Goal: Task Accomplishment & Management: Use online tool/utility

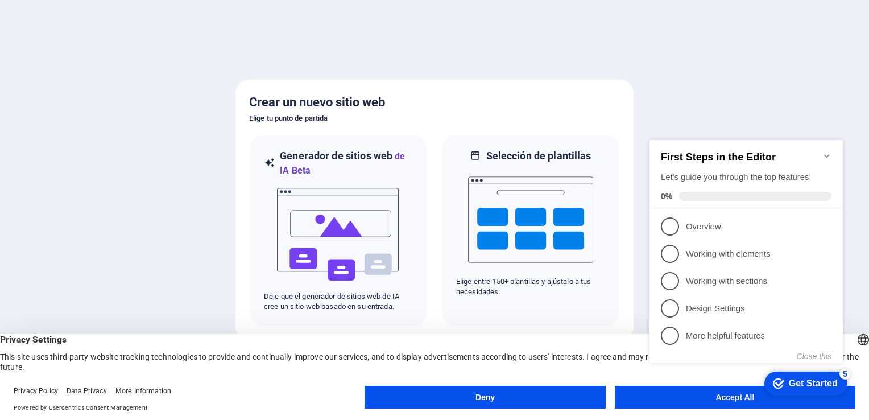
drag, startPoint x: 625, startPoint y: 1, endPoint x: 531, endPoint y: 49, distance: 105.6
click at [531, 49] on div at bounding box center [434, 210] width 869 height 420
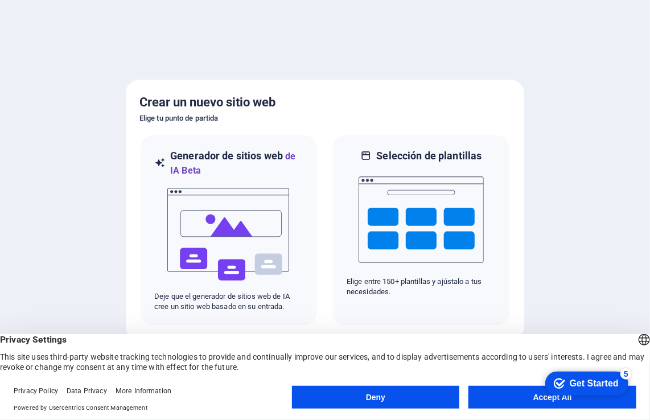
drag, startPoint x: 607, startPoint y: 5, endPoint x: 517, endPoint y: 73, distance: 113.7
click at [517, 73] on div at bounding box center [325, 210] width 650 height 420
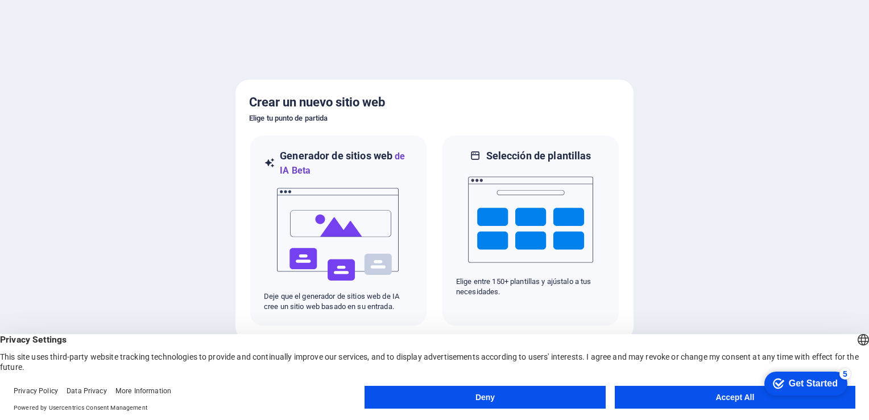
click at [737, 397] on button "Accept All" at bounding box center [735, 397] width 241 height 23
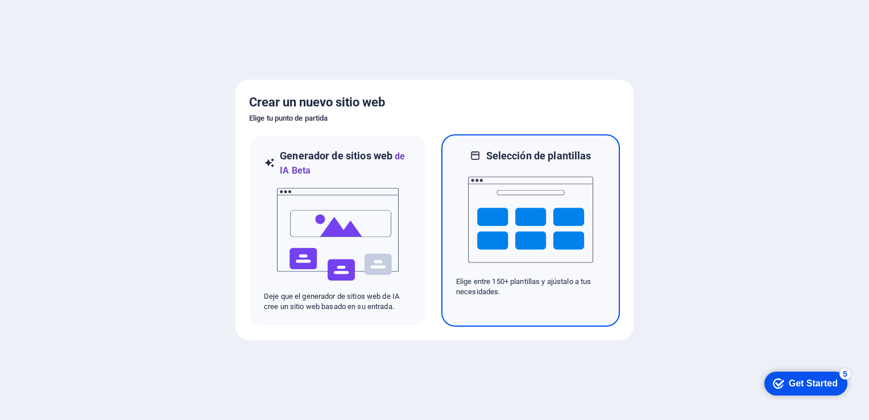
click at [519, 287] on p "Elige entre 150+ plantillas y ajústalo a tus necesidades." at bounding box center [530, 286] width 149 height 20
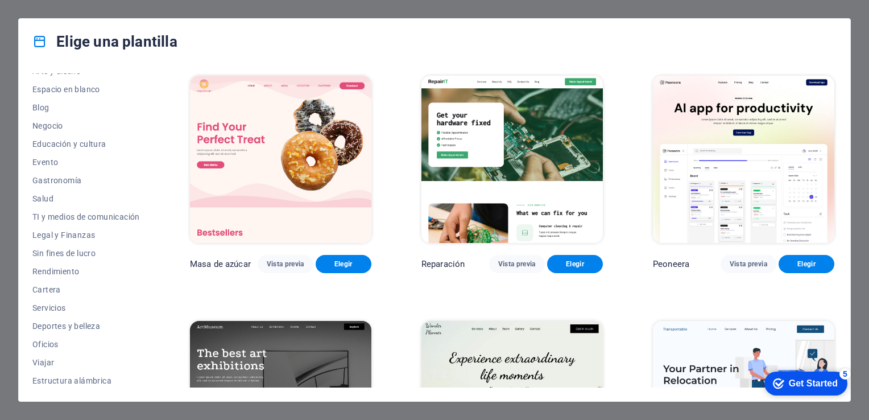
scroll to position [141, 0]
click at [48, 305] on span "Servicios" at bounding box center [86, 306] width 108 height 9
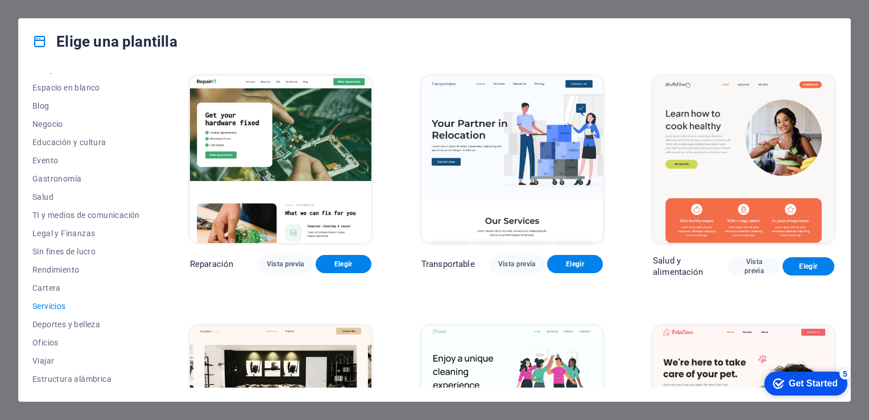
drag, startPoint x: 837, startPoint y: 93, endPoint x: 848, endPoint y: 160, distance: 67.4
click at [848, 160] on div "Todas las plantillas Mis plantillas Nuevo Tendencias Página de aterrizaje Multi…" at bounding box center [435, 232] width 832 height 337
drag, startPoint x: 834, startPoint y: 123, endPoint x: 835, endPoint y: 168, distance: 45.0
click at [835, 168] on div "Reparación Vista previa Elegir Transportable Vista previa Elegir Salud y alimen…" at bounding box center [512, 230] width 649 height 314
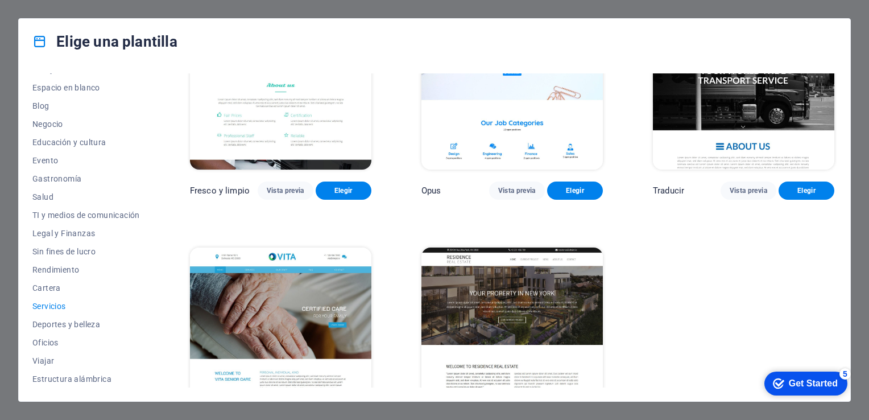
scroll to position [1361, 0]
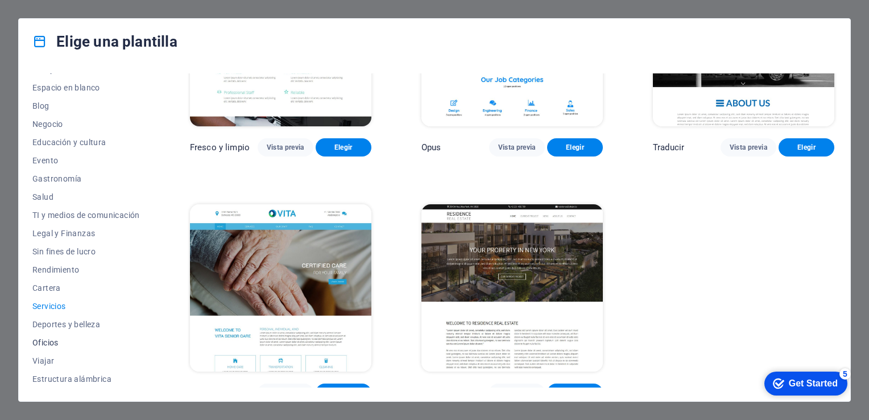
click at [57, 345] on span "Oficios" at bounding box center [86, 342] width 108 height 9
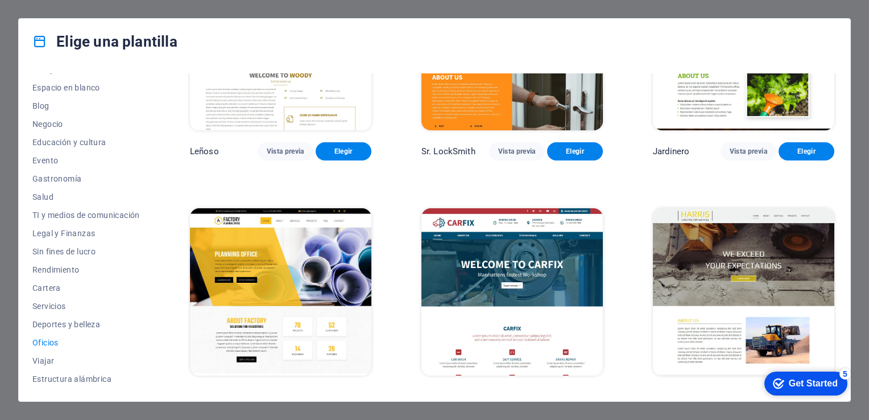
scroll to position [378, 0]
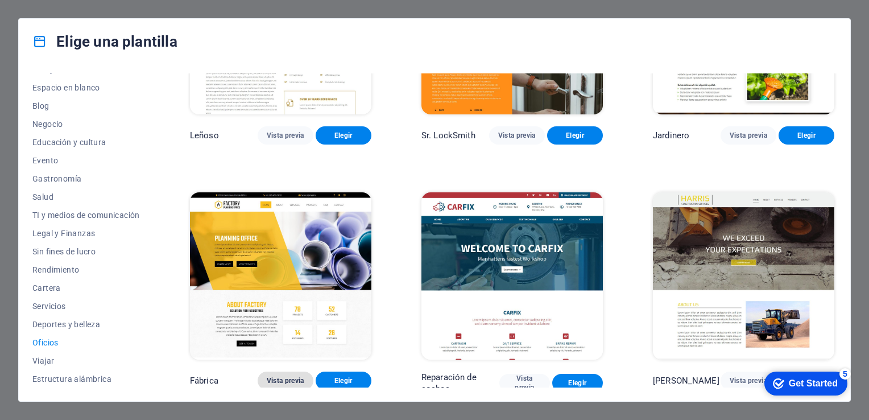
click at [296, 376] on span "Vista previa" at bounding box center [286, 380] width 38 height 9
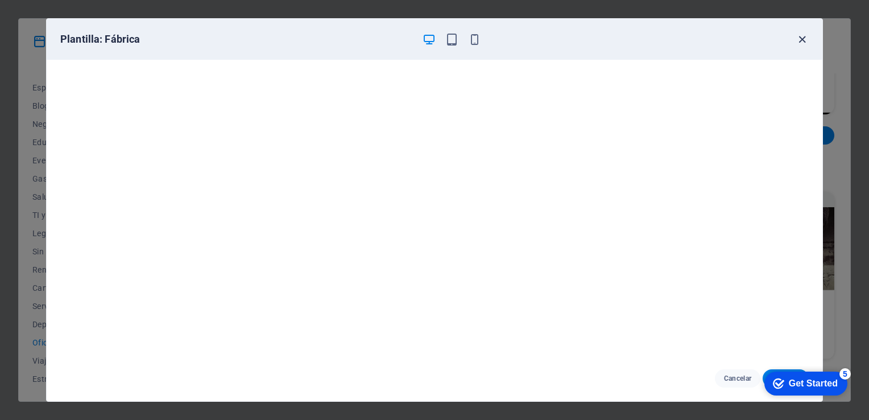
click at [803, 35] on icon "button" at bounding box center [802, 39] width 13 height 13
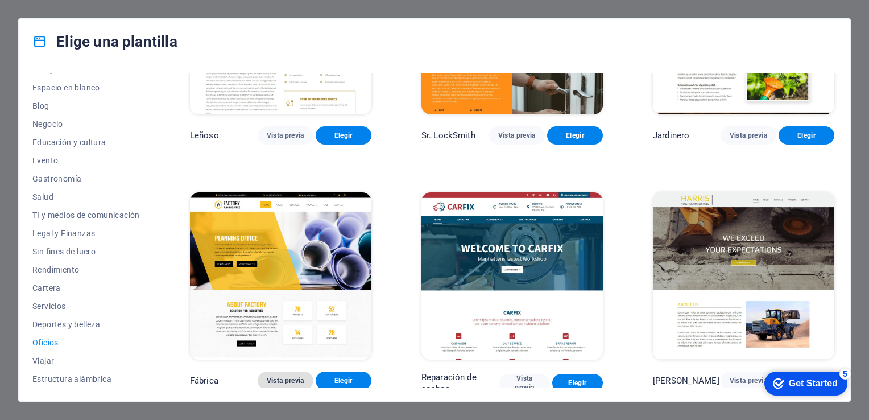
click at [294, 376] on span "Vista previa" at bounding box center [286, 380] width 38 height 9
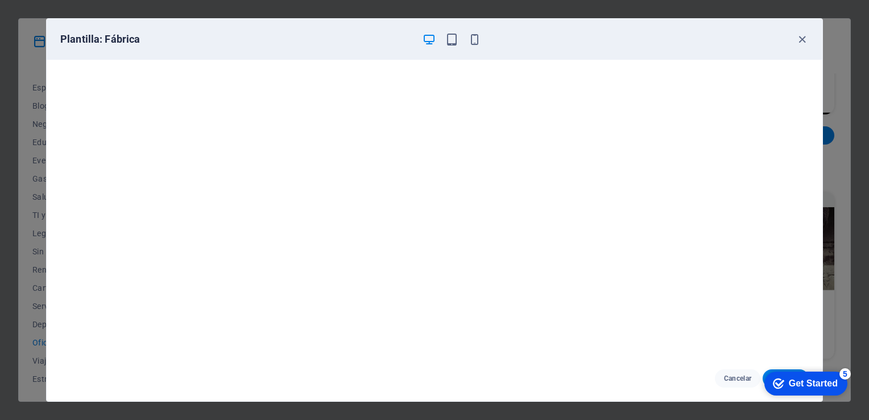
click at [435, 38] on icon "button" at bounding box center [429, 39] width 13 height 13
click at [790, 371] on div "checkmark Get Started 5" at bounding box center [806, 383] width 83 height 24
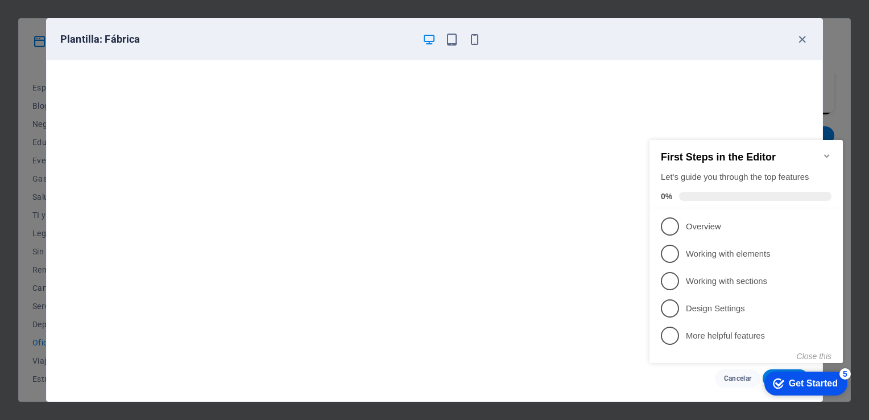
click at [790, 371] on div "checkmark Get Started 5" at bounding box center [806, 383] width 83 height 24
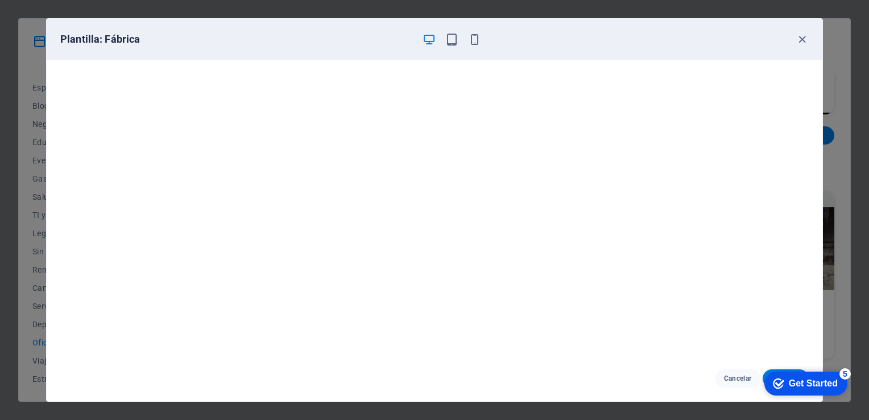
click at [849, 375] on div "5" at bounding box center [845, 373] width 11 height 11
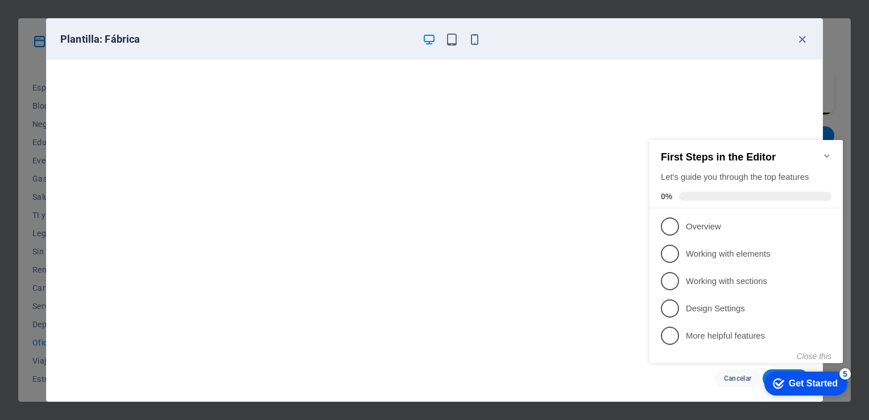
click at [849, 375] on div "5" at bounding box center [845, 373] width 11 height 11
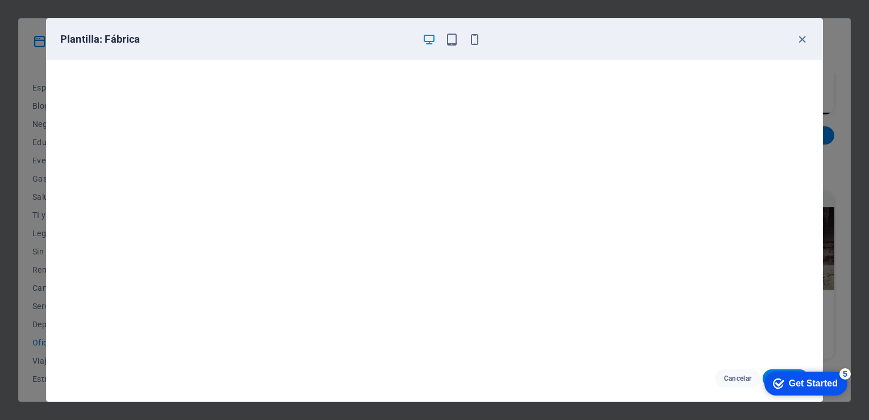
click at [851, 379] on div "5" at bounding box center [845, 373] width 11 height 11
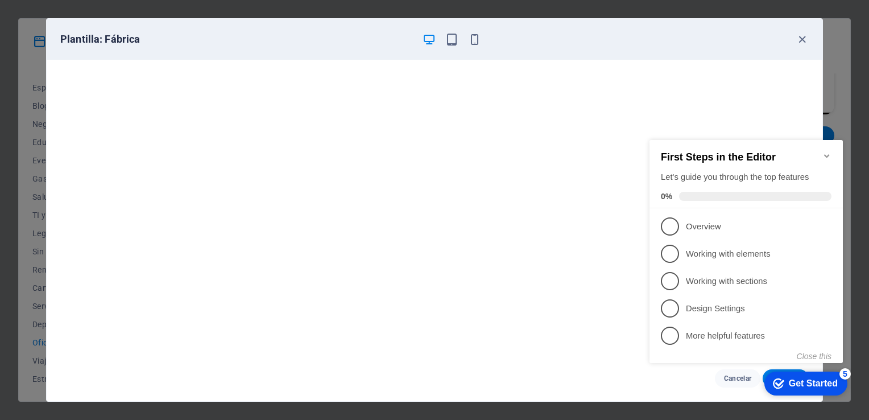
drag, startPoint x: 738, startPoint y: 133, endPoint x: 847, endPoint y: 375, distance: 265.9
drag, startPoint x: 847, startPoint y: 375, endPoint x: 672, endPoint y: 369, distance: 174.2
click div "checkmark Get Started 5 First Steps in the Editor Let's guide you through the t…"
drag, startPoint x: 759, startPoint y: 47, endPoint x: 773, endPoint y: 35, distance: 18.2
click at [773, 35] on div "Plantilla: Fábrica" at bounding box center [435, 39] width 776 height 41
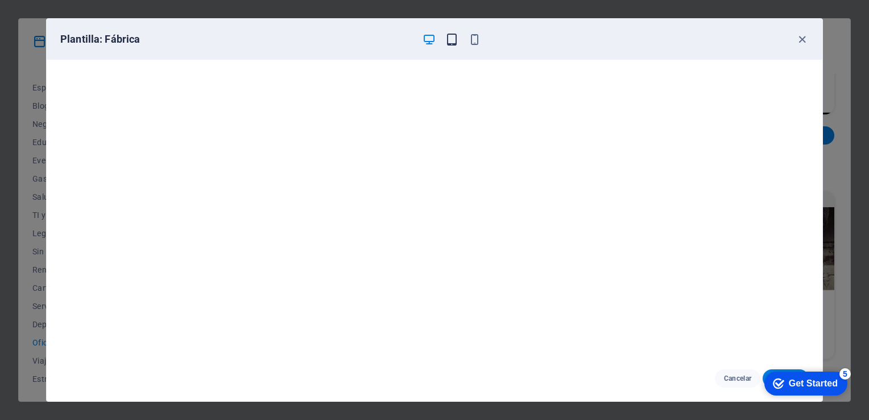
click at [449, 41] on icon "button" at bounding box center [451, 39] width 13 height 13
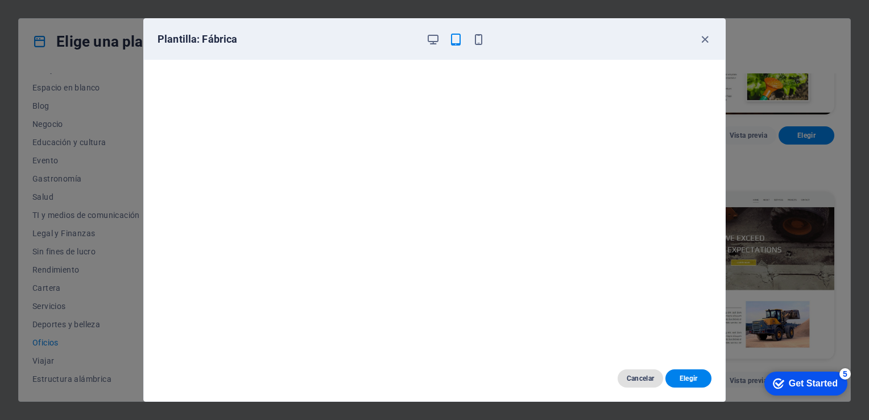
drag, startPoint x: 640, startPoint y: 373, endPoint x: 638, endPoint y: 382, distance: 9.3
click at [638, 382] on span "Cancelar" at bounding box center [641, 378] width 28 height 9
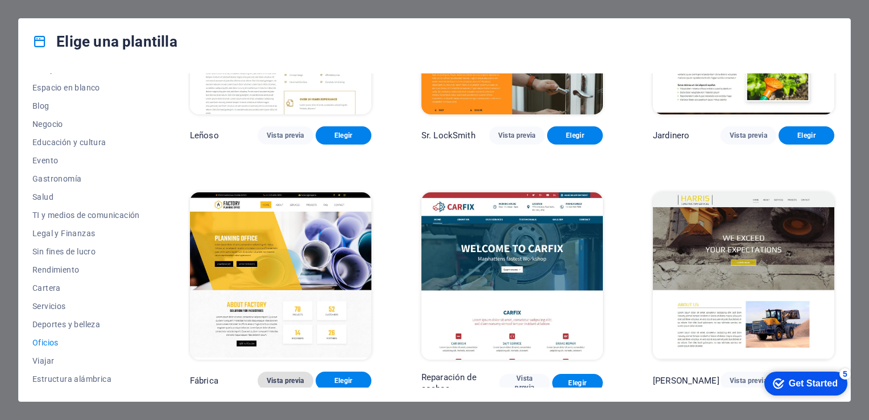
click at [276, 376] on span "Vista previa" at bounding box center [286, 380] width 38 height 9
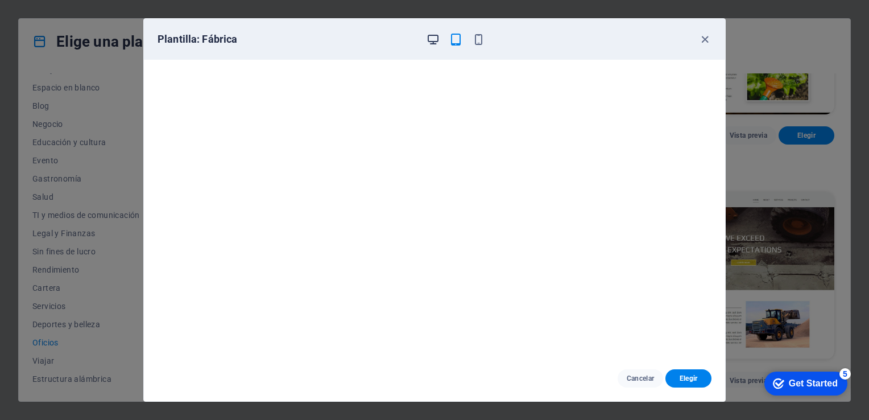
click at [432, 40] on icon "button" at bounding box center [433, 39] width 13 height 13
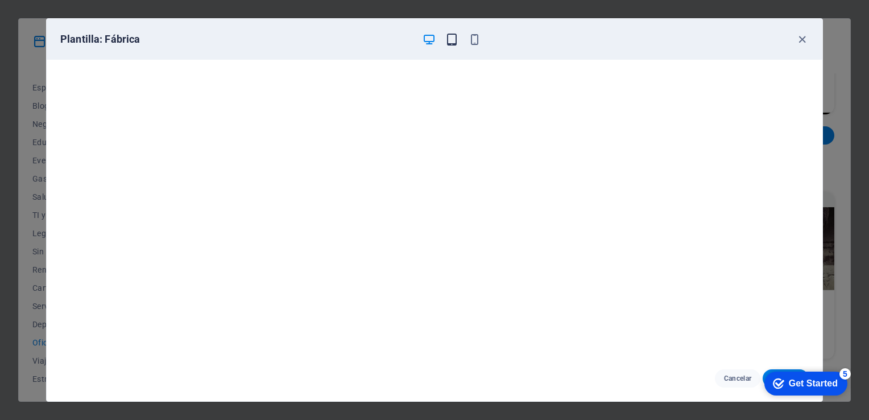
click at [449, 38] on icon "button" at bounding box center [451, 39] width 13 height 13
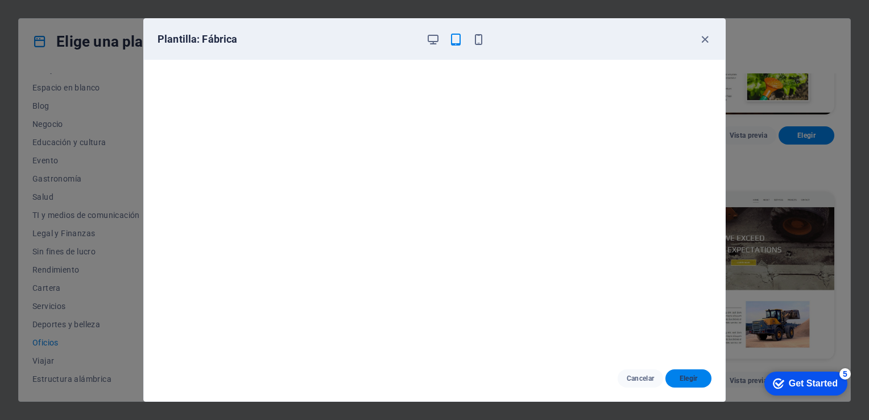
click at [688, 375] on span "Elegir" at bounding box center [689, 378] width 28 height 9
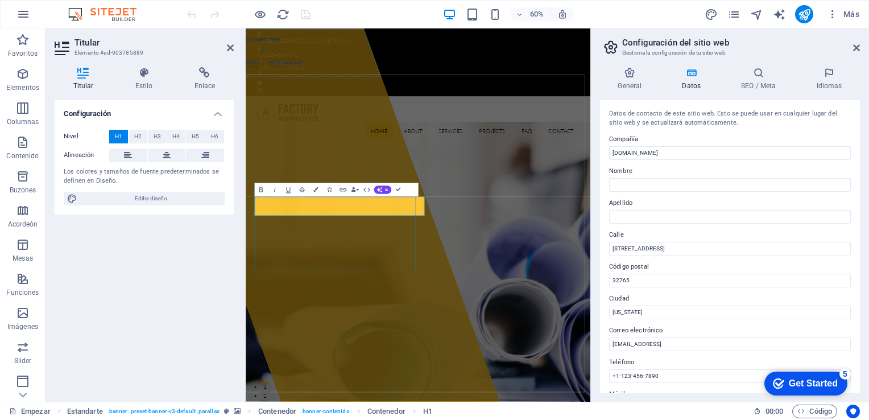
click at [683, 152] on input "[DOMAIN_NAME]" at bounding box center [730, 153] width 242 height 14
type input "m"
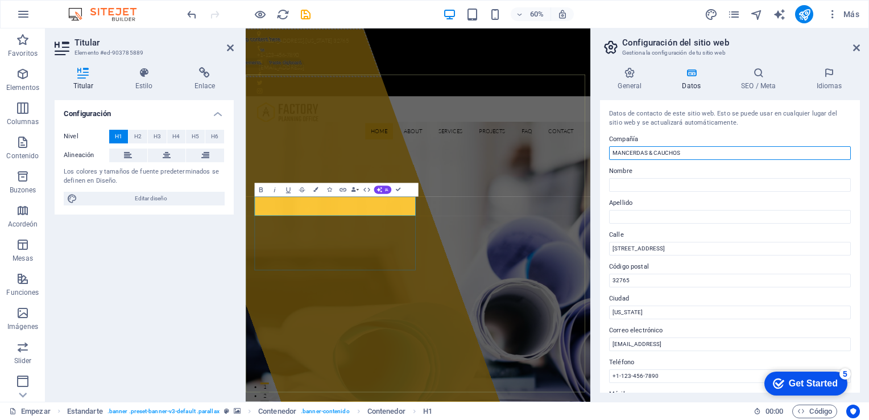
type input "MANCERDAS & CAUCHOS"
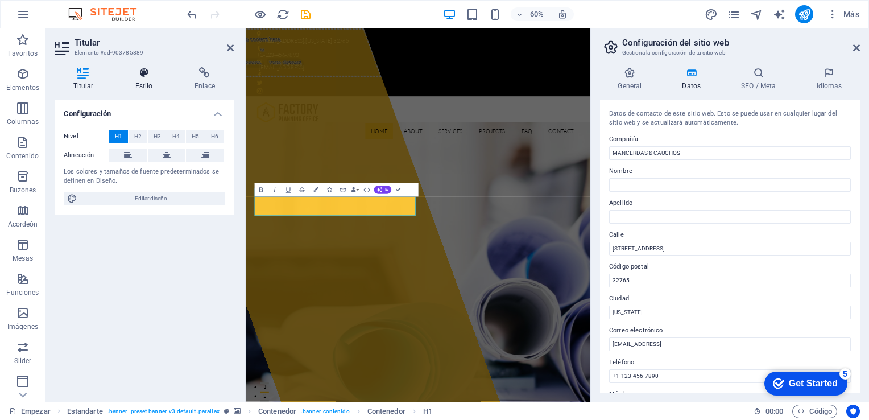
click at [152, 86] on font "Estilo" at bounding box center [144, 86] width 18 height 8
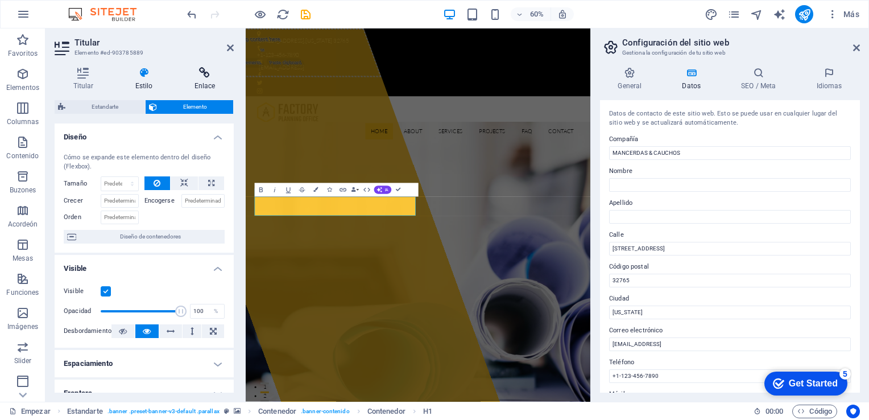
click at [211, 82] on font "Enlace" at bounding box center [205, 86] width 21 height 8
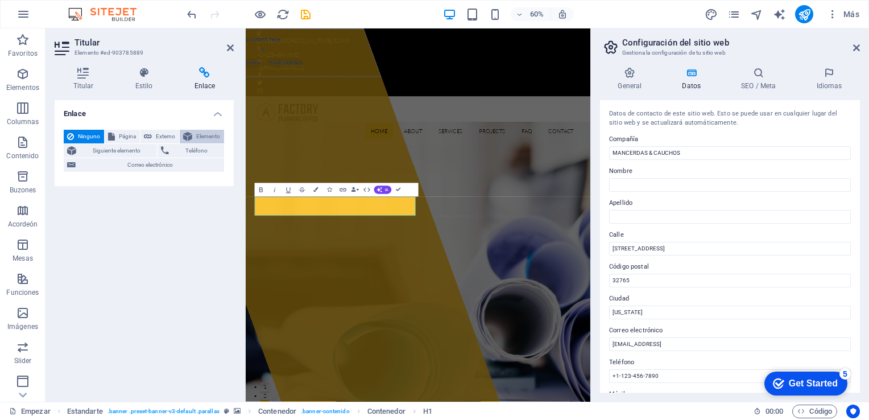
click at [186, 134] on icon at bounding box center [187, 137] width 9 height 14
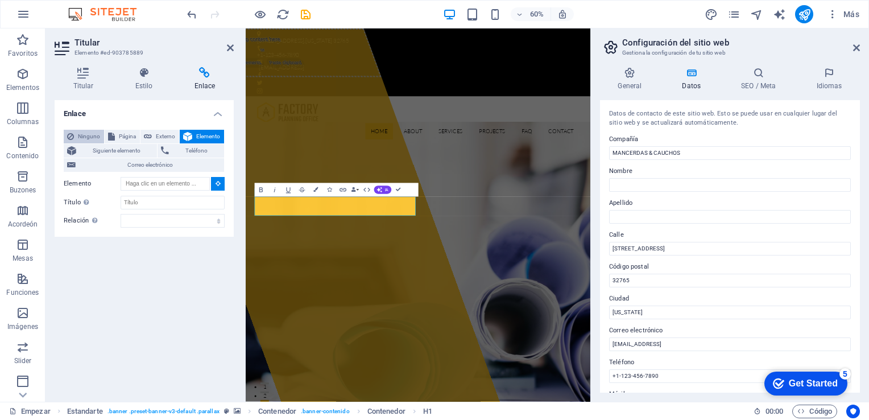
click at [90, 131] on span "Ninguno" at bounding box center [88, 137] width 23 height 14
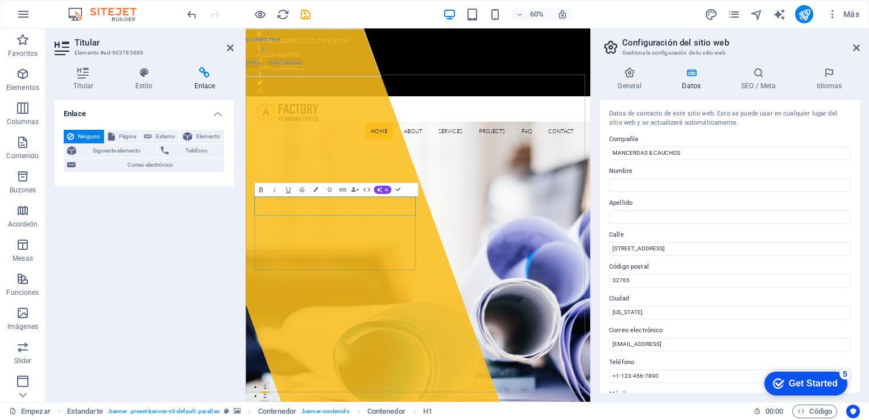
drag, startPoint x: 914, startPoint y: 278, endPoint x: 816, endPoint y: 406, distance: 161.1
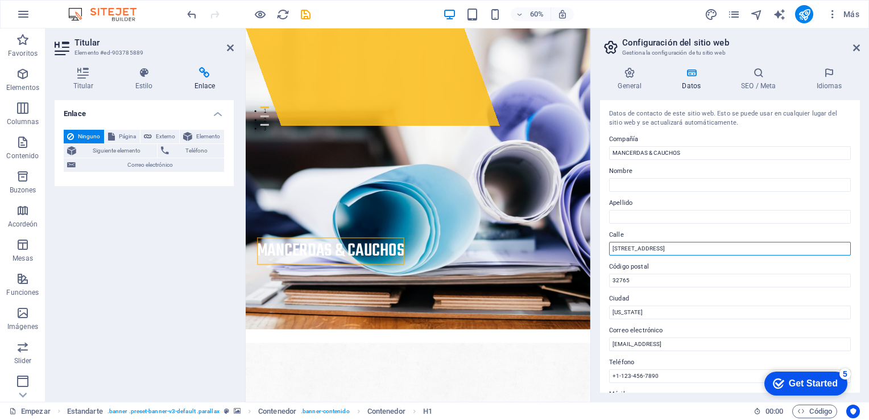
drag, startPoint x: 671, startPoint y: 245, endPoint x: 603, endPoint y: 248, distance: 68.3
click at [603, 248] on div "Datos de contacto de este sitio web. Esto se puede usar en cualquier lugar del …" at bounding box center [730, 246] width 260 height 292
type input "Dir. Cra 52d-72-102"
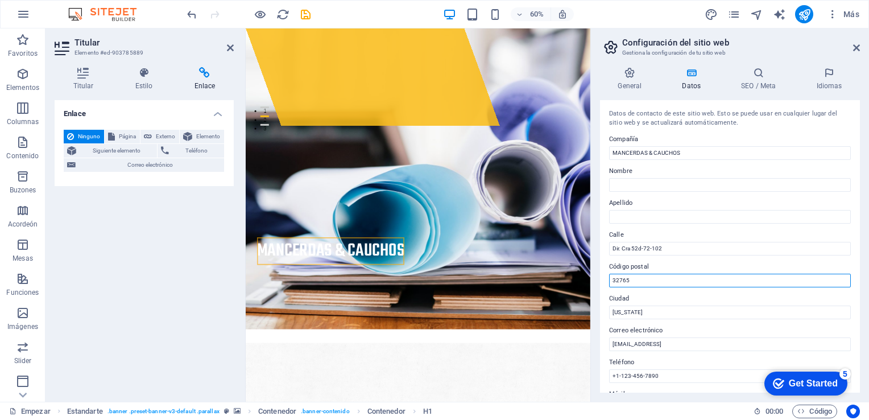
click at [685, 279] on input "32765" at bounding box center [730, 281] width 242 height 14
drag, startPoint x: 685, startPoint y: 279, endPoint x: 608, endPoint y: 292, distance: 77.9
click at [608, 292] on div "Datos de contacto de este sitio web. Esto se puede usar en cualquier lugar del …" at bounding box center [730, 246] width 260 height 292
type input "[GEOGRAPHIC_DATA]"
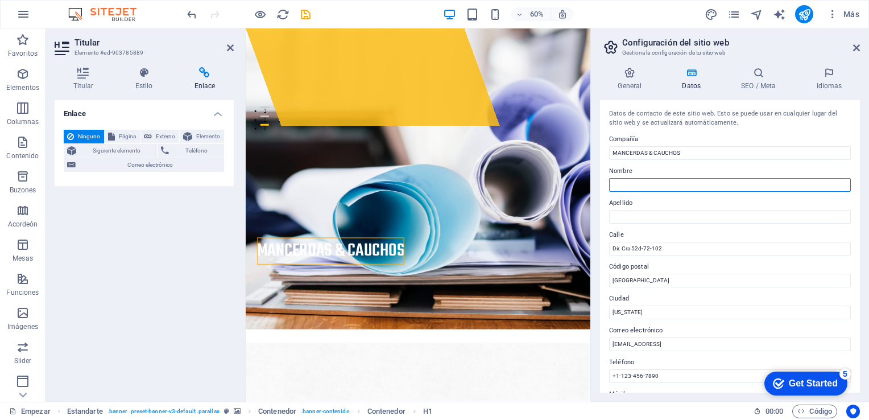
type input "[PERSON_NAME]"
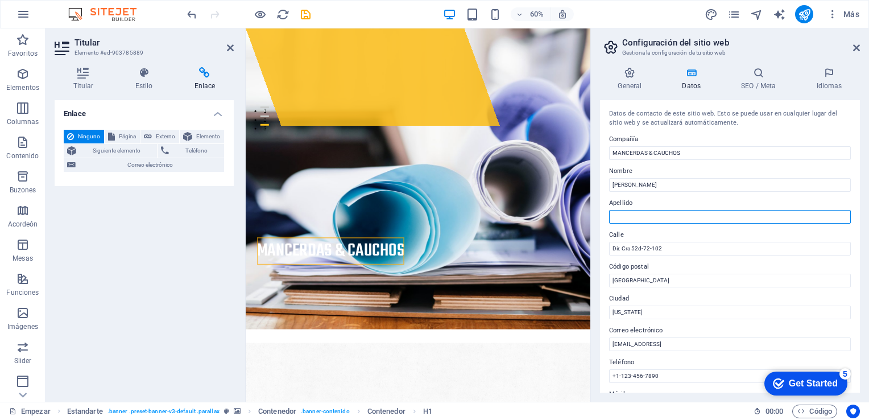
type input "Puerta"
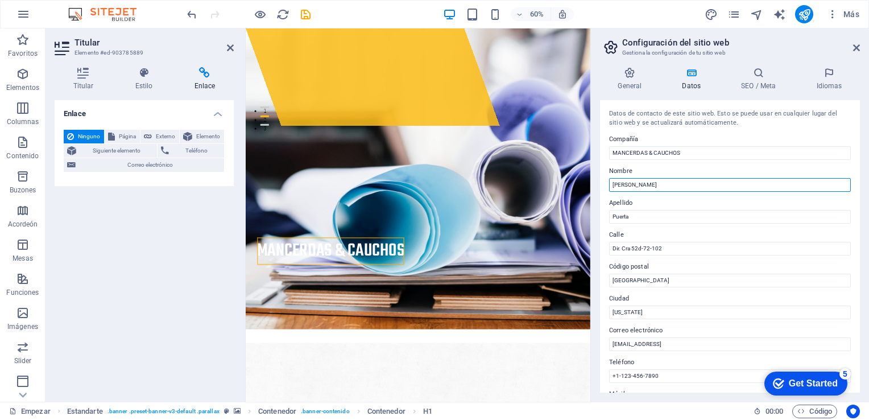
click at [690, 187] on input "[PERSON_NAME]" at bounding box center [730, 185] width 242 height 14
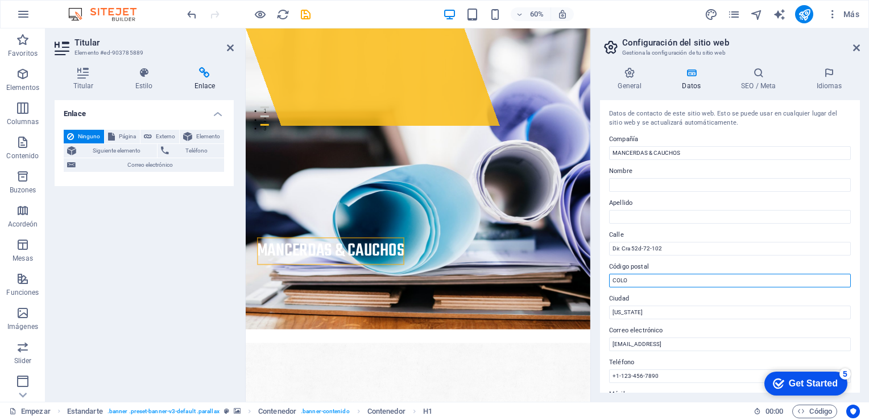
click at [667, 283] on input "COLO" at bounding box center [730, 281] width 242 height 14
type input "[GEOGRAPHIC_DATA]"
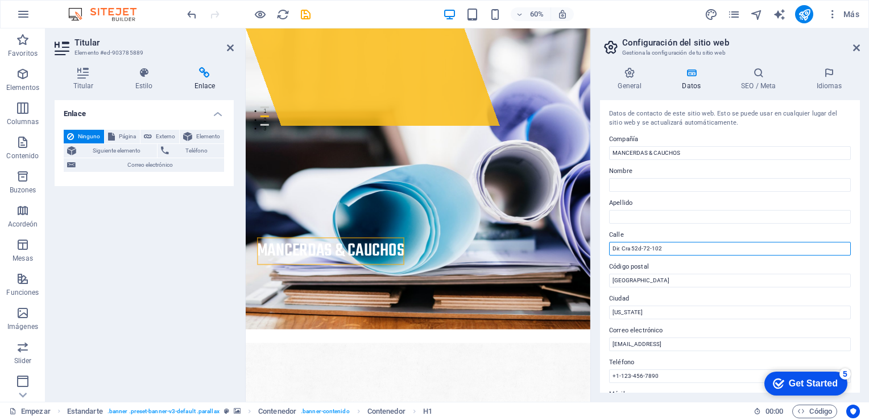
click at [685, 242] on input "Dir. Cra 52d-72-102" at bounding box center [730, 249] width 242 height 14
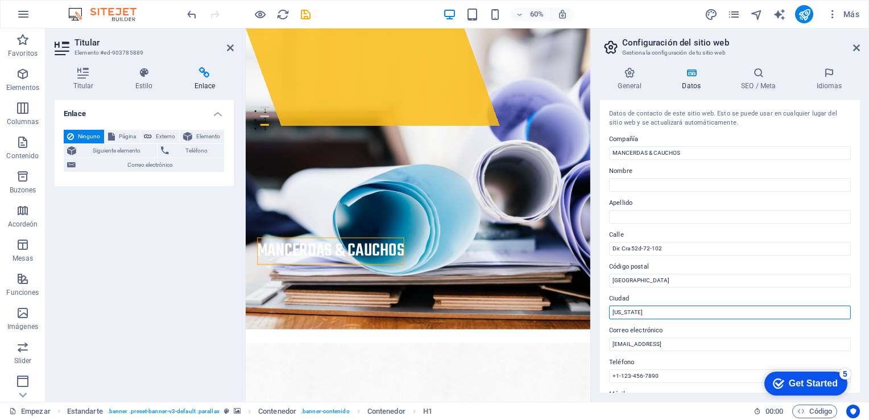
click at [649, 313] on input "[US_STATE]" at bounding box center [730, 312] width 242 height 14
type input "F"
type input "medellin"
click at [685, 262] on label "Código postal" at bounding box center [730, 267] width 242 height 14
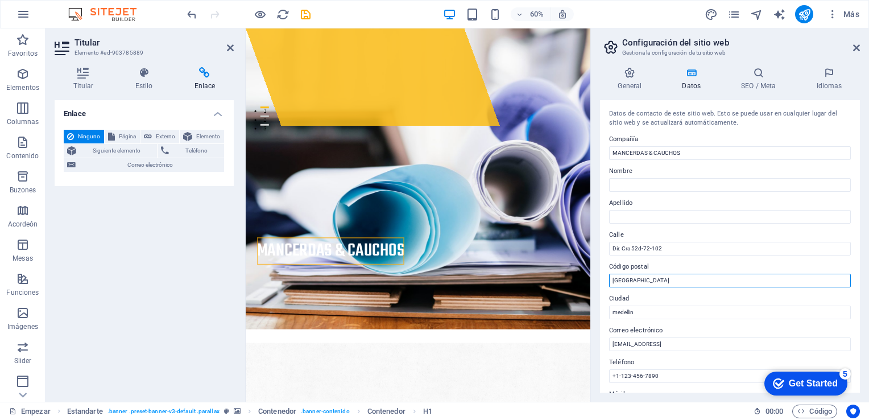
click at [685, 274] on input "[GEOGRAPHIC_DATA]" at bounding box center [730, 281] width 242 height 14
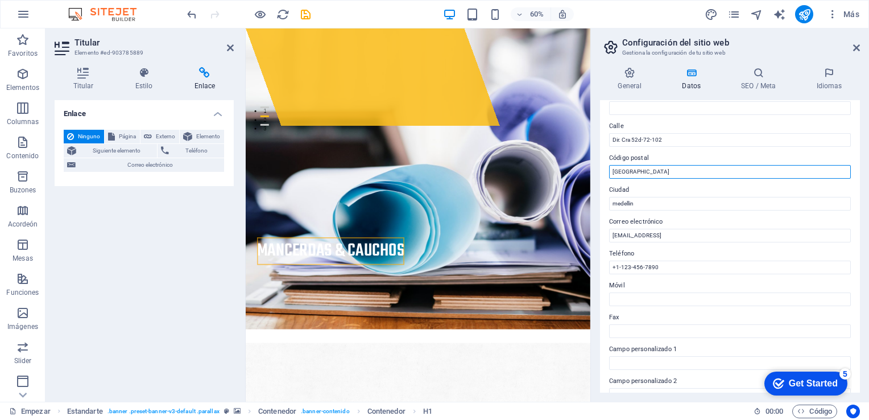
scroll to position [118, 0]
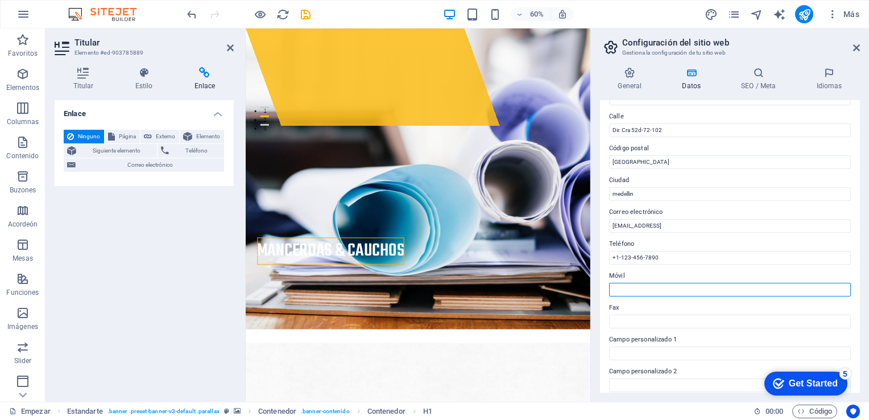
click at [635, 290] on input "Móvil" at bounding box center [730, 290] width 242 height 14
paste input "3506372528"
type input "3506372528"
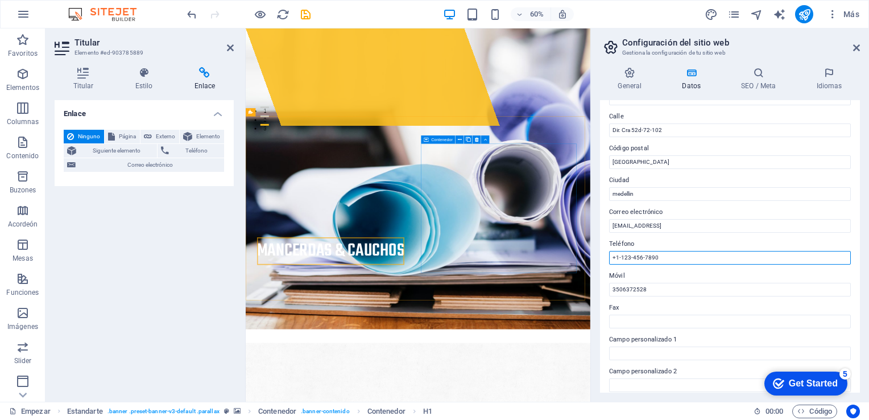
drag, startPoint x: 917, startPoint y: 280, endPoint x: 783, endPoint y: 414, distance: 189.5
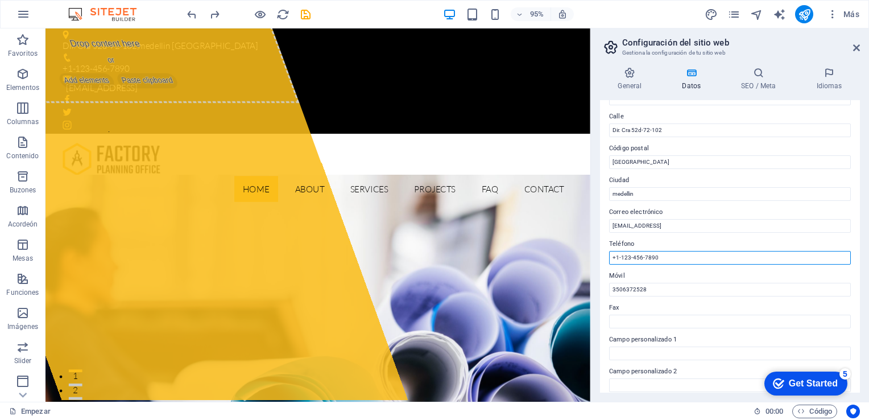
click at [655, 258] on input "+1-123-456-7890" at bounding box center [730, 258] width 242 height 14
drag, startPoint x: 715, startPoint y: 284, endPoint x: 608, endPoint y: 273, distance: 107.0
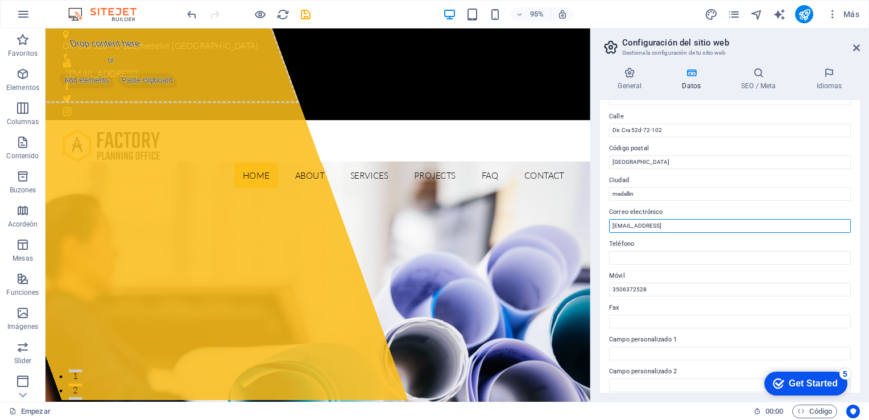
drag, startPoint x: 746, startPoint y: 224, endPoint x: 609, endPoint y: 227, distance: 136.6
click at [609, 227] on input "[EMAIL_ADDRESS]" at bounding box center [730, 226] width 242 height 14
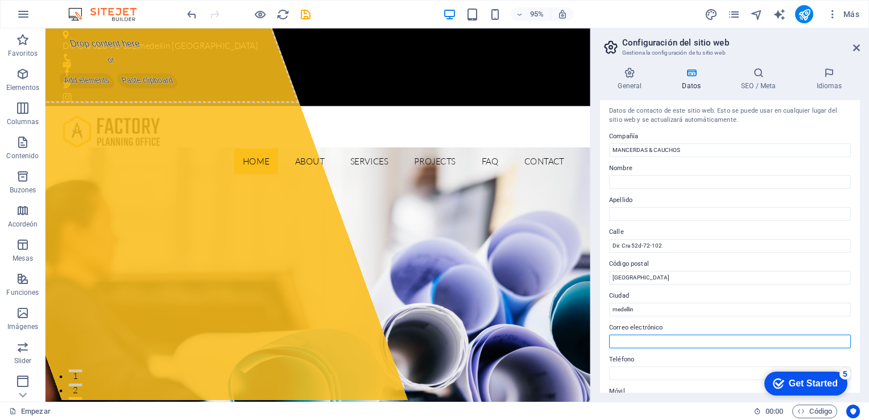
scroll to position [0, 0]
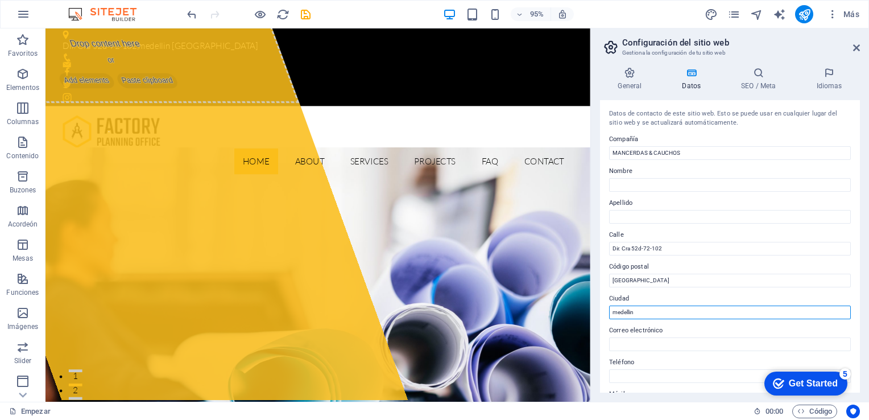
drag, startPoint x: 649, startPoint y: 315, endPoint x: 599, endPoint y: 318, distance: 50.1
click at [599, 318] on div "General Datos SEO / Meta Idiomas Nombre del sitio web [DOMAIN_NAME] Logotipo Ar…" at bounding box center [730, 230] width 278 height 344
type input "itagui"
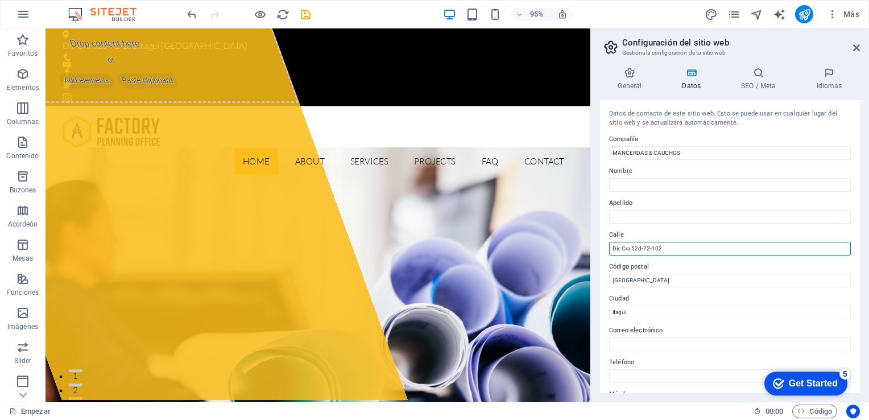
click at [738, 247] on input "Dir. Cra 52d-72-102" at bounding box center [730, 249] width 242 height 14
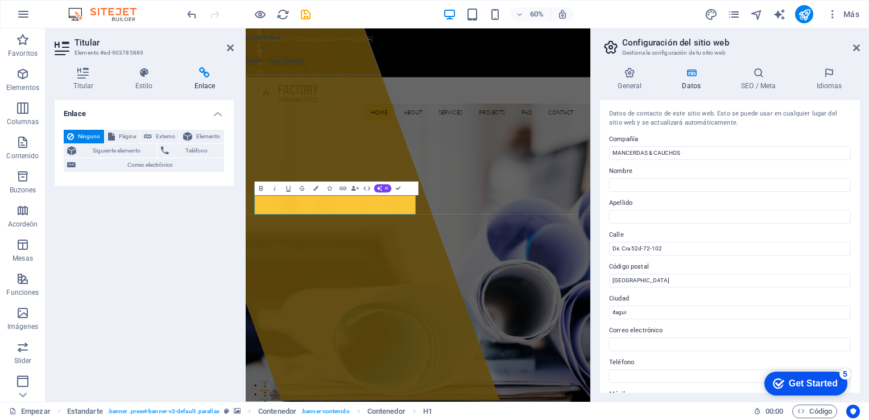
click at [684, 80] on h4 "Datos" at bounding box center [693, 79] width 59 height 24
click at [620, 76] on icon at bounding box center [630, 72] width 60 height 11
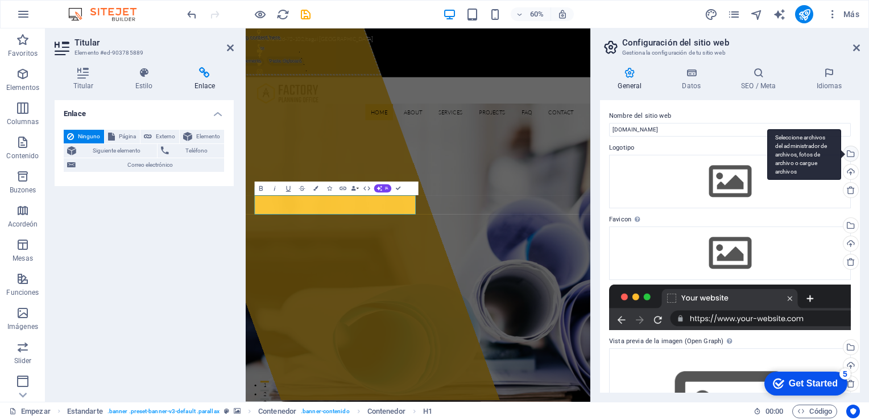
click at [851, 158] on div "Seleccione archivos del administrador de archivos, fotos de archivo o cargue ar…" at bounding box center [849, 154] width 17 height 17
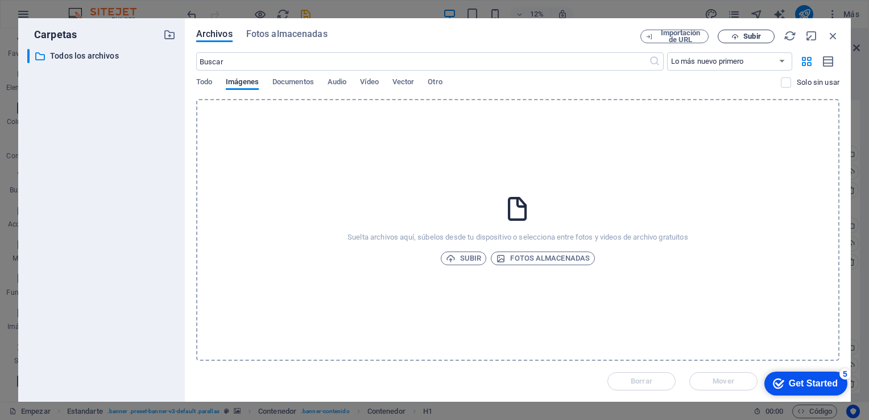
click at [735, 33] on icon "button" at bounding box center [735, 36] width 7 height 7
click at [833, 35] on icon "button" at bounding box center [833, 36] width 13 height 13
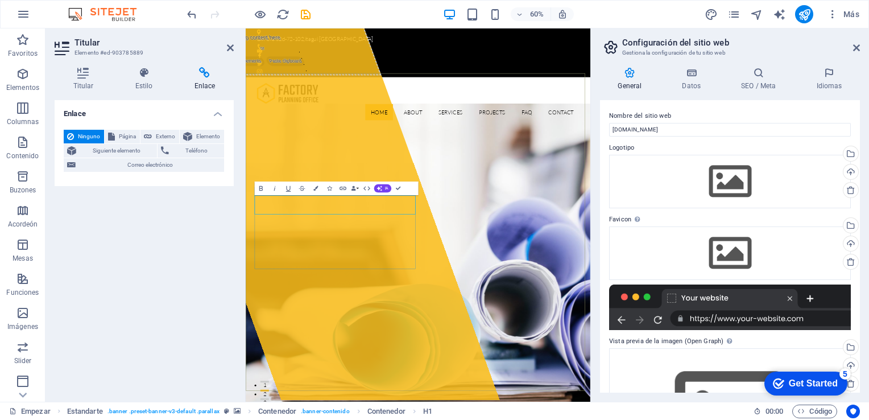
drag, startPoint x: 412, startPoint y: 322, endPoint x: 267, endPoint y: 316, distance: 145.2
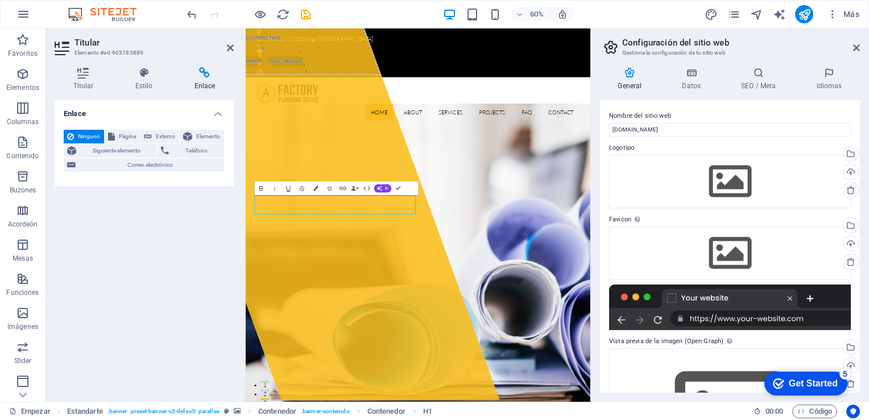
click at [315, 187] on icon "button" at bounding box center [315, 188] width 5 height 5
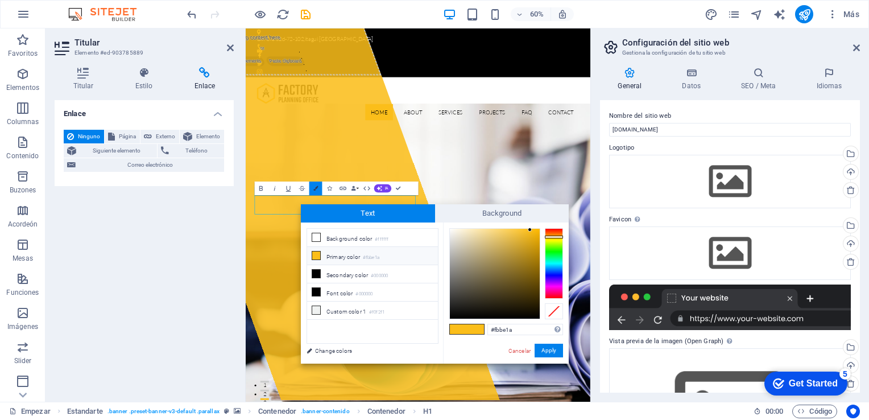
click at [315, 187] on icon "button" at bounding box center [315, 188] width 5 height 5
click at [535, 300] on div at bounding box center [495, 274] width 90 height 90
type input "#493602"
click at [536, 292] on div at bounding box center [495, 274] width 90 height 90
click at [544, 354] on button "Aplicar" at bounding box center [547, 351] width 31 height 14
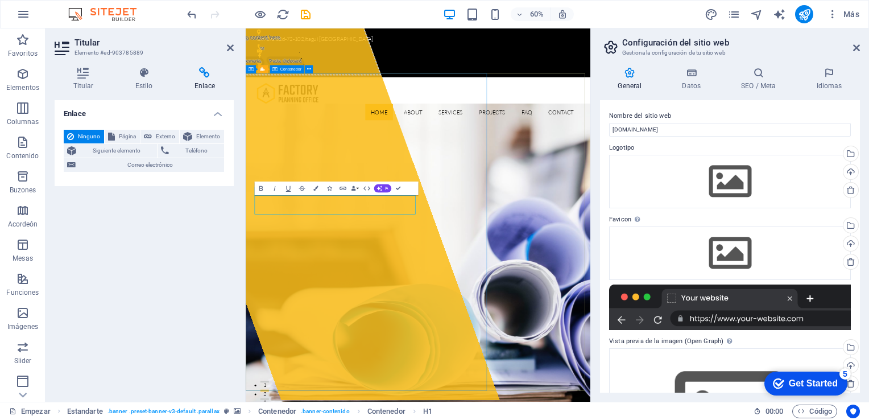
click at [517, 419] on div "Drop content here or Add elements Paste clipboard" at bounding box center [374, 337] width 591 height 622
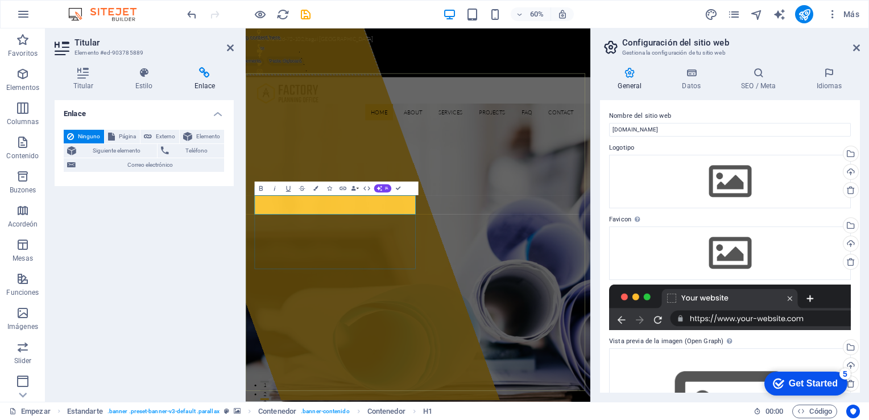
drag, startPoint x: 503, startPoint y: 323, endPoint x: 417, endPoint y: 327, distance: 86.5
click at [314, 190] on icon "button" at bounding box center [315, 188] width 5 height 5
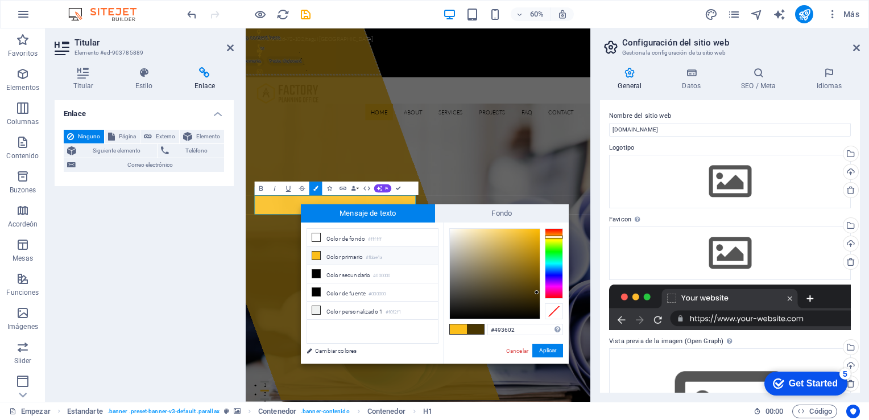
type input "#f9b702"
click at [539, 230] on div at bounding box center [495, 274] width 90 height 90
click at [543, 348] on button "Aplicar" at bounding box center [547, 351] width 31 height 14
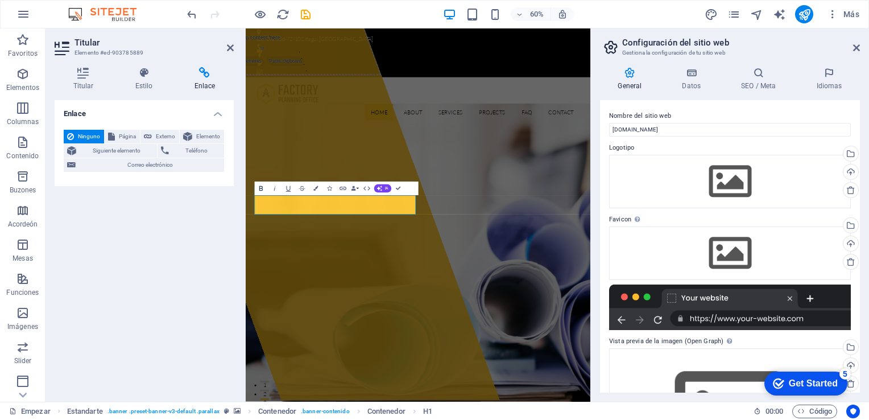
click at [262, 189] on icon "button" at bounding box center [261, 188] width 8 height 8
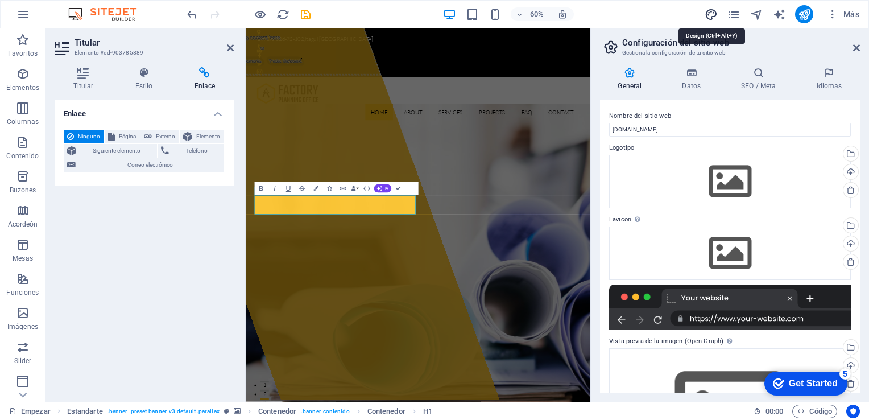
click at [708, 14] on icon "diseño" at bounding box center [711, 14] width 13 height 13
select select "px"
select select "300"
select select "px"
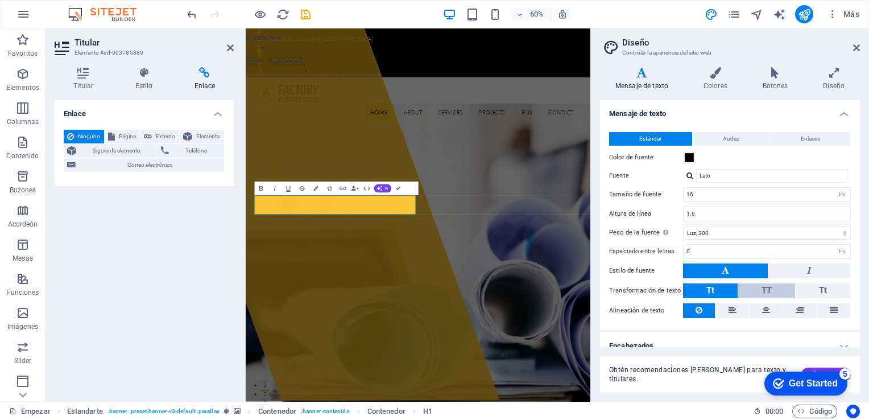
click at [770, 294] on span "TT" at bounding box center [767, 290] width 10 height 15
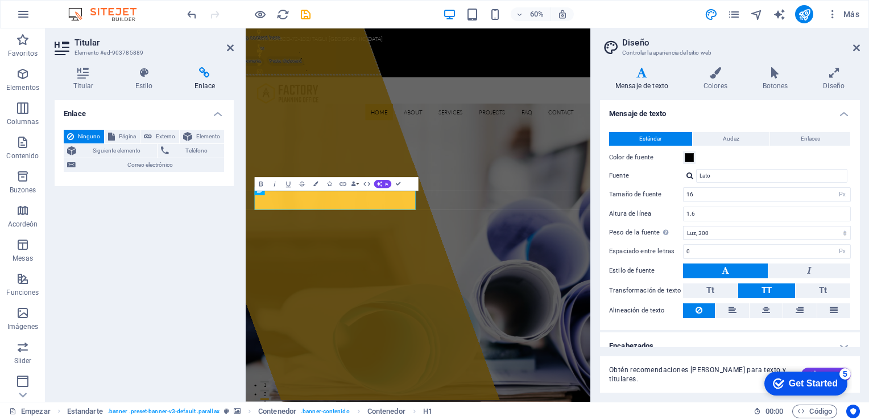
click at [770, 294] on span "TT" at bounding box center [767, 290] width 10 height 15
click at [721, 294] on button "Tt" at bounding box center [710, 290] width 55 height 15
click at [762, 285] on span "TT" at bounding box center [767, 290] width 10 height 10
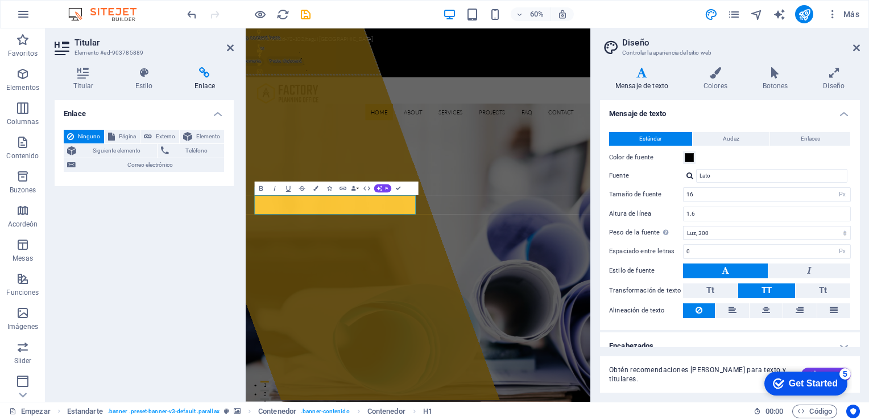
click at [828, 91] on div "Mensaje de texto Colores Botones Diseño Mensaje de texto Estándar Audaz Enlaces…" at bounding box center [730, 229] width 260 height 325
click at [831, 75] on icon at bounding box center [834, 72] width 52 height 11
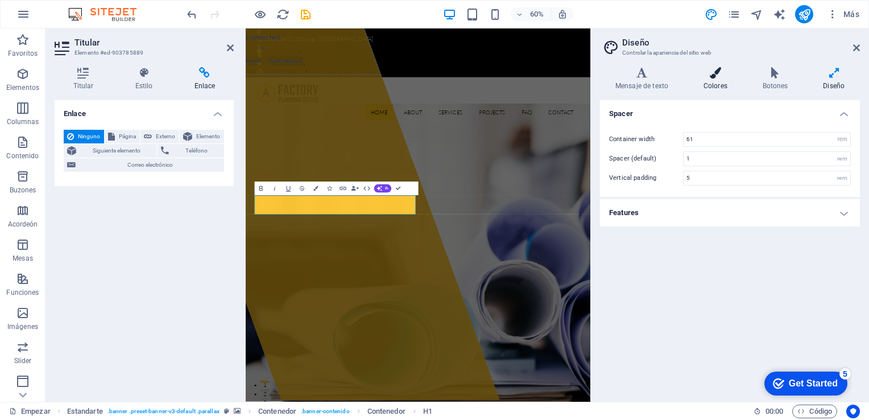
click at [725, 86] on font "Colores" at bounding box center [716, 86] width 24 height 8
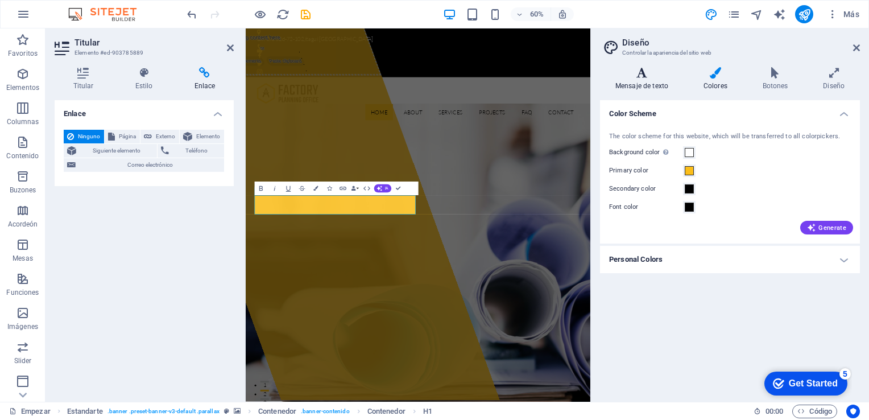
click at [655, 81] on h4 "Mensaje de texto" at bounding box center [644, 79] width 88 height 24
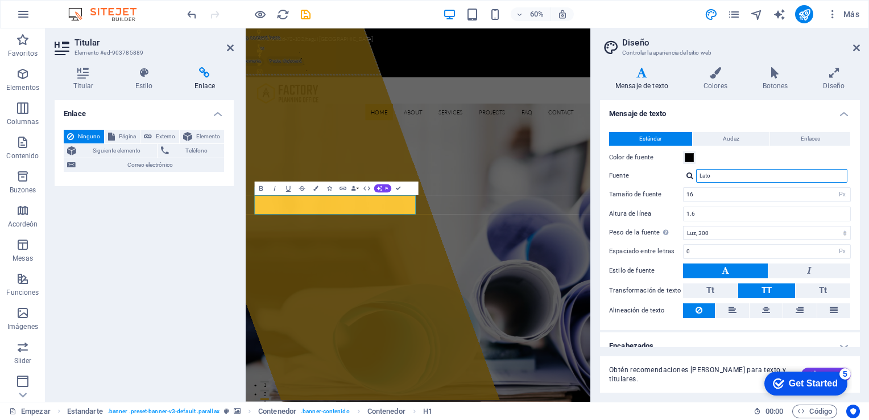
click at [719, 171] on input "Lato" at bounding box center [771, 176] width 151 height 14
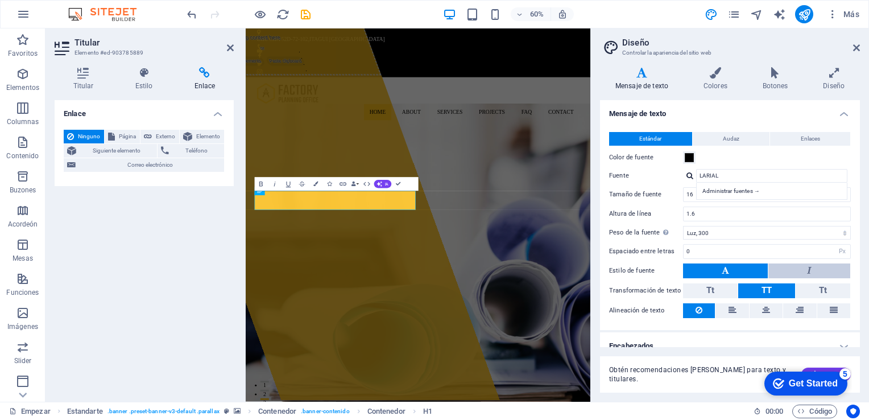
click at [829, 263] on button at bounding box center [810, 270] width 82 height 15
click at [753, 270] on button at bounding box center [725, 270] width 85 height 15
click at [718, 138] on button "Audaz" at bounding box center [731, 139] width 77 height 14
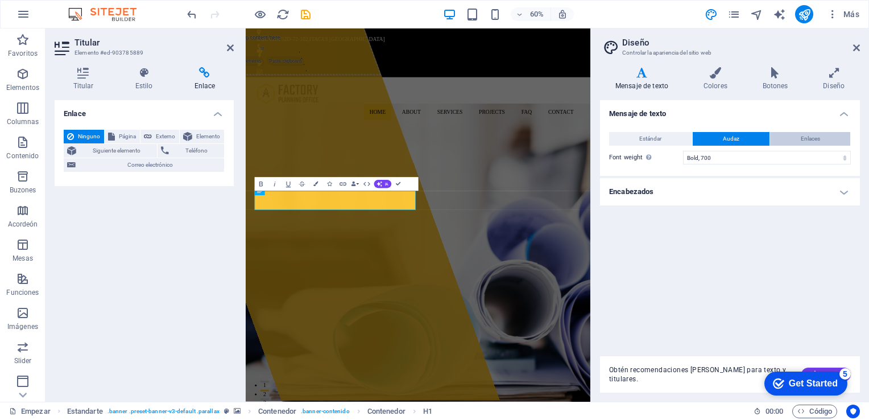
click at [803, 139] on span "Enlaces" at bounding box center [810, 139] width 19 height 14
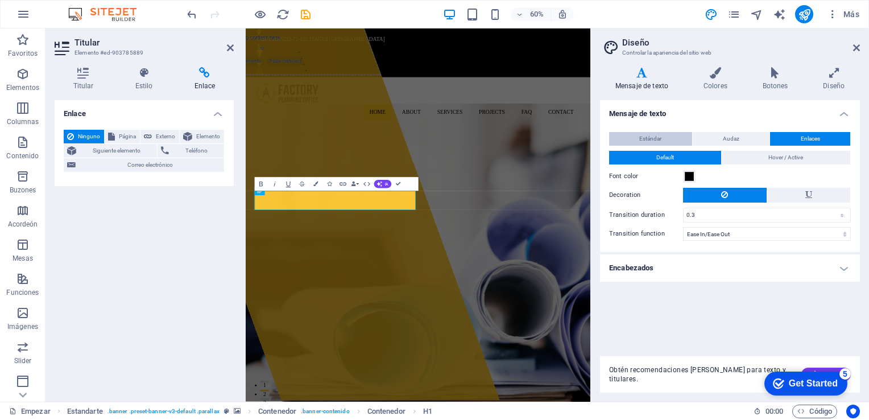
click at [674, 142] on button "Estándar" at bounding box center [650, 139] width 83 height 14
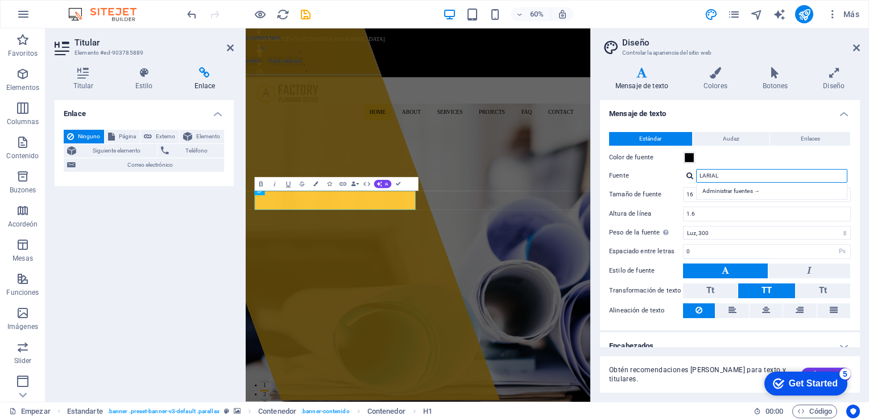
click at [703, 174] on input "LARIAL" at bounding box center [771, 176] width 151 height 14
type input "ARIAL"
click at [745, 158] on div "Color de fuente" at bounding box center [730, 158] width 242 height 14
click at [741, 185] on div "Administrar fuentes →" at bounding box center [774, 191] width 150 height 12
select select "popularity"
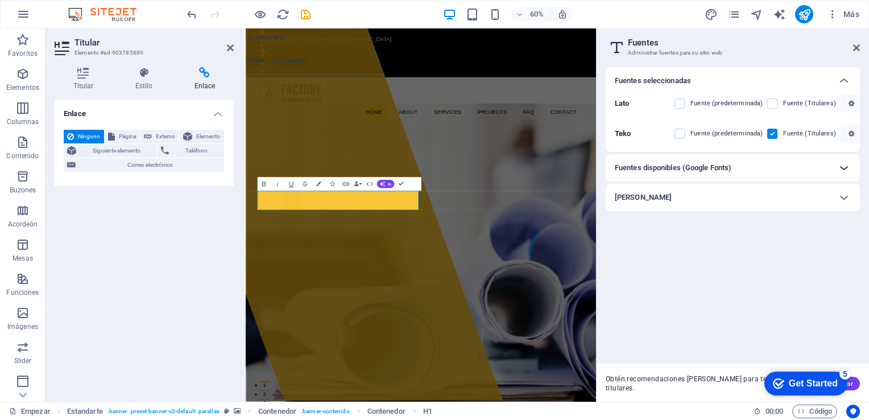
click at [840, 160] on div at bounding box center [844, 167] width 27 height 27
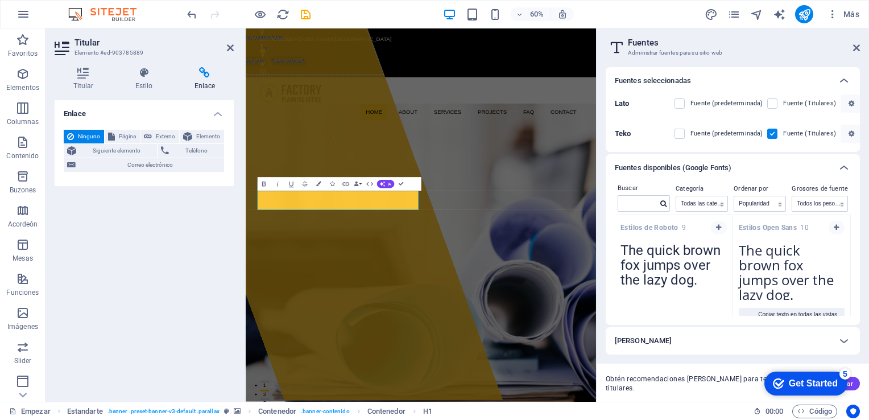
click at [761, 256] on textarea "The quick brown fox jumps over the lazy dog." at bounding box center [792, 268] width 118 height 63
drag, startPoint x: 742, startPoint y: 257, endPoint x: 845, endPoint y: 167, distance: 136.7
click at [845, 167] on icon at bounding box center [844, 168] width 14 height 14
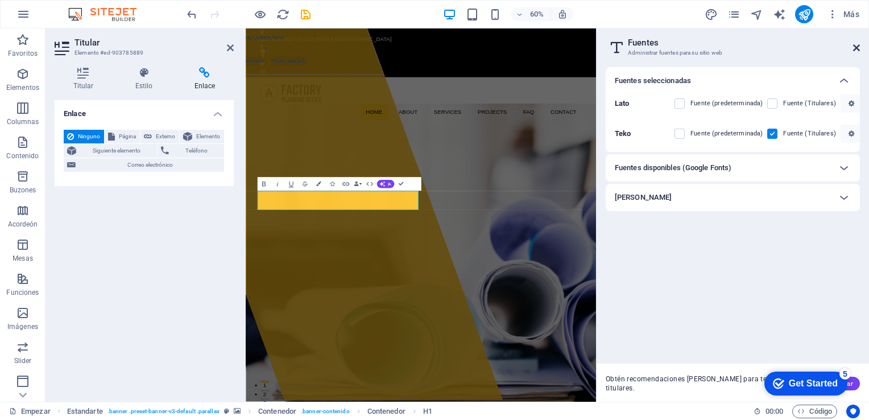
click at [857, 49] on icon at bounding box center [856, 47] width 7 height 9
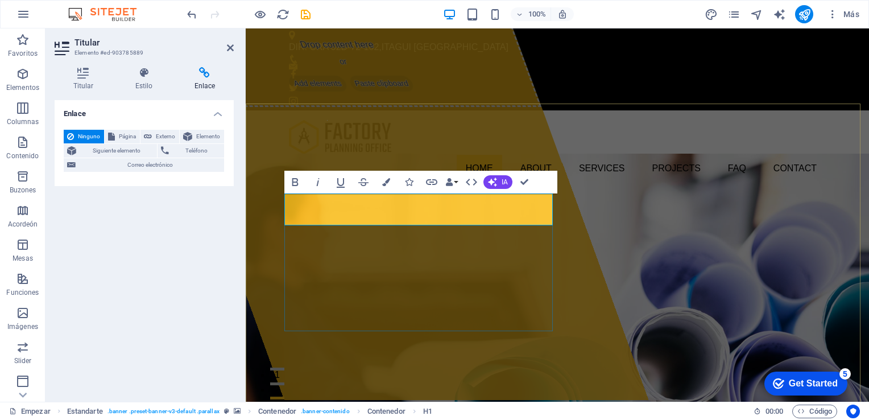
click at [154, 74] on icon at bounding box center [144, 72] width 55 height 11
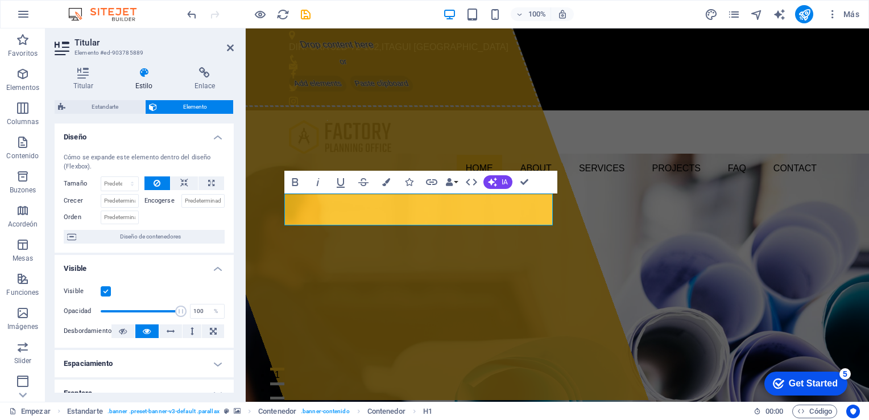
click at [152, 74] on icon at bounding box center [144, 72] width 55 height 11
click at [90, 73] on icon at bounding box center [83, 72] width 57 height 11
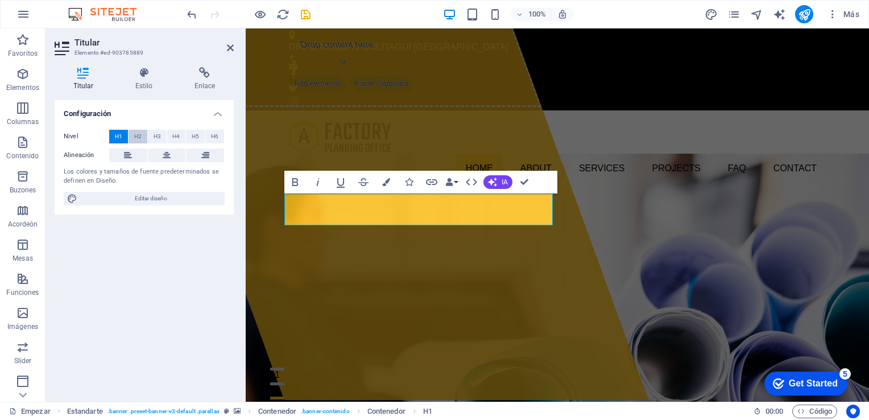
click at [137, 134] on span "H2" at bounding box center [137, 137] width 7 height 14
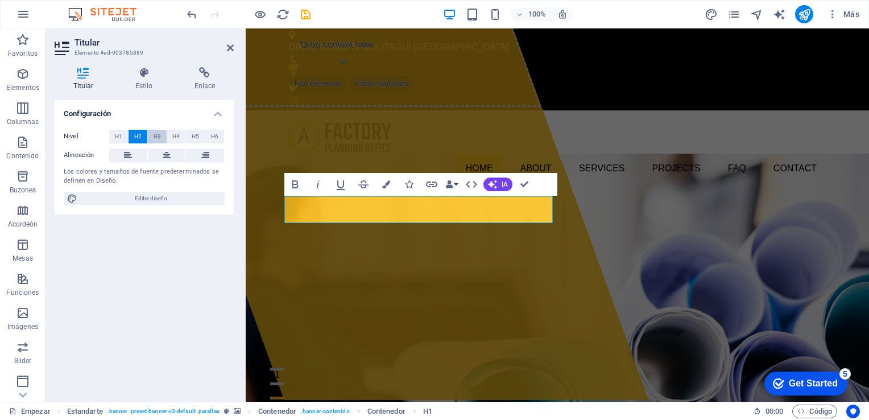
click at [152, 135] on button "H3" at bounding box center [157, 137] width 19 height 14
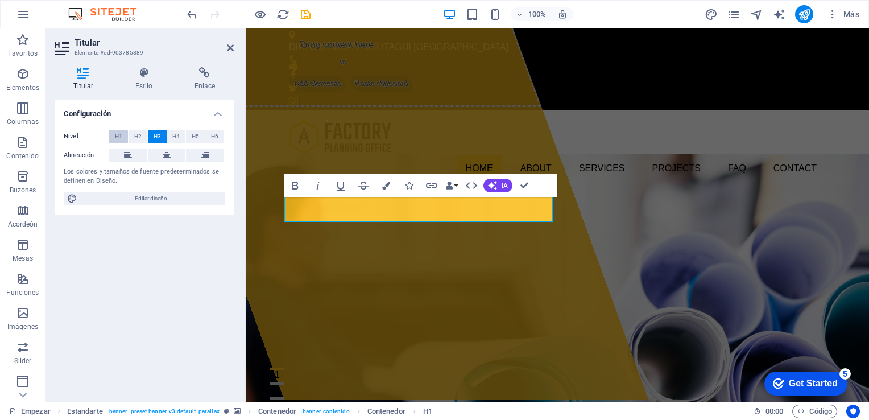
click at [118, 133] on span "H1" at bounding box center [118, 137] width 7 height 14
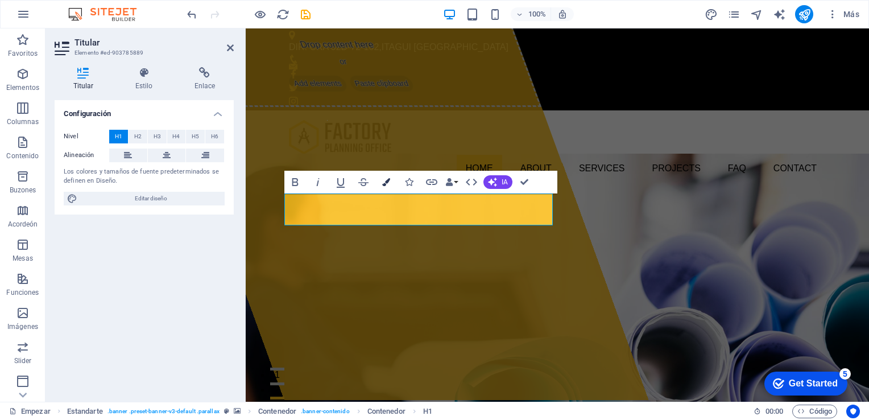
click at [385, 187] on button "Colores" at bounding box center [386, 182] width 22 height 23
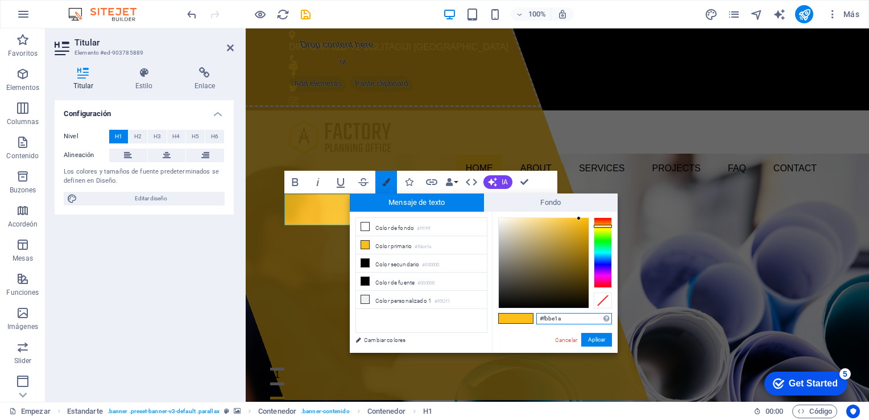
click at [385, 187] on button "Colores" at bounding box center [386, 182] width 22 height 23
type input "#f8f6ef"
click at [502, 220] on div at bounding box center [544, 263] width 90 height 90
click at [595, 344] on button "Aplicar" at bounding box center [596, 340] width 31 height 14
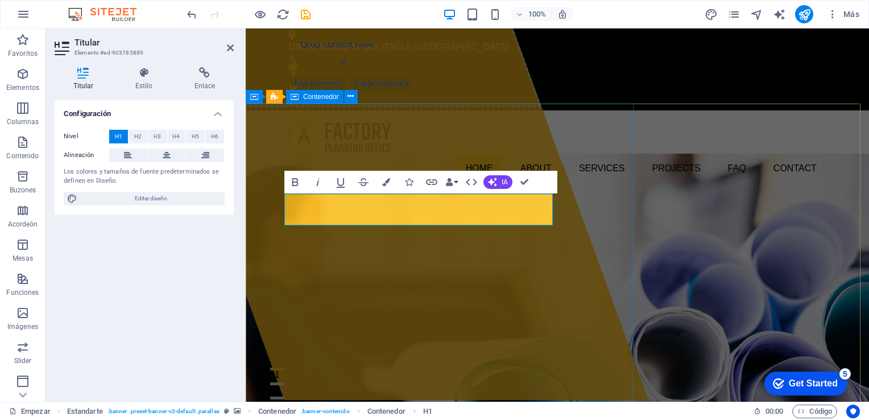
click at [560, 249] on div "Drop content here or Add elements Paste clipboard" at bounding box center [398, 212] width 500 height 373
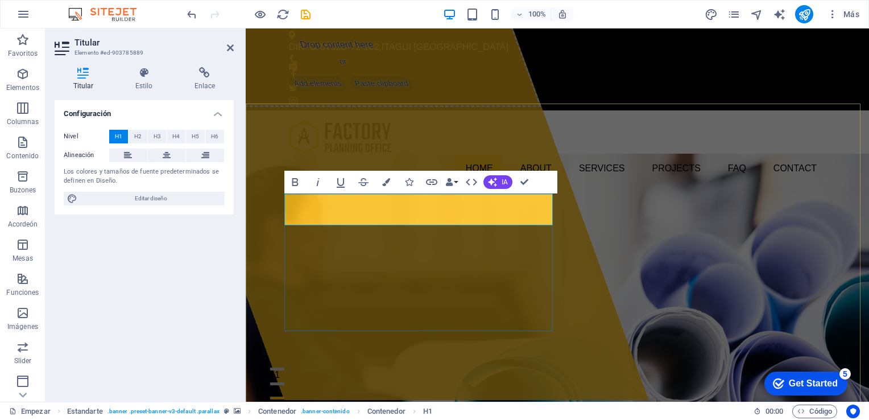
drag, startPoint x: 529, startPoint y: 210, endPoint x: 439, endPoint y: 205, distance: 90.6
click at [707, 17] on icon "diseño" at bounding box center [711, 14] width 13 height 13
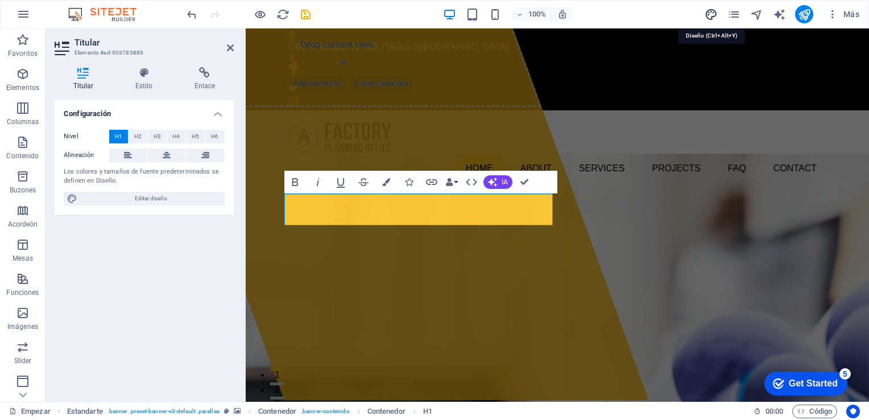
select select "px"
select select "300"
select select "px"
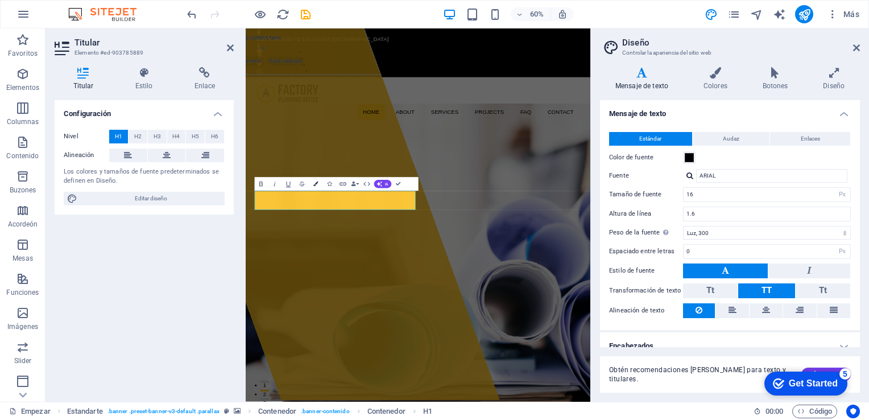
click at [316, 185] on icon "button" at bounding box center [315, 183] width 5 height 5
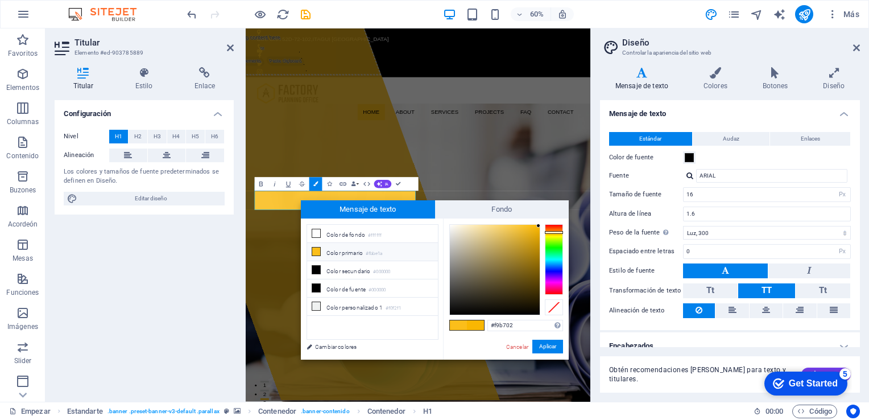
click at [484, 322] on div at bounding box center [466, 325] width 35 height 11
click at [551, 349] on button "Aplicar" at bounding box center [547, 347] width 31 height 14
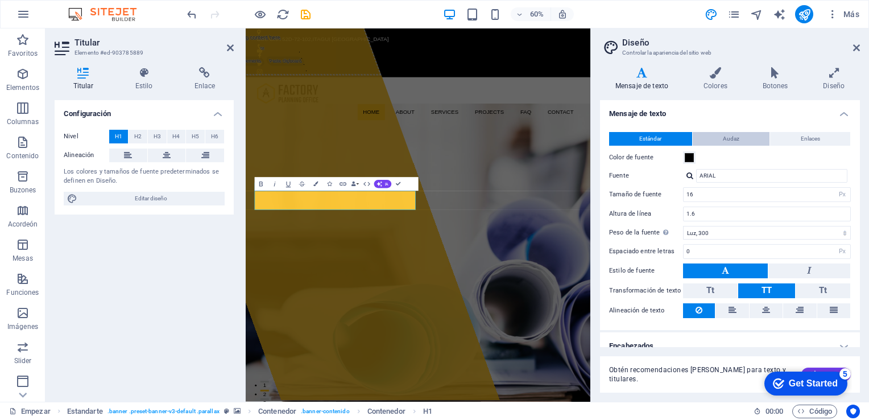
click at [738, 141] on button "Audaz" at bounding box center [731, 139] width 77 height 14
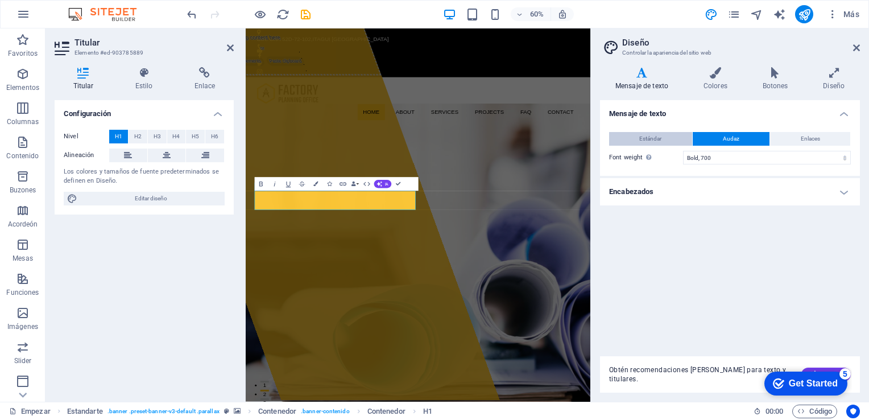
click at [661, 141] on span "Estándar" at bounding box center [650, 139] width 22 height 14
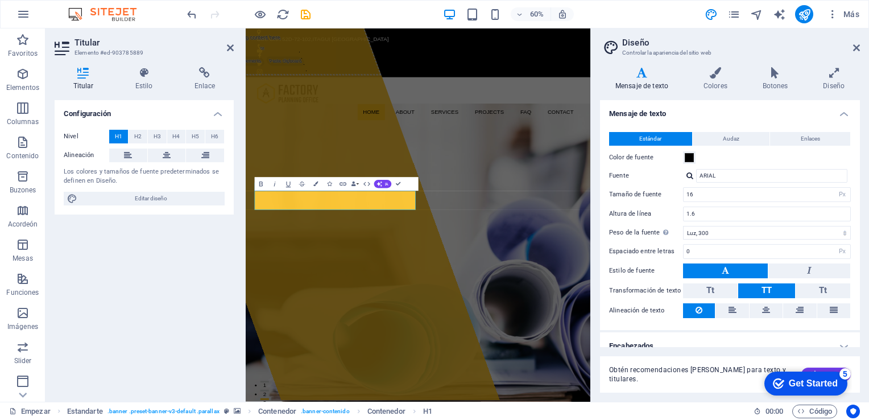
drag, startPoint x: 857, startPoint y: 128, endPoint x: 870, endPoint y: 246, distance: 118.5
click at [869, 246] on html "[DOMAIN_NAME] Empezar Favoritos Elementos Columnas Contenido Buzones Acordeón M…" at bounding box center [434, 210] width 869 height 420
click at [842, 342] on div "Obtén recomendaciones [PERSON_NAME] para texto y titulares. Generar" at bounding box center [730, 367] width 260 height 50
click at [842, 345] on div "Obtén recomendaciones [PERSON_NAME] para texto y titulares. Generar" at bounding box center [730, 367] width 260 height 50
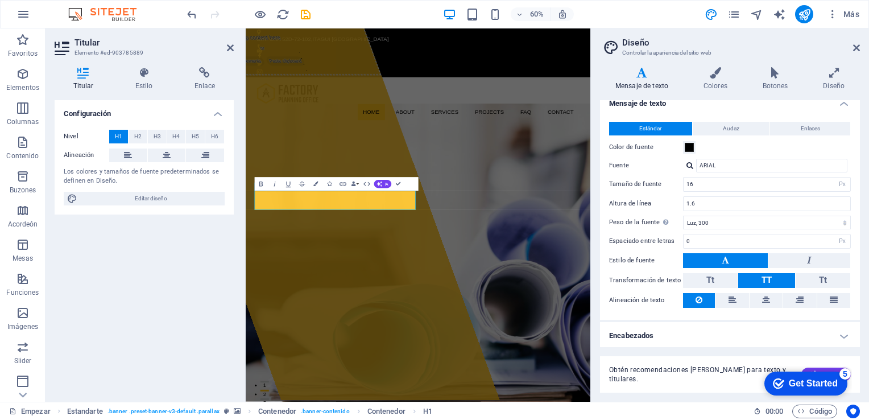
click at [842, 334] on h4 "Encabezados" at bounding box center [730, 335] width 260 height 27
click at [857, 226] on div "Estándar Audaz Enlaces Color de fuente Fuente ARIAL Administrar fuentes → Tamañ…" at bounding box center [730, 214] width 265 height 209
click at [835, 73] on icon at bounding box center [834, 72] width 52 height 11
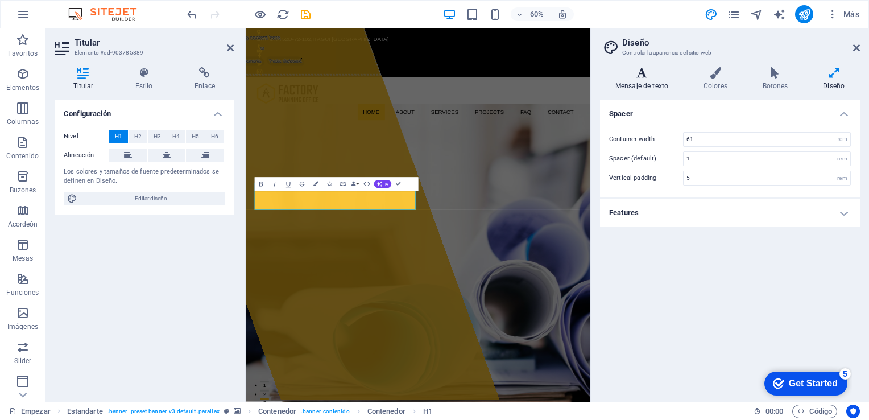
click at [630, 82] on font "Mensaje de texto" at bounding box center [642, 86] width 53 height 8
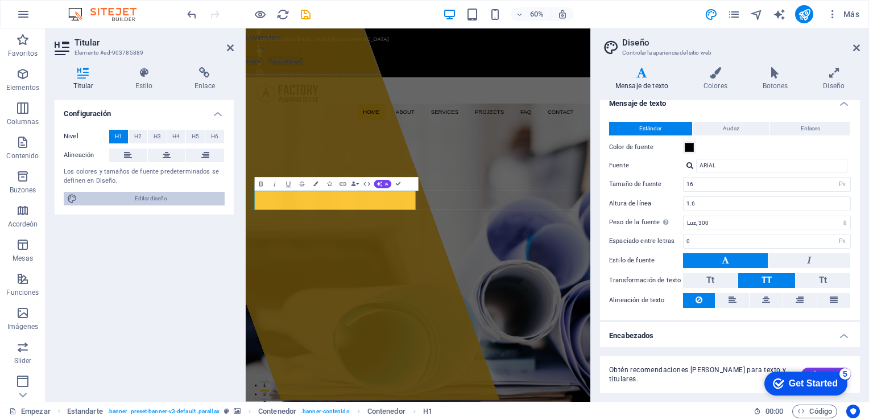
click at [87, 193] on span "Editar diseño" at bounding box center [151, 199] width 141 height 14
click at [146, 77] on icon at bounding box center [144, 72] width 55 height 11
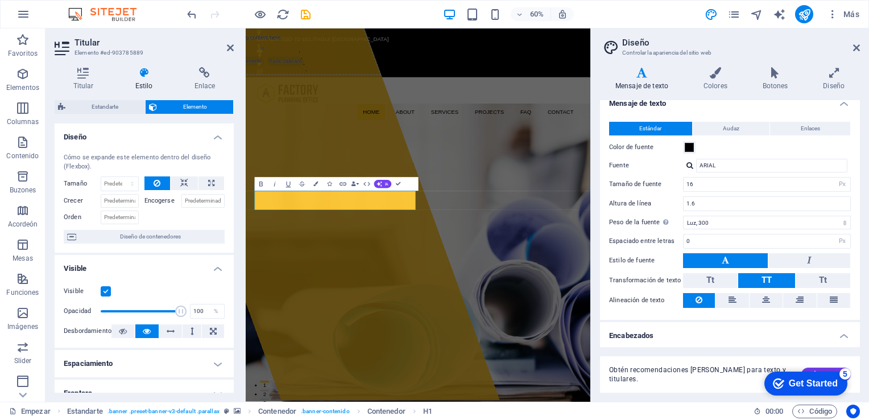
drag, startPoint x: 231, startPoint y: 155, endPoint x: 228, endPoint y: 215, distance: 60.4
click at [228, 215] on div "Cómo se expande este elemento dentro del diseño (Flexbox). Tamaño Predeterminad…" at bounding box center [144, 198] width 179 height 109
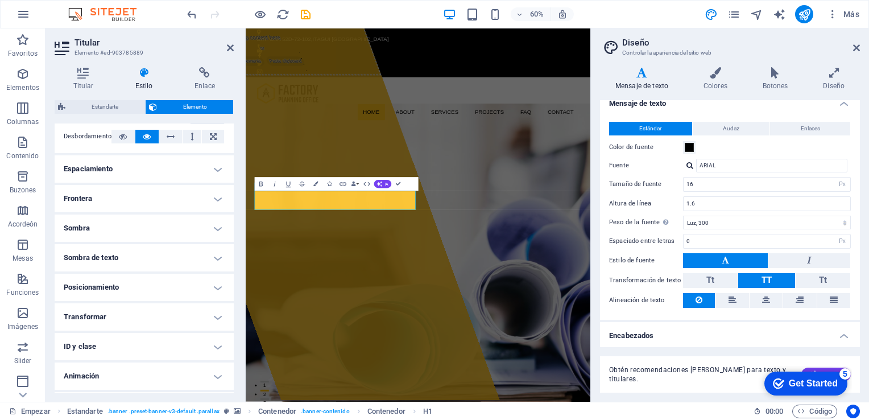
scroll to position [221, 0]
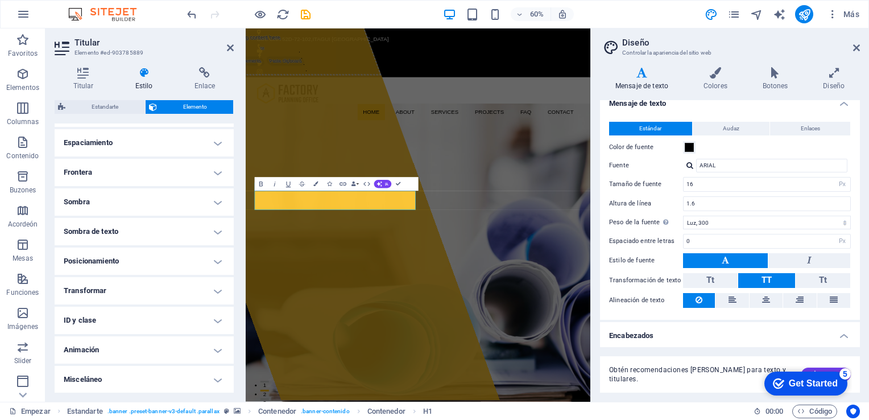
click at [212, 352] on h4 "Animación" at bounding box center [144, 349] width 179 height 27
click at [215, 384] on select "No animar Mostrar / Ocultar Deslizar hacia arriba/abajo Acercar/alejar Desliza …" at bounding box center [144, 385] width 161 height 14
select select "flash"
click at [64, 378] on select "No animar Mostrar / Ocultar Deslizar hacia arriba/abajo Acercar/alejar Desliza …" at bounding box center [144, 385] width 161 height 14
select select "scroll"
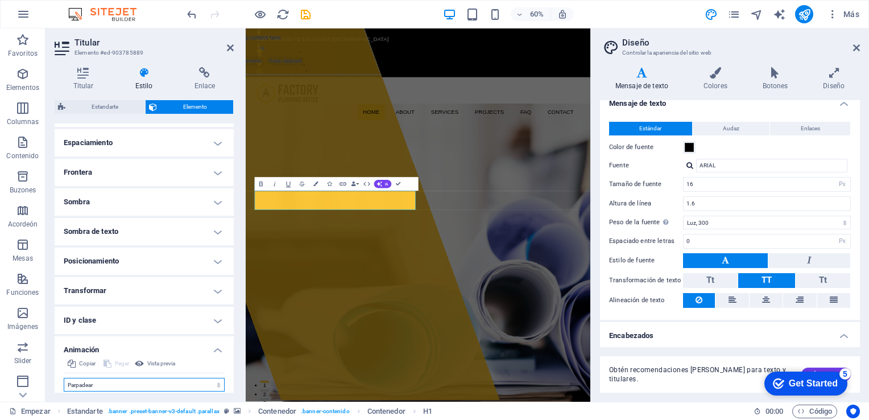
click at [216, 385] on select "No animar Mostrar / Ocultar Deslizar hacia arriba/abajo Acercar/alejar Desliza …" at bounding box center [144, 385] width 161 height 14
click at [64, 378] on select "No animar Mostrar / Ocultar Deslizar hacia arriba/abajo Acercar/alejar Desliza …" at bounding box center [144, 385] width 161 height 14
click at [217, 383] on select "No animar Mostrar / Ocultar Deslizar hacia arriba/abajo Acercar/alejar Desliza …" at bounding box center [144, 385] width 161 height 14
click at [64, 378] on select "No animar Mostrar / Ocultar Deslizar hacia arriba/abajo Acercar/alejar Desliza …" at bounding box center [144, 385] width 161 height 14
click at [214, 381] on select "No animar Mostrar / Ocultar Deslizar hacia arriba/abajo Acercar/alejar Desliza …" at bounding box center [144, 385] width 161 height 14
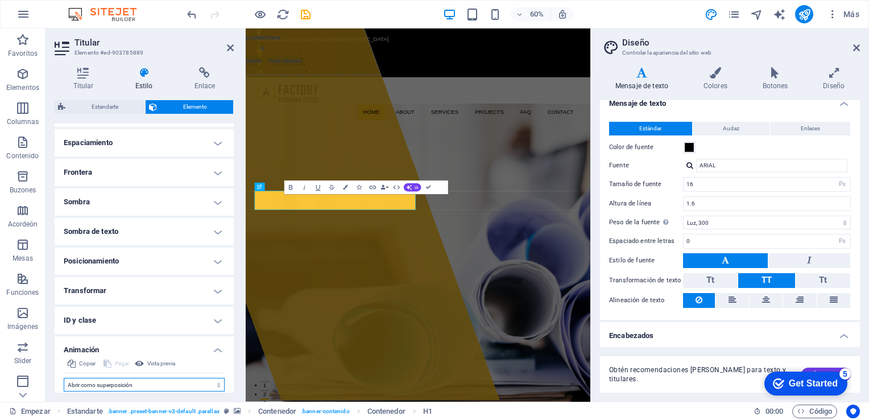
click at [64, 378] on select "No animar Mostrar / Ocultar Deslizar hacia arriba/abajo Acercar/alejar Desliza …" at bounding box center [144, 385] width 161 height 14
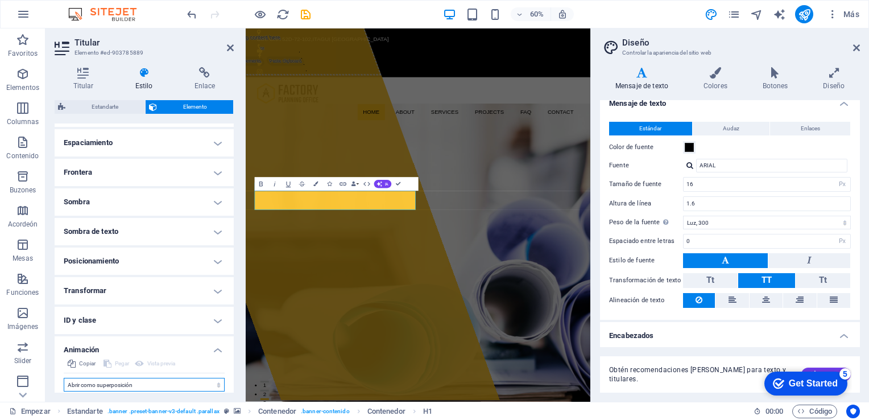
click at [216, 383] on select "No animar Mostrar / Ocultar Deslizar hacia arriba/abajo Acercar/alejar Desliza …" at bounding box center [144, 385] width 161 height 14
click at [64, 378] on select "No animar Mostrar / Ocultar Deslizar hacia arriba/abajo Acercar/alejar Desliza …" at bounding box center [144, 385] width 161 height 14
click at [155, 364] on span "Vista previa" at bounding box center [161, 364] width 28 height 14
click at [216, 383] on select "No animar Mostrar / Ocultar Deslizar hacia arriba/abajo Acercar/alejar Desliza …" at bounding box center [144, 385] width 161 height 14
select select "shrink"
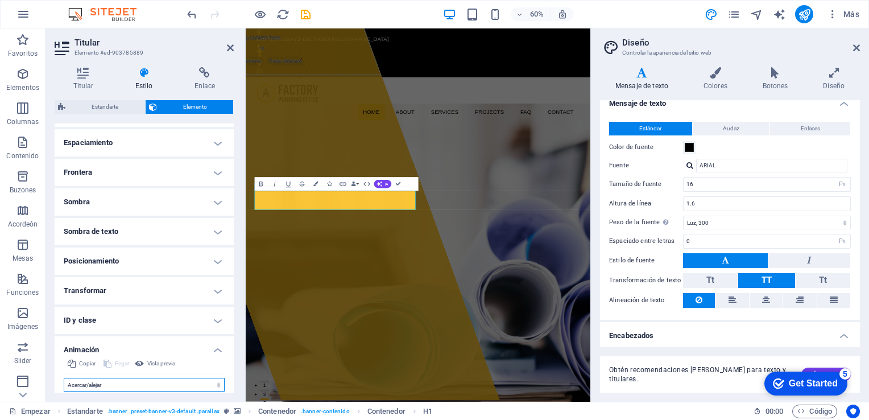
click at [64, 378] on select "No animar Mostrar / Ocultar Deslizar hacia arriba/abajo Acercar/alejar Desliza …" at bounding box center [144, 385] width 161 height 14
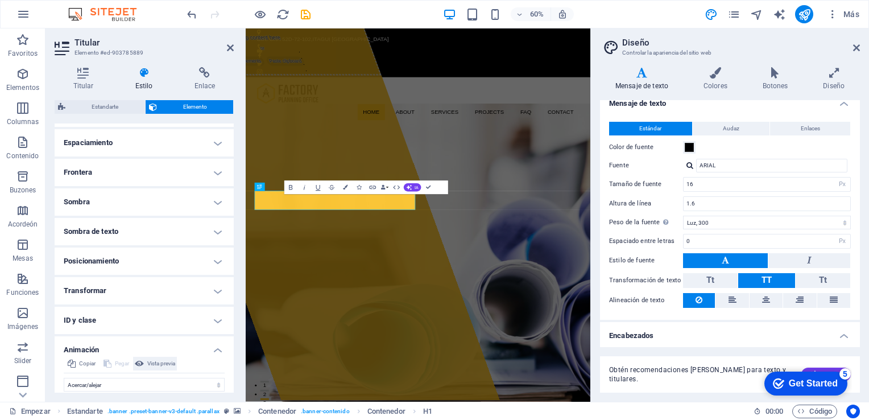
click at [173, 363] on span "Vista previa" at bounding box center [161, 364] width 28 height 14
click at [217, 314] on h4 "ID y clase" at bounding box center [144, 320] width 179 height 27
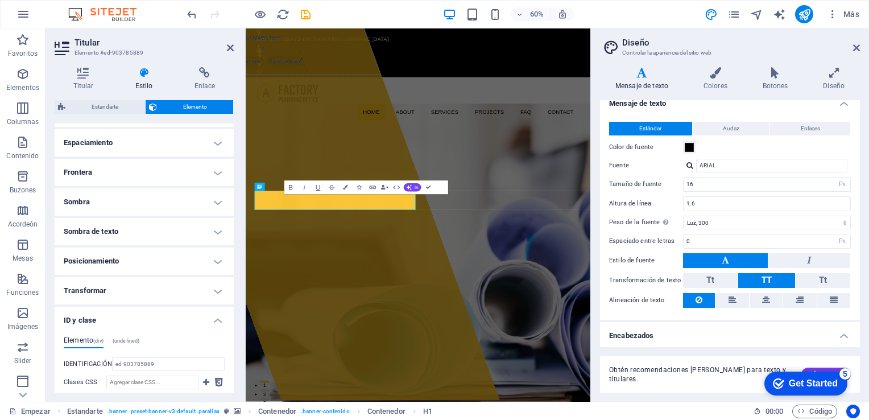
click at [216, 315] on h4 "ID y clase" at bounding box center [144, 317] width 179 height 20
click at [219, 293] on h4 "Transformar" at bounding box center [144, 290] width 179 height 27
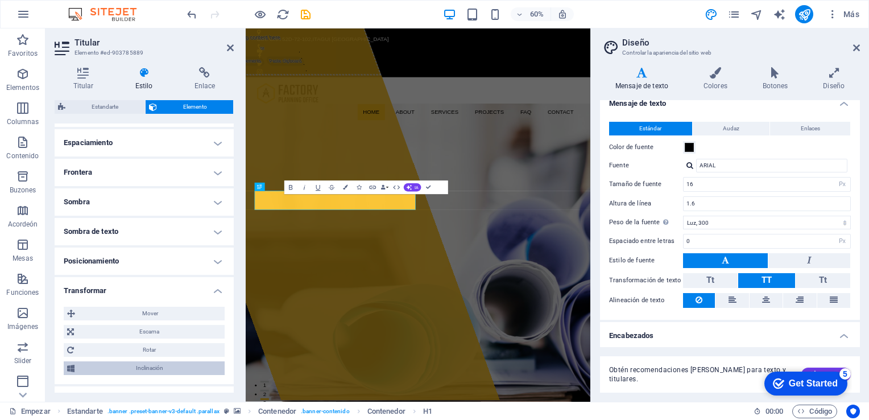
click at [193, 366] on span "Inclinación" at bounding box center [149, 368] width 143 height 14
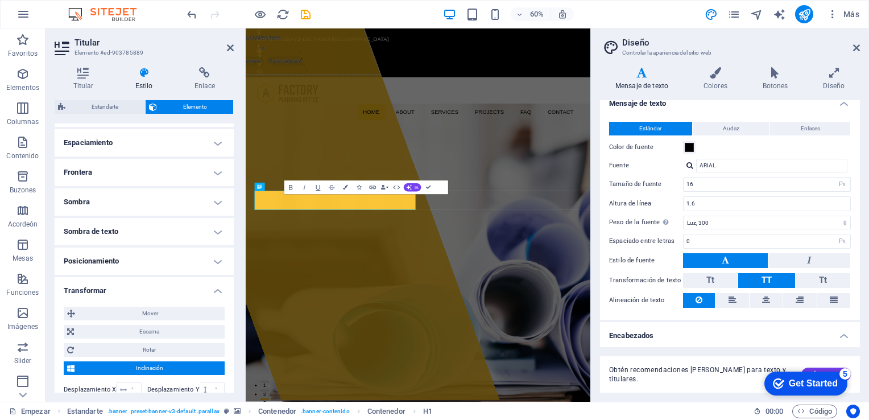
click at [193, 366] on span "Inclinación" at bounding box center [149, 368] width 143 height 14
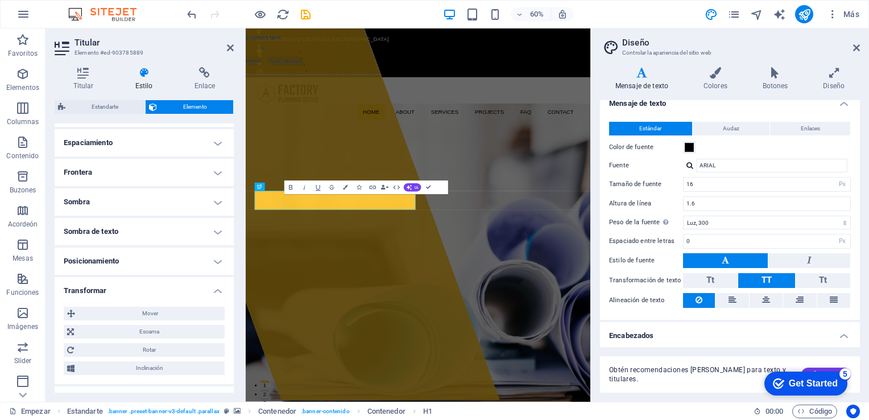
click at [214, 288] on h4 "Transformar" at bounding box center [144, 287] width 179 height 20
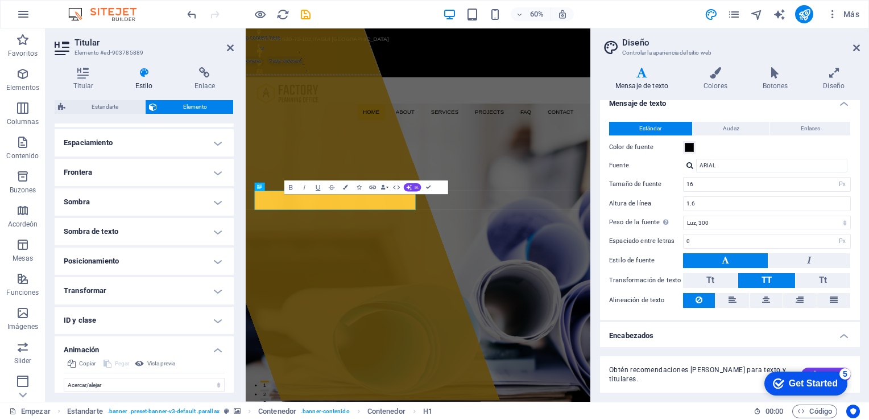
click at [214, 287] on h4 "Transformar" at bounding box center [144, 290] width 179 height 27
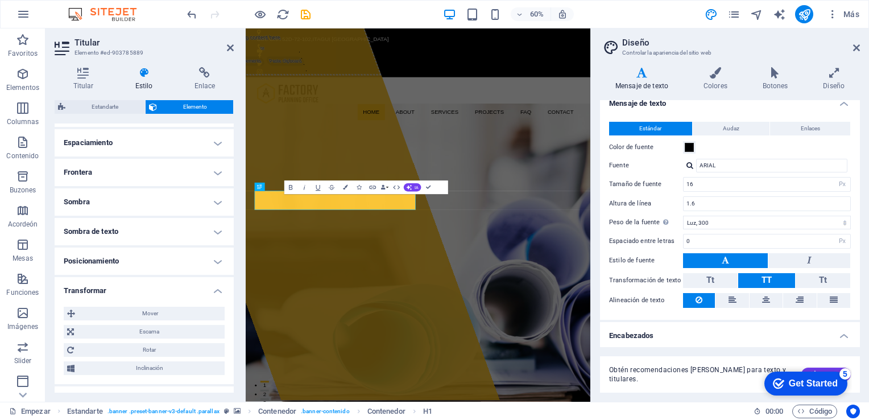
click at [214, 287] on h4 "Transformar" at bounding box center [144, 287] width 179 height 20
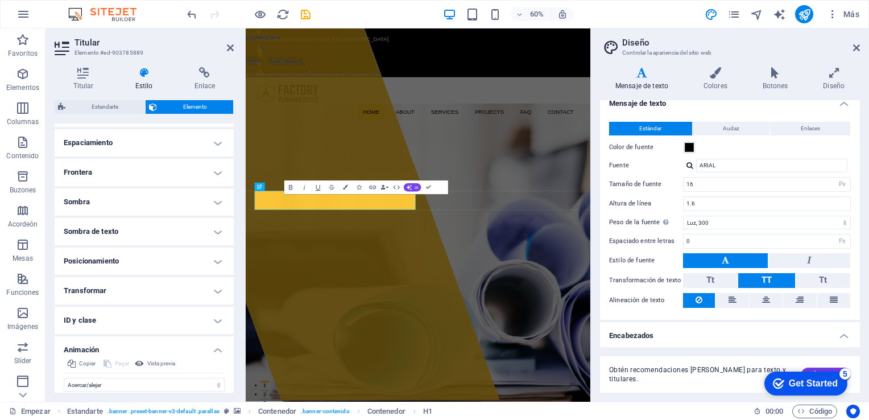
click at [216, 230] on h4 "Sombra de texto" at bounding box center [144, 231] width 179 height 27
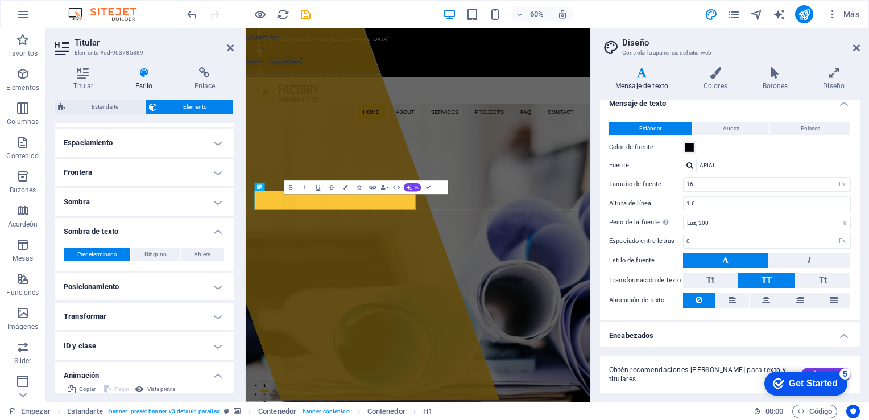
click at [212, 233] on h4 "Sombra de texto" at bounding box center [144, 228] width 179 height 20
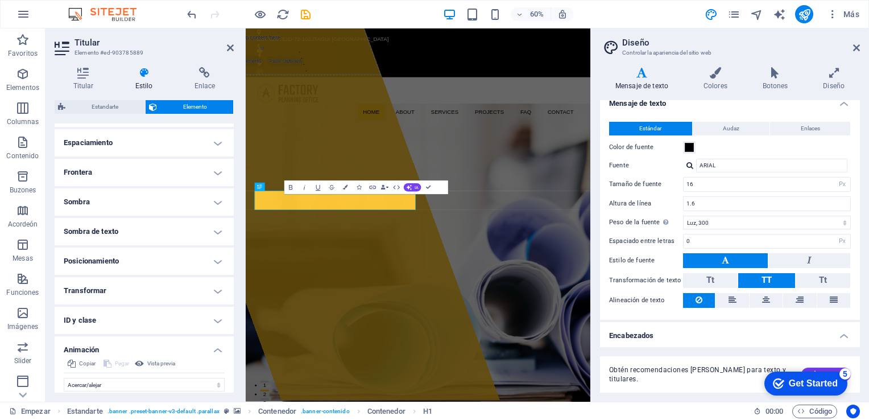
click at [217, 204] on h4 "Sombra" at bounding box center [144, 201] width 179 height 27
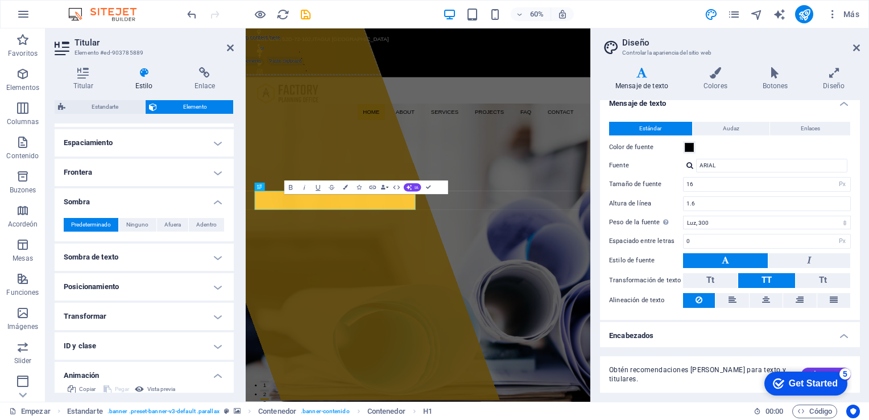
click at [217, 204] on h4 "Sombra" at bounding box center [144, 198] width 179 height 20
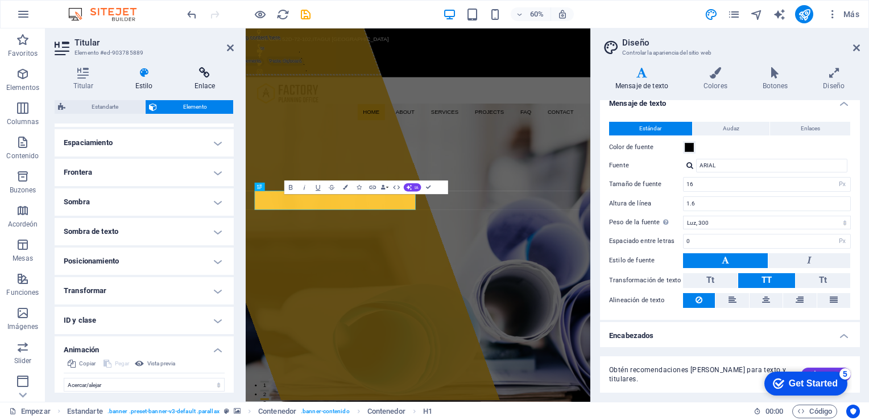
click at [205, 75] on icon at bounding box center [205, 72] width 58 height 11
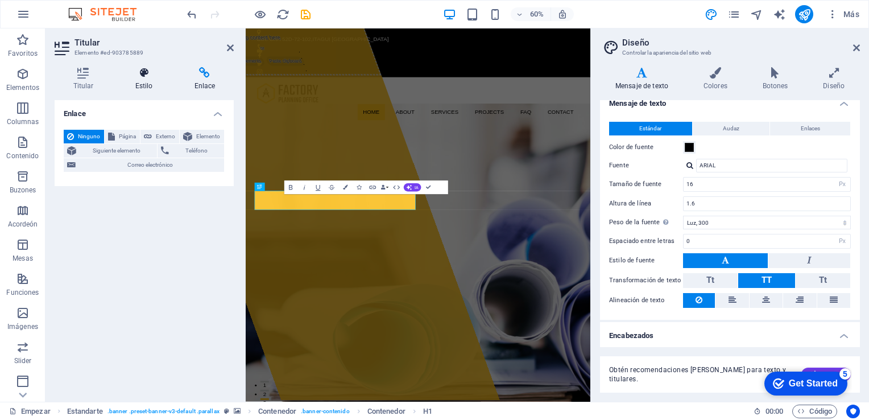
click at [152, 72] on icon at bounding box center [144, 72] width 55 height 11
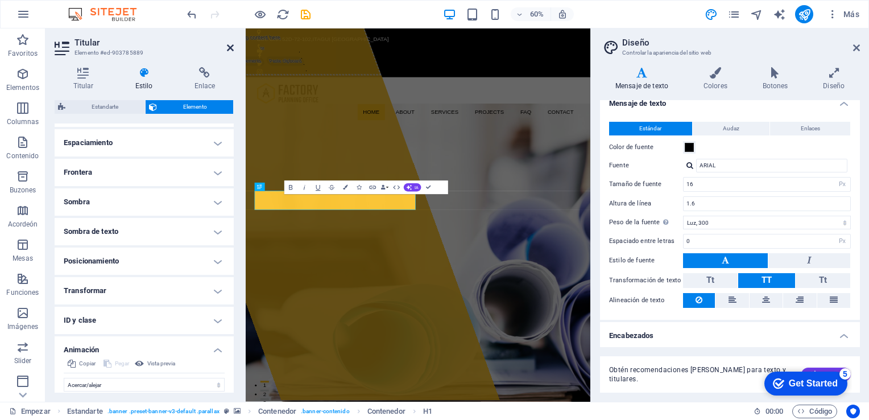
click at [227, 49] on icon at bounding box center [230, 47] width 7 height 9
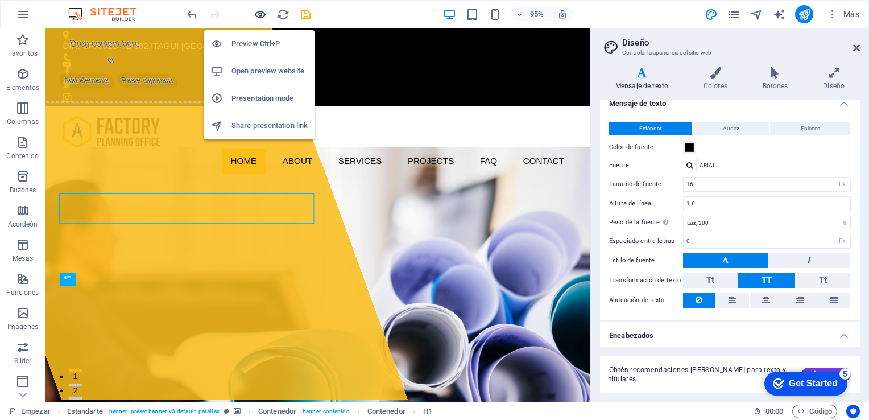
click at [261, 10] on icon "button" at bounding box center [260, 14] width 13 height 13
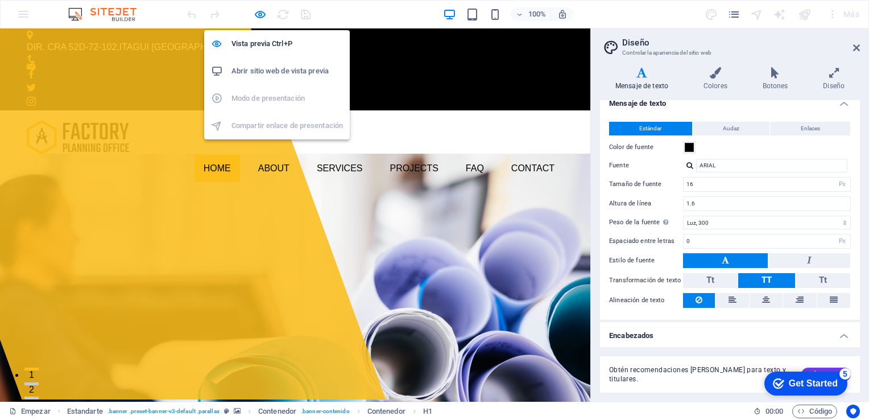
click at [267, 71] on h6 "Abrir sitio web de vista previa" at bounding box center [288, 71] width 112 height 14
click at [255, 43] on h6 "Vista previa Ctrl+P" at bounding box center [288, 44] width 112 height 14
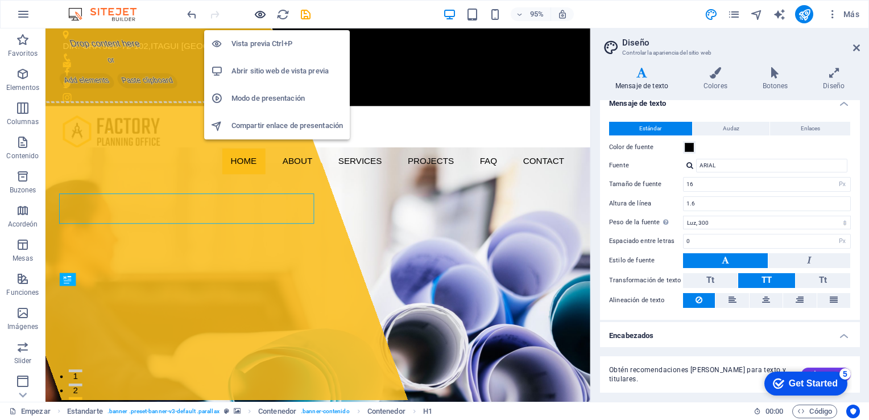
click at [259, 17] on icon "button" at bounding box center [260, 14] width 13 height 13
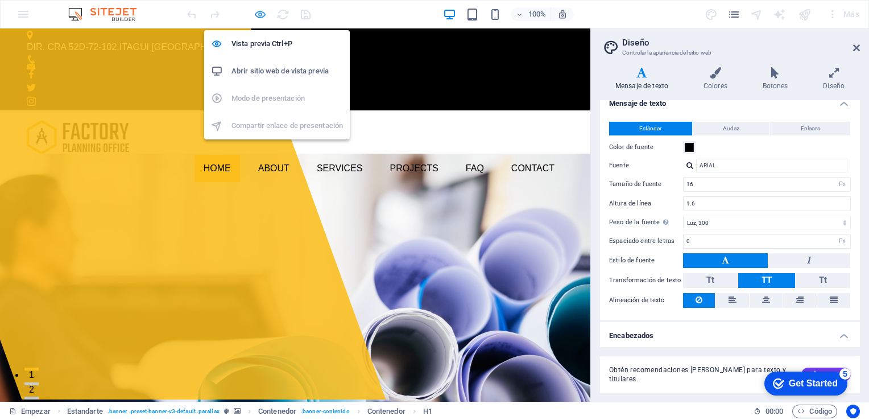
click at [263, 8] on icon "button" at bounding box center [260, 14] width 13 height 13
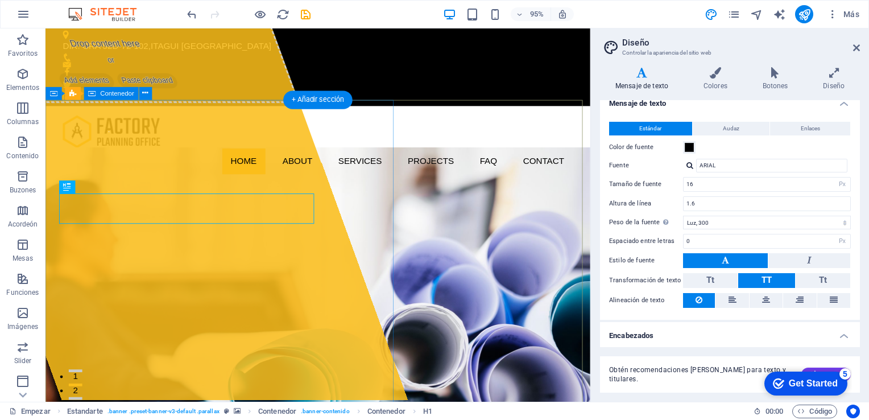
click at [356, 305] on div "Drop content here or Add elements Paste clipboard" at bounding box center [172, 222] width 507 height 393
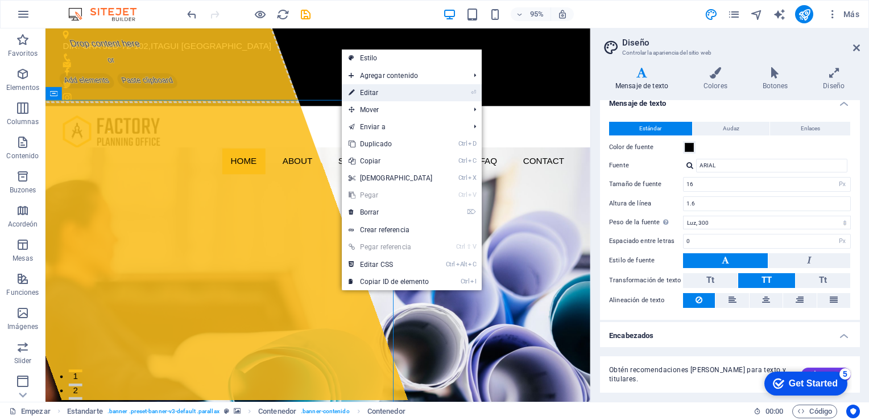
click at [368, 88] on link "⏎ Editar" at bounding box center [391, 92] width 98 height 17
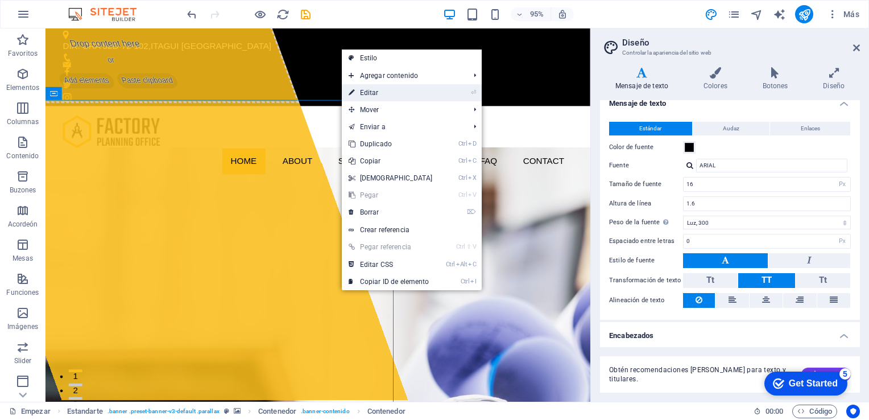
select select "%"
select select "px"
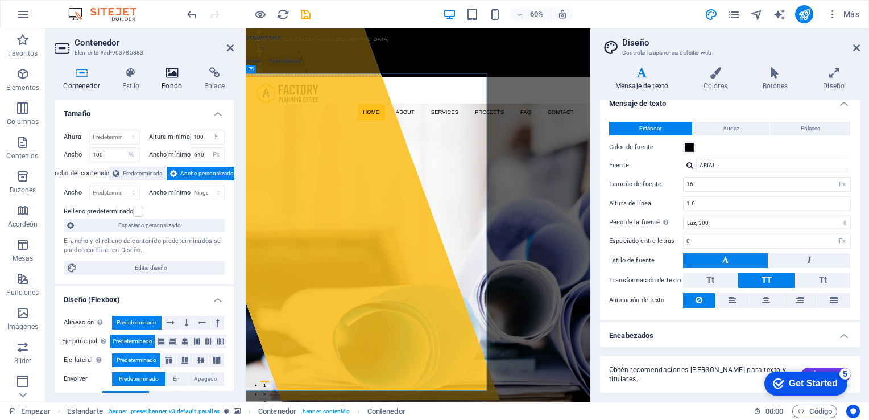
click at [179, 83] on font "Fondo" at bounding box center [172, 86] width 20 height 8
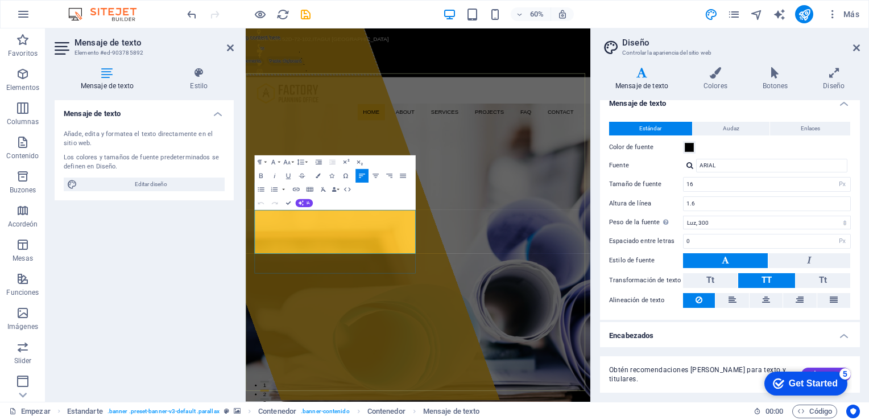
drag, startPoint x: 518, startPoint y: 397, endPoint x: 250, endPoint y: 333, distance: 274.9
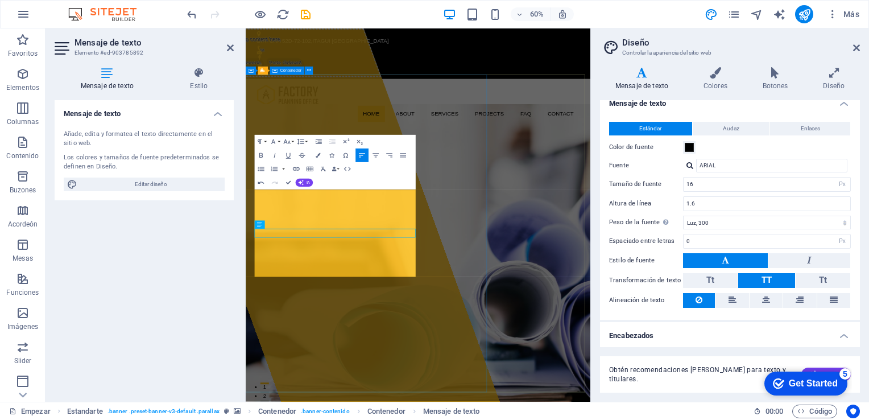
scroll to position [3199, 2]
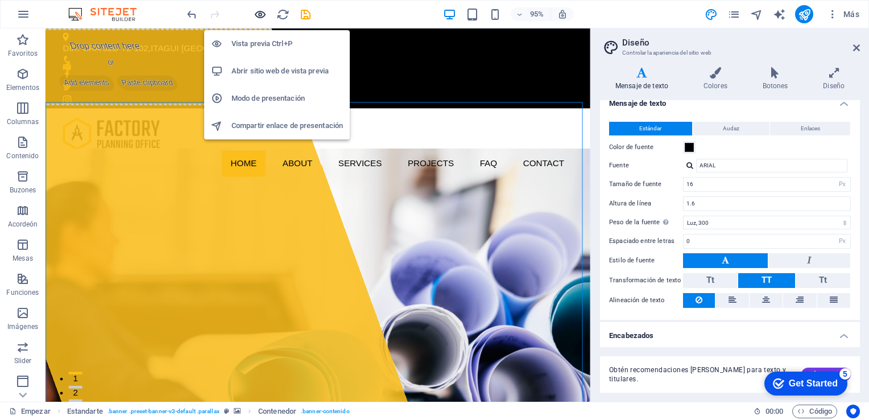
click at [261, 11] on icon "button" at bounding box center [260, 14] width 13 height 13
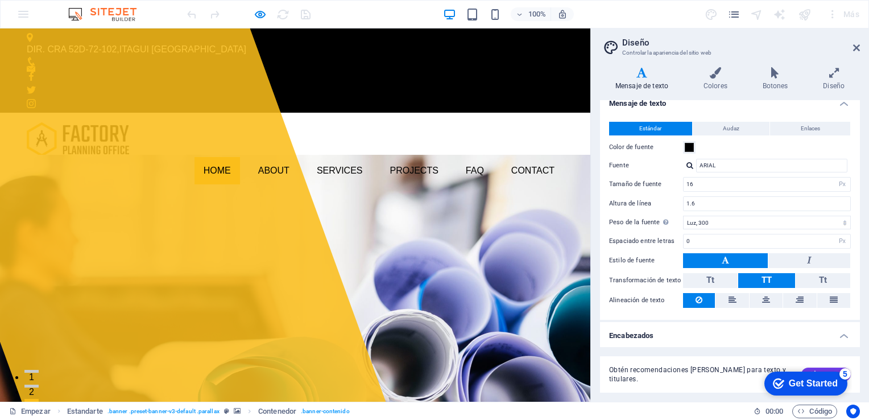
click at [233, 131] on div "Drop content here or Add elements Paste clipboard" at bounding box center [136, 214] width 500 height 373
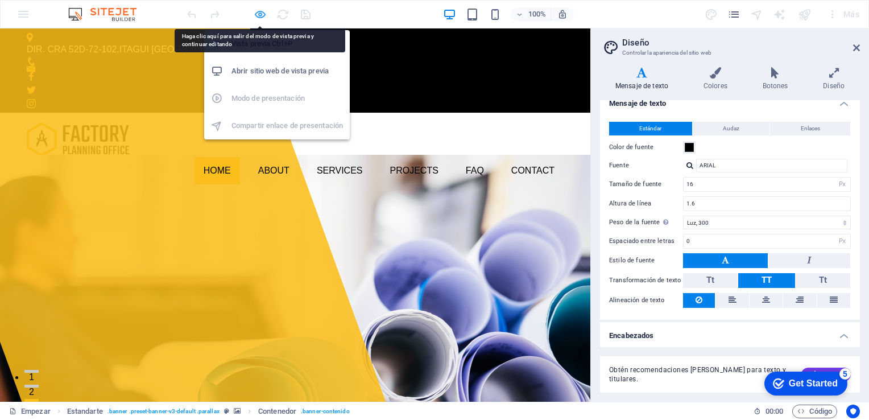
click at [255, 17] on icon "button" at bounding box center [260, 14] width 13 height 13
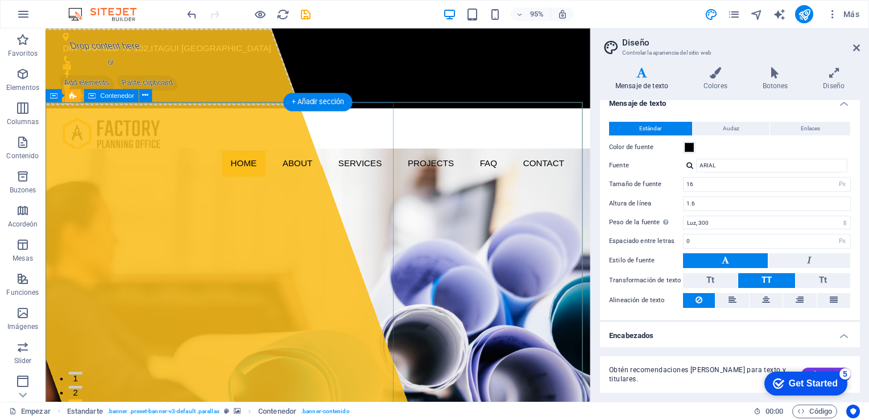
click at [348, 274] on div "Drop content here or Add elements Paste clipboard" at bounding box center [172, 224] width 507 height 393
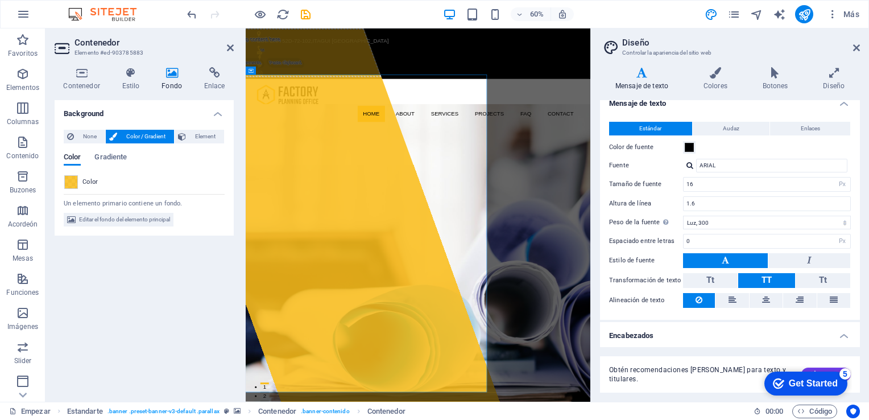
click at [171, 80] on h4 "Fondo" at bounding box center [174, 79] width 43 height 24
click at [191, 137] on span "Element" at bounding box center [204, 137] width 31 height 14
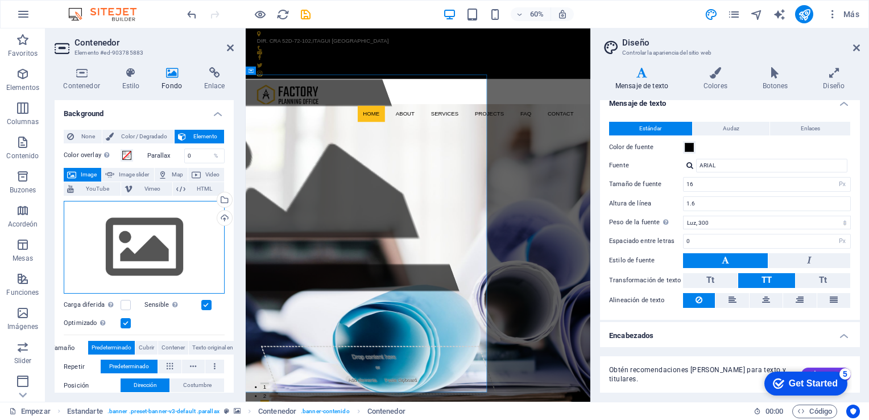
click at [176, 240] on div "Drag files here, click to choose files or select files from Files or our free s…" at bounding box center [144, 247] width 161 height 93
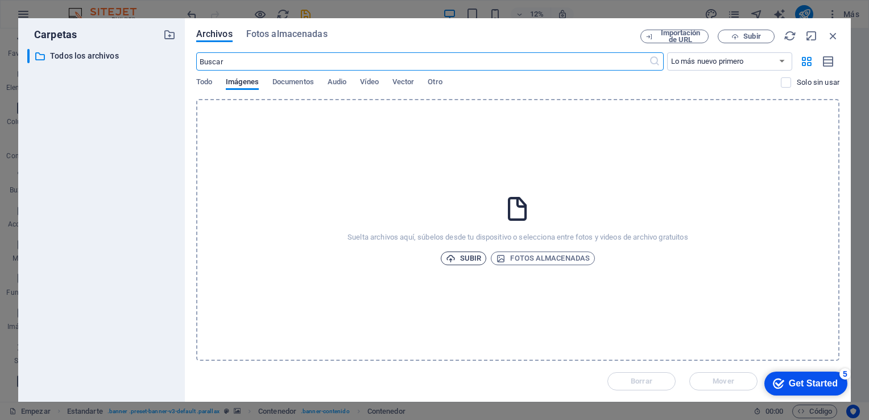
click at [468, 265] on font "Subir" at bounding box center [470, 258] width 21 height 14
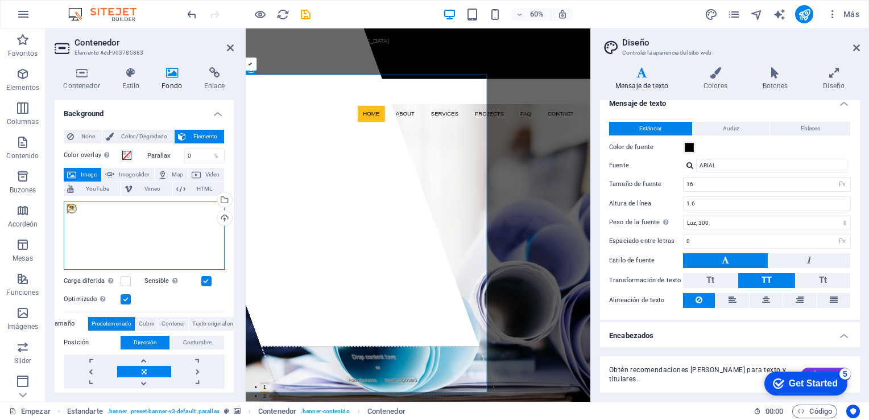
click at [73, 209] on div "Drag files here, click to choose files or select files from Files or our free s…" at bounding box center [144, 235] width 161 height 69
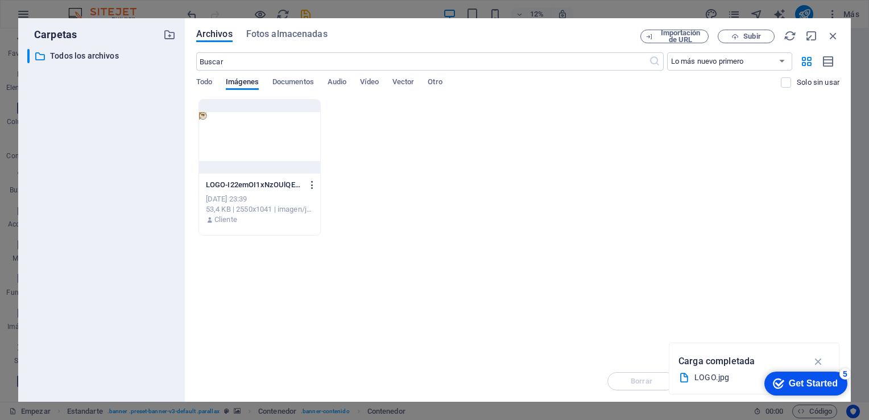
click at [310, 183] on icon "button" at bounding box center [312, 185] width 11 height 10
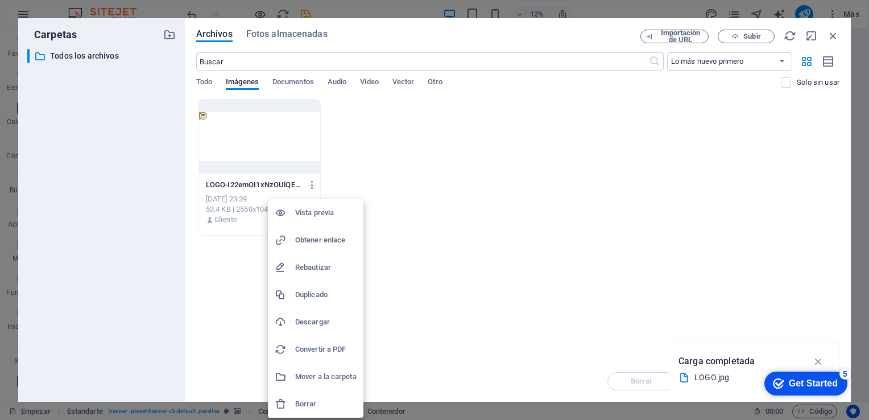
click at [304, 216] on h6 "Vista previa" at bounding box center [325, 213] width 61 height 14
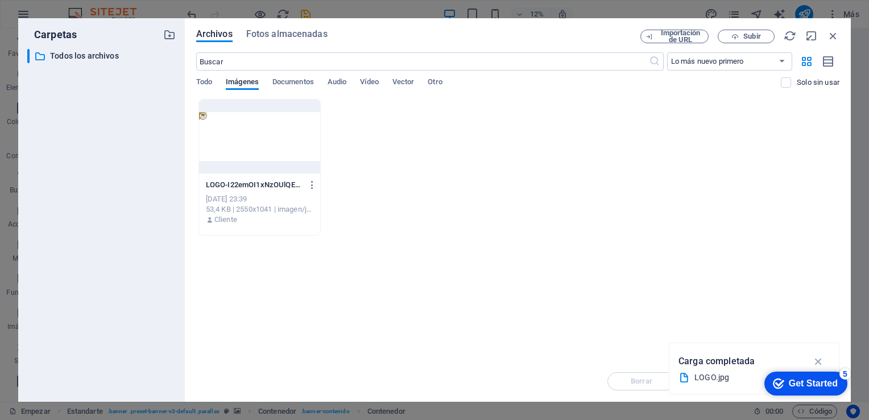
click at [835, 42] on div "Importación de URL Subir" at bounding box center [740, 37] width 199 height 14
click at [835, 33] on icon "button" at bounding box center [833, 36] width 13 height 13
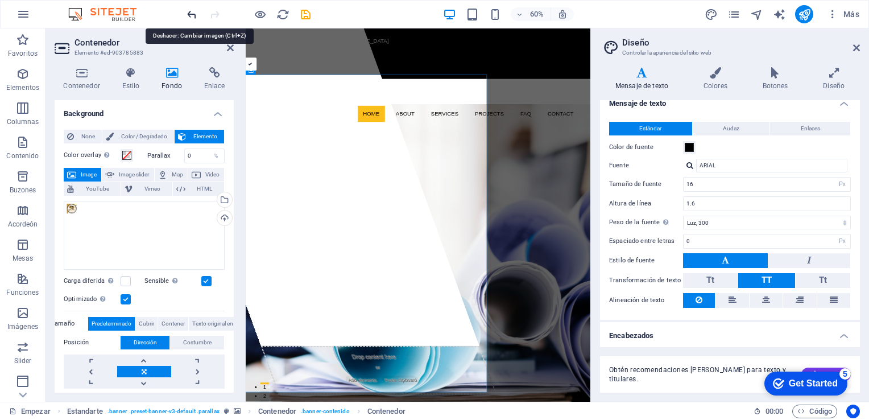
click at [195, 13] on icon "deshacer" at bounding box center [191, 14] width 13 height 13
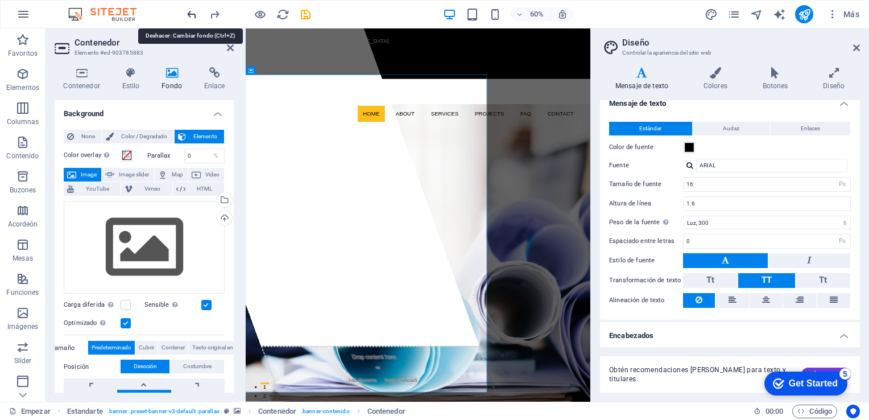
click at [195, 13] on icon "deshacer" at bounding box center [191, 14] width 13 height 13
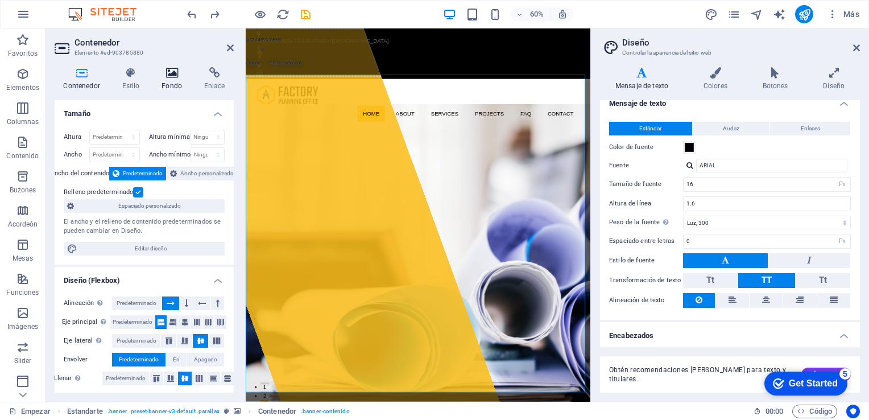
click at [176, 81] on h4 "Fondo" at bounding box center [174, 79] width 43 height 24
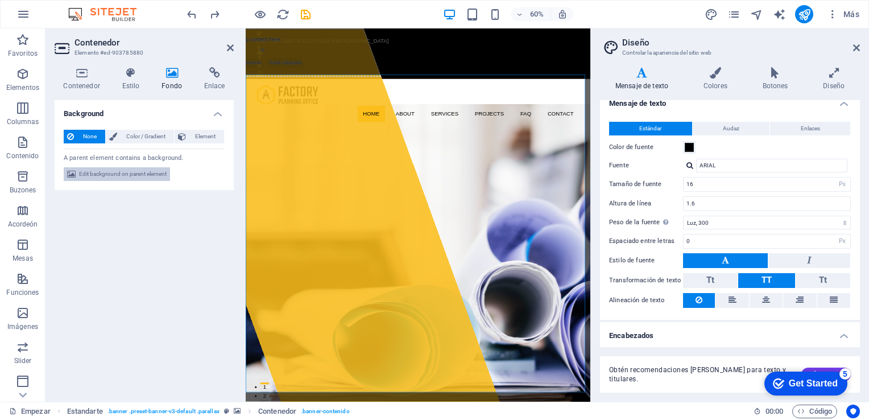
click at [155, 176] on span "Edit background on parent element" at bounding box center [123, 174] width 88 height 14
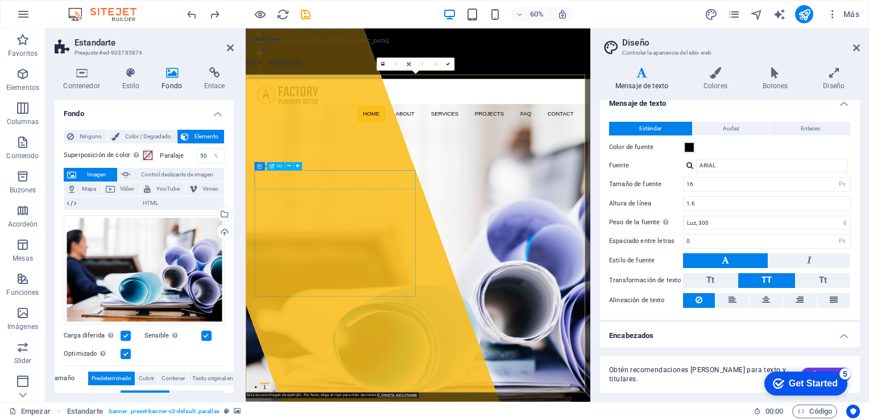
select select "shrink"
select select "s"
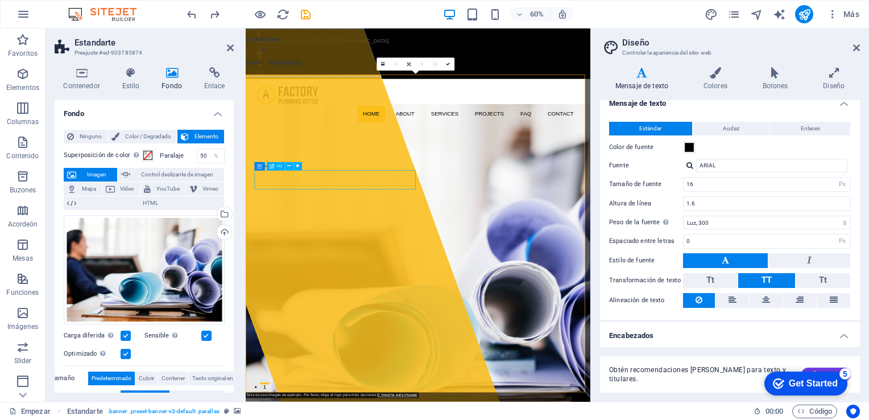
select select "scroll"
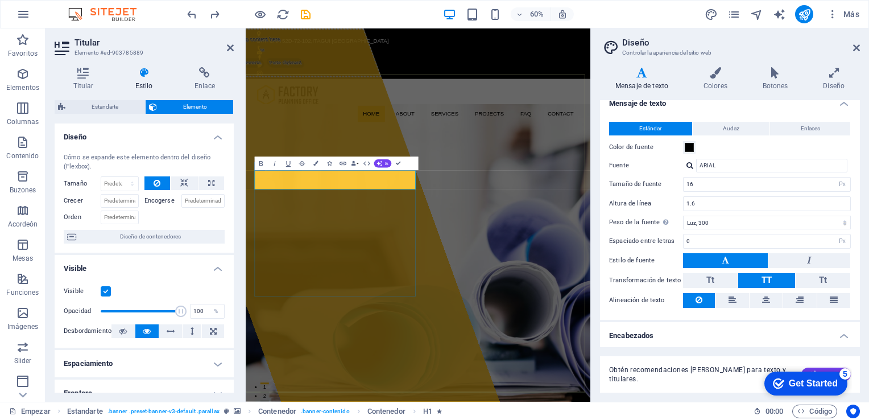
click at [263, 161] on icon "button" at bounding box center [261, 163] width 8 height 8
click at [745, 129] on button "Audaz" at bounding box center [731, 129] width 77 height 14
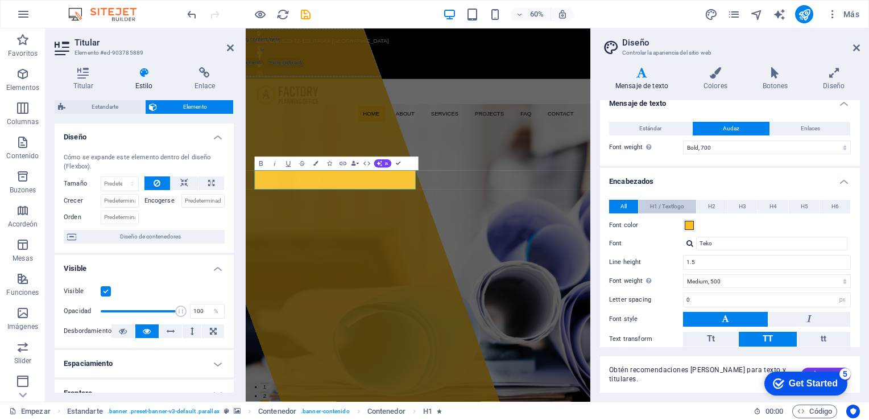
click at [671, 204] on span "H1 / Textlogo" at bounding box center [667, 207] width 34 height 14
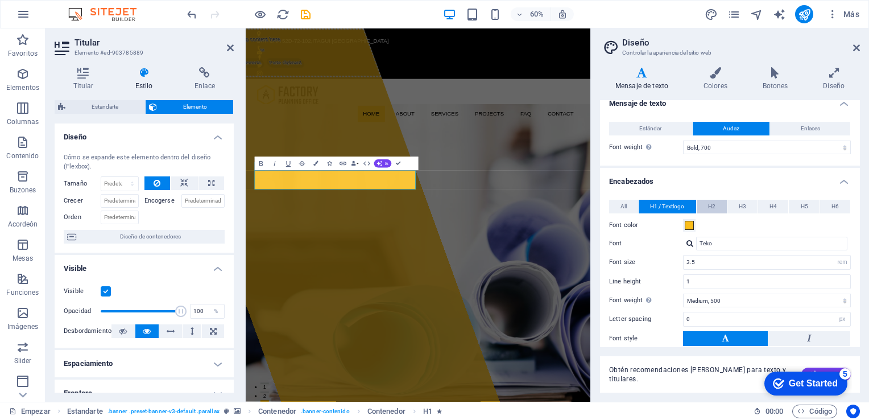
click at [717, 202] on button "H2" at bounding box center [712, 207] width 30 height 14
click at [744, 206] on span "H3" at bounding box center [742, 207] width 7 height 14
click at [771, 207] on span "H4" at bounding box center [773, 207] width 7 height 14
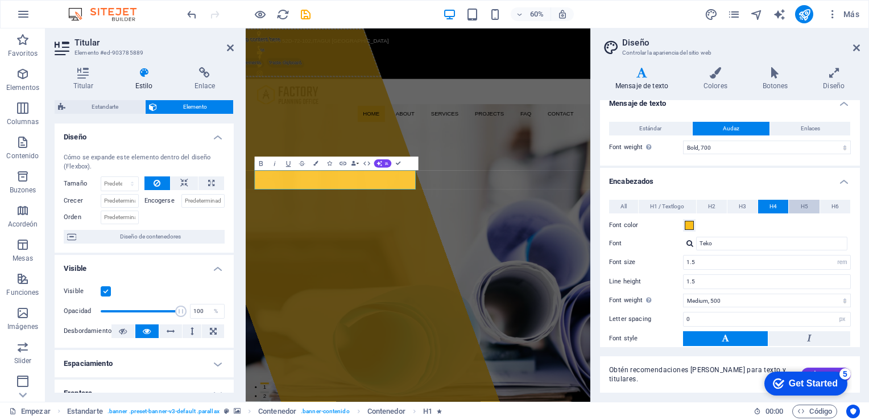
click at [807, 204] on button "H5" at bounding box center [804, 207] width 30 height 14
click at [834, 204] on span "H6" at bounding box center [835, 207] width 7 height 14
click at [628, 205] on button "All" at bounding box center [623, 207] width 29 height 14
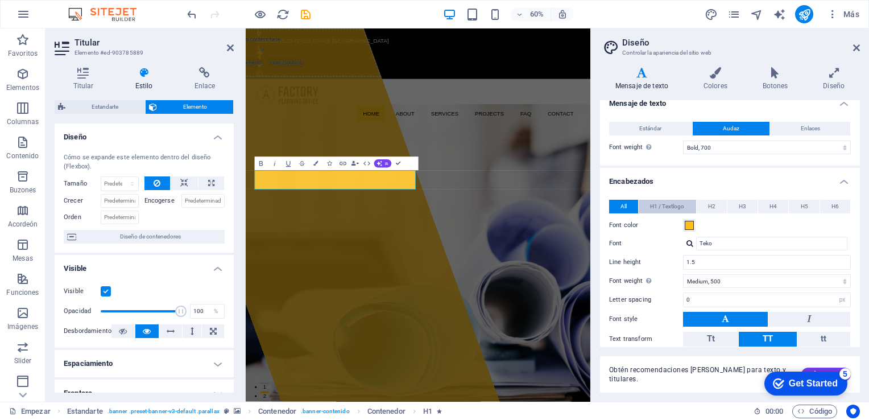
click at [661, 203] on span "H1 / Textlogo" at bounding box center [667, 207] width 34 height 14
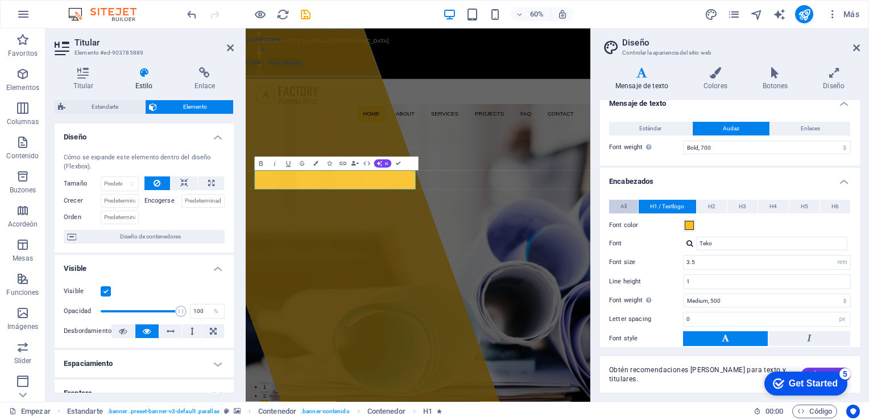
click at [633, 205] on button "All" at bounding box center [623, 207] width 29 height 14
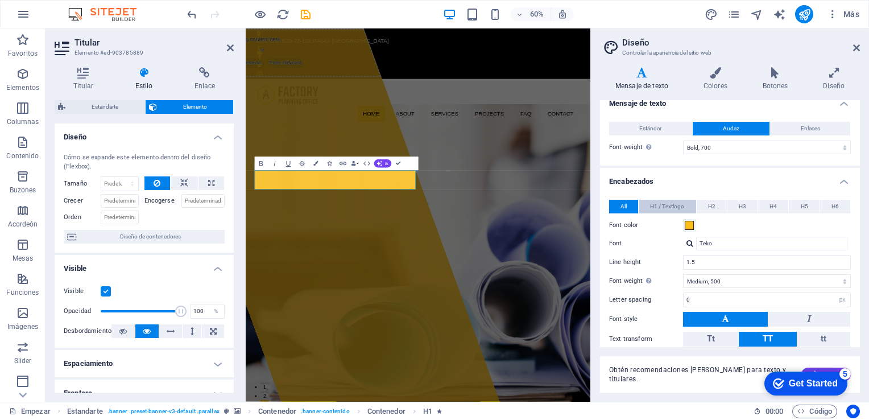
click at [663, 204] on span "H1 / Textlogo" at bounding box center [667, 207] width 34 height 14
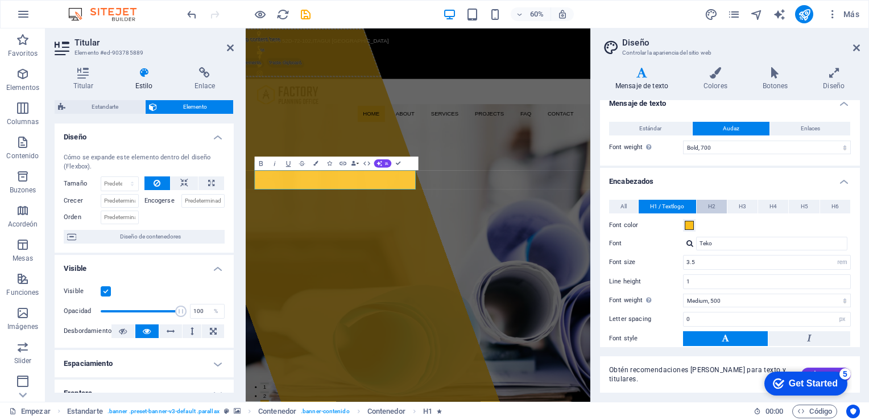
click at [717, 204] on button "H2" at bounding box center [712, 207] width 30 height 14
click at [739, 204] on span "H3" at bounding box center [742, 207] width 7 height 14
click at [767, 204] on button "H4" at bounding box center [773, 207] width 30 height 14
click at [807, 204] on button "H5" at bounding box center [804, 207] width 30 height 14
click at [824, 204] on button "H6" at bounding box center [835, 207] width 30 height 14
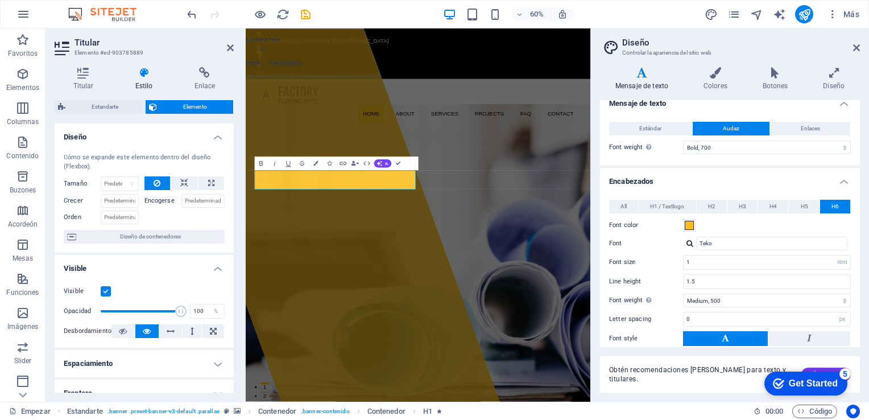
click at [851, 53] on header "Diseño Controlar la apariencia del sitio web" at bounding box center [731, 43] width 258 height 30
click at [857, 46] on icon at bounding box center [856, 47] width 7 height 9
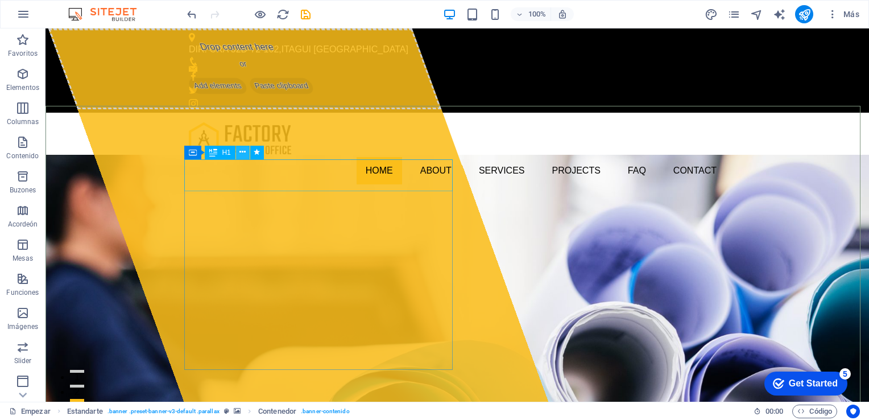
click at [240, 150] on icon at bounding box center [243, 152] width 6 height 12
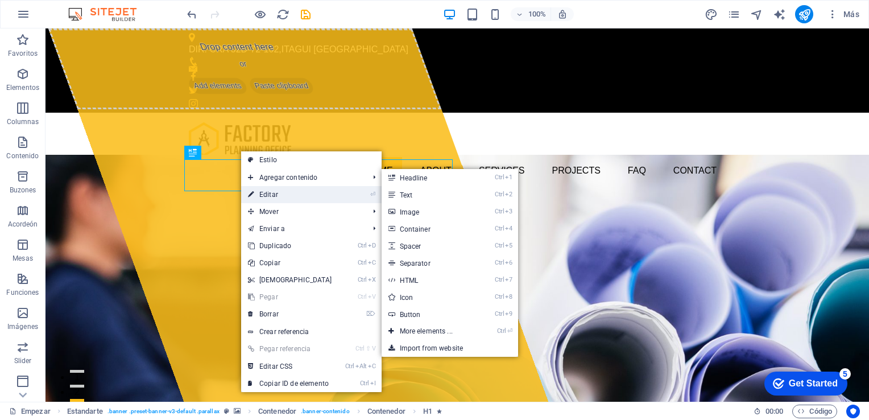
click at [271, 191] on font "Editar" at bounding box center [268, 195] width 19 height 8
select select "shrink"
select select "s"
select select "scroll"
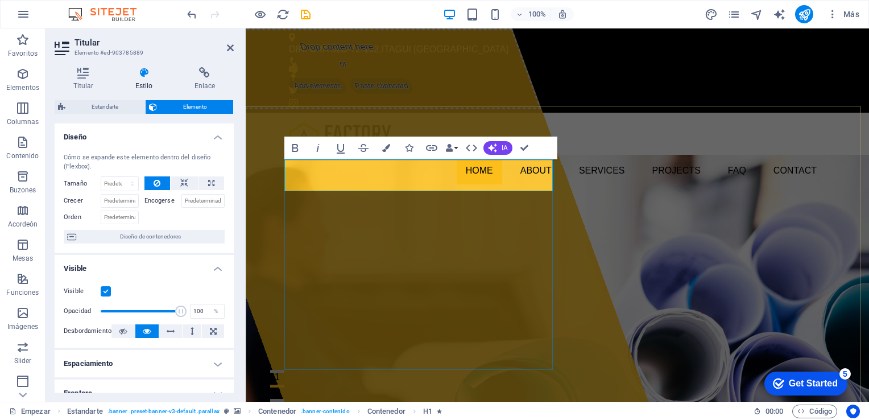
drag, startPoint x: 534, startPoint y: 172, endPoint x: 437, endPoint y: 170, distance: 97.3
click at [707, 11] on icon "diseño" at bounding box center [711, 14] width 13 height 13
select select "700"
select select "rem"
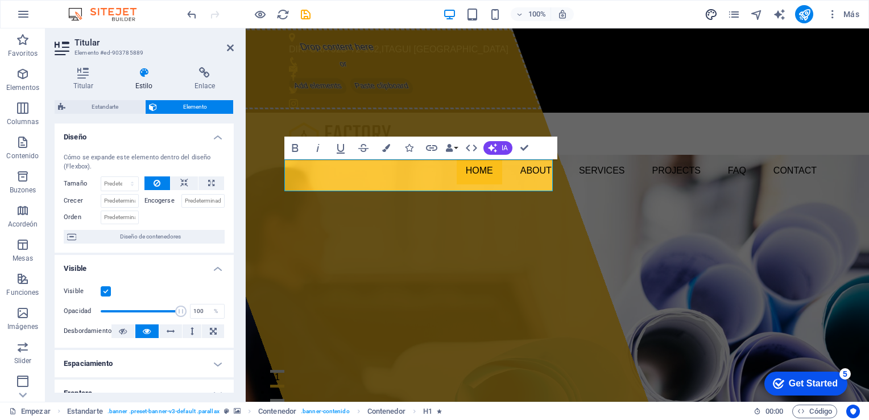
select select "500"
select select "px"
select select "rem"
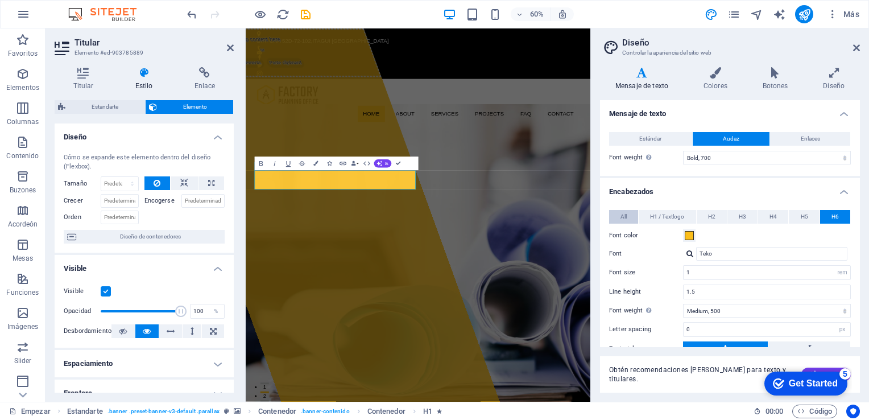
click at [626, 215] on span "All" at bounding box center [624, 217] width 6 height 14
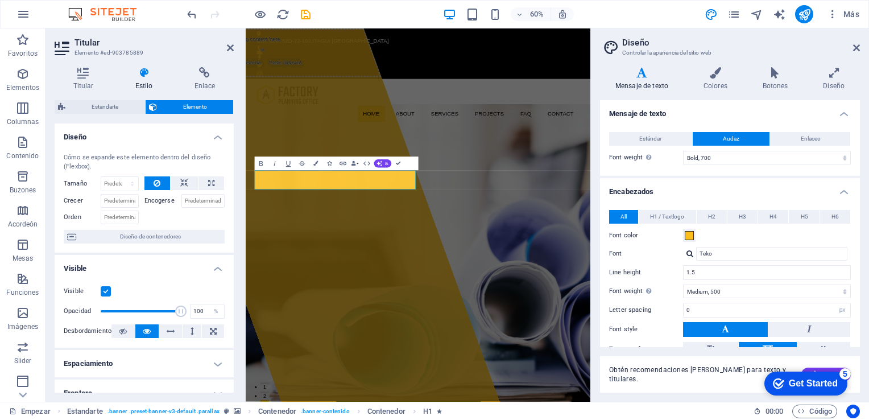
click at [626, 215] on span "All" at bounding box center [624, 217] width 6 height 14
drag, startPoint x: 856, startPoint y: 138, endPoint x: 869, endPoint y: 208, distance: 71.6
click at [869, 208] on html "[DOMAIN_NAME] Empezar Favoritos Elementos Columnas Contenido Buzones Acordeón M…" at bounding box center [434, 210] width 869 height 420
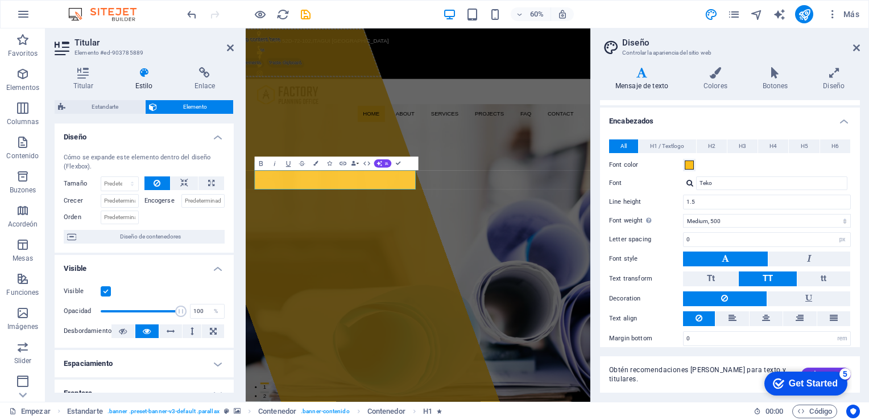
scroll to position [79, 0]
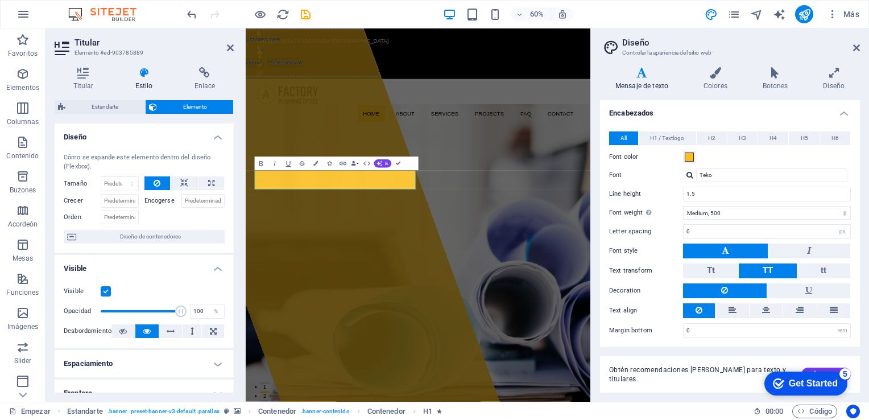
click at [653, 79] on h4 "Mensaje de texto" at bounding box center [644, 79] width 88 height 24
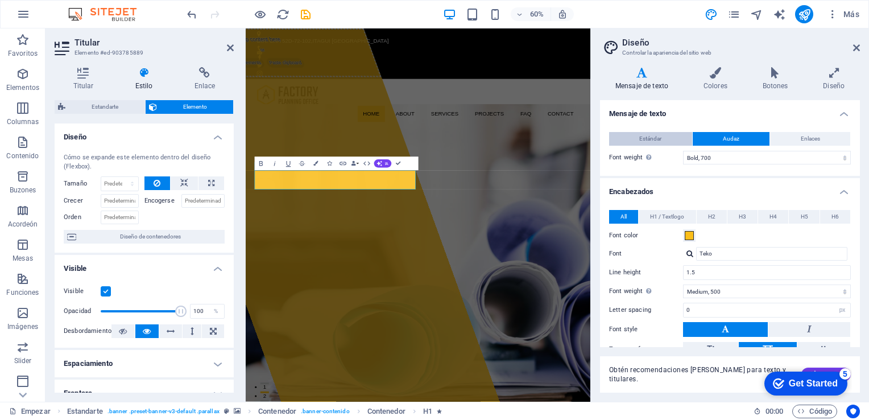
click at [639, 133] on span "Estándar" at bounding box center [650, 139] width 22 height 14
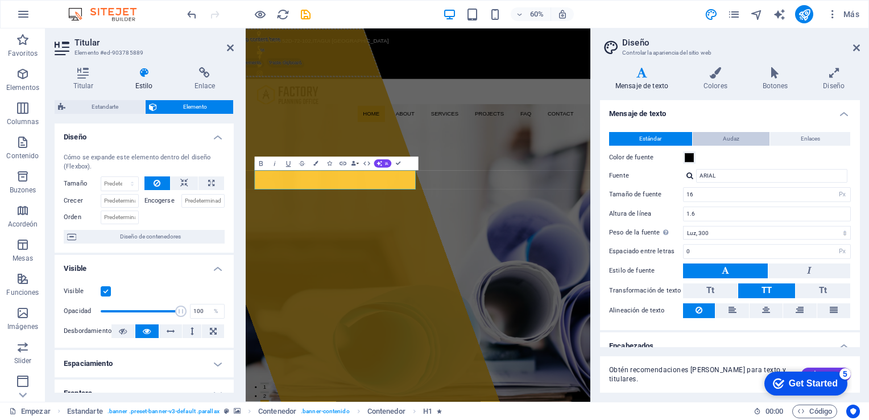
drag, startPoint x: 639, startPoint y: 133, endPoint x: 727, endPoint y: 137, distance: 88.3
click at [727, 137] on div "Estándar Audaz Enlaces" at bounding box center [730, 139] width 242 height 14
click at [727, 137] on span "Audaz" at bounding box center [731, 139] width 16 height 14
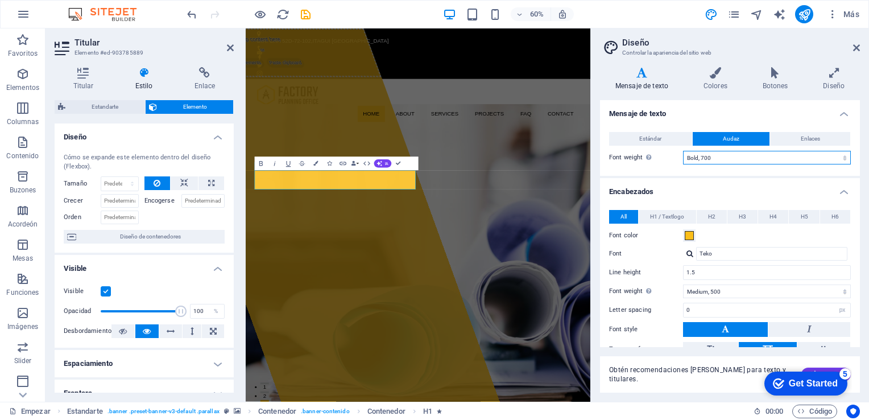
click at [842, 155] on select "Thin, 100 Extra-light, 200 Light, 300 Regular, 400 Medium, 500 Semi-bold, 600 B…" at bounding box center [767, 158] width 168 height 14
select select "400"
click at [683, 151] on select "Thin, 100 Extra-light, 200 Light, 300 Regular, 400 Medium, 500 Semi-bold, 600 B…" at bounding box center [767, 158] width 168 height 14
click at [858, 48] on icon at bounding box center [856, 47] width 7 height 9
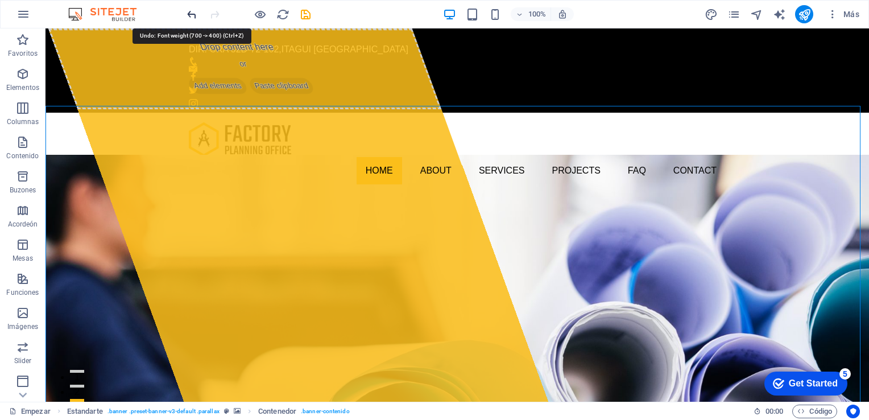
click at [197, 10] on icon "deshacer" at bounding box center [191, 14] width 13 height 13
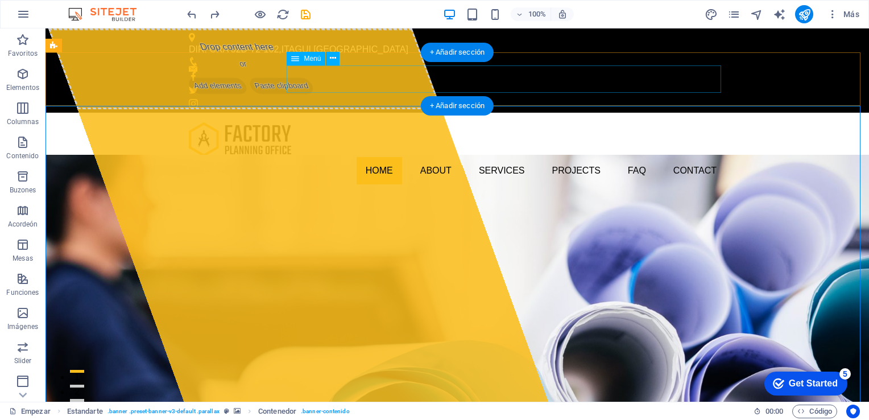
click at [391, 157] on nav "Home About Services Projects FAQ Contact" at bounding box center [457, 170] width 537 height 27
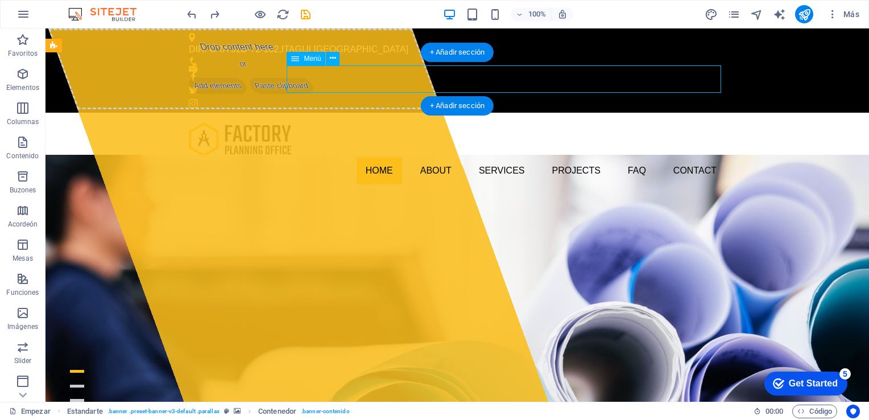
click at [391, 157] on nav "Home About Services Projects FAQ Contact" at bounding box center [457, 170] width 537 height 27
select select
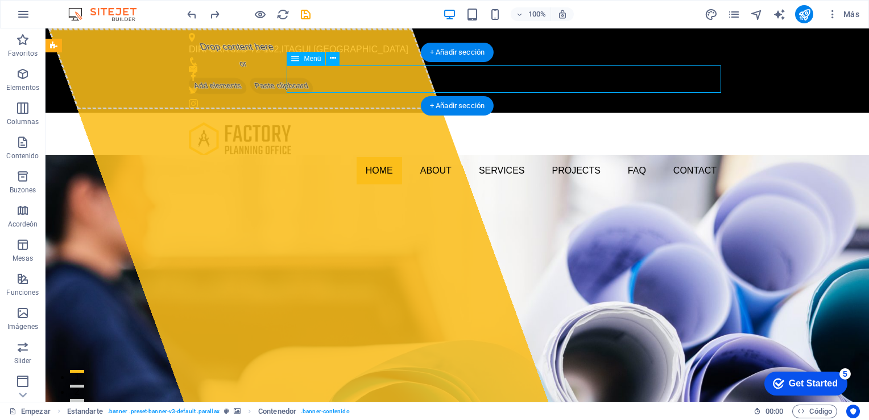
select select
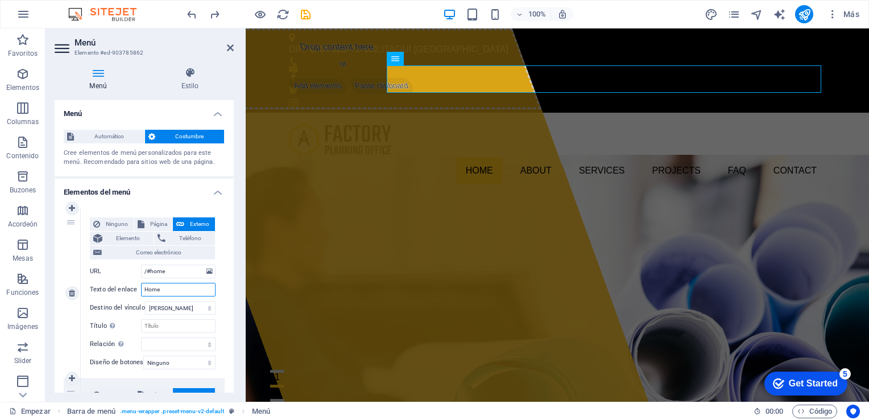
click at [179, 291] on input "Home" at bounding box center [178, 290] width 75 height 14
type input "H"
select select
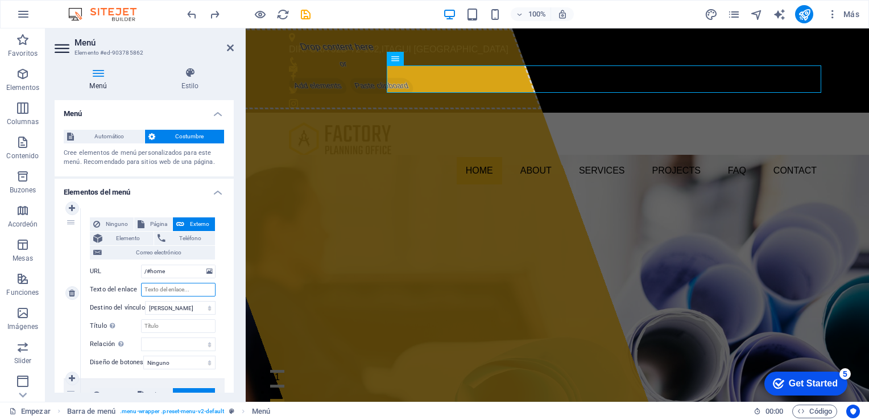
select select
type input "N"
select select
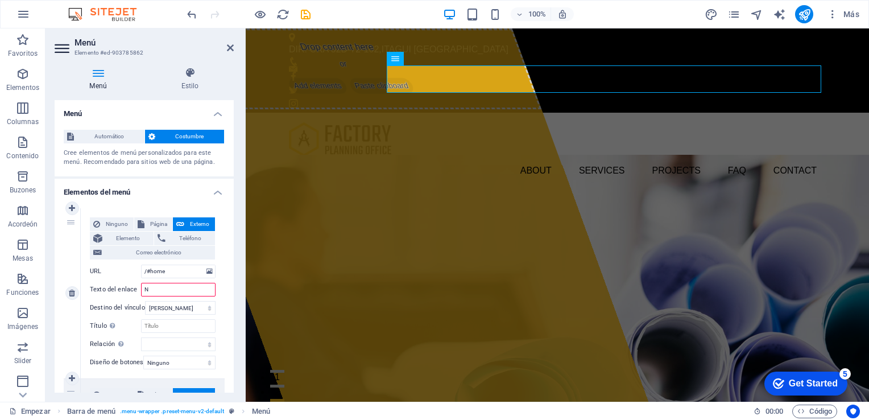
select select
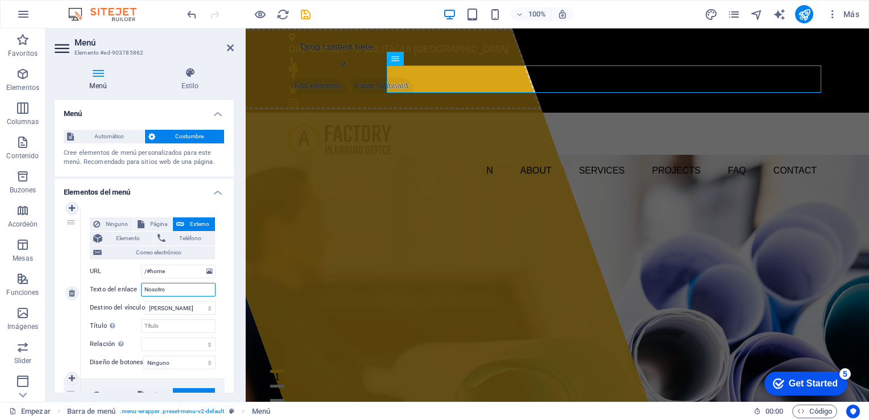
type input "Nosotros"
select select
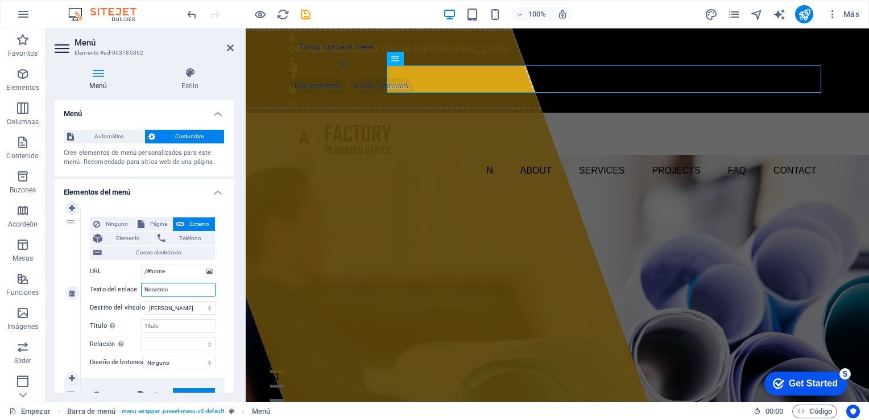
select select
drag, startPoint x: 230, startPoint y: 172, endPoint x: 235, endPoint y: 199, distance: 27.8
click at [235, 199] on div "Menú Estilo Menú Automático Costumbre Cree elementos de menú personalizados par…" at bounding box center [144, 230] width 197 height 344
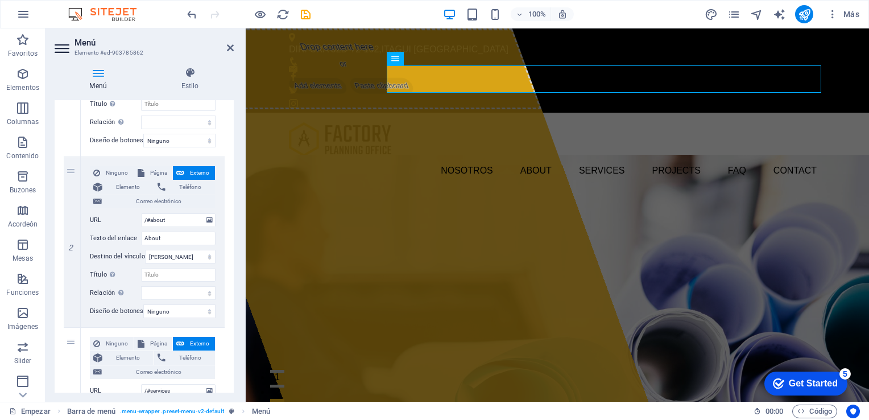
scroll to position [220, 0]
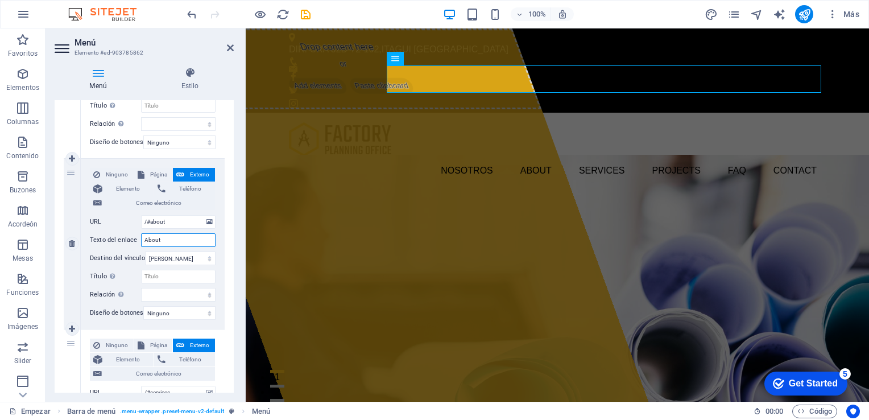
drag, startPoint x: 179, startPoint y: 240, endPoint x: 138, endPoint y: 240, distance: 41.0
click at [138, 240] on div "Texto del enlace About" at bounding box center [153, 240] width 126 height 14
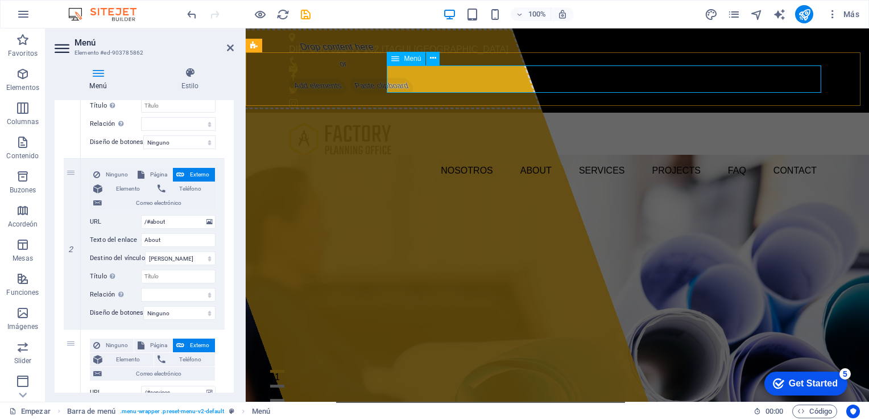
click at [522, 157] on nav "Nosotros About Services Projects FAQ Contact" at bounding box center [557, 170] width 537 height 27
click at [521, 157] on nav "Nosotros About Services Projects FAQ Contact" at bounding box center [557, 170] width 537 height 27
click at [525, 157] on nav "Nosotros About Services Projects FAQ Contact" at bounding box center [557, 170] width 537 height 27
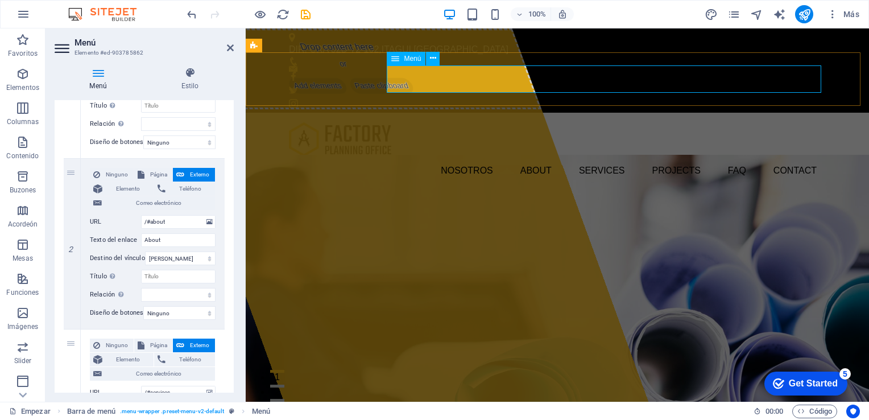
click at [525, 157] on nav "Nosotros About Services Projects FAQ Contact" at bounding box center [557, 170] width 537 height 27
drag, startPoint x: 230, startPoint y: 213, endPoint x: 235, endPoint y: 126, distance: 87.2
click at [235, 126] on div "Menú Estilo Menú Automático Costumbre Cree elementos de menú personalizados par…" at bounding box center [144, 230] width 197 height 344
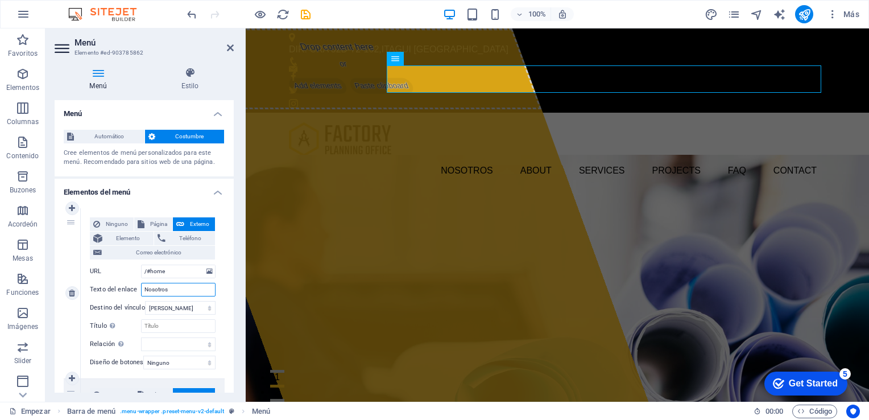
drag, startPoint x: 172, startPoint y: 290, endPoint x: 118, endPoint y: 288, distance: 54.1
click at [118, 288] on div "Texto del enlace Nosotros" at bounding box center [153, 290] width 126 height 14
type input "Inici"
select select
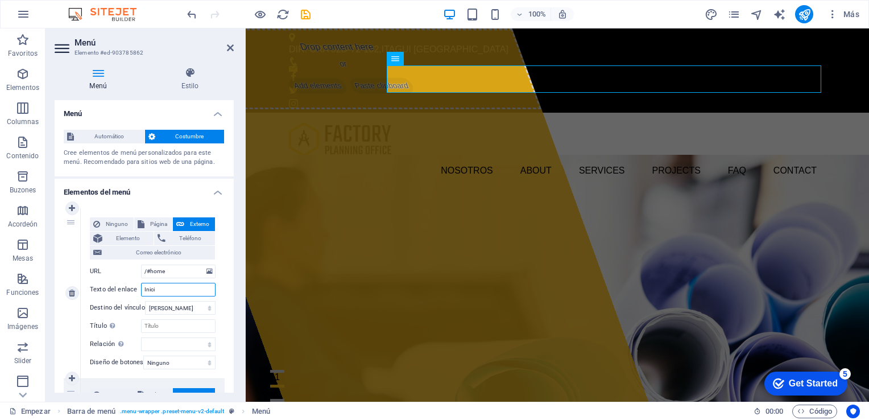
select select
type input "Inicio"
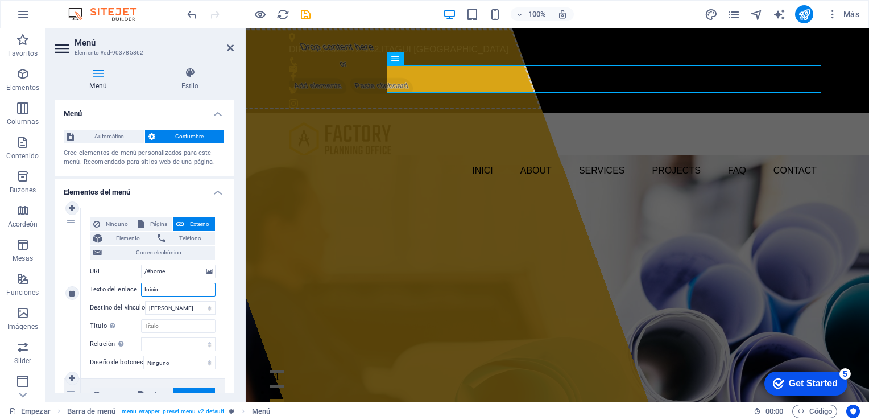
select select
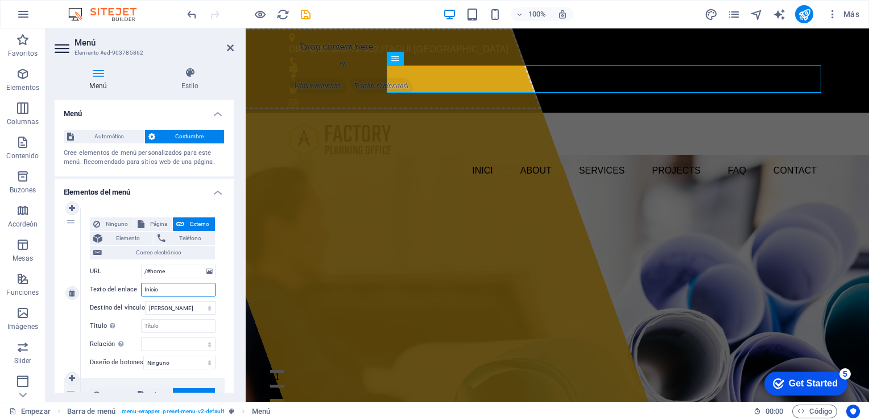
select select
type input "Inicio"
click at [708, 6] on div "Más" at bounding box center [784, 14] width 160 height 18
click at [711, 12] on icon "diseño" at bounding box center [711, 14] width 13 height 13
select select "700"
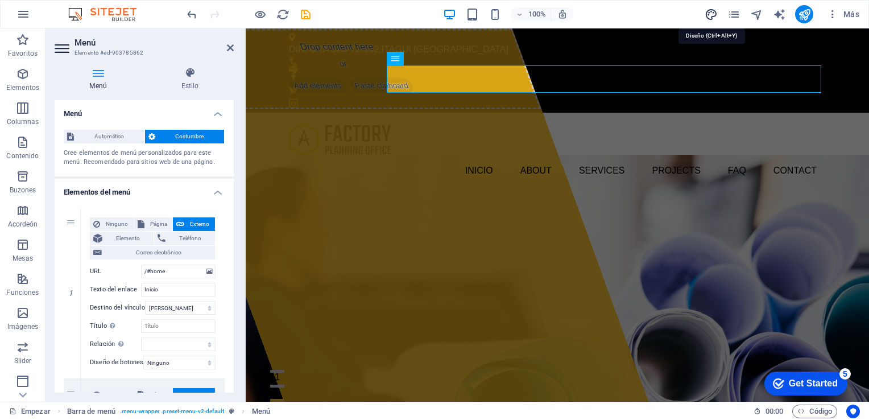
select select "500"
select select "px"
select select "rem"
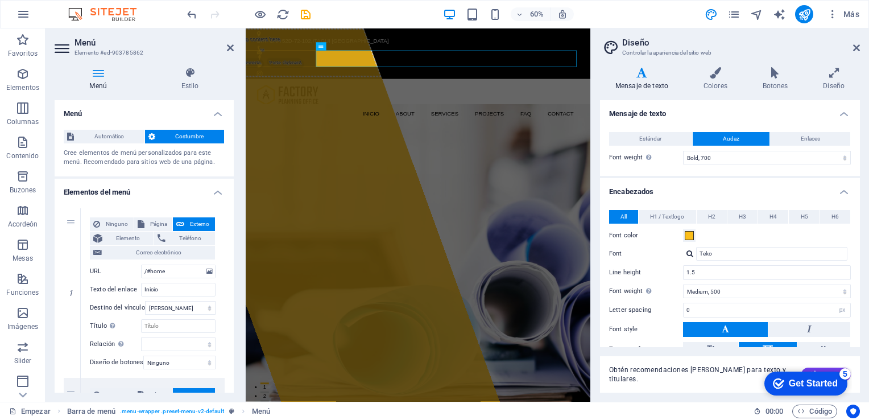
scroll to position [79, 0]
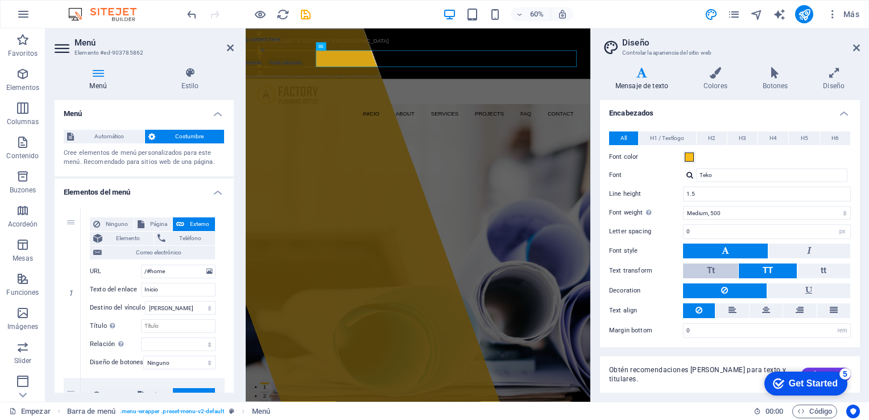
click at [720, 267] on button "Tt" at bounding box center [710, 270] width 55 height 15
click at [853, 45] on icon at bounding box center [856, 47] width 7 height 9
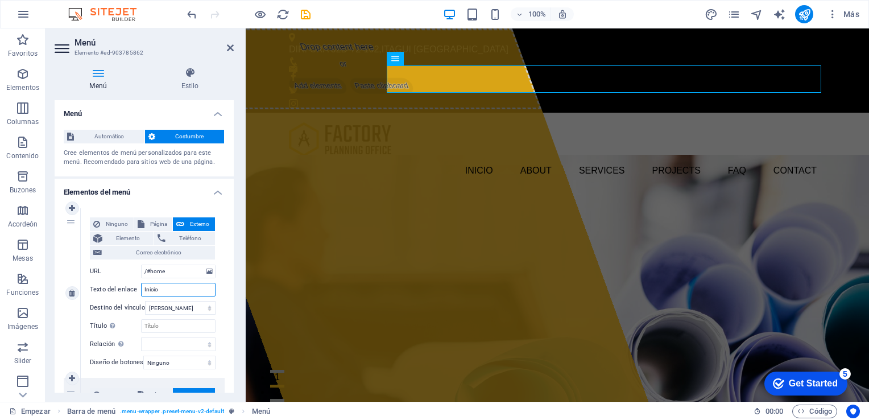
click at [193, 290] on input "Inicio" at bounding box center [178, 290] width 75 height 14
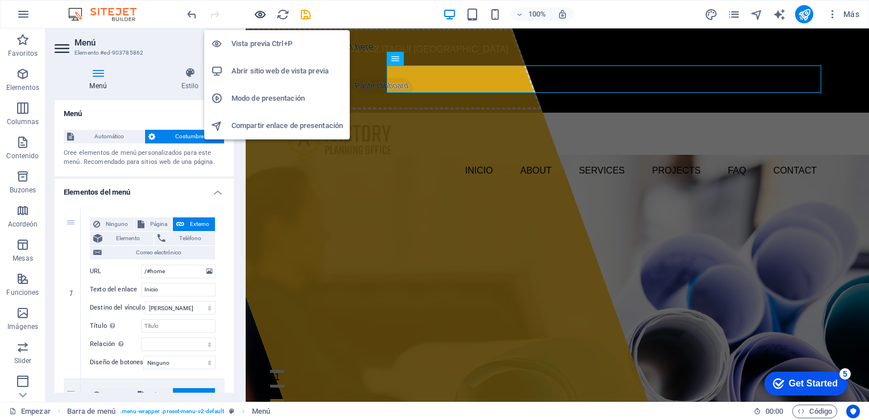
click at [264, 13] on icon "button" at bounding box center [260, 14] width 13 height 13
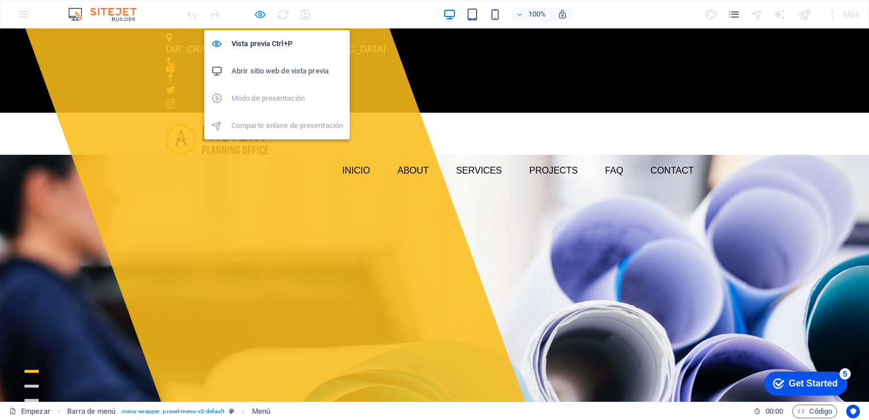
click at [261, 13] on icon "button" at bounding box center [260, 14] width 13 height 13
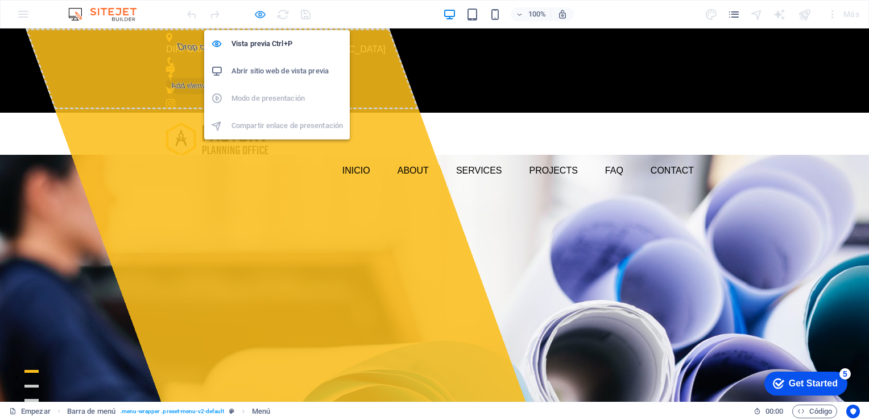
select select
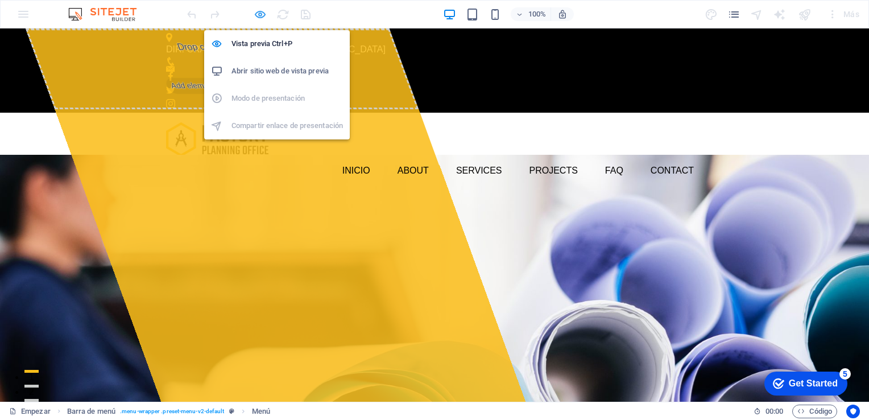
select select
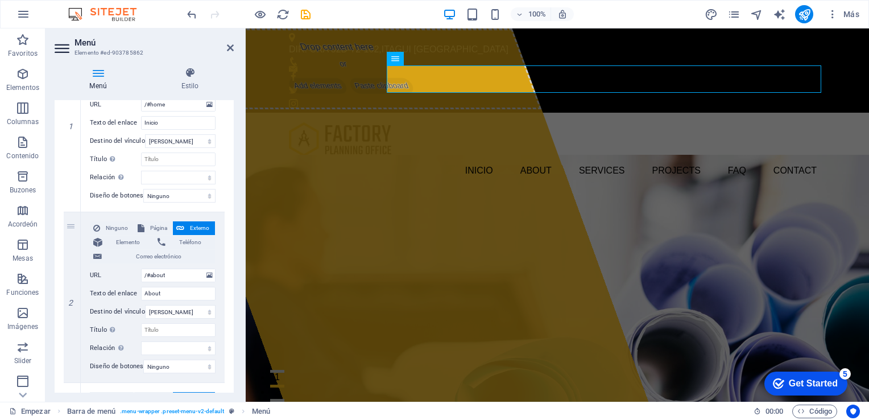
scroll to position [180, 0]
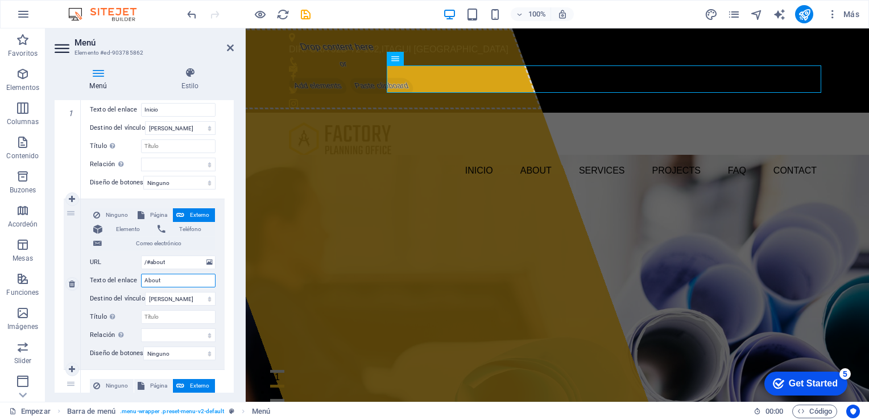
drag, startPoint x: 184, startPoint y: 280, endPoint x: 134, endPoint y: 278, distance: 50.1
click at [134, 278] on div "Texto del enlace About" at bounding box center [153, 281] width 126 height 14
type input "NOSO"
select select
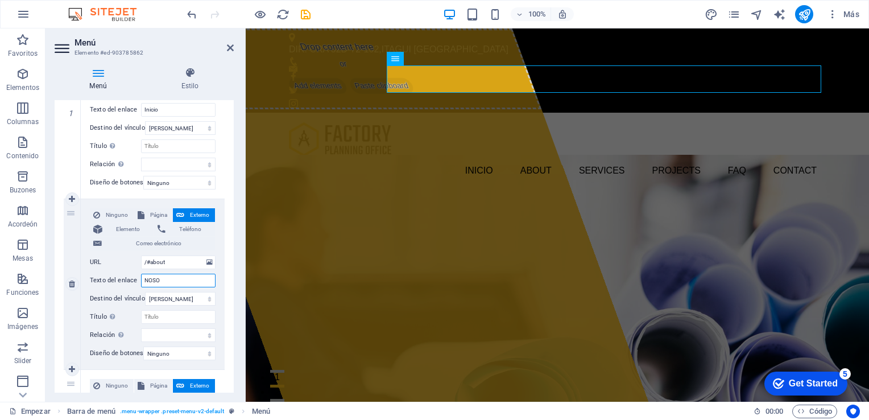
select select
type input "N"
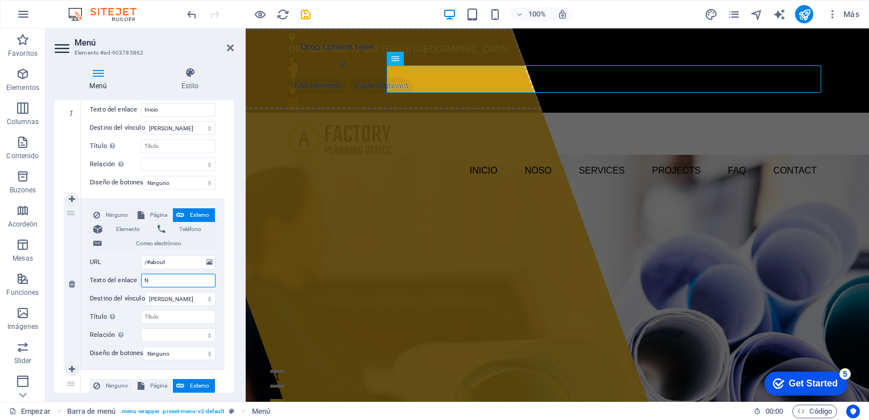
select select
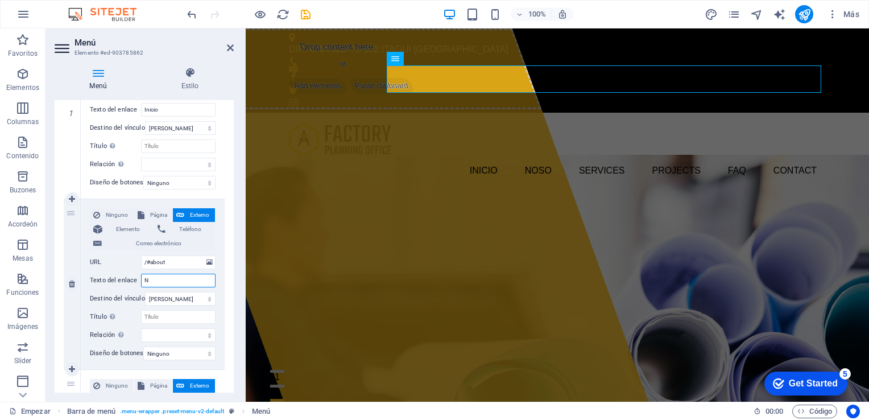
select select
type input "Nosotros"
select select
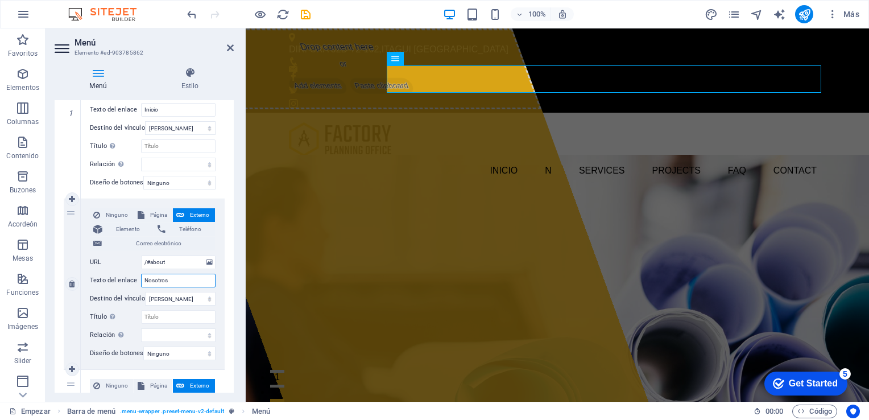
select select
type input "Nosotros"
click at [709, 17] on icon "diseño" at bounding box center [711, 14] width 13 height 13
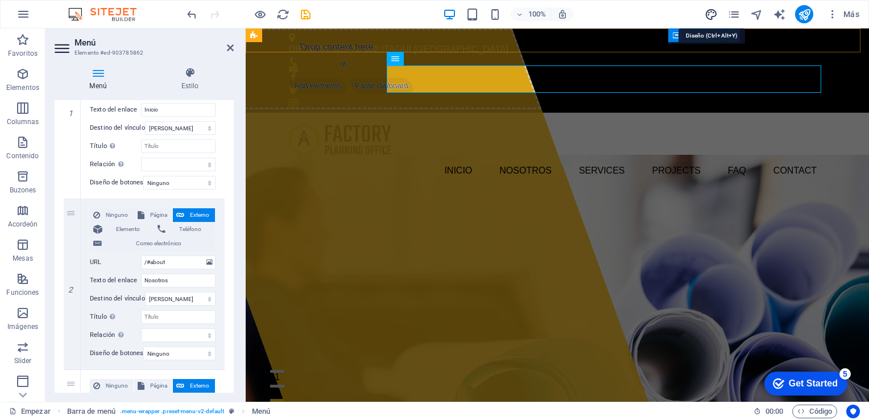
select select "700"
select select "500"
select select "px"
select select "rem"
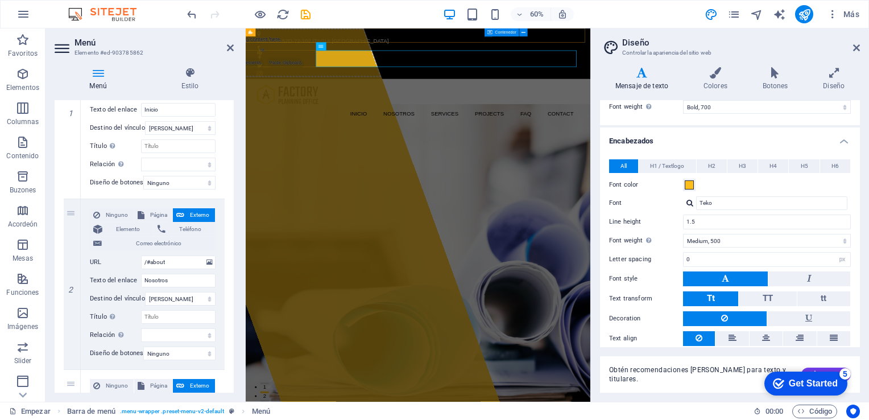
scroll to position [52, 0]
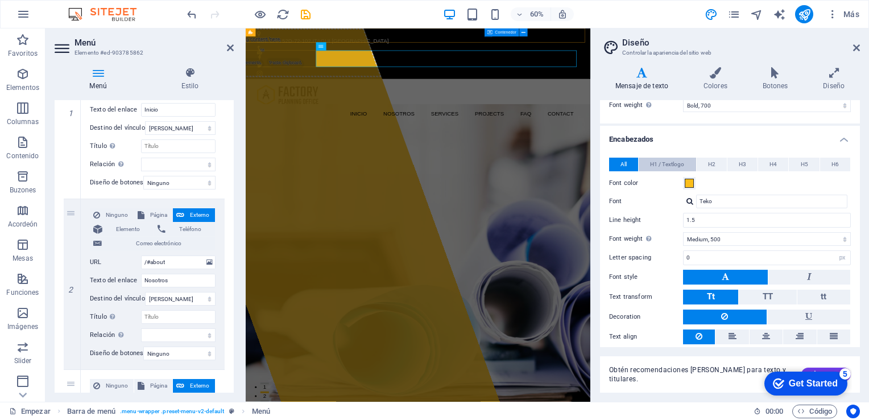
click at [663, 166] on span "H1 / Textlogo" at bounding box center [667, 165] width 34 height 14
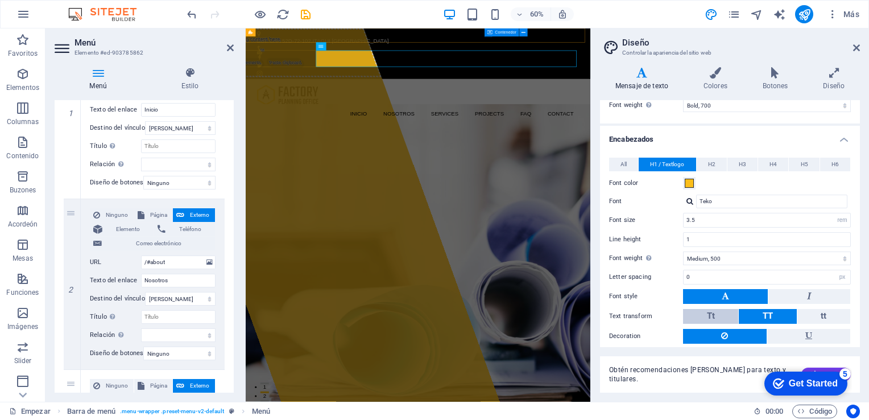
click at [721, 315] on button "Tt" at bounding box center [710, 316] width 55 height 15
click at [858, 48] on icon at bounding box center [856, 47] width 7 height 9
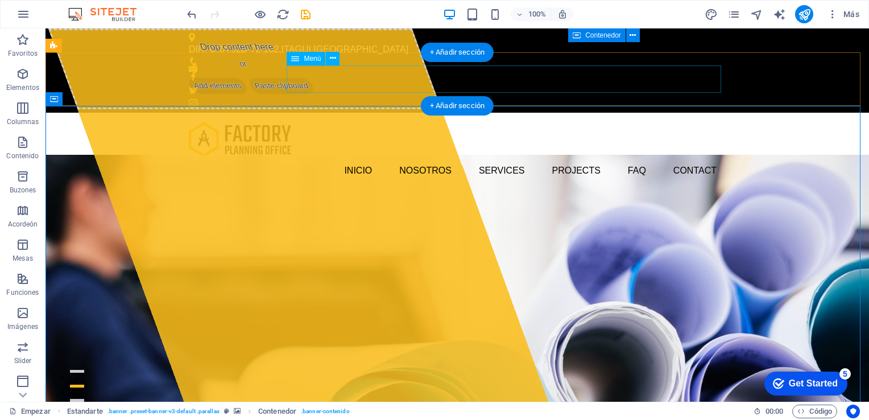
click at [384, 157] on nav "Inicio Nosotros Services Projects FAQ Contact" at bounding box center [457, 170] width 537 height 27
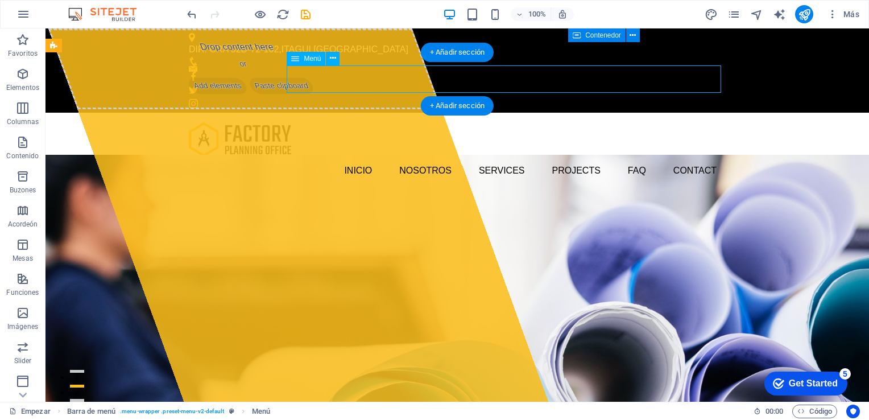
click at [384, 157] on nav "Inicio Nosotros Services Projects FAQ Contact" at bounding box center [457, 170] width 537 height 27
select select
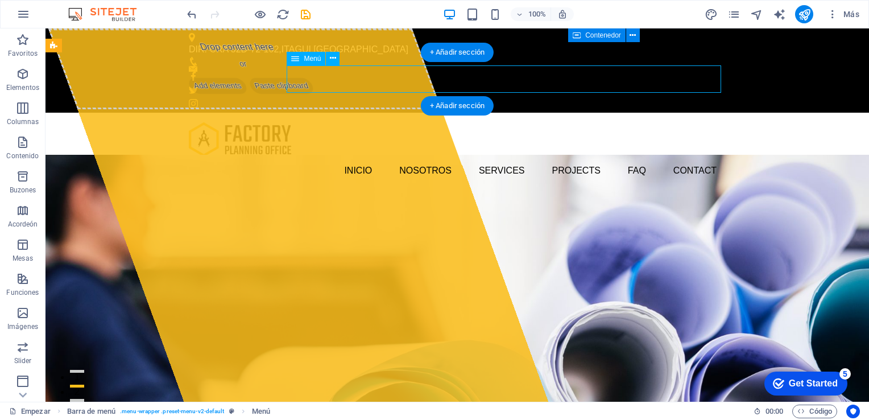
select select
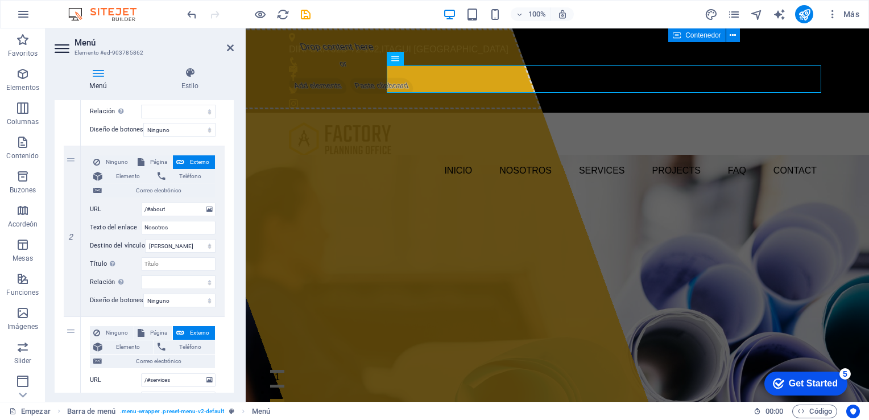
scroll to position [231, 0]
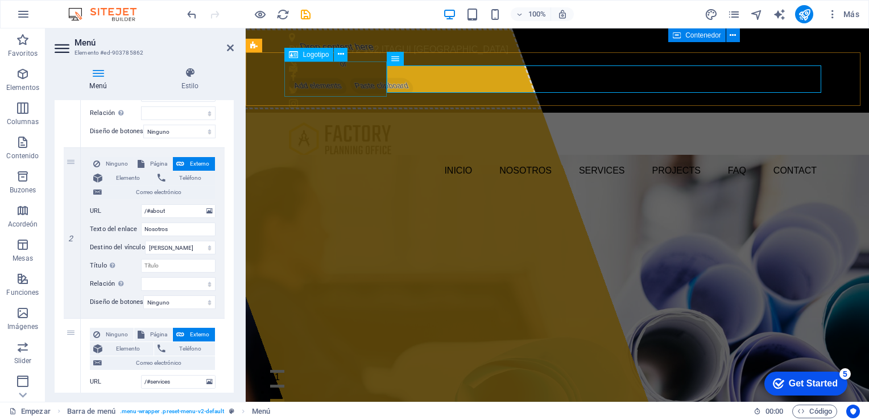
click at [352, 122] on div at bounding box center [557, 139] width 537 height 35
select select "px"
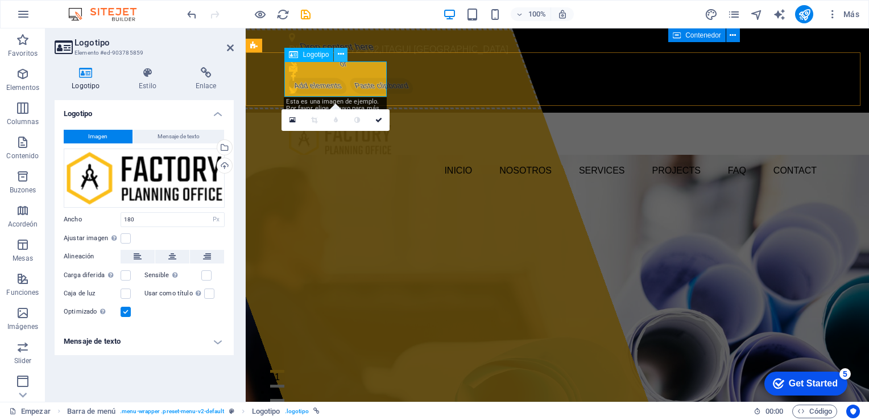
click at [344, 53] on icon at bounding box center [341, 54] width 6 height 12
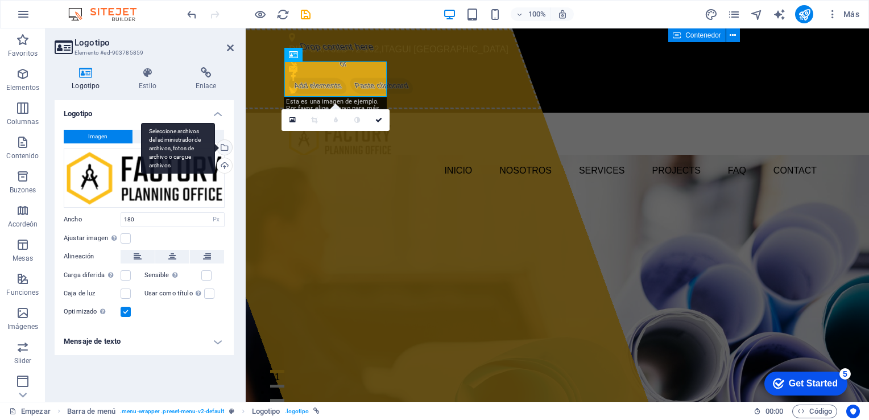
click at [225, 146] on div "Seleccione archivos del administrador de archivos, fotos de archivo o cargue ar…" at bounding box center [223, 148] width 17 height 17
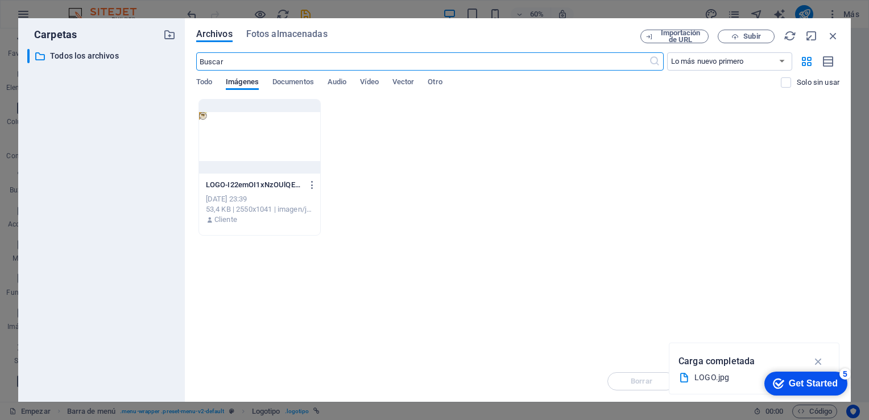
click at [204, 117] on div at bounding box center [259, 137] width 121 height 74
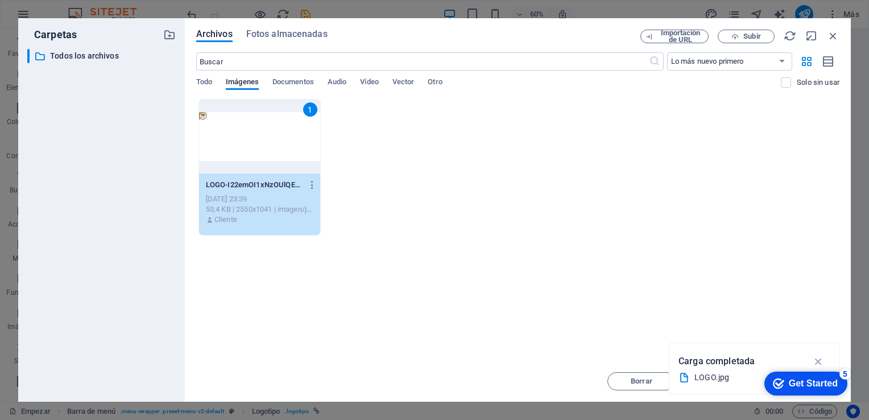
click at [204, 117] on div "1" at bounding box center [259, 137] width 121 height 74
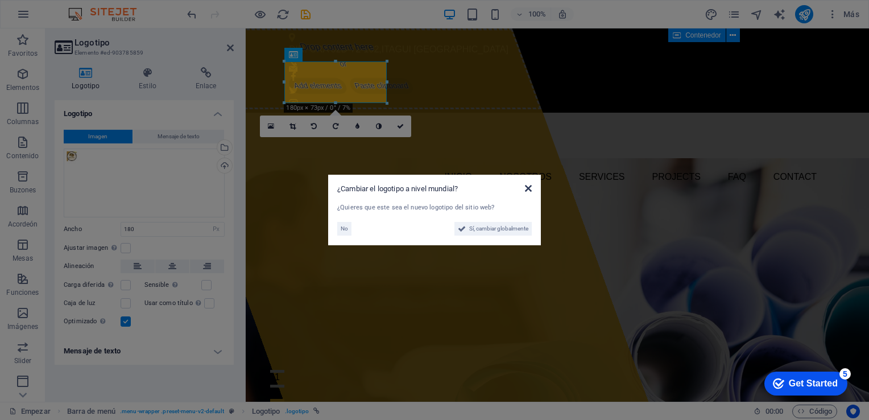
click at [529, 189] on icon at bounding box center [528, 188] width 7 height 9
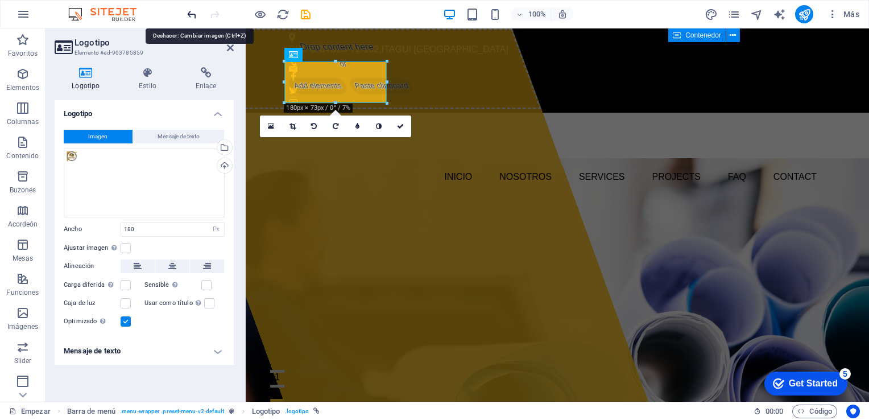
click at [193, 14] on icon "deshacer" at bounding box center [191, 14] width 13 height 13
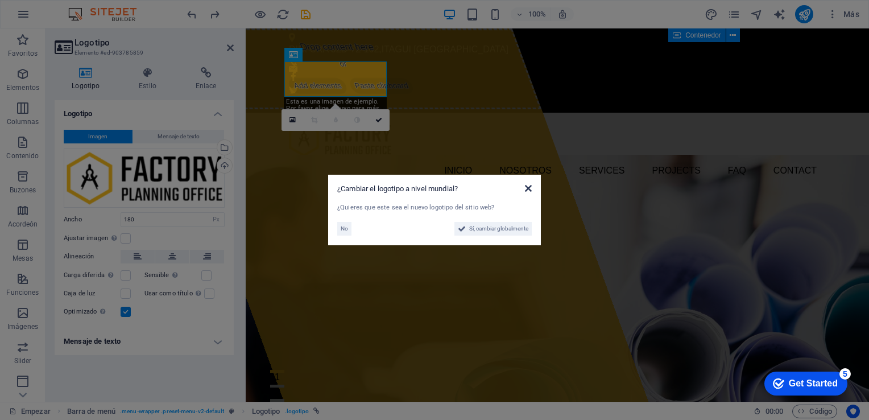
click at [529, 185] on icon at bounding box center [528, 188] width 7 height 9
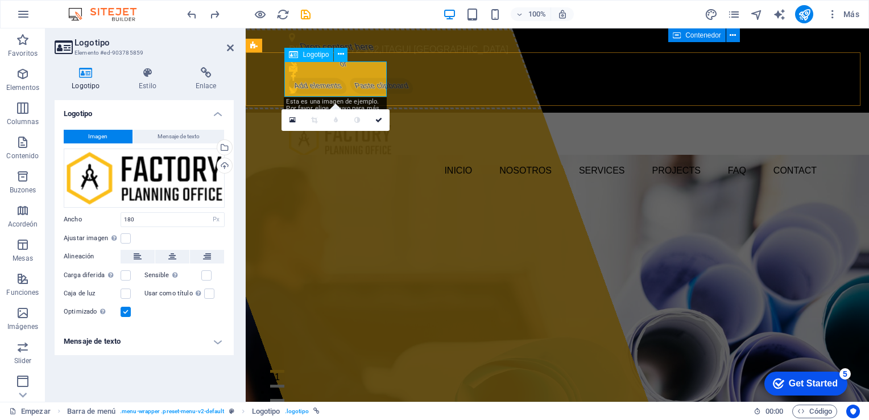
click at [364, 122] on div at bounding box center [557, 139] width 537 height 35
click at [334, 52] on button at bounding box center [341, 55] width 14 height 14
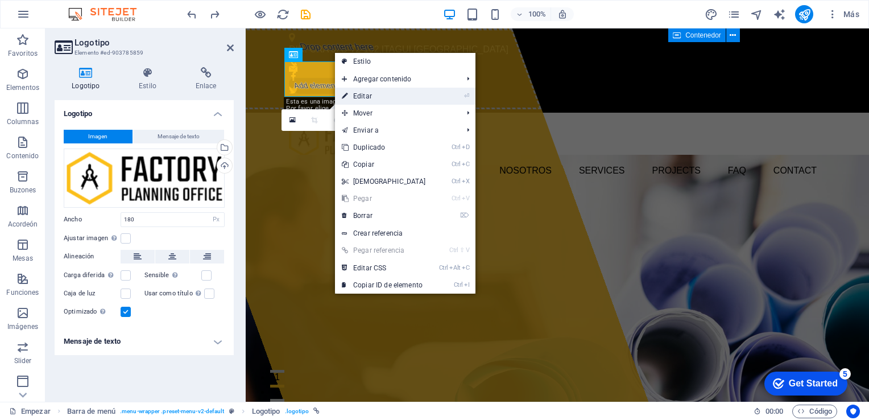
click at [355, 92] on font "Editar" at bounding box center [362, 96] width 19 height 8
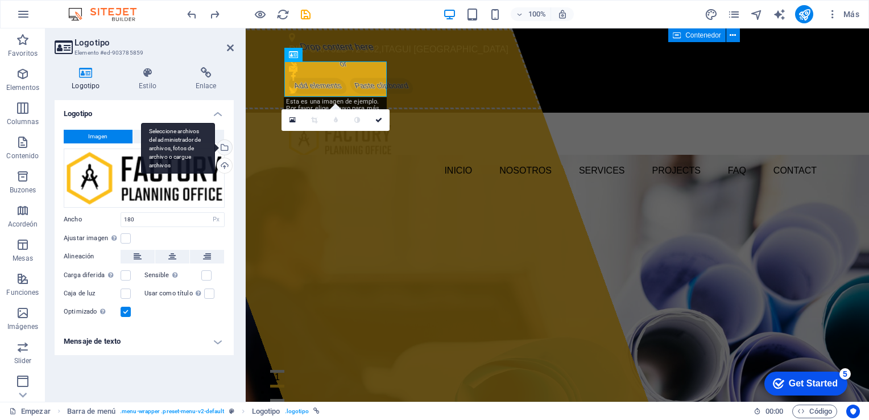
click at [215, 149] on div "Seleccione archivos del administrador de archivos, fotos de archivo o cargue ar…" at bounding box center [178, 148] width 74 height 51
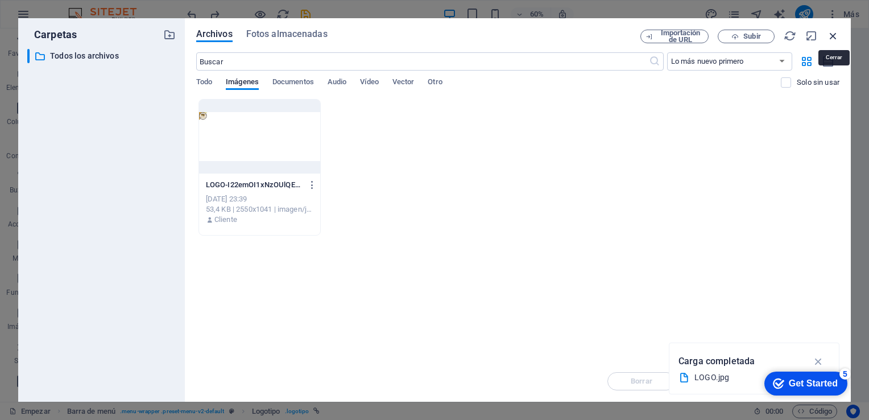
click at [836, 40] on icon "button" at bounding box center [833, 36] width 13 height 13
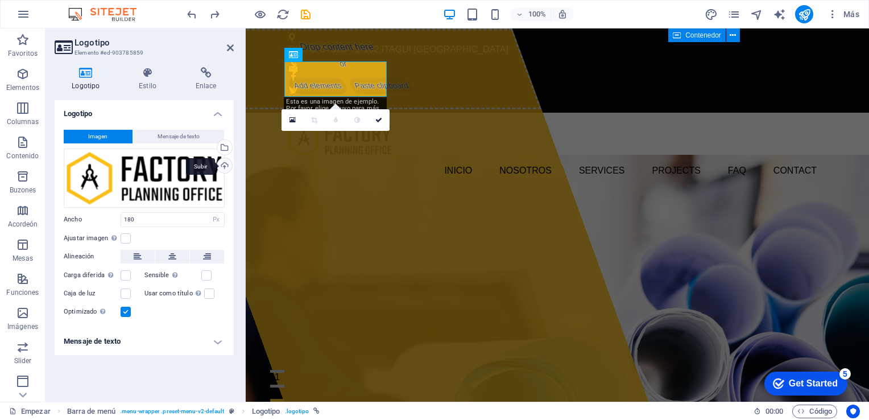
click at [225, 165] on div "Subir" at bounding box center [223, 166] width 17 height 17
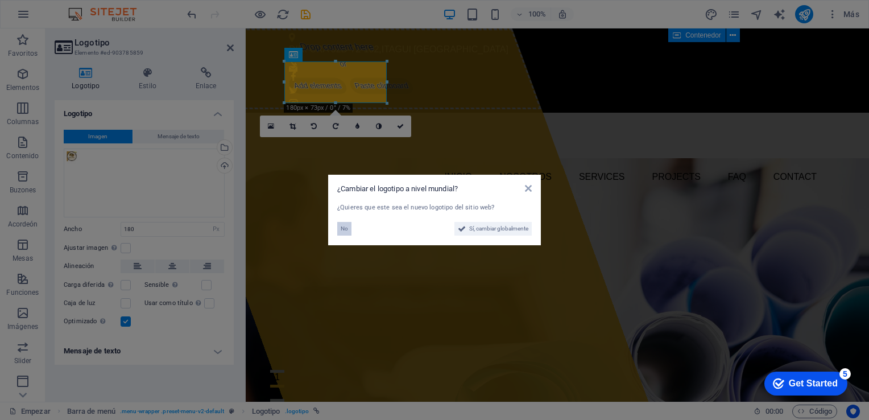
click at [339, 226] on button "No" at bounding box center [344, 229] width 14 height 14
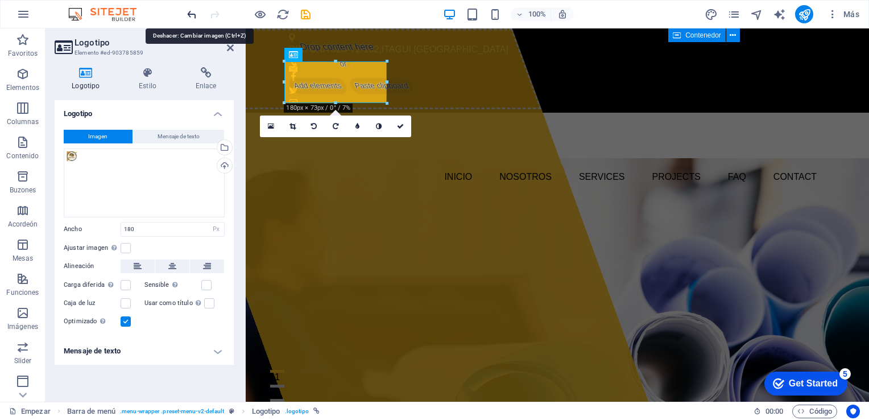
click at [190, 14] on icon "deshacer" at bounding box center [191, 14] width 13 height 13
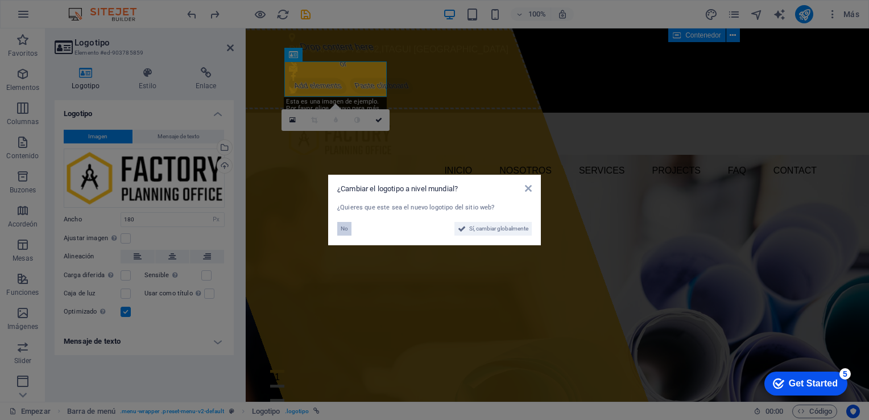
click at [344, 224] on span "No" at bounding box center [344, 229] width 7 height 14
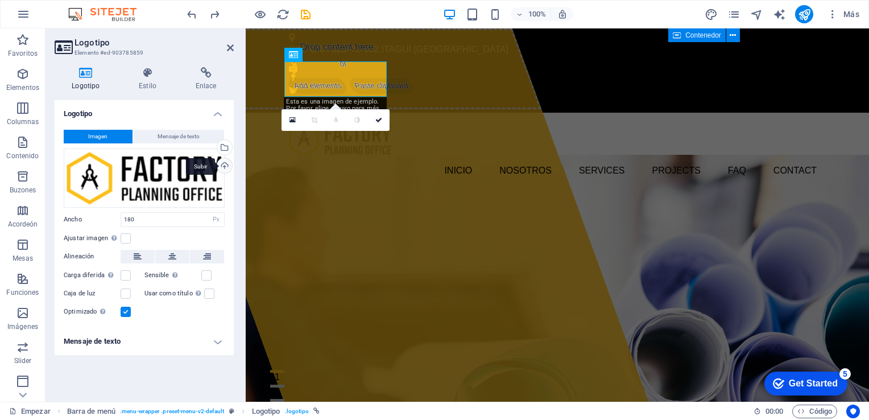
click at [224, 166] on div "Subir" at bounding box center [223, 166] width 17 height 17
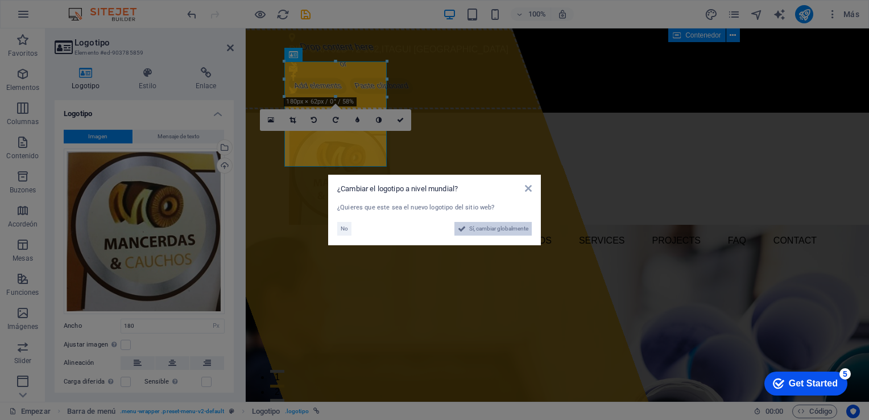
click at [458, 225] on icon at bounding box center [462, 229] width 8 height 14
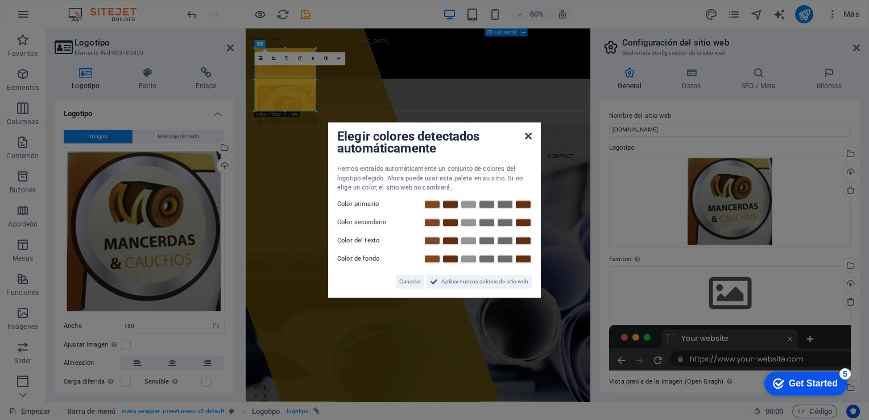
click at [526, 135] on icon at bounding box center [528, 135] width 7 height 9
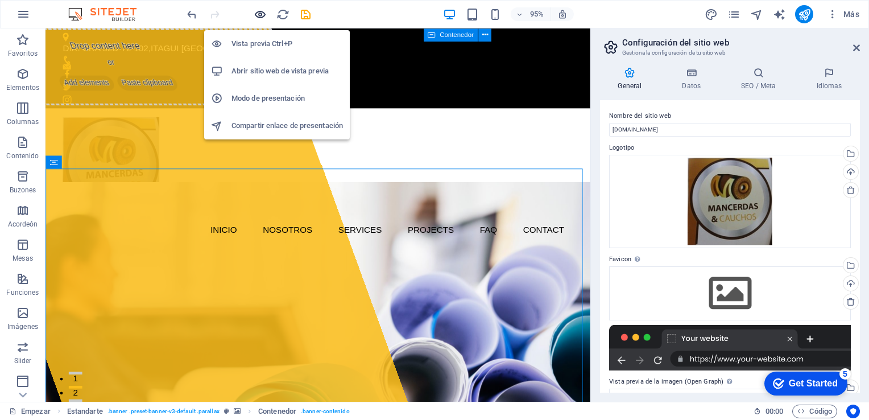
click at [258, 13] on icon "button" at bounding box center [260, 14] width 13 height 13
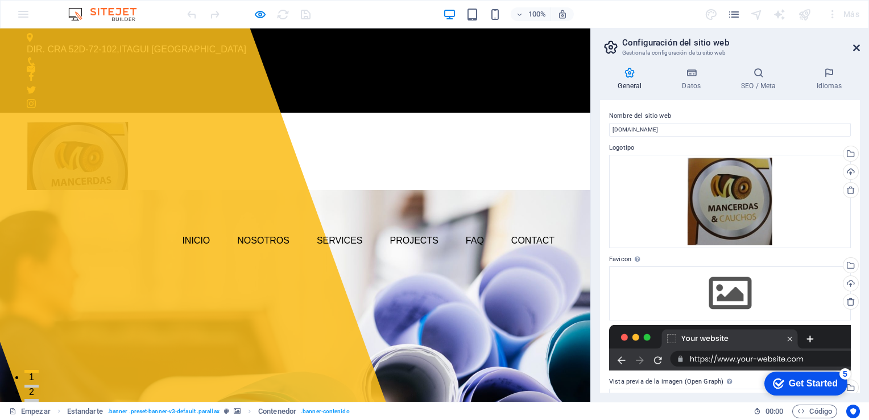
click at [858, 46] on icon at bounding box center [856, 47] width 7 height 9
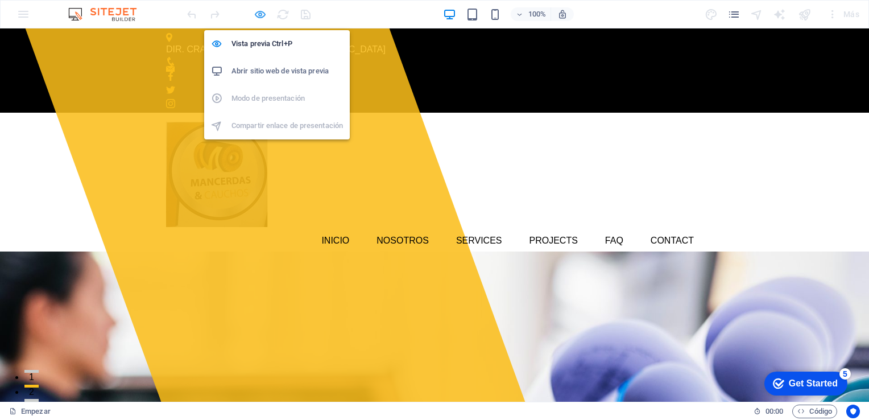
click at [259, 14] on icon "button" at bounding box center [260, 14] width 13 height 13
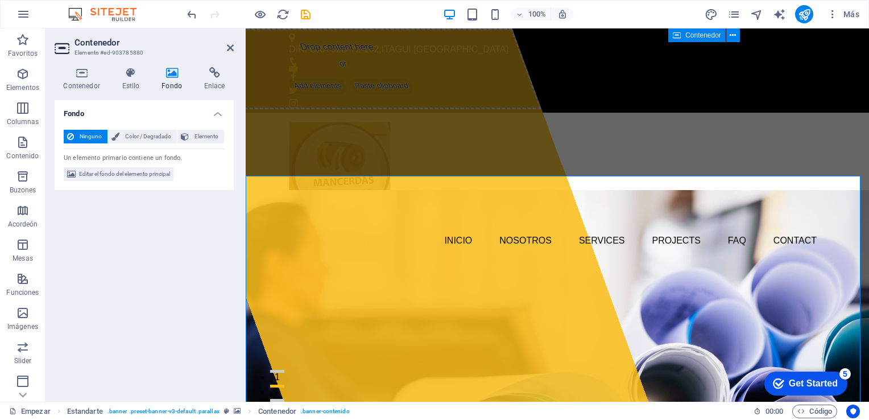
click at [180, 85] on font "Fondo" at bounding box center [172, 86] width 20 height 8
click at [156, 175] on span "Editar el fondo del elemento principal" at bounding box center [124, 174] width 91 height 14
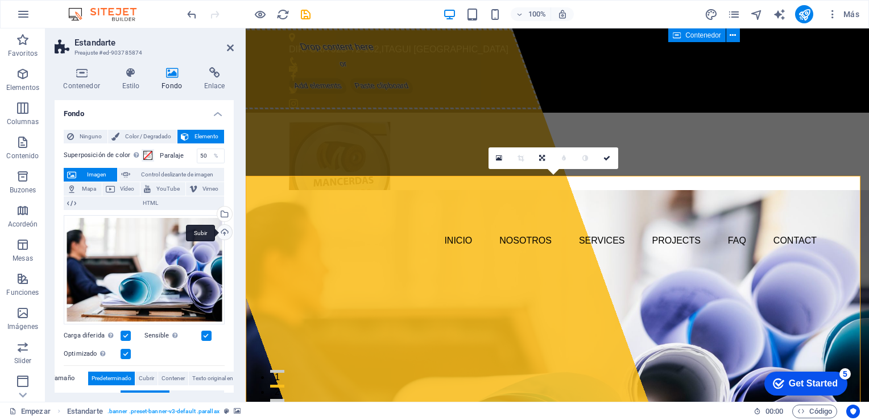
click at [221, 236] on div "Subir" at bounding box center [223, 233] width 17 height 17
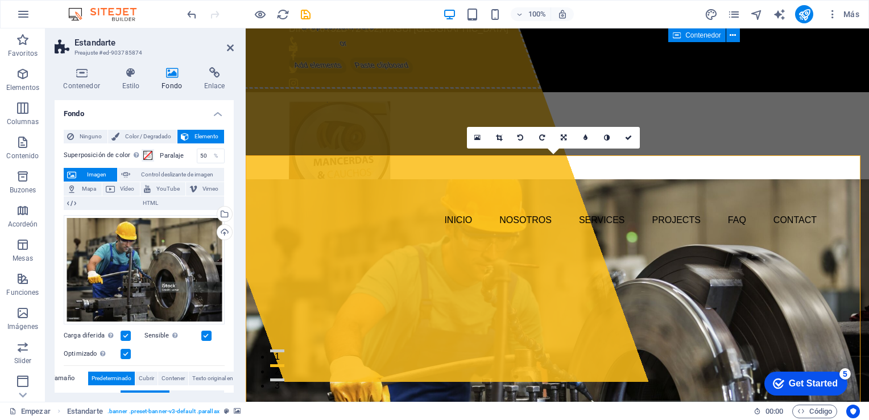
scroll to position [20, 0]
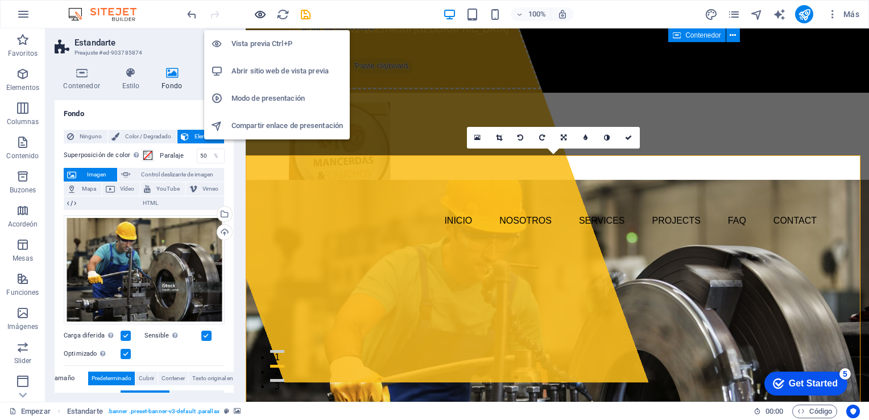
click at [257, 14] on icon "button" at bounding box center [260, 14] width 13 height 13
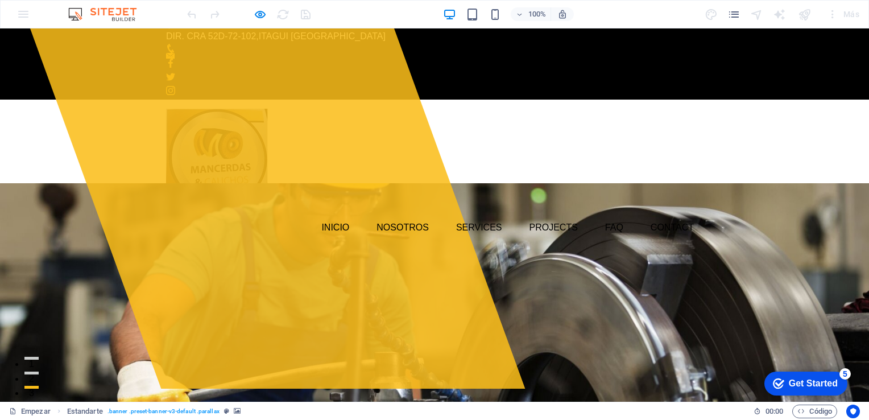
scroll to position [0, 0]
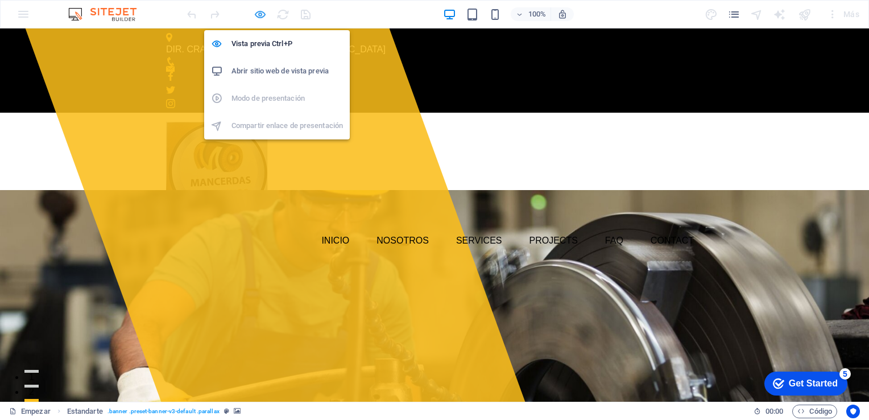
click at [262, 10] on icon "button" at bounding box center [260, 14] width 13 height 13
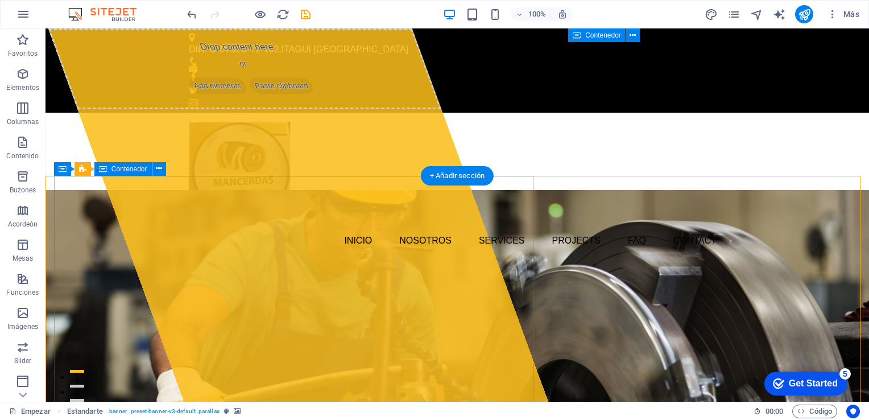
click at [363, 109] on div "Drop content here or Add elements Paste clipboard" at bounding box center [245, 68] width 394 height 81
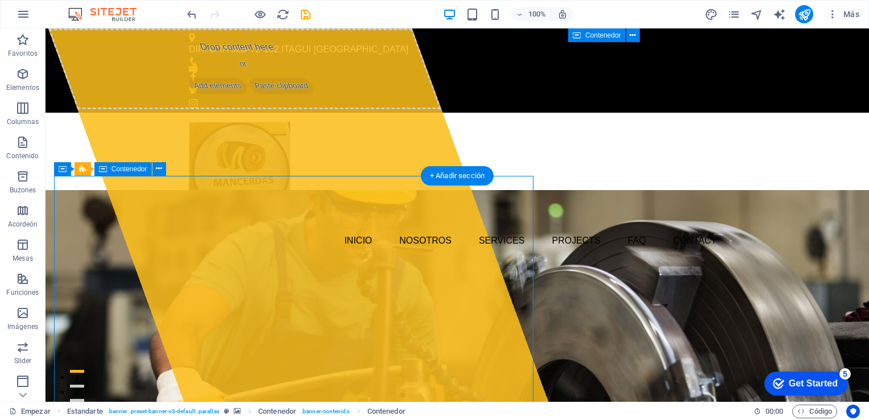
click at [363, 109] on div "Drop content here or Add elements Paste clipboard" at bounding box center [245, 68] width 394 height 81
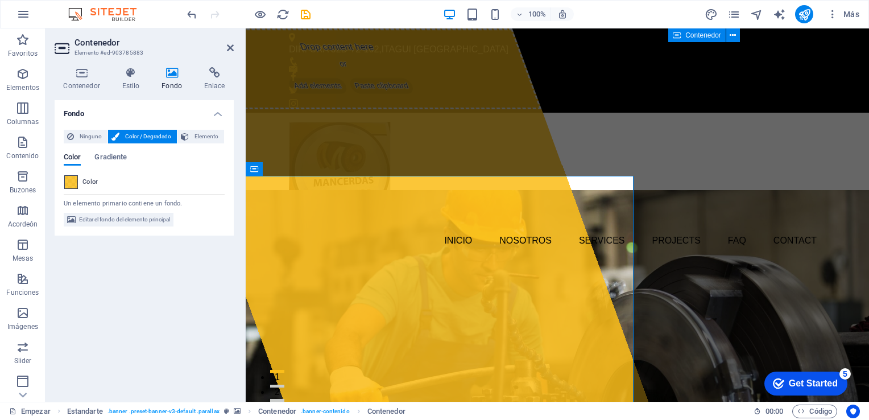
click at [75, 183] on span at bounding box center [71, 182] width 13 height 13
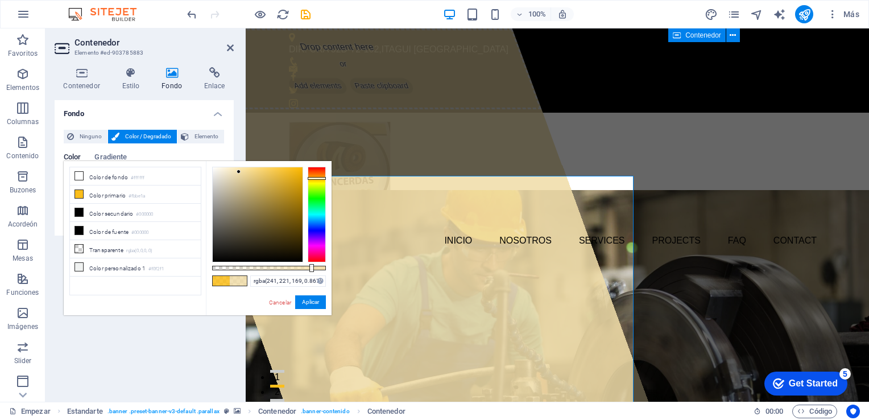
click at [239, 172] on div at bounding box center [258, 214] width 90 height 94
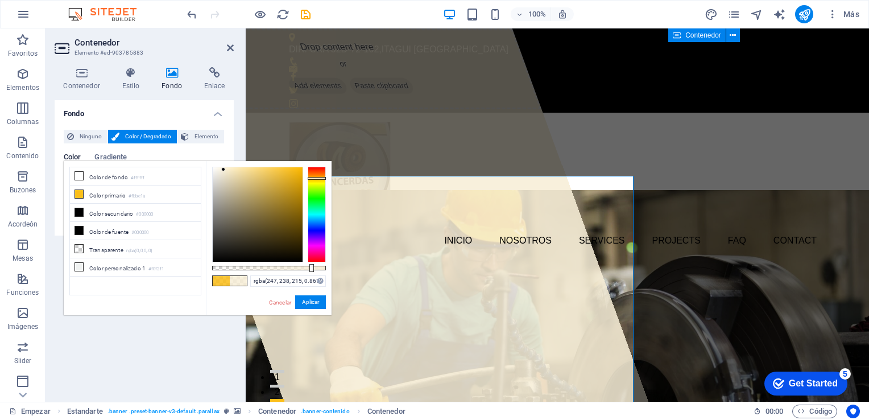
click at [224, 170] on div at bounding box center [258, 214] width 90 height 94
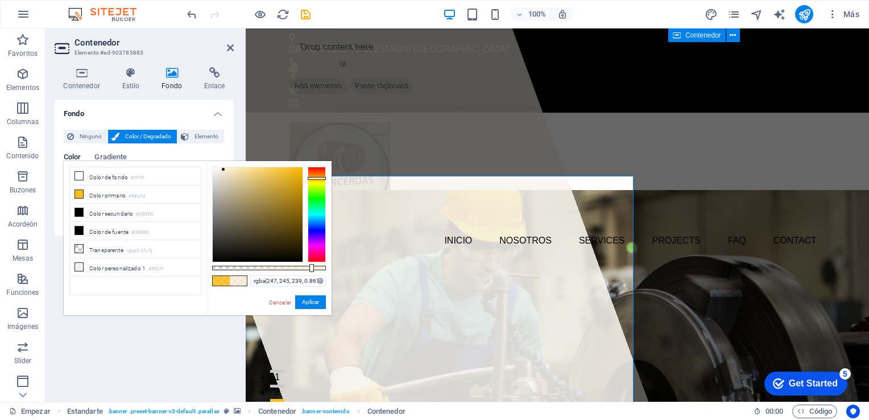
click at [215, 170] on div at bounding box center [258, 214] width 90 height 94
click at [125, 178] on font "Color de fondo" at bounding box center [108, 177] width 39 height 6
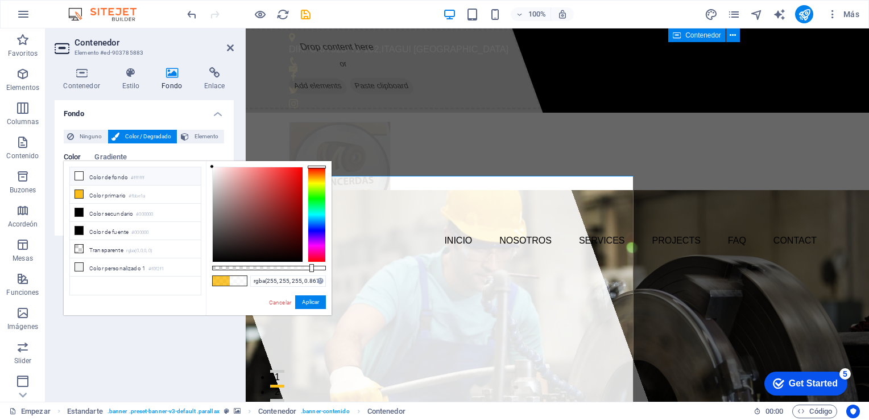
click at [219, 282] on span at bounding box center [221, 281] width 17 height 10
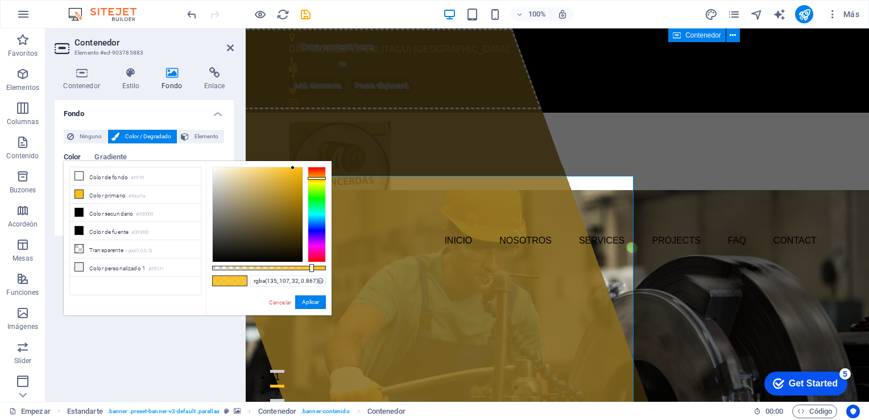
click at [281, 211] on div at bounding box center [258, 214] width 90 height 94
click at [284, 225] on div at bounding box center [258, 214] width 90 height 94
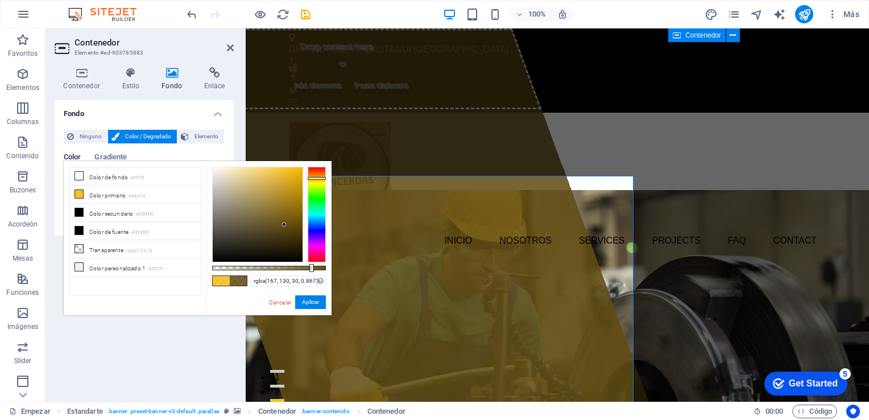
click at [286, 199] on div at bounding box center [258, 214] width 90 height 94
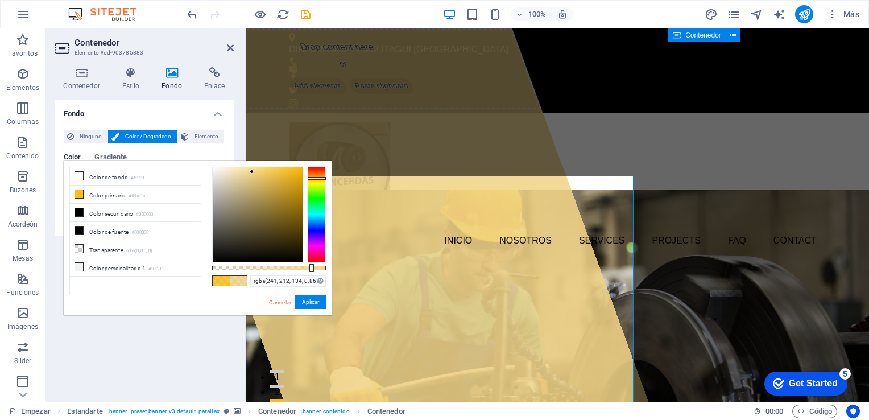
click at [252, 172] on div at bounding box center [258, 214] width 90 height 94
type input "rgba(250, 228, 169, 0.867)"
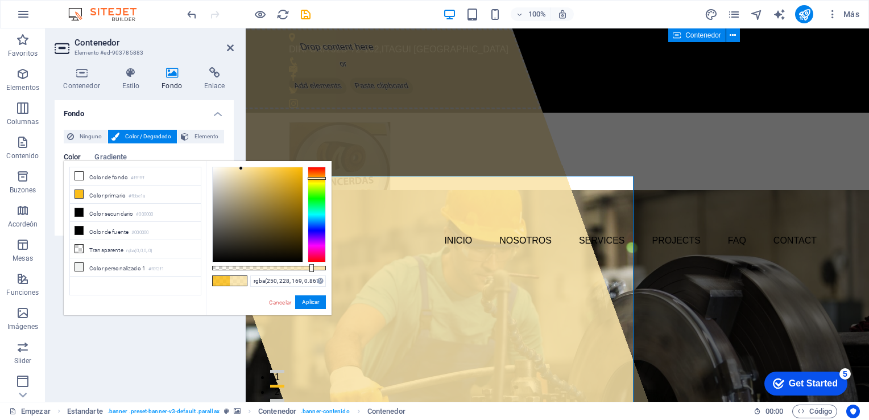
click at [241, 168] on div at bounding box center [258, 214] width 90 height 94
click at [230, 52] on icon at bounding box center [230, 47] width 7 height 9
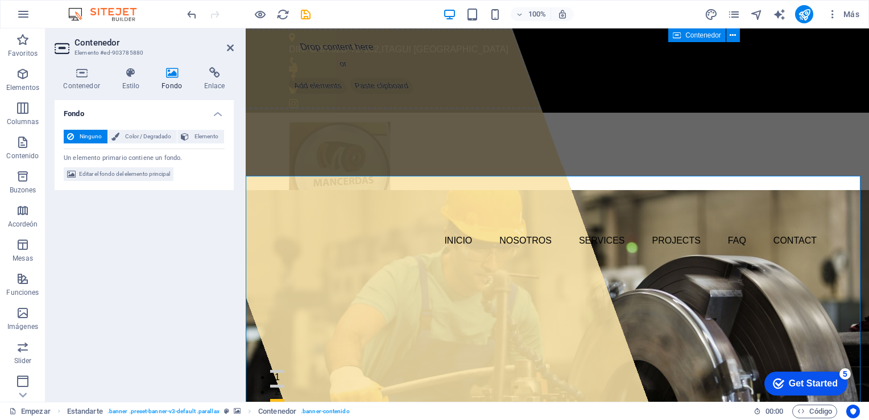
click at [174, 94] on div "Contenedor Estilo Fondo Enlace Tamaño Altura Predeterminado Px Rem % VH Vw Altu…" at bounding box center [144, 229] width 179 height 325
click at [173, 85] on font "Fondo" at bounding box center [172, 86] width 20 height 8
click at [407, 109] on div "Drop content here or Add elements Paste clipboard" at bounding box center [345, 68] width 394 height 81
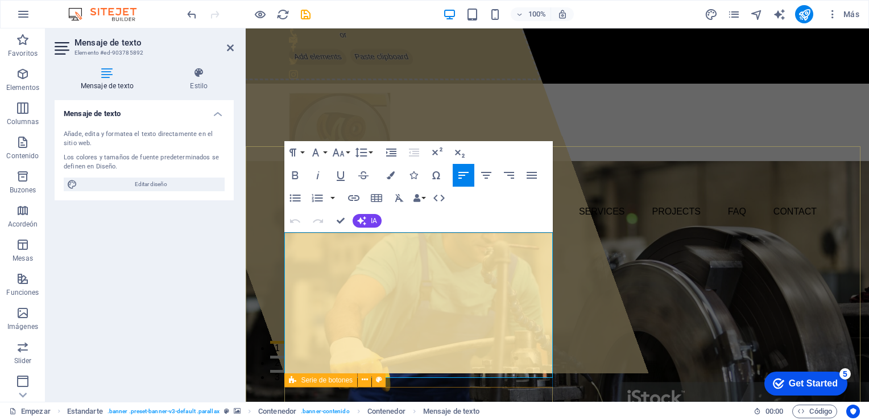
scroll to position [31, 0]
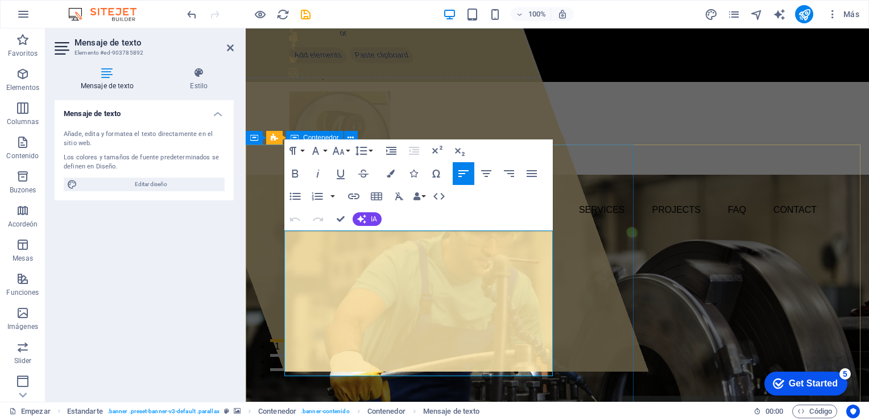
drag, startPoint x: 360, startPoint y: 400, endPoint x: 283, endPoint y: 229, distance: 187.7
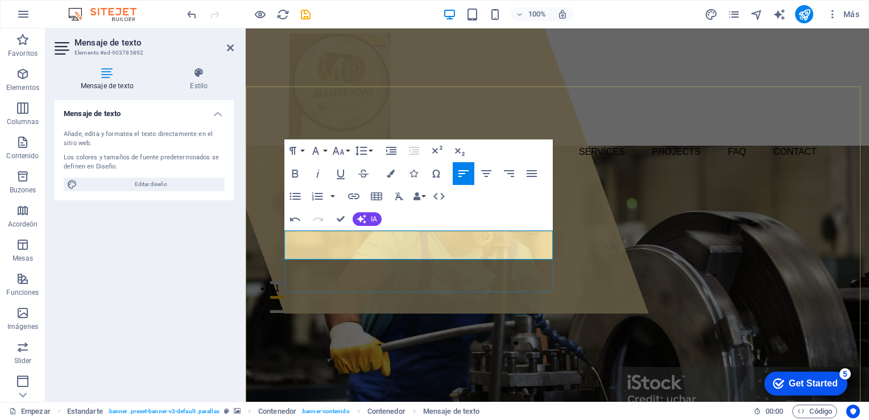
drag, startPoint x: 381, startPoint y: 239, endPoint x: 284, endPoint y: 241, distance: 96.7
click at [291, 167] on icon "button" at bounding box center [295, 174] width 14 height 14
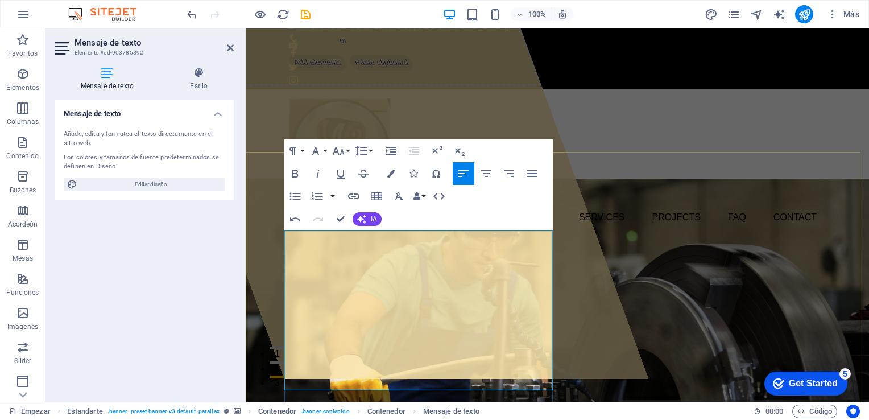
scroll to position [3448, 2]
click at [346, 150] on button "Tamaño de fuente" at bounding box center [341, 150] width 22 height 23
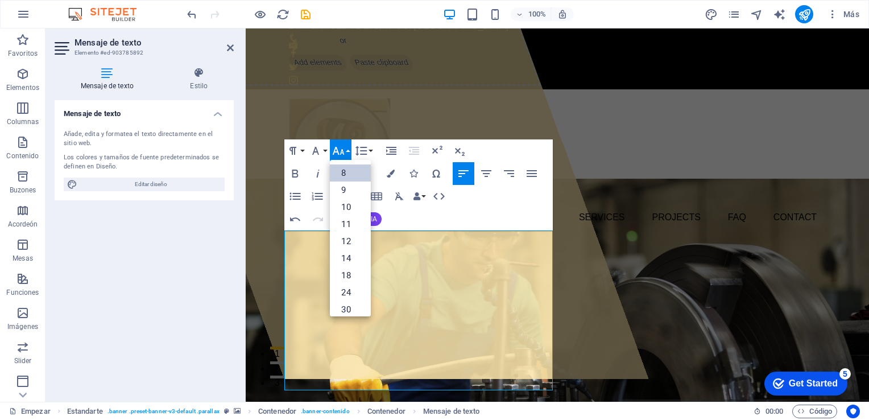
click at [344, 174] on link "8" at bounding box center [350, 172] width 41 height 17
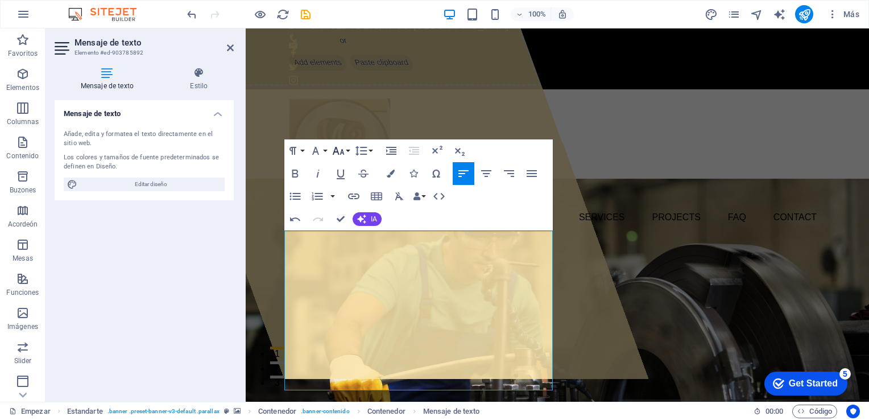
click at [346, 151] on button "Tamaño de fuente" at bounding box center [341, 150] width 22 height 23
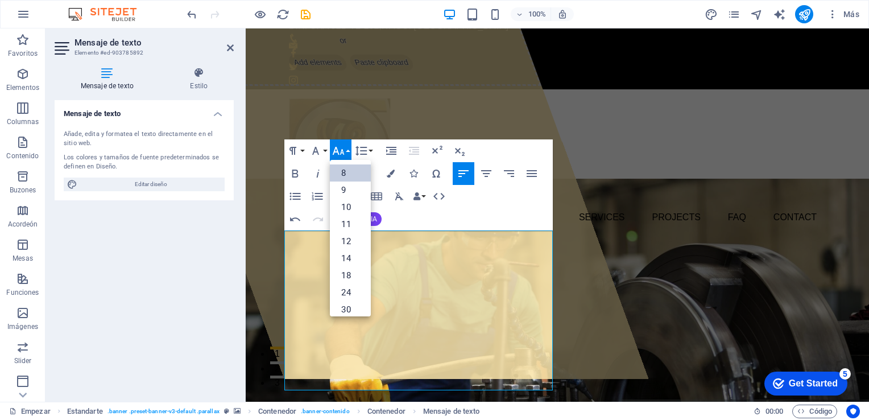
scroll to position [13, 0]
click at [345, 191] on link "10" at bounding box center [350, 193] width 41 height 17
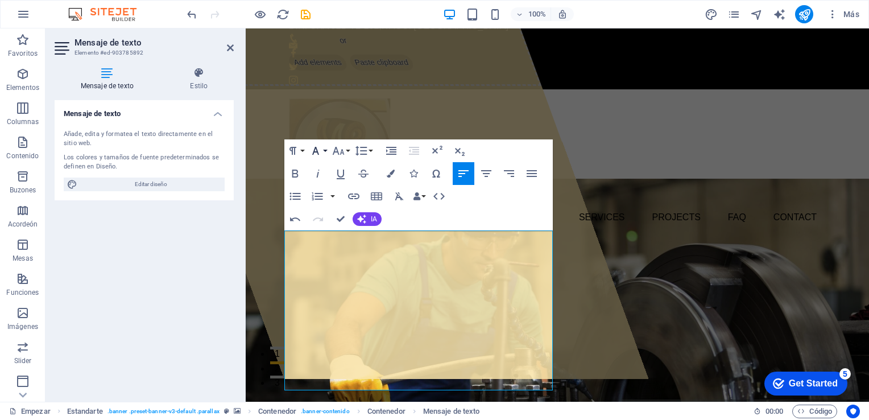
click at [328, 152] on button "Familia tipográfica" at bounding box center [318, 150] width 22 height 23
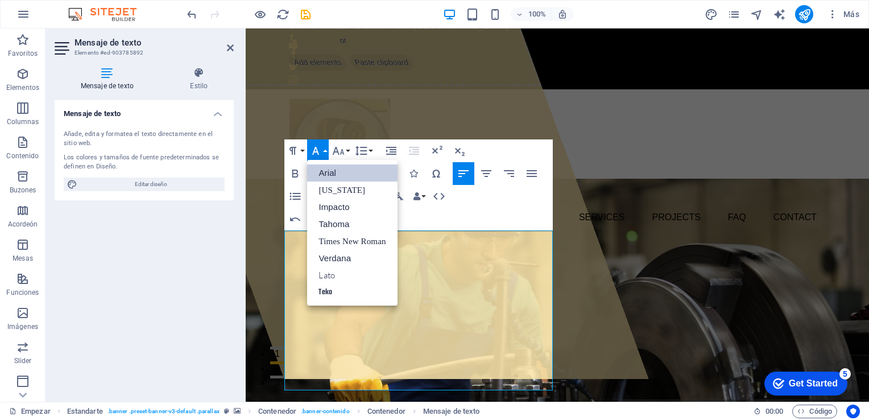
scroll to position [0, 0]
click at [339, 257] on link "Verdana" at bounding box center [352, 258] width 90 height 17
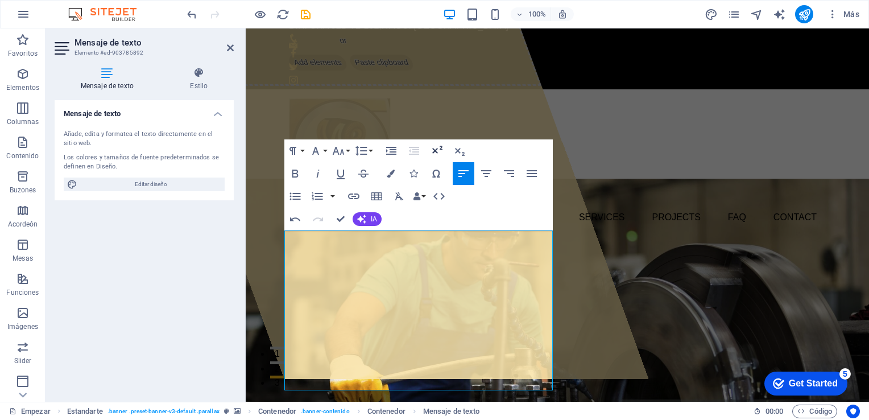
click at [439, 153] on icon "button" at bounding box center [437, 151] width 14 height 14
click at [457, 152] on icon "button" at bounding box center [460, 151] width 14 height 14
drag, startPoint x: 369, startPoint y: 366, endPoint x: 286, endPoint y: 232, distance: 157.9
click at [296, 171] on icon "button" at bounding box center [295, 174] width 14 height 14
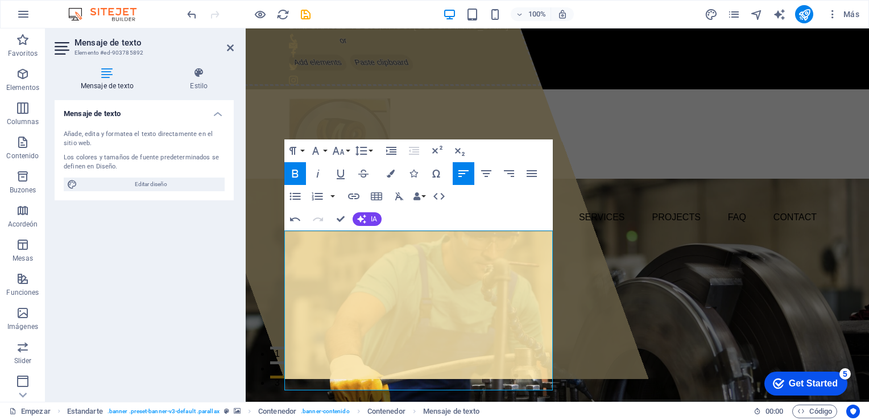
click at [296, 171] on icon "button" at bounding box center [295, 174] width 14 height 14
click at [331, 194] on button "button" at bounding box center [332, 196] width 9 height 23
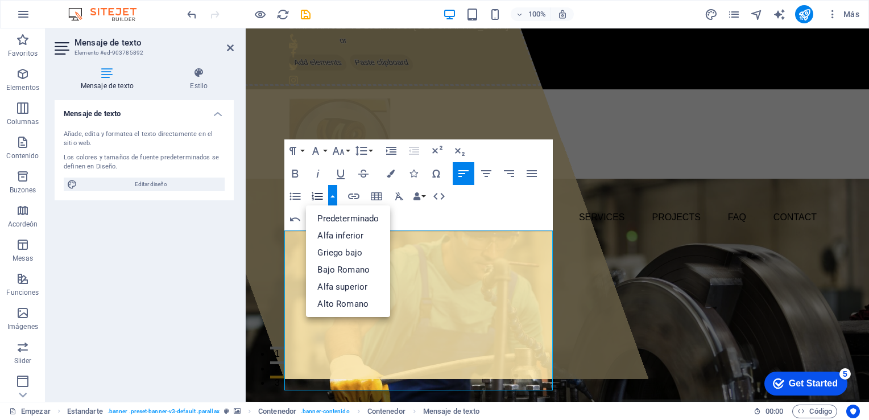
click at [331, 194] on button "button" at bounding box center [332, 196] width 9 height 23
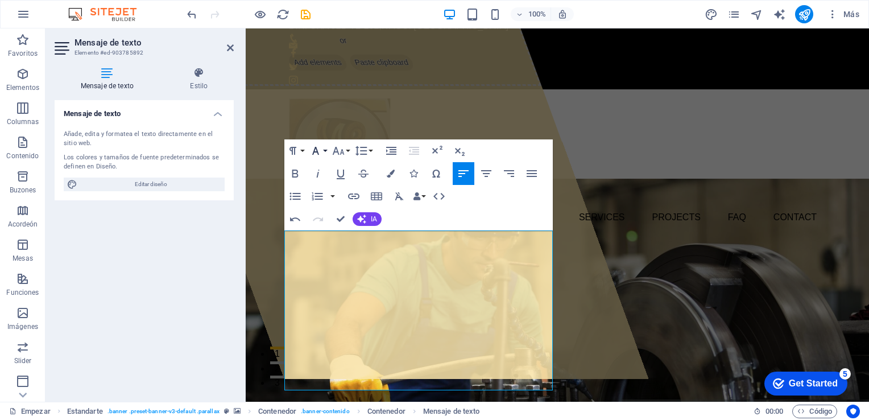
click at [325, 148] on button "Familia tipográfica" at bounding box center [318, 150] width 22 height 23
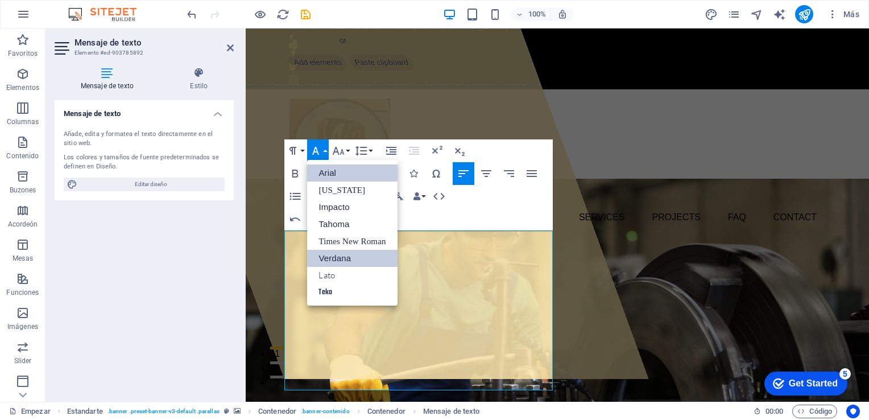
click at [348, 251] on link "Verdana" at bounding box center [352, 258] width 90 height 17
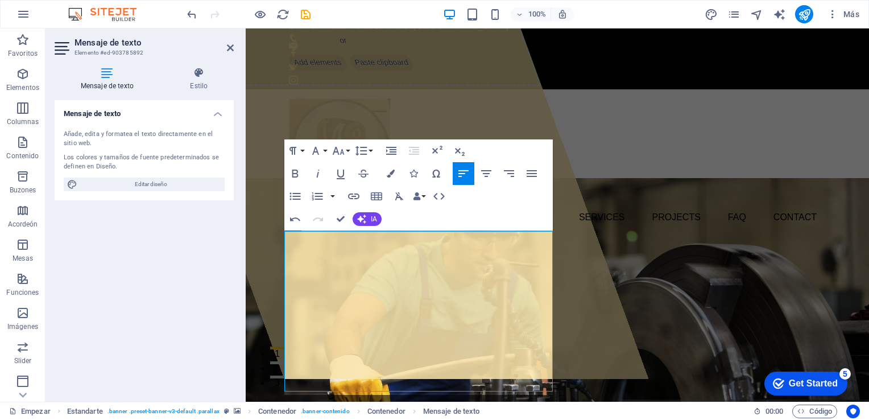
scroll to position [23, 0]
click at [373, 148] on button "Altura de línea" at bounding box center [364, 150] width 22 height 23
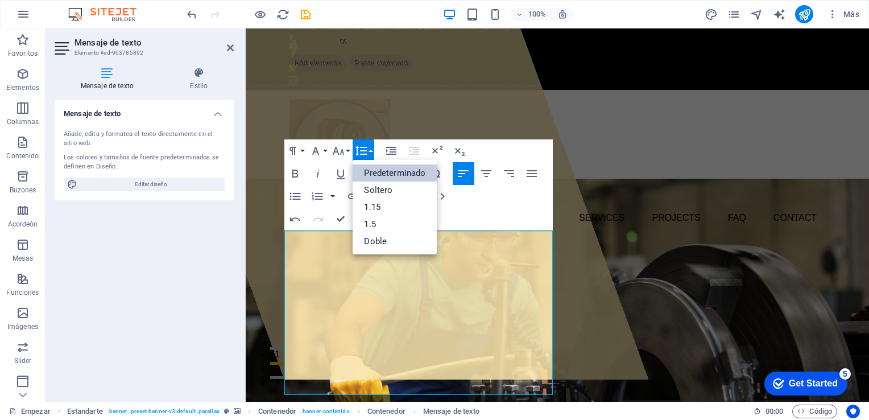
scroll to position [0, 0]
click at [391, 147] on icon "button" at bounding box center [391, 151] width 10 height 8
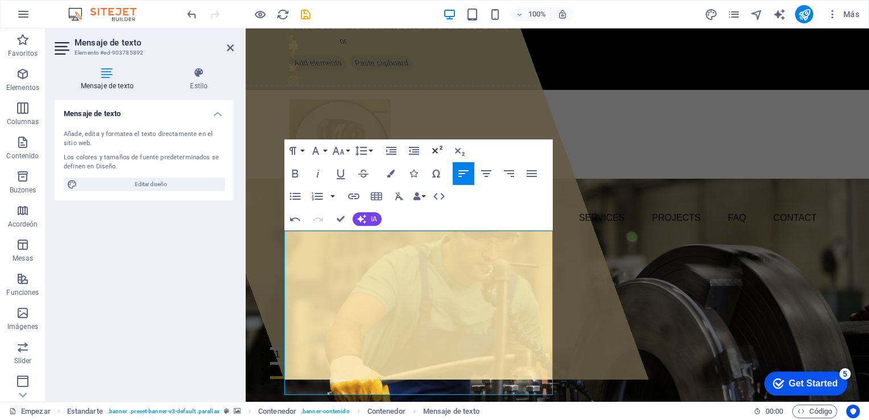
click at [441, 148] on icon "button" at bounding box center [437, 151] width 14 height 14
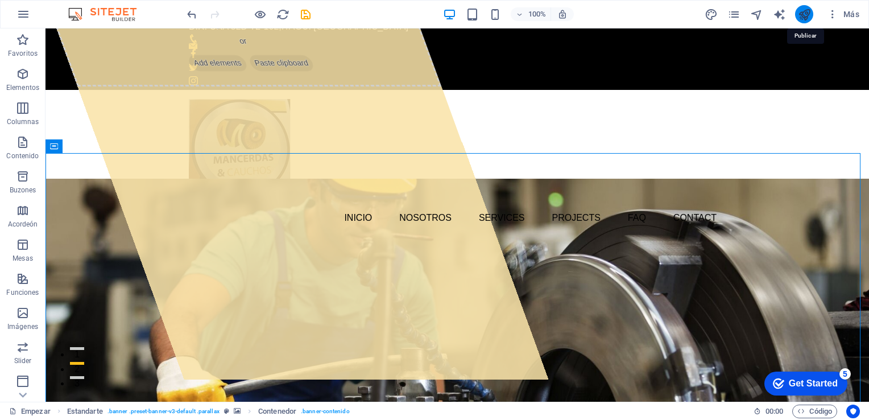
click at [810, 17] on icon "publicar" at bounding box center [804, 14] width 13 height 13
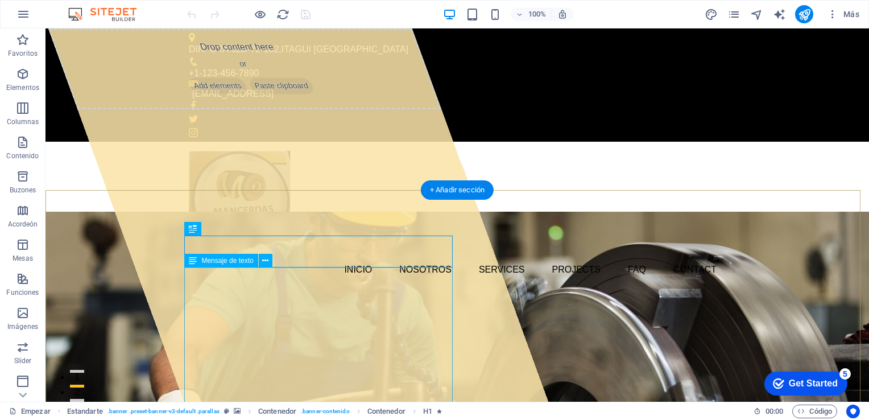
click at [267, 259] on icon at bounding box center [265, 261] width 6 height 12
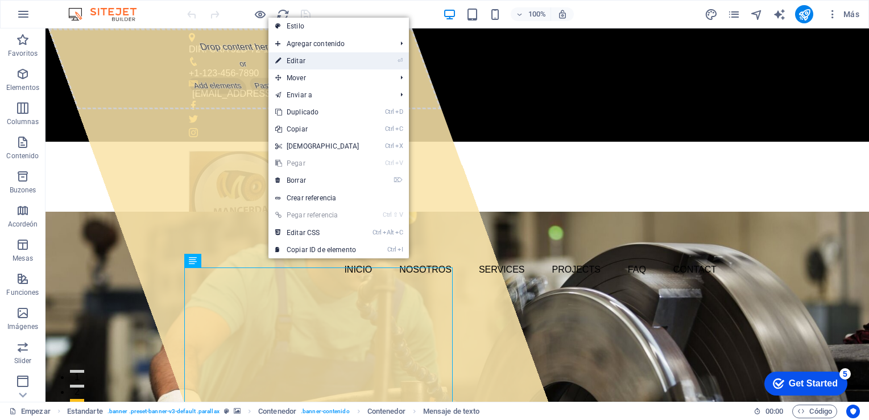
click at [289, 64] on font "Editar" at bounding box center [296, 61] width 19 height 8
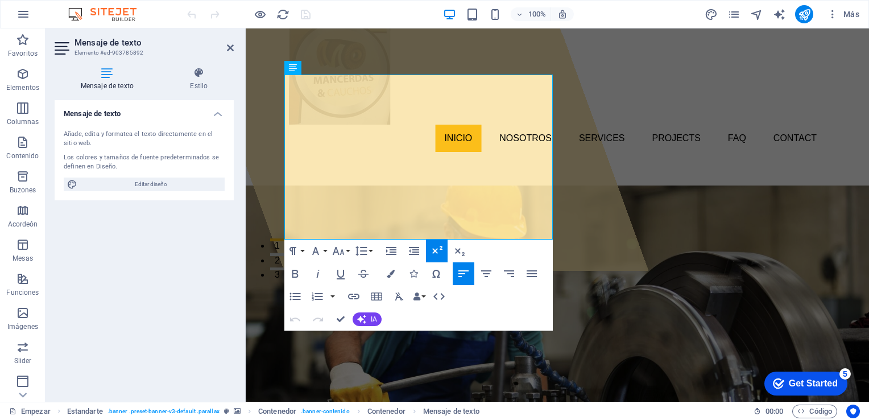
scroll to position [217, 0]
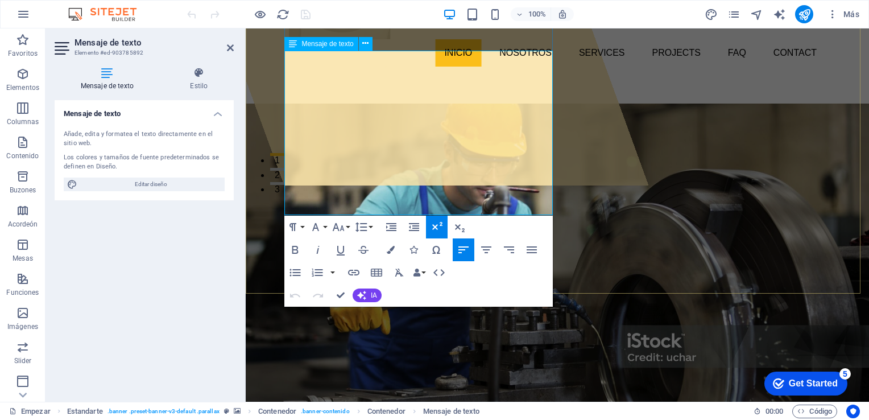
drag, startPoint x: 296, startPoint y: 270, endPoint x: 424, endPoint y: 195, distance: 148.4
click at [324, 226] on button "Familia tipográfica" at bounding box center [318, 227] width 22 height 23
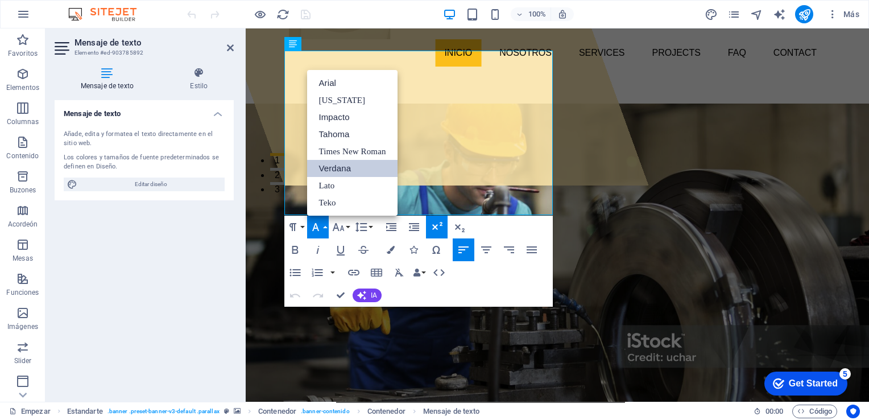
scroll to position [0, 0]
click at [324, 226] on button "Familia tipográfica" at bounding box center [318, 227] width 22 height 23
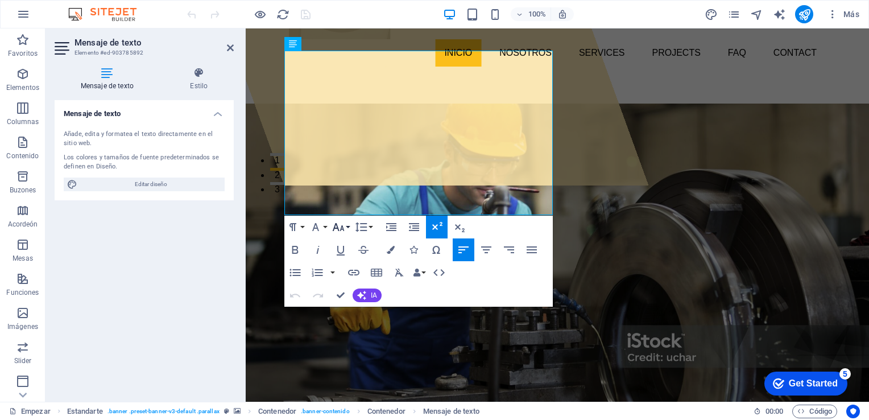
click at [349, 227] on button "Tamaño de fuente" at bounding box center [341, 227] width 22 height 23
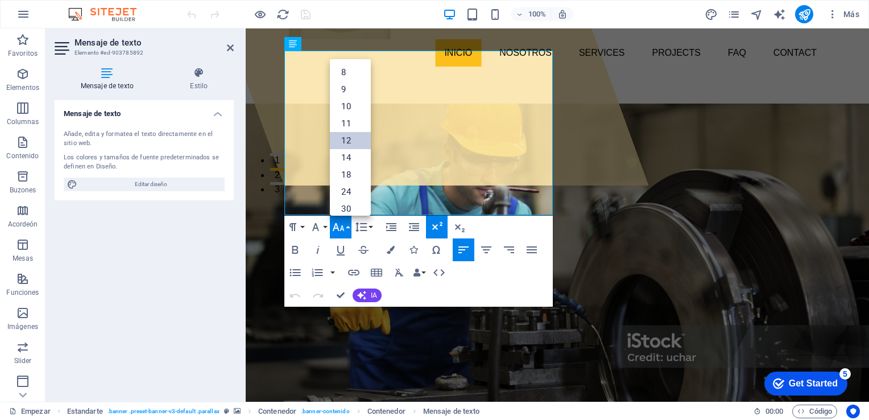
scroll to position [81, 0]
click at [349, 227] on button "Tamaño de fuente" at bounding box center [341, 227] width 22 height 23
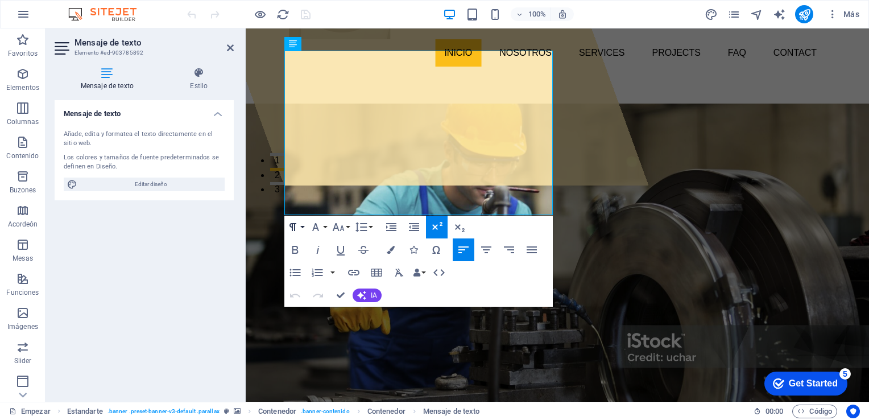
click at [305, 226] on button "Formato de párrafo" at bounding box center [295, 227] width 22 height 23
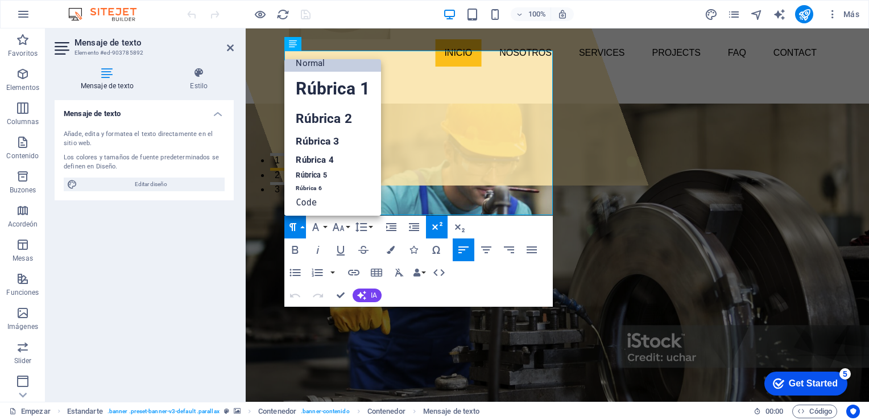
scroll to position [9, 0]
click at [325, 158] on link "Rúbrica 4" at bounding box center [332, 159] width 96 height 17
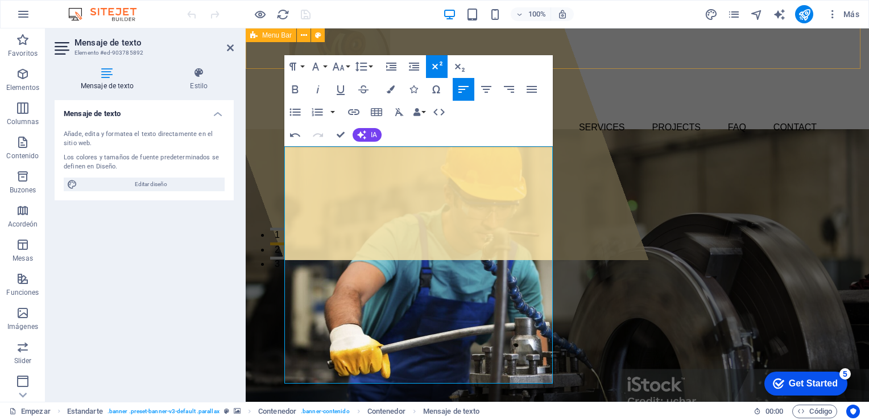
scroll to position [119, 0]
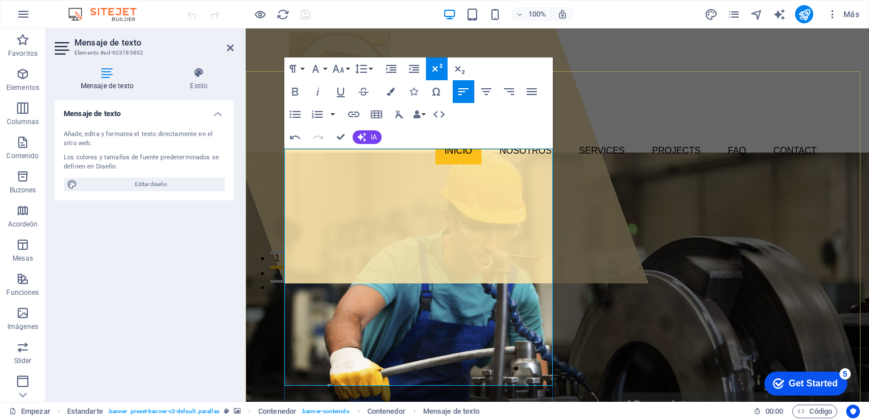
drag, startPoint x: 375, startPoint y: 261, endPoint x: 291, endPoint y: 137, distance: 149.1
click at [389, 89] on icon "button" at bounding box center [391, 92] width 8 height 8
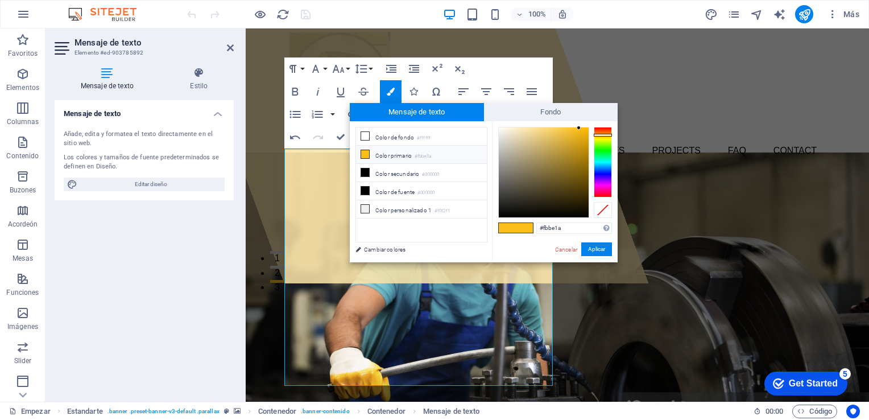
type input "#28251e"
click at [521, 203] on div at bounding box center [544, 172] width 90 height 90
click at [585, 245] on button "Aplicar" at bounding box center [596, 249] width 31 height 14
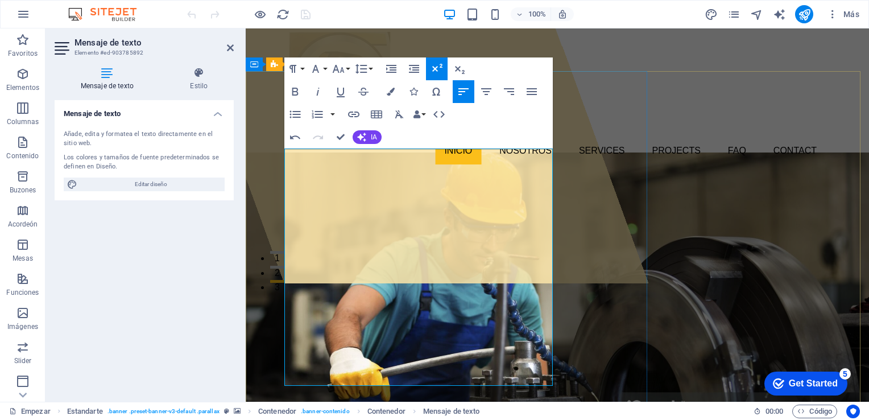
click at [555, 251] on div "Drop content here or Add elements Paste clipboard" at bounding box center [398, 96] width 500 height 373
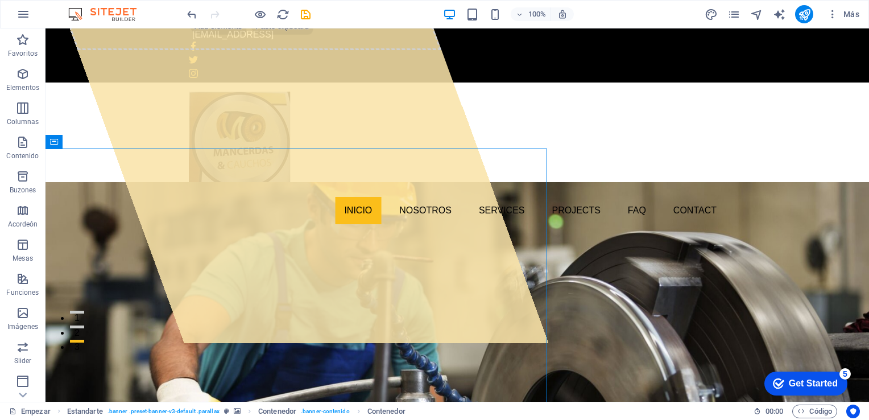
scroll to position [0, 0]
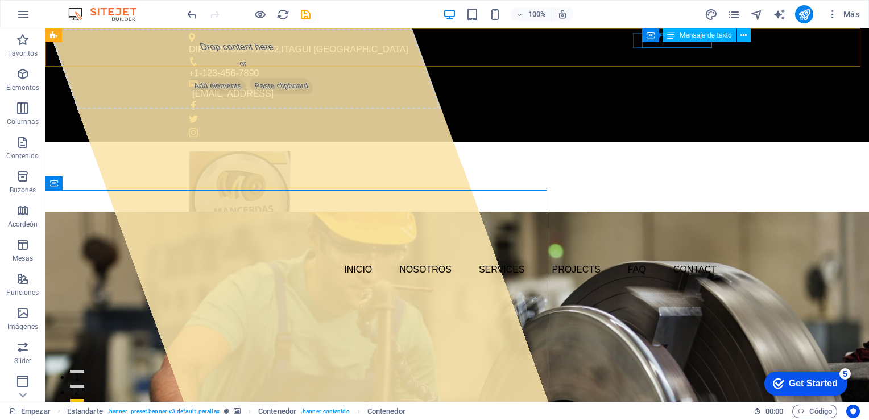
click at [690, 41] on div "Mensaje de texto" at bounding box center [699, 35] width 73 height 14
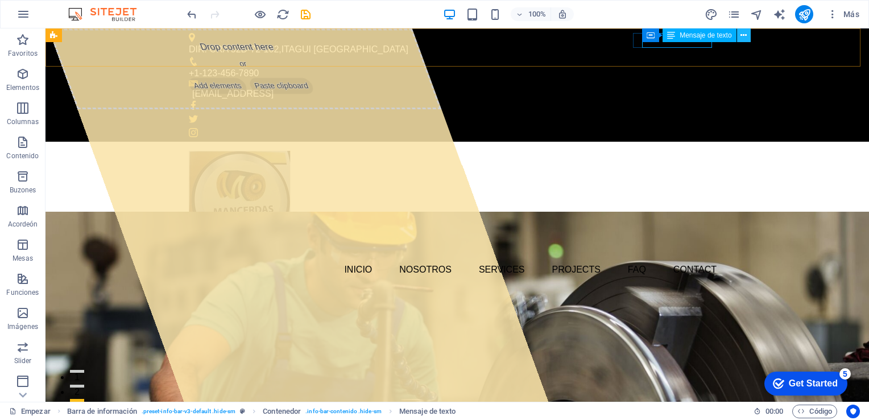
click at [742, 36] on icon at bounding box center [744, 36] width 6 height 12
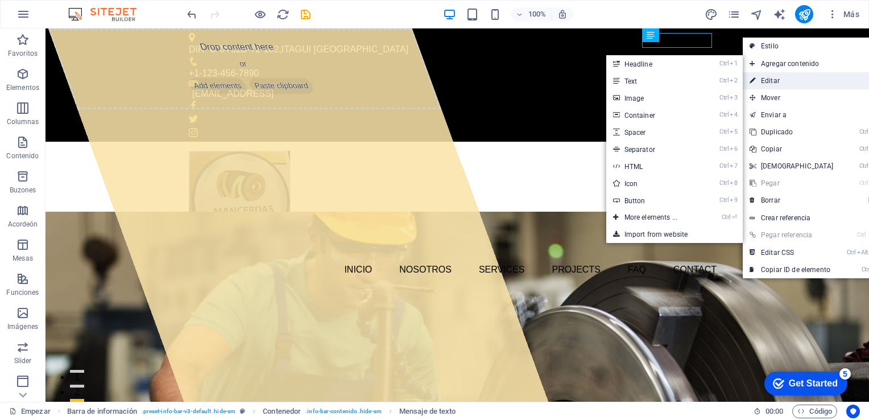
click at [771, 85] on link "⏎ Editar" at bounding box center [792, 80] width 98 height 17
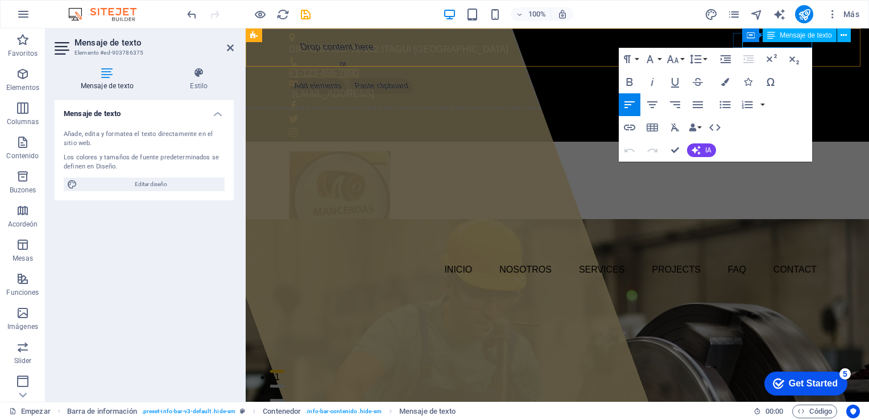
click at [359, 68] on span "+1-123-456-7890" at bounding box center [324, 73] width 70 height 10
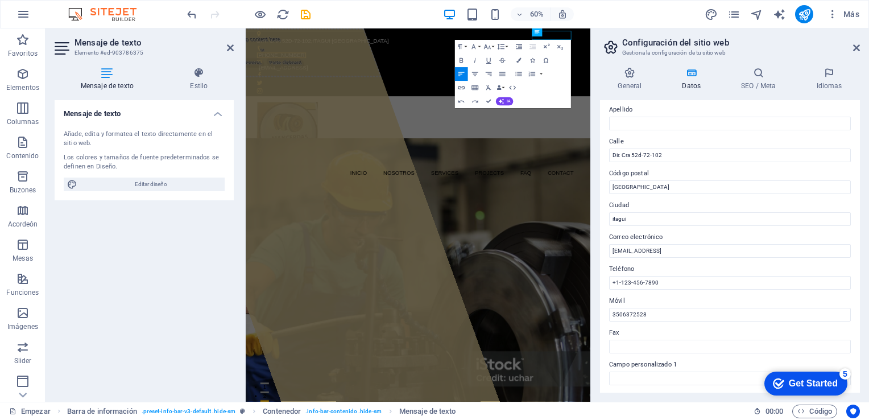
scroll to position [123, 0]
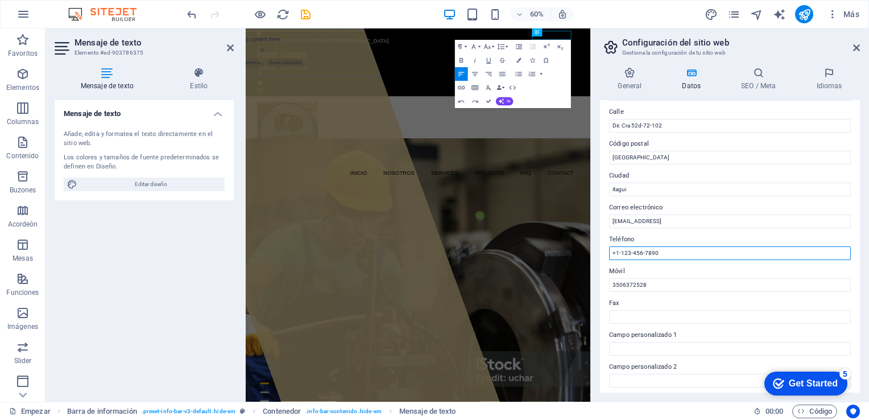
drag, startPoint x: 674, startPoint y: 251, endPoint x: 604, endPoint y: 260, distance: 69.9
click at [604, 260] on div "Datos de contacto de este sitio web. Esto se puede usar en cualquier lugar del …" at bounding box center [730, 246] width 260 height 292
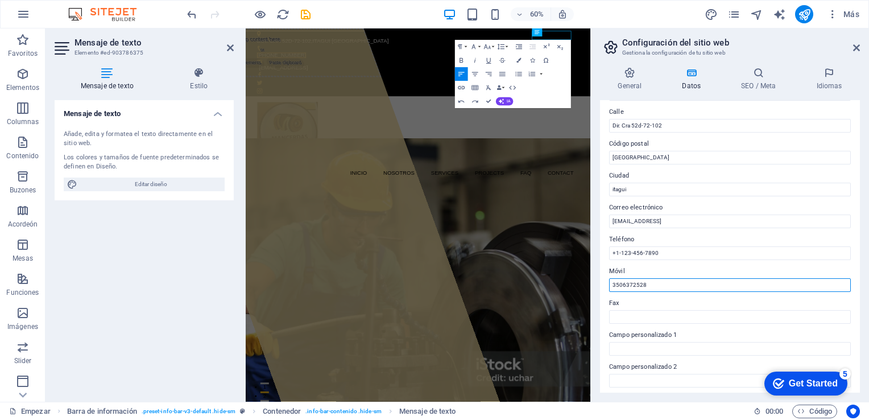
drag, startPoint x: 649, startPoint y: 286, endPoint x: 594, endPoint y: 291, distance: 54.9
click at [594, 291] on div "General Datos SEO / Meta Idiomas Website name mancerdasycauchos.com Logo Drag f…" at bounding box center [730, 230] width 278 height 344
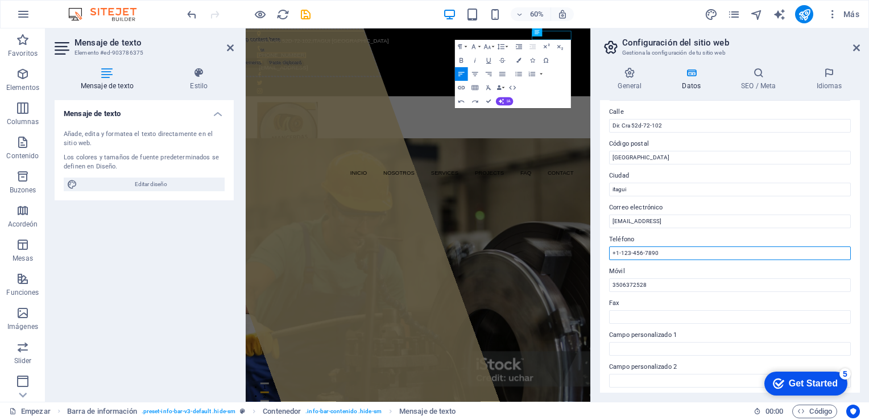
drag, startPoint x: 662, startPoint y: 253, endPoint x: 601, endPoint y: 254, distance: 60.3
click at [601, 254] on div "Datos de contacto de este sitio web. Esto se puede usar en cualquier lugar del …" at bounding box center [730, 246] width 260 height 292
paste input "3506372528"
type input "3506372528"
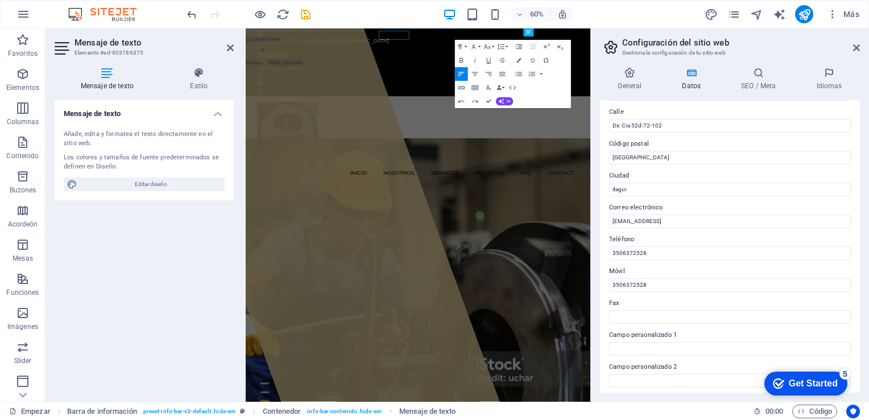
click at [860, 188] on div "Datos de contacto de este sitio web. Esto se puede usar en cualquier lugar del …" at bounding box center [730, 246] width 260 height 292
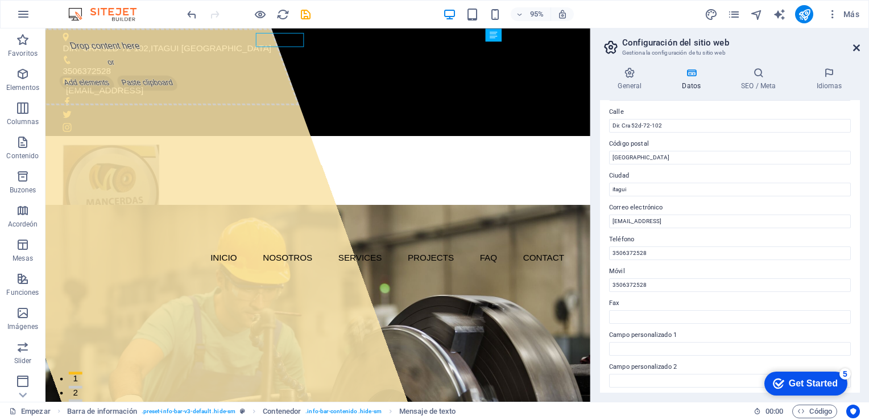
click at [858, 48] on icon at bounding box center [856, 47] width 7 height 9
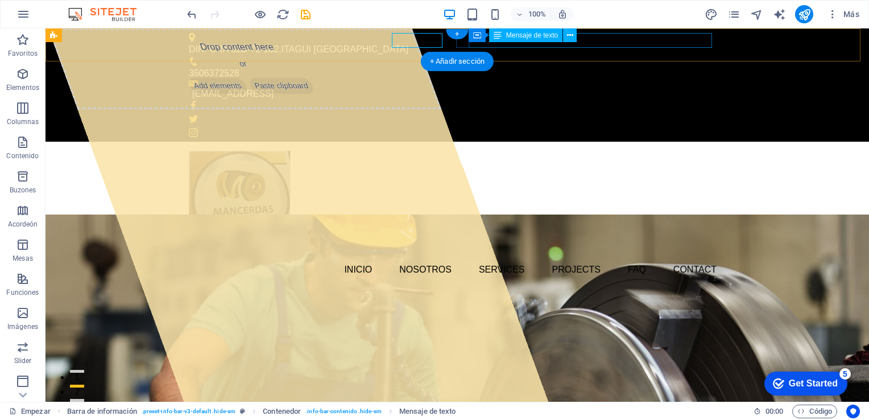
click at [594, 86] on div "[EMAIL_ADDRESS]" at bounding box center [454, 93] width 525 height 15
click at [573, 34] on button at bounding box center [570, 35] width 14 height 14
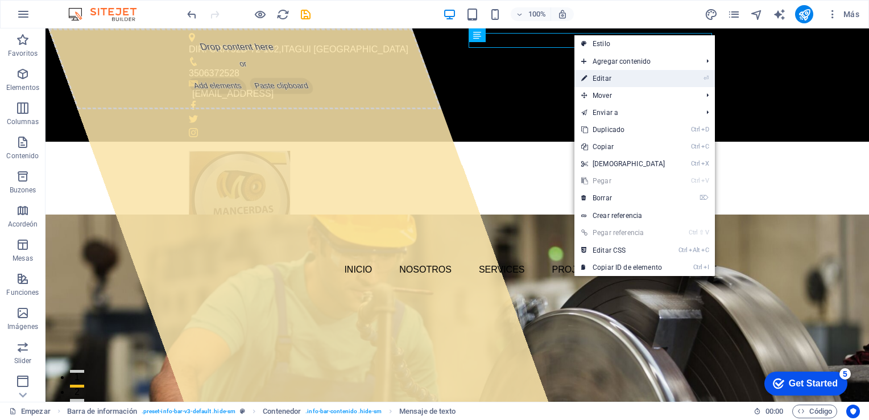
click at [600, 80] on font "Editar" at bounding box center [602, 79] width 19 height 8
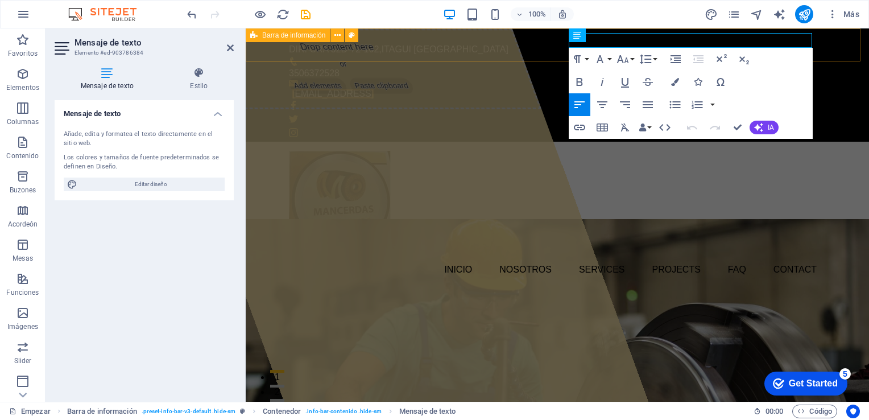
drag, startPoint x: 733, startPoint y: 42, endPoint x: 568, endPoint y: 50, distance: 164.6
click at [568, 50] on div "Dir. Cra 52d-72-102 , itagui Colombia 3506372528 0aeefba2a45ccb8f5b6ba90003f563…" at bounding box center [558, 84] width 624 height 113
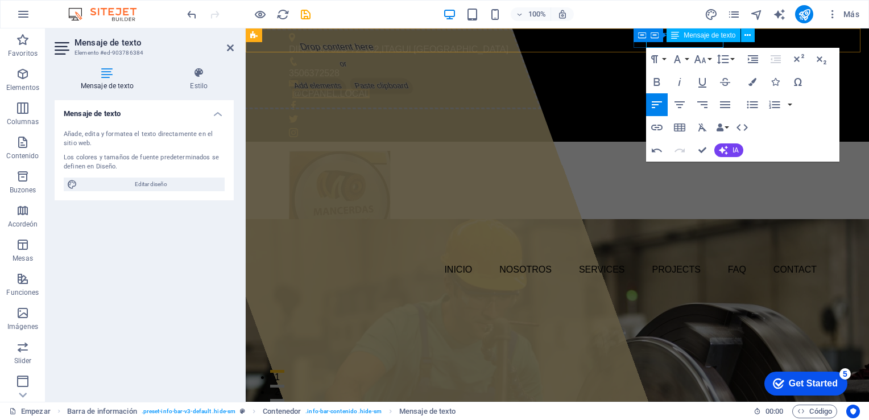
click at [370, 89] on link "@cpanel.local" at bounding box center [330, 94] width 77 height 10
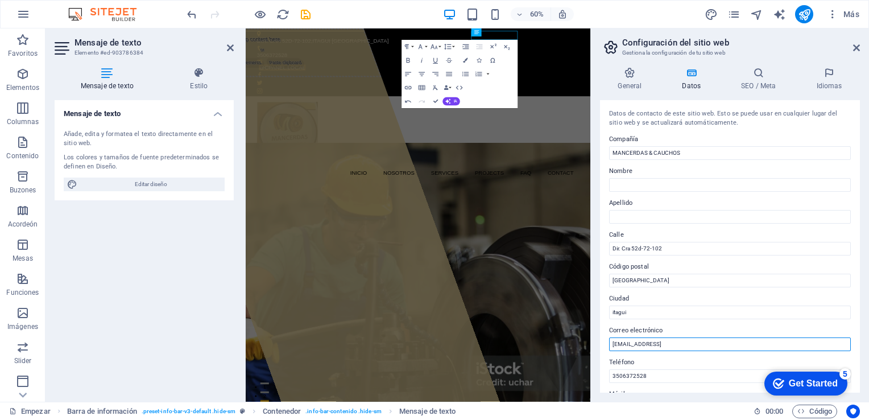
drag, startPoint x: 744, startPoint y: 341, endPoint x: 602, endPoint y: 349, distance: 142.4
click at [602, 349] on div "Datos de contacto de este sitio web. Esto se puede usar en cualquier lugar del …" at bounding box center [730, 246] width 260 height 292
click at [612, 345] on input "mancerdasycuerdas.com" at bounding box center [730, 344] width 242 height 14
click at [697, 344] on input "info.mancerdasycuerdas.com" at bounding box center [730, 344] width 242 height 14
click at [625, 344] on input "info.mancerdasycuerdas.com" at bounding box center [730, 344] width 242 height 14
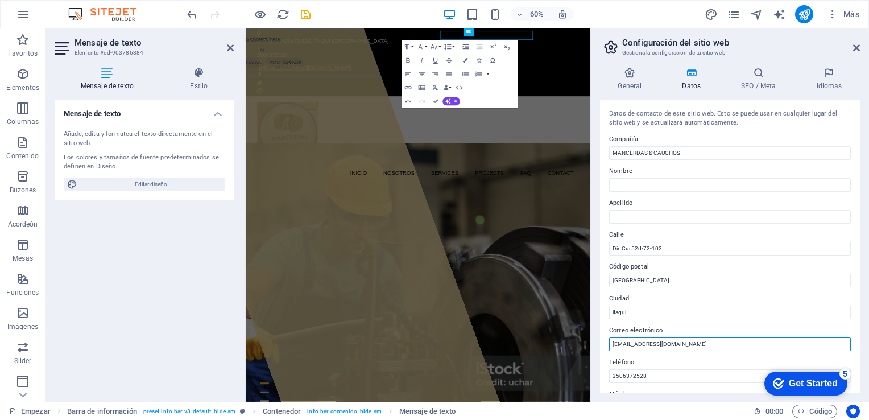
type input "info@mancerdasycuerdas.com"
click at [725, 331] on label "Correo electrónico" at bounding box center [730, 331] width 242 height 14
click at [725, 337] on input "info@mancerdasycuerdas.com" at bounding box center [730, 344] width 242 height 14
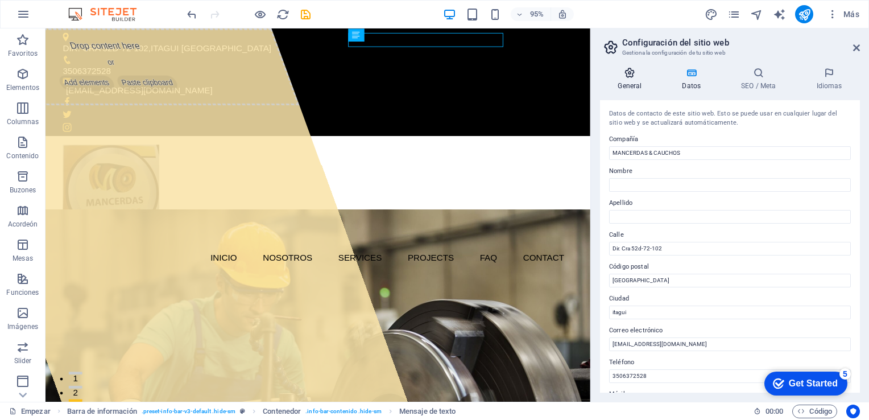
click at [634, 75] on icon at bounding box center [630, 72] width 60 height 11
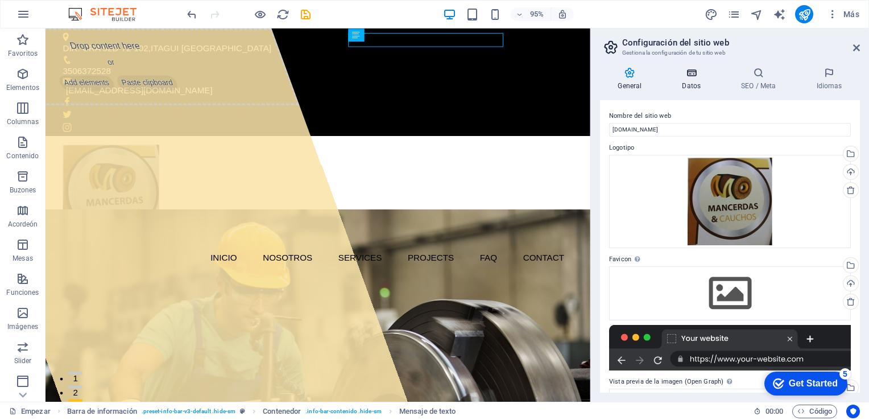
click at [697, 72] on icon at bounding box center [691, 72] width 55 height 11
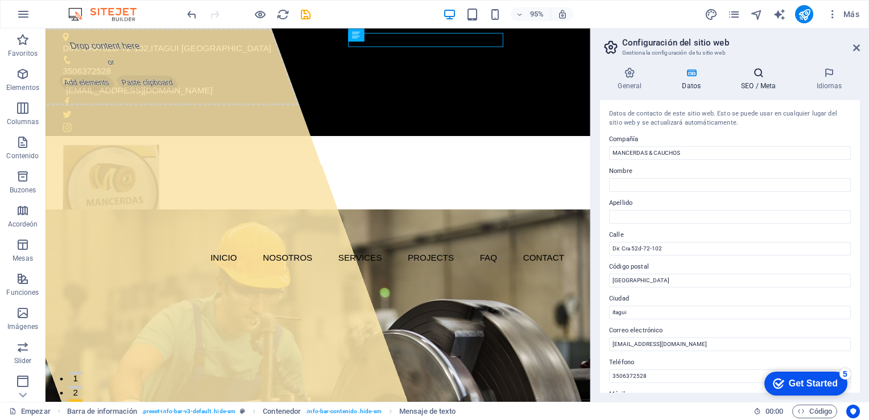
click at [761, 69] on icon at bounding box center [759, 72] width 71 height 11
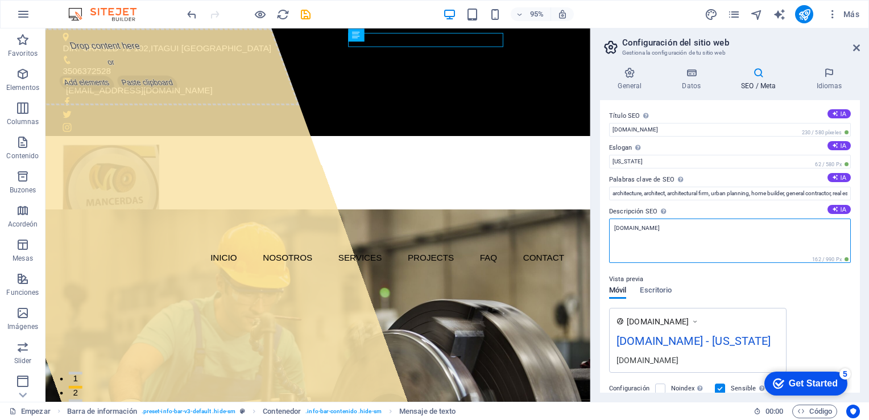
click at [715, 238] on textarea "[DOMAIN_NAME]" at bounding box center [730, 240] width 242 height 44
click at [664, 251] on textarea "[DOMAIN_NAME]" at bounding box center [730, 240] width 242 height 44
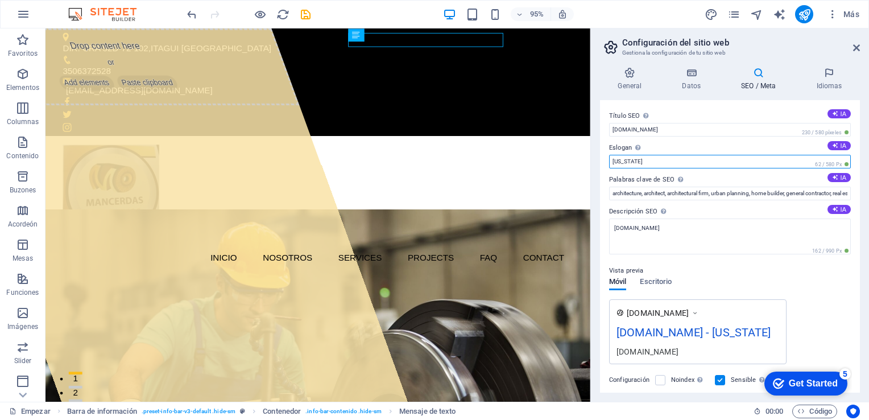
click at [728, 167] on input "[US_STATE]" at bounding box center [730, 162] width 242 height 14
click at [649, 160] on input "[US_STATE]" at bounding box center [730, 162] width 242 height 14
click at [722, 165] on input "[US_STATE]" at bounding box center [730, 162] width 242 height 14
drag, startPoint x: 860, startPoint y: 172, endPoint x: 865, endPoint y: 220, distance: 47.5
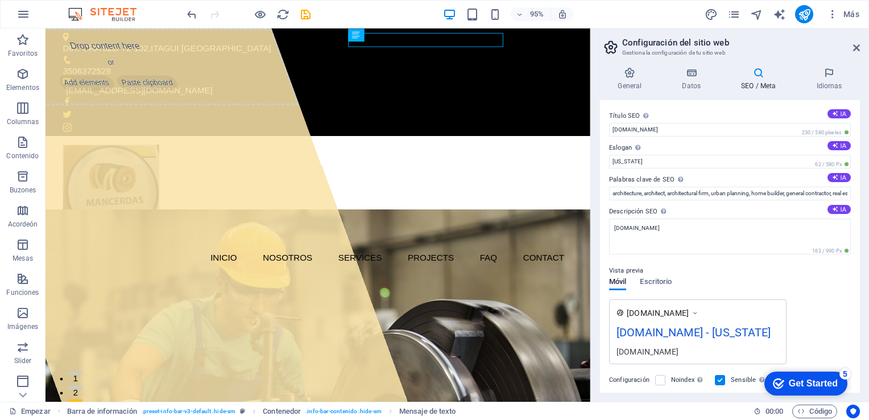
click at [865, 220] on div "General Datos SEO / Meta Idiomas Nombre del sitio web [DOMAIN_NAME] Logotipo Ar…" at bounding box center [730, 230] width 278 height 344
click at [856, 47] on icon at bounding box center [856, 47] width 7 height 9
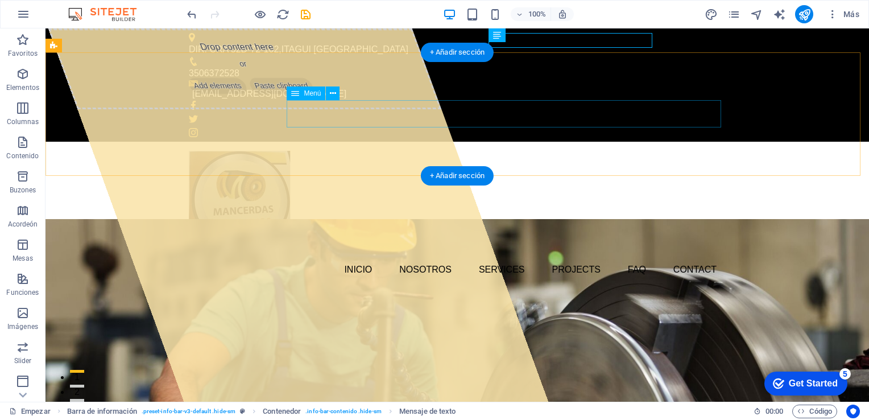
click at [696, 256] on nav "Inicio Nosotros Services Projects FAQ Contact" at bounding box center [457, 269] width 537 height 27
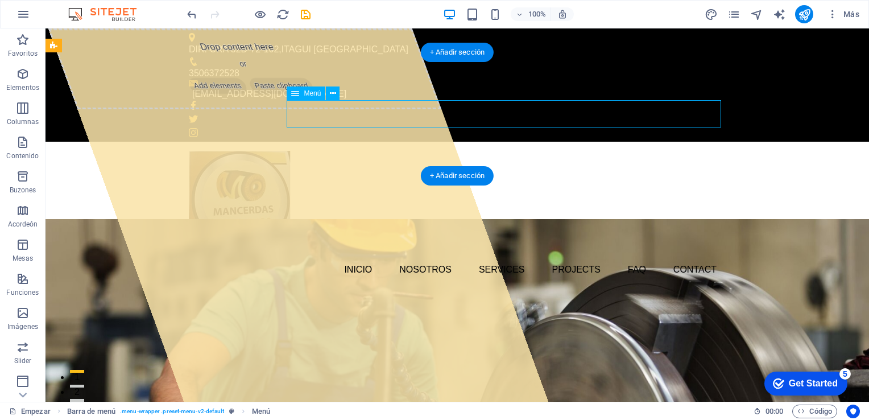
click at [696, 256] on nav "Inicio Nosotros Services Projects FAQ Contact" at bounding box center [457, 269] width 537 height 27
select select
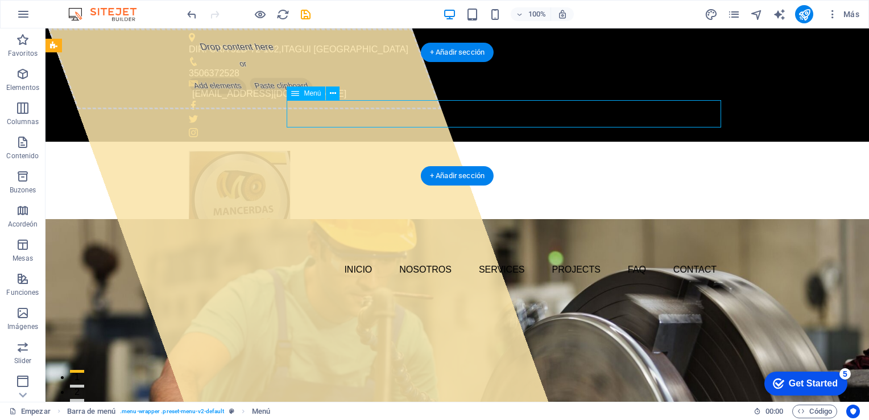
select select
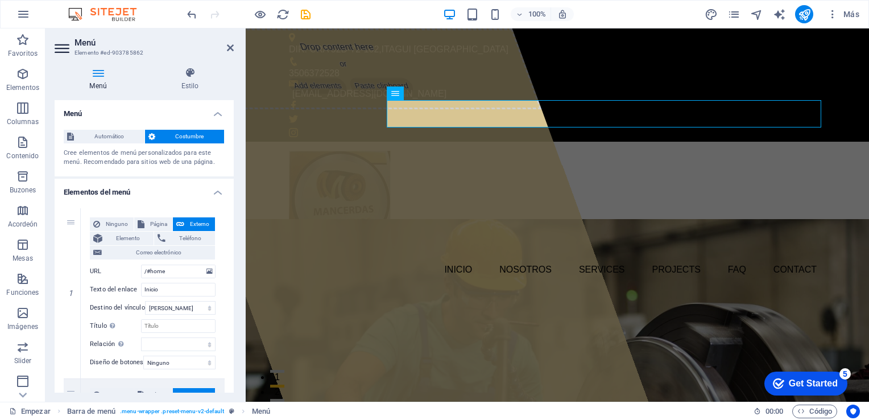
drag, startPoint x: 234, startPoint y: 148, endPoint x: 241, endPoint y: 285, distance: 136.7
click at [241, 285] on div "Menú Estilo Menú Automático Costumbre Cree elementos de menú personalizados par…" at bounding box center [144, 230] width 197 height 344
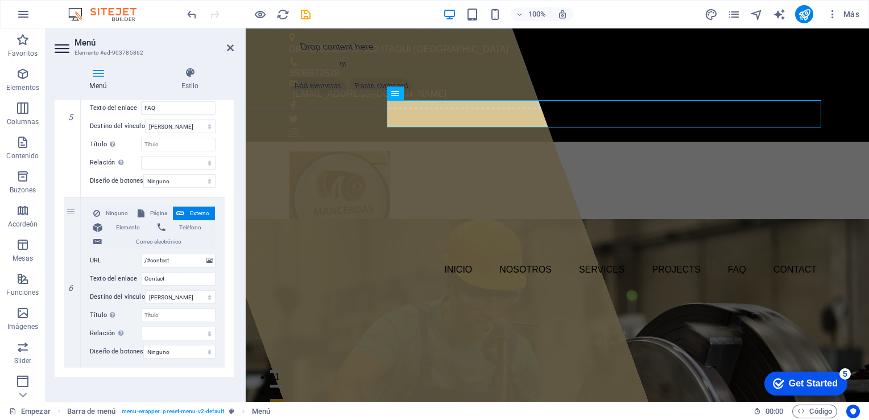
scroll to position [869, 0]
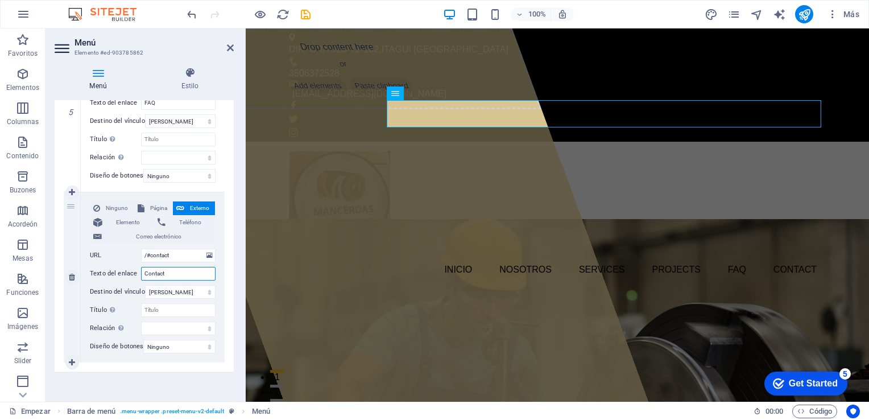
click at [172, 278] on input "Contact" at bounding box center [178, 274] width 75 height 14
type input "Contacto"
select select
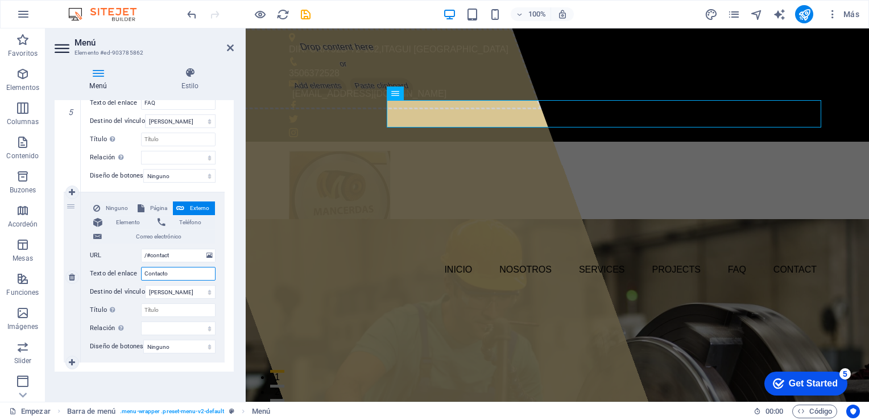
select select
type input "Contacto"
drag, startPoint x: 230, startPoint y: 331, endPoint x: 230, endPoint y: 317, distance: 13.7
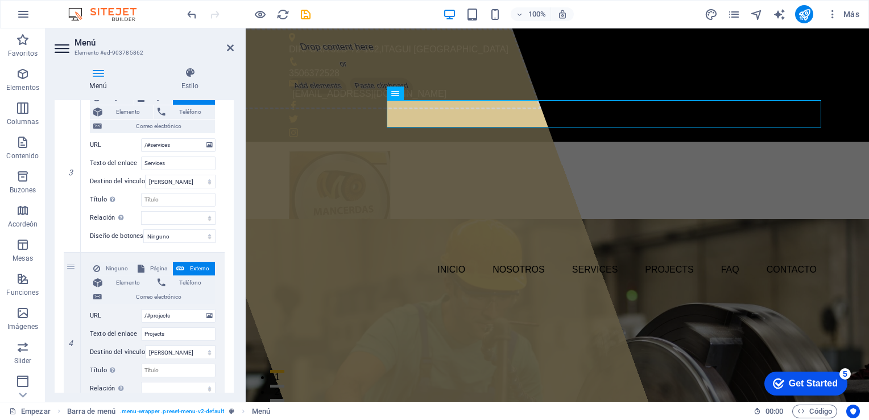
scroll to position [473, 0]
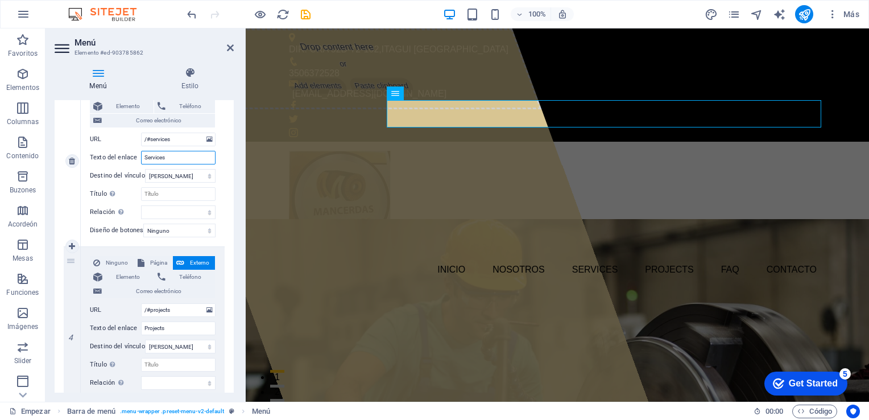
click at [166, 154] on input "Services" at bounding box center [178, 158] width 75 height 14
type input "Service"
select select
type input "Servic"
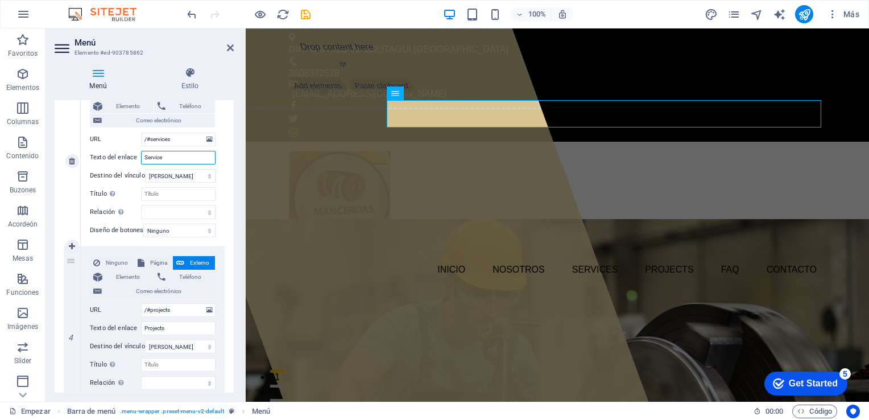
select select
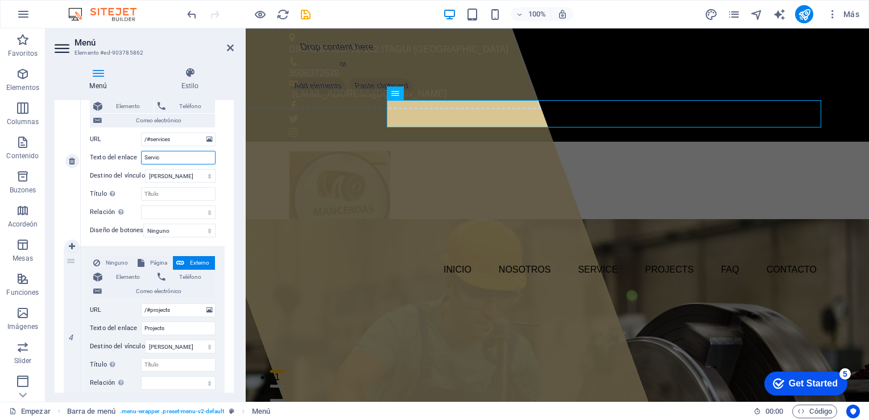
select select
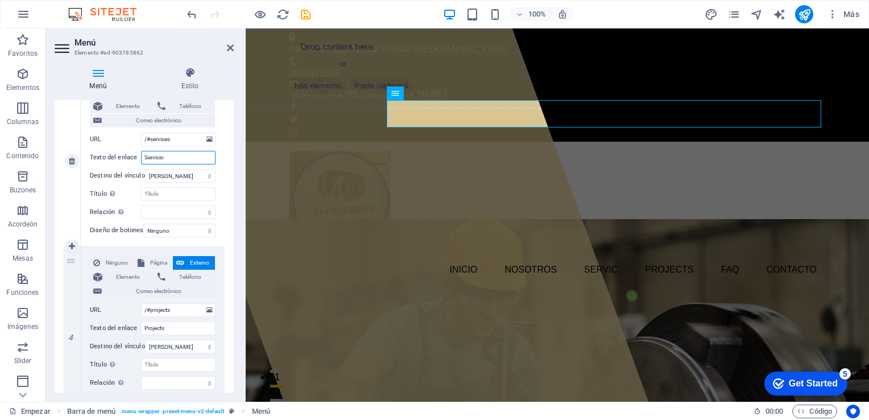
type input "Servicios"
select select
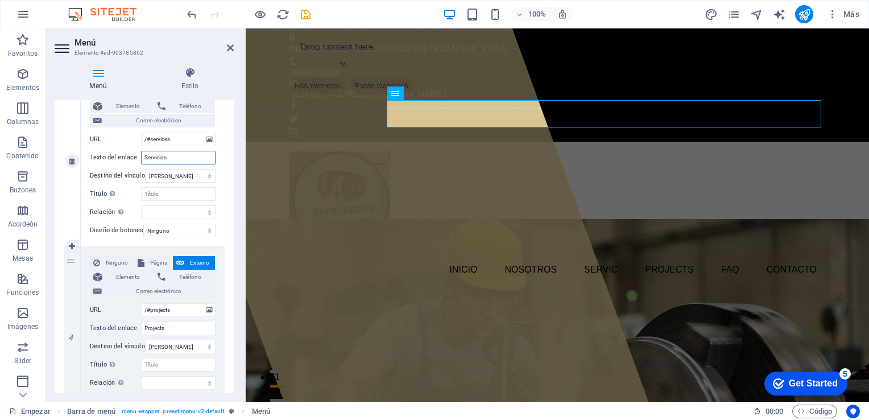
select select
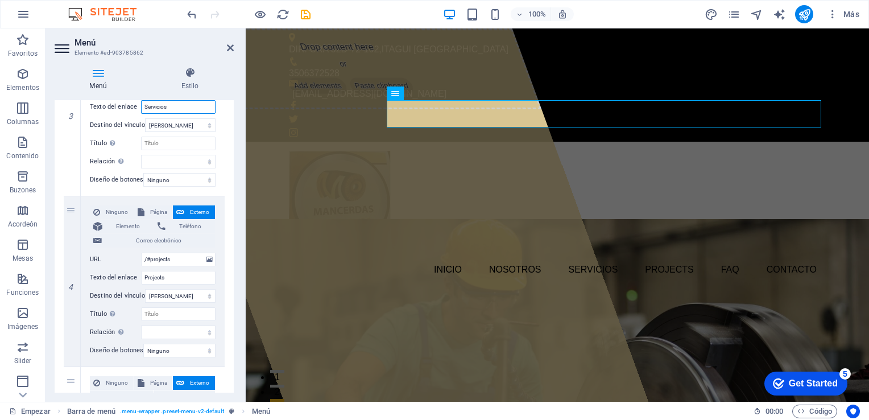
scroll to position [532, 0]
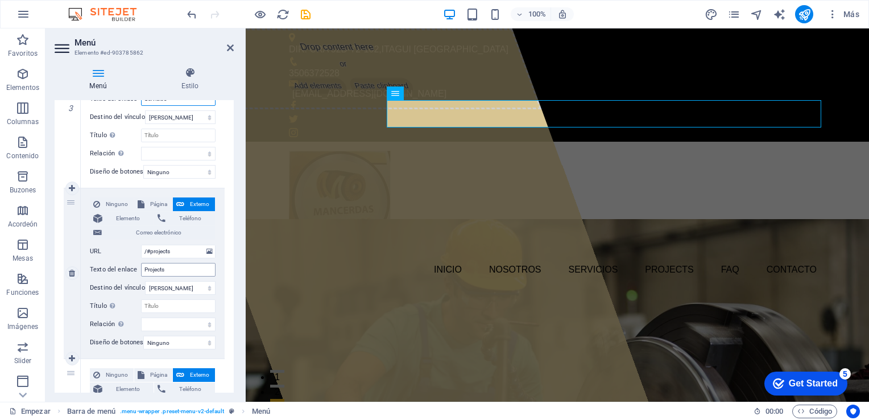
type input "Servicios"
click at [162, 268] on input "Projects" at bounding box center [178, 270] width 75 height 14
type input "Projectos"
select select
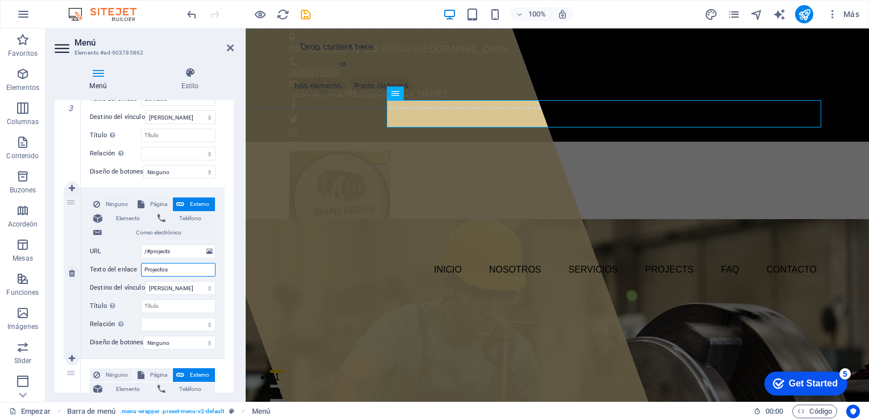
select select
type input "Projectos"
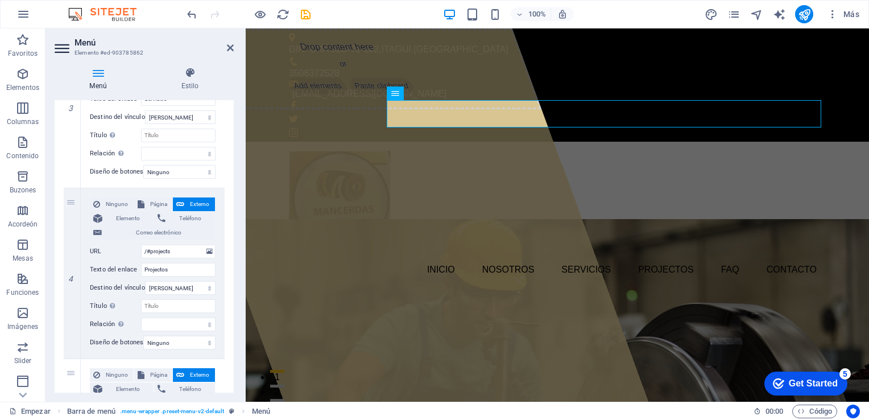
click at [236, 261] on div "Menú Estilo Menú Automático Costumbre Cree elementos de menú personalizados par…" at bounding box center [144, 230] width 197 height 344
drag, startPoint x: 231, startPoint y: 261, endPoint x: 237, endPoint y: 313, distance: 52.6
click at [237, 313] on div "Menú Estilo Menú Automático Costumbre Cree elementos de menú personalizados par…" at bounding box center [144, 230] width 197 height 344
drag, startPoint x: 230, startPoint y: 288, endPoint x: 232, endPoint y: 335, distance: 46.7
click at [232, 335] on div "Menú Automático Costumbre Cree elementos de menú personalizados para este menú.…" at bounding box center [144, 246] width 179 height 292
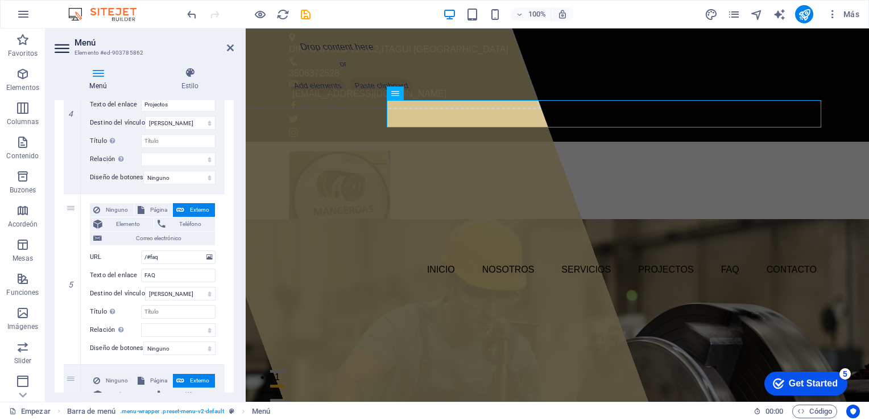
scroll to position [699, 0]
drag, startPoint x: 186, startPoint y: 272, endPoint x: 137, endPoint y: 271, distance: 49.5
click at [137, 271] on div "Texto del enlace FAQ" at bounding box center [153, 274] width 126 height 14
click at [599, 256] on nav "Inicio Nosotros Servicios Projectos FAQ Contacto" at bounding box center [557, 269] width 537 height 27
click at [592, 256] on nav "Inicio Nosotros Servicios Projectos FAQ Contacto" at bounding box center [557, 269] width 537 height 27
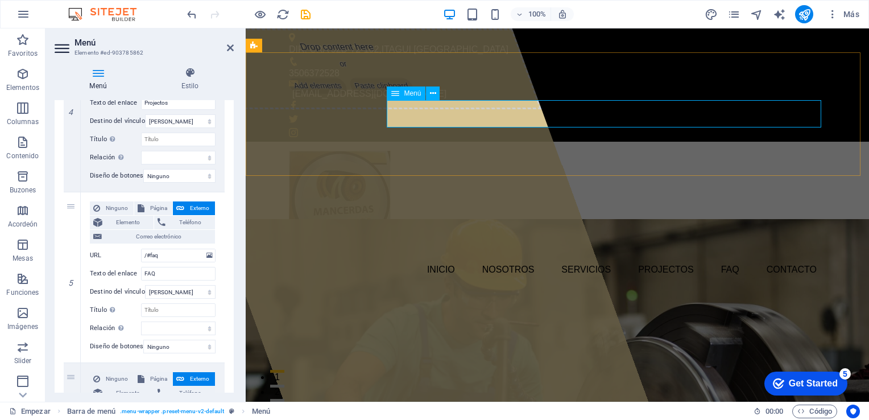
click at [592, 256] on nav "Inicio Nosotros Servicios Projectos FAQ Contacto" at bounding box center [557, 269] width 537 height 27
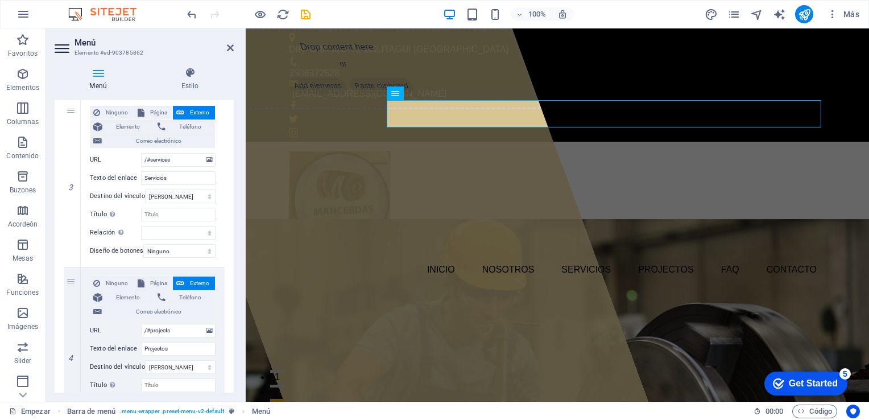
scroll to position [457, 0]
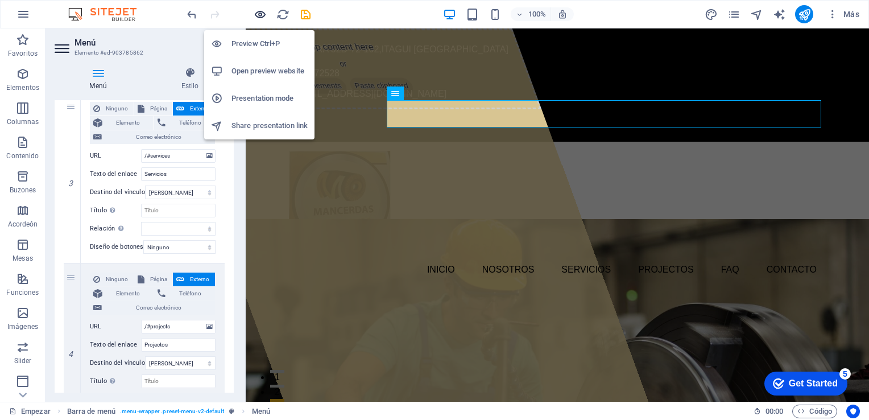
click at [265, 18] on icon "button" at bounding box center [260, 14] width 13 height 13
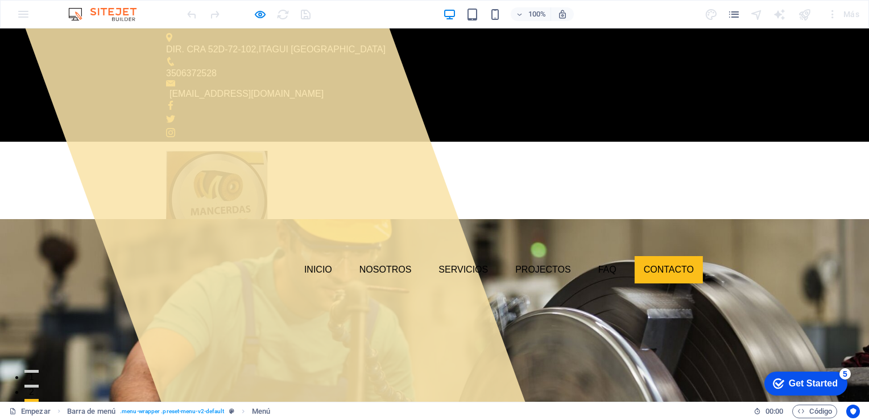
click at [656, 256] on link "Contacto" at bounding box center [669, 269] width 68 height 27
click at [596, 256] on link "FAQ" at bounding box center [607, 269] width 36 height 27
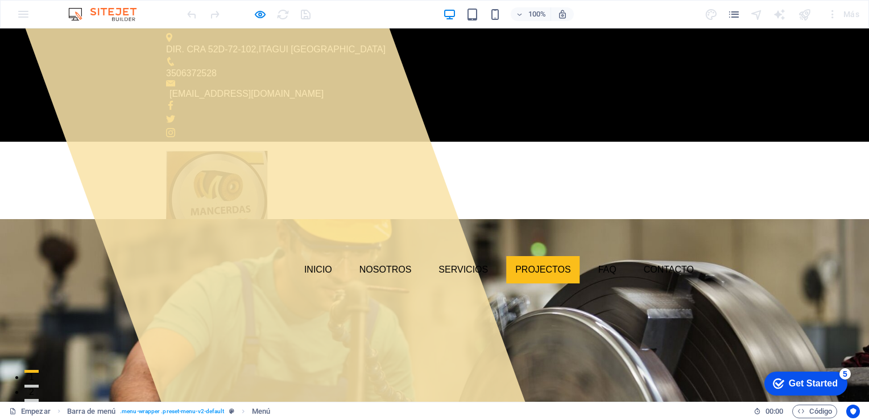
click at [531, 256] on link "Projectos" at bounding box center [543, 269] width 74 height 27
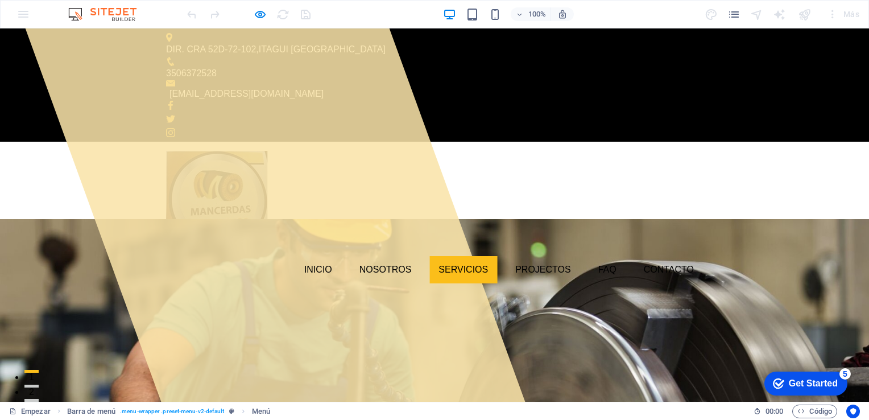
click at [470, 256] on link "Servicios" at bounding box center [464, 269] width 68 height 27
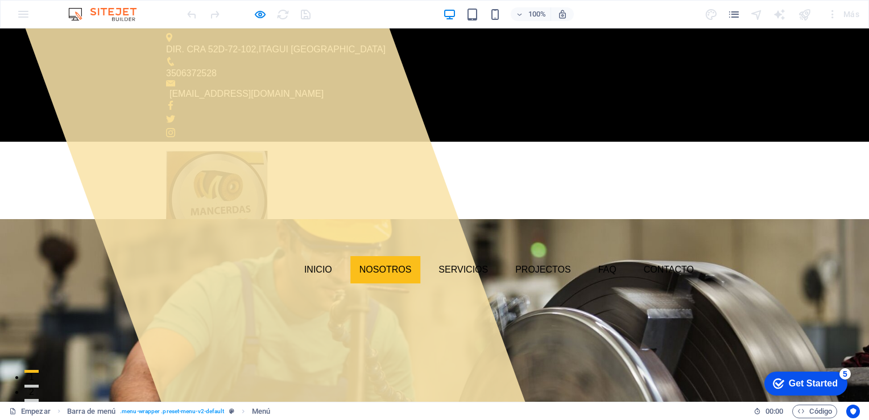
click at [392, 256] on link "Nosotros" at bounding box center [385, 269] width 71 height 27
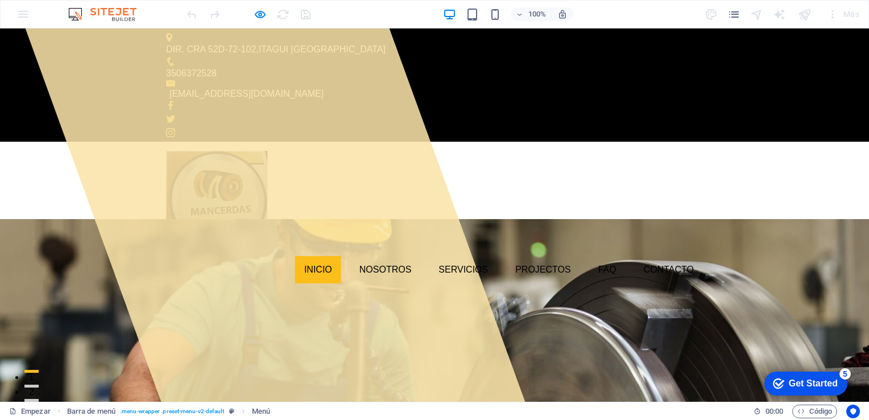
click at [317, 256] on link "Inicio" at bounding box center [318, 269] width 46 height 27
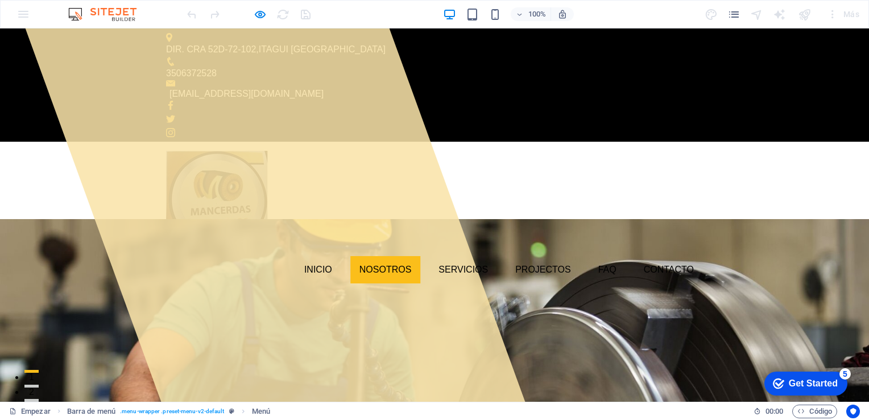
click at [394, 256] on link "Nosotros" at bounding box center [385, 269] width 71 height 27
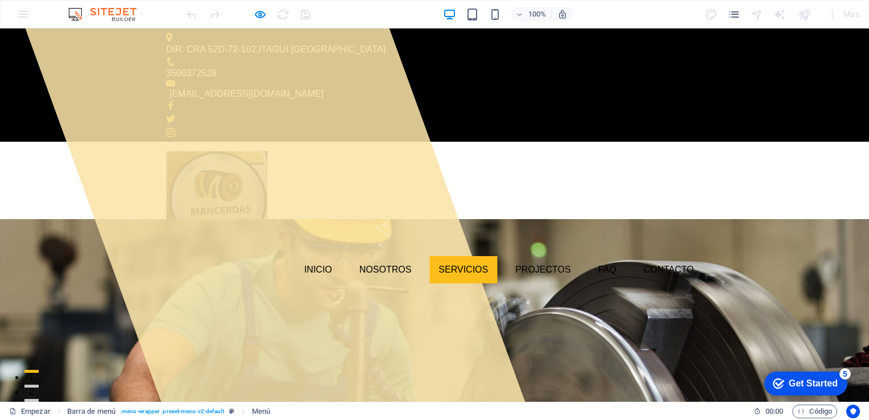
click at [455, 256] on link "Servicios" at bounding box center [464, 269] width 68 height 27
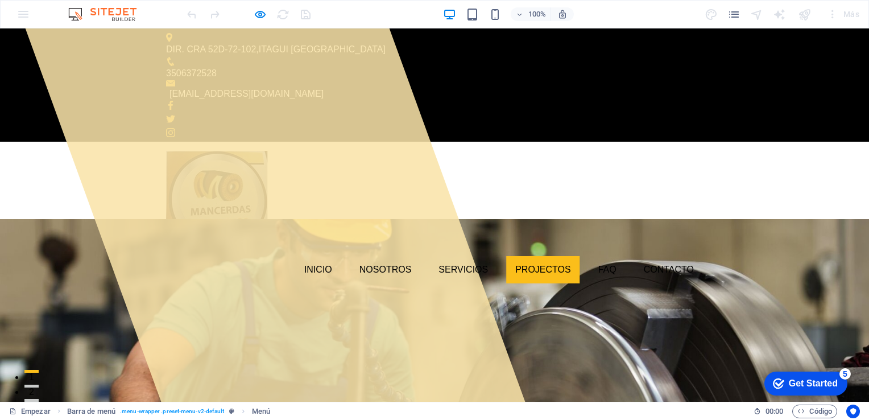
click at [534, 256] on link "Projectos" at bounding box center [543, 269] width 74 height 27
click at [598, 256] on link "FAQ" at bounding box center [607, 269] width 36 height 27
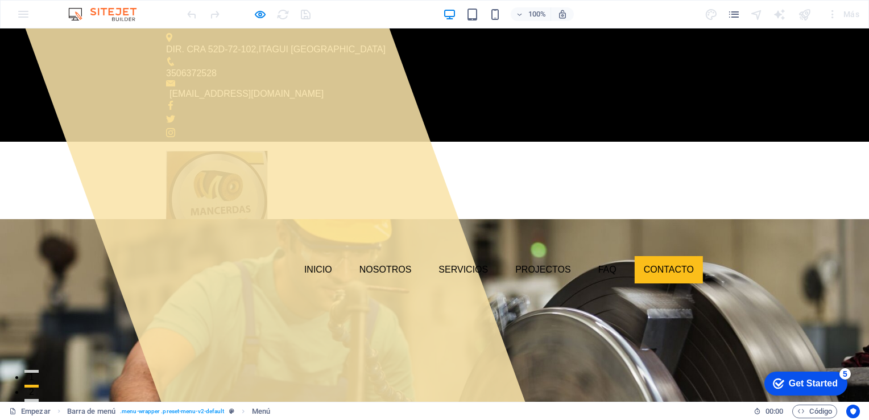
click at [657, 256] on link "Contacto" at bounding box center [669, 269] width 68 height 27
click at [742, 142] on div "Inicio Nosotros Servicios Projectos FAQ Contacto" at bounding box center [434, 217] width 869 height 151
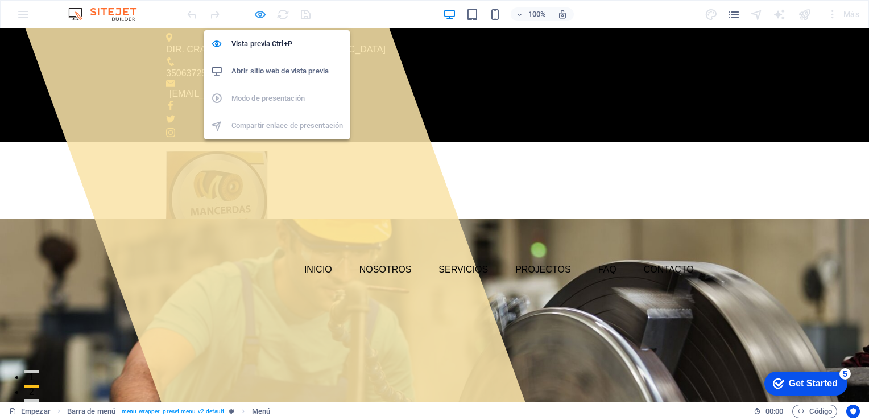
click at [257, 15] on icon "button" at bounding box center [260, 14] width 13 height 13
select select
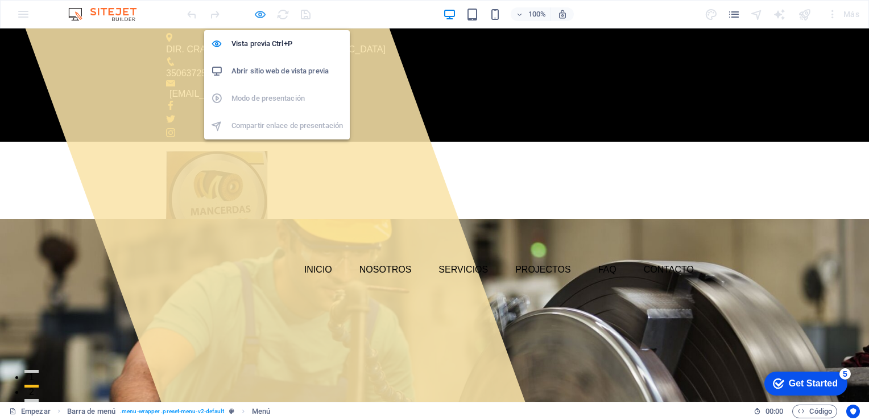
select select
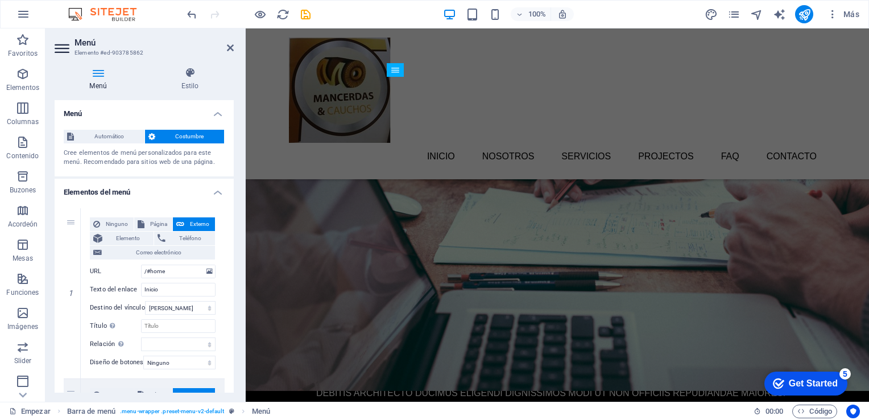
scroll to position [3933, 0]
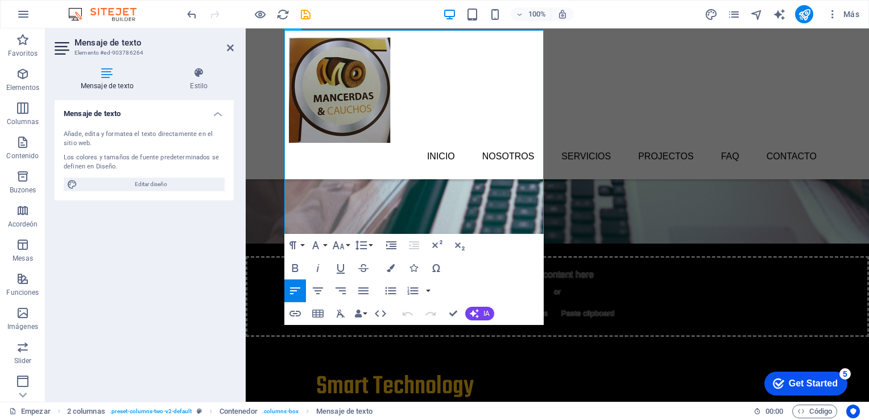
scroll to position [4108, 0]
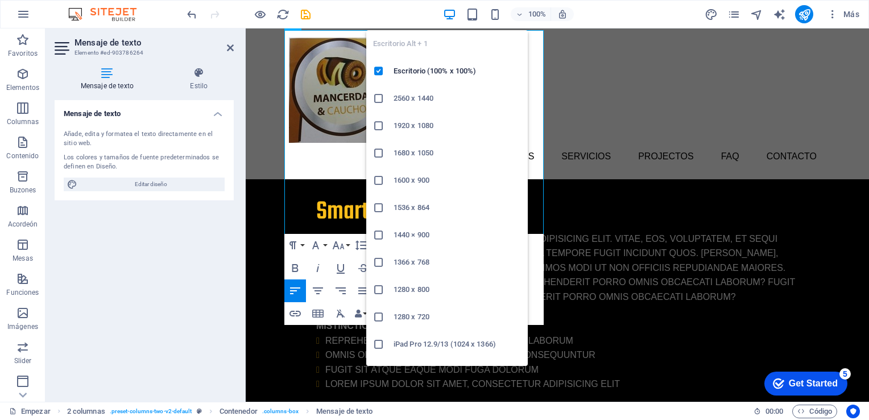
click at [446, 15] on icon "button" at bounding box center [449, 14] width 13 height 13
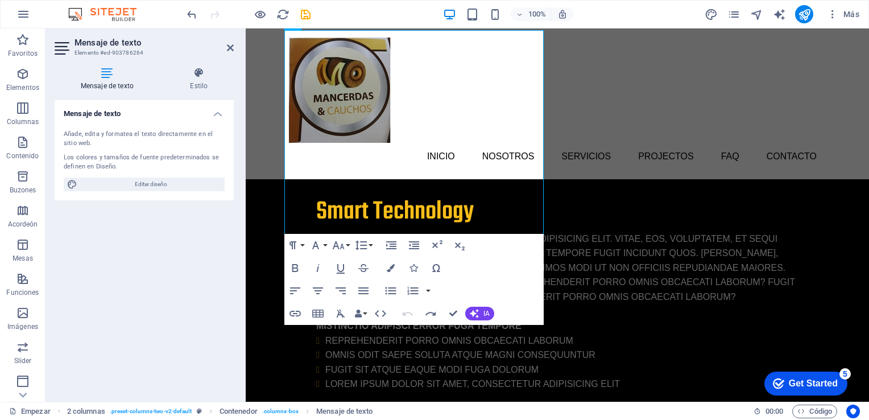
click at [207, 274] on div "Mensaje de texto Añade, edita y formatea el texto directamente en el sitio web.…" at bounding box center [144, 246] width 179 height 292
click at [227, 44] on icon at bounding box center [230, 47] width 7 height 9
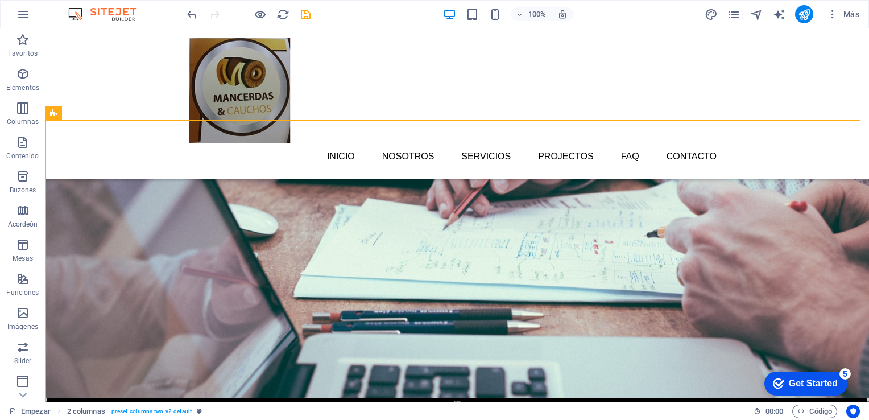
scroll to position [3741, 0]
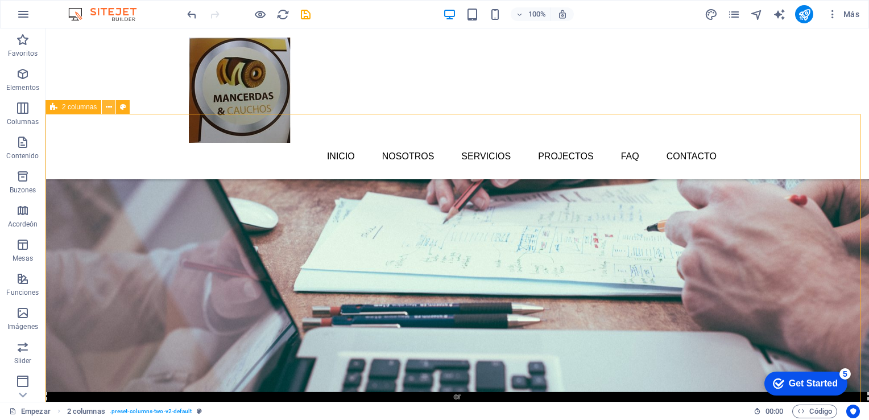
click at [107, 107] on icon at bounding box center [109, 107] width 6 height 12
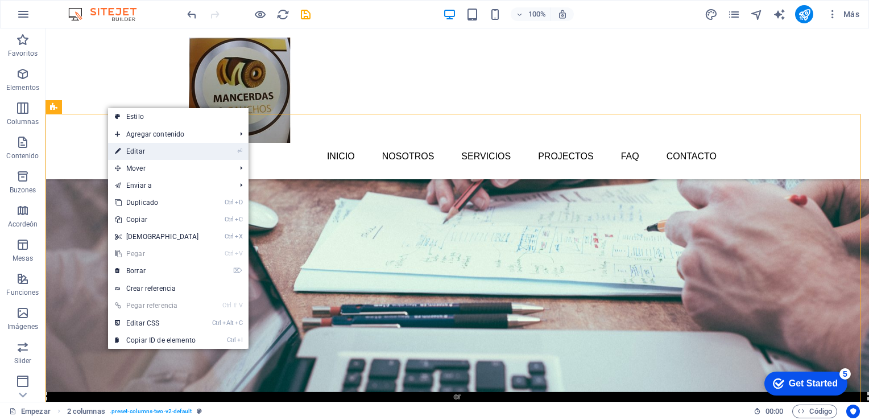
click at [143, 149] on font "Editar" at bounding box center [135, 151] width 19 height 8
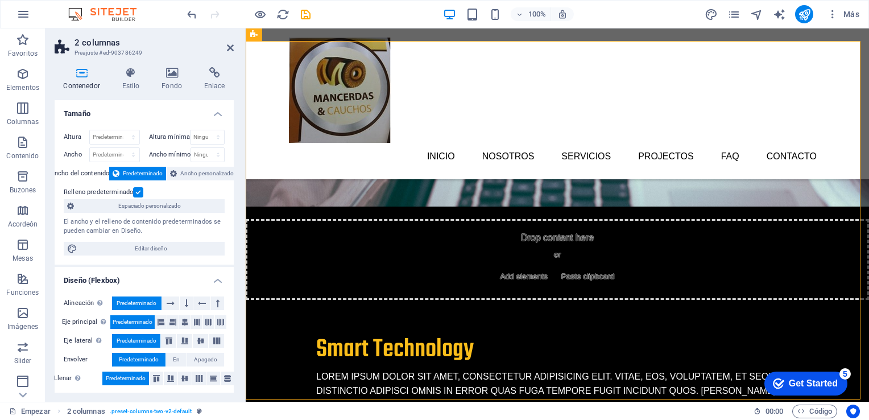
scroll to position [3989, 0]
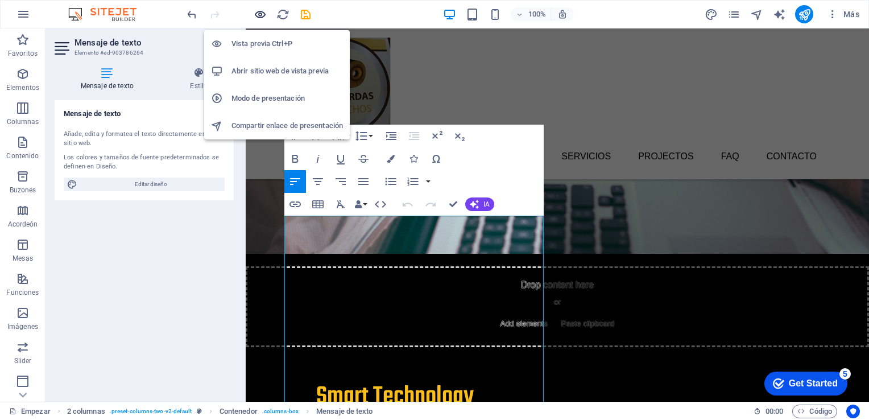
click at [263, 14] on icon "button" at bounding box center [260, 14] width 13 height 13
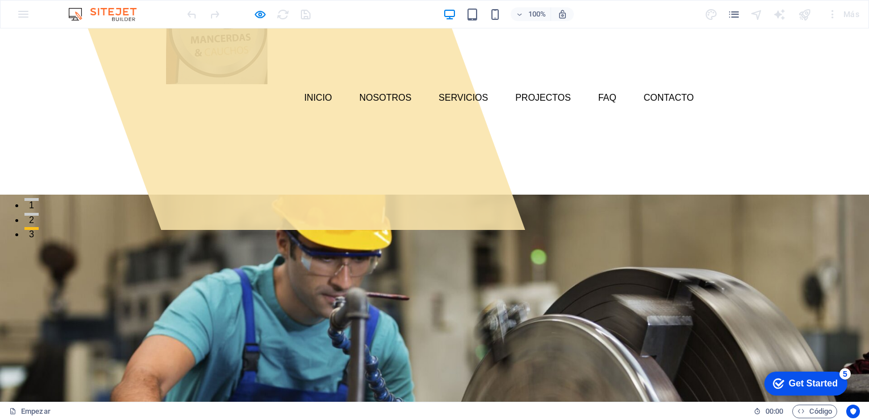
scroll to position [0, 0]
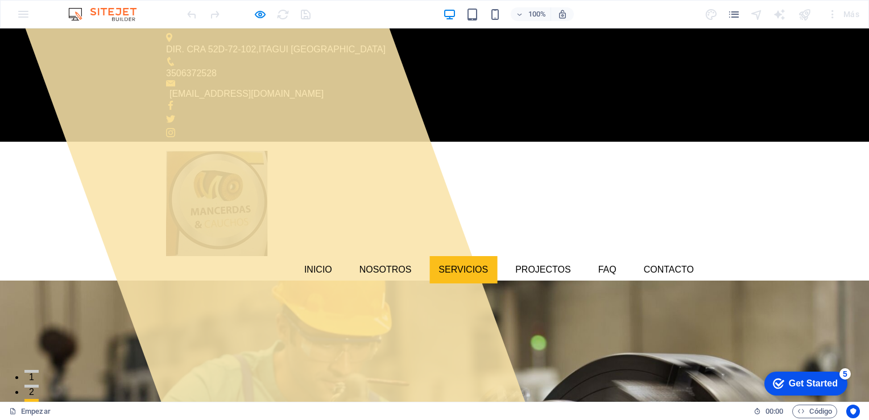
click at [472, 256] on link "Servicios" at bounding box center [464, 269] width 68 height 27
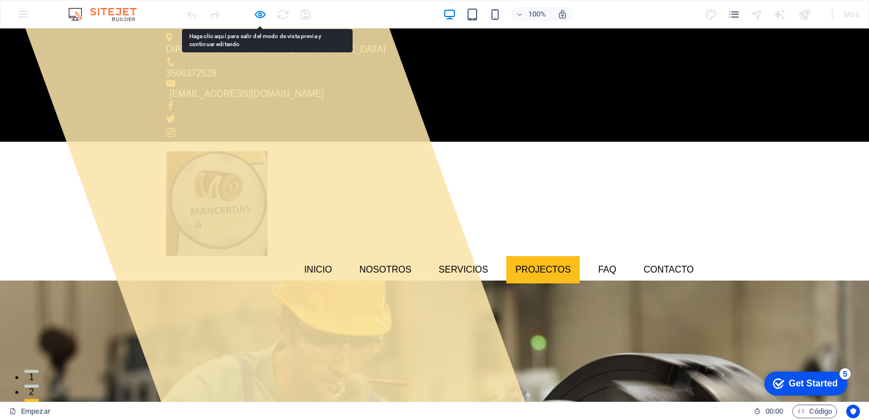
click at [535, 256] on link "Projectos" at bounding box center [543, 269] width 74 height 27
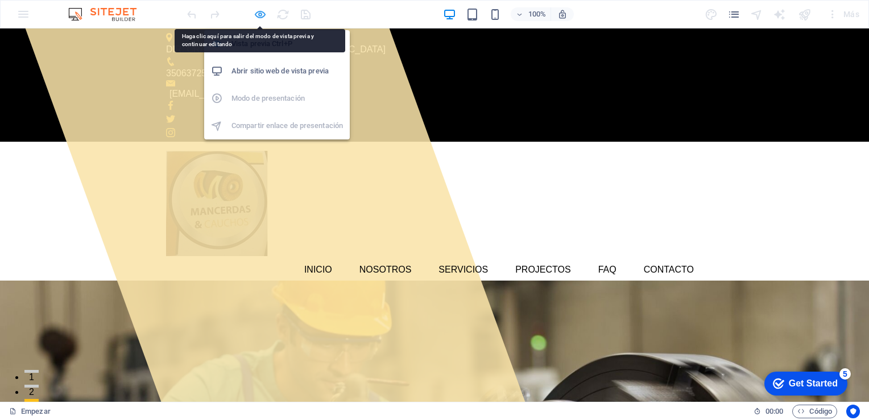
drag, startPoint x: 262, startPoint y: 11, endPoint x: 275, endPoint y: 34, distance: 26.2
click at [262, 11] on icon "button" at bounding box center [260, 14] width 13 height 13
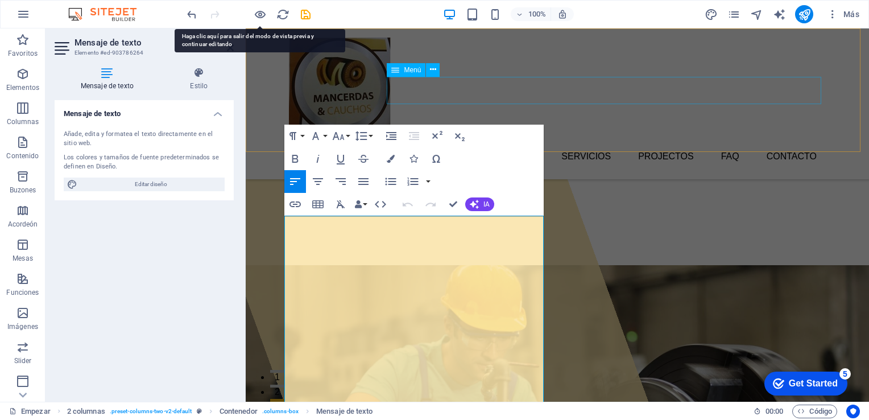
scroll to position [3923, 0]
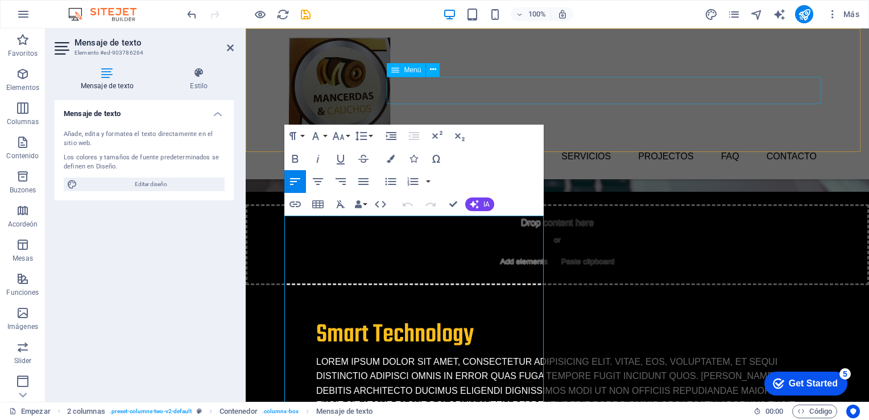
click at [587, 143] on nav "Inicio Nosotros Servicios Projectos FAQ Contacto" at bounding box center [557, 156] width 537 height 27
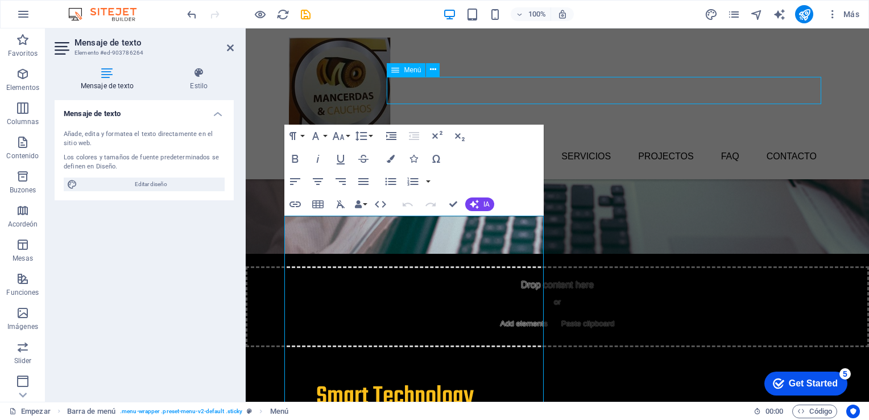
scroll to position [4098, 0]
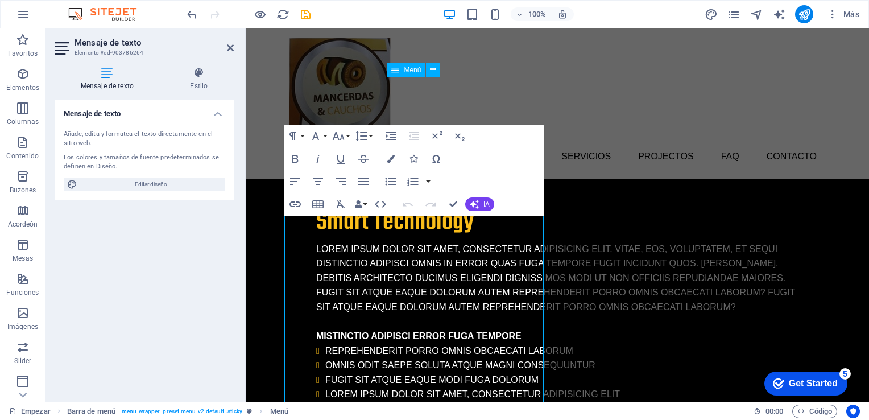
select select
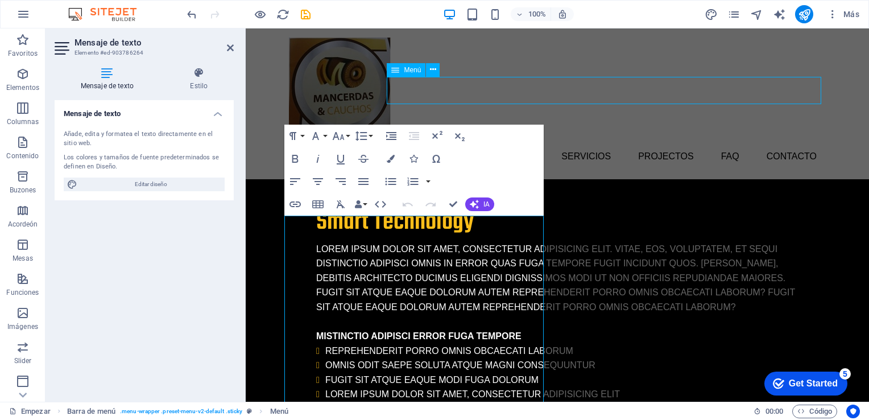
select select
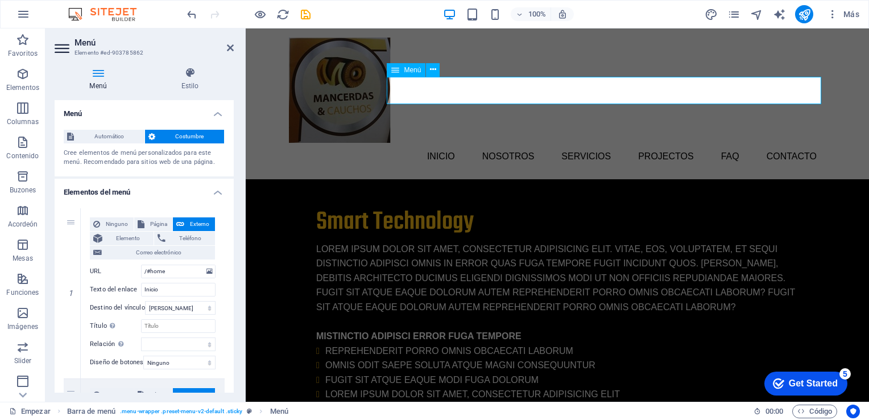
click at [652, 143] on nav "Inicio Nosotros Servicios Projectos FAQ Contacto" at bounding box center [557, 156] width 537 height 27
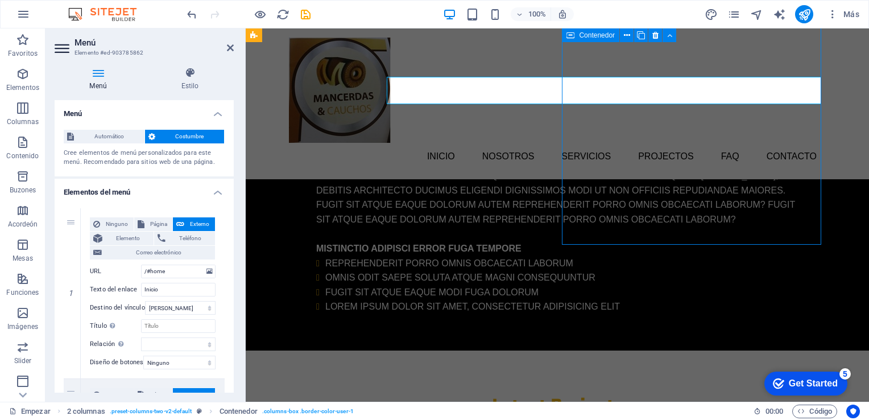
scroll to position [3923, 0]
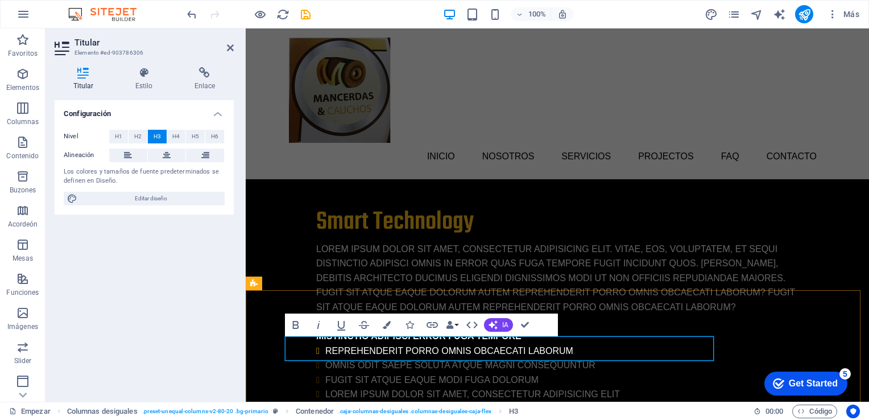
scroll to position [0, 4]
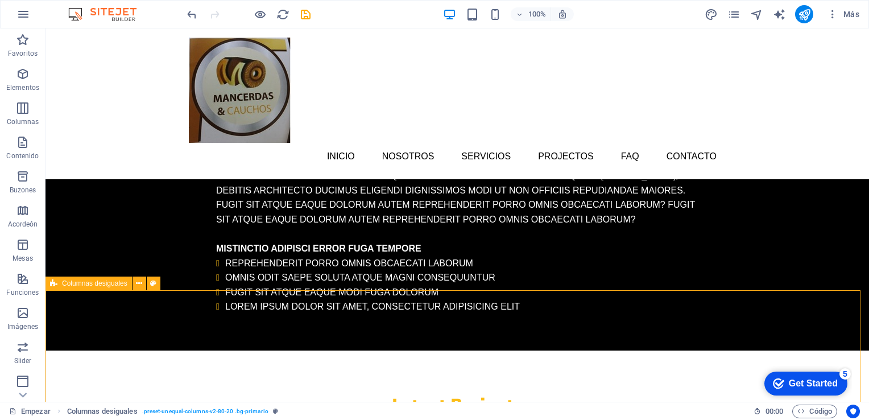
scroll to position [3923, 0]
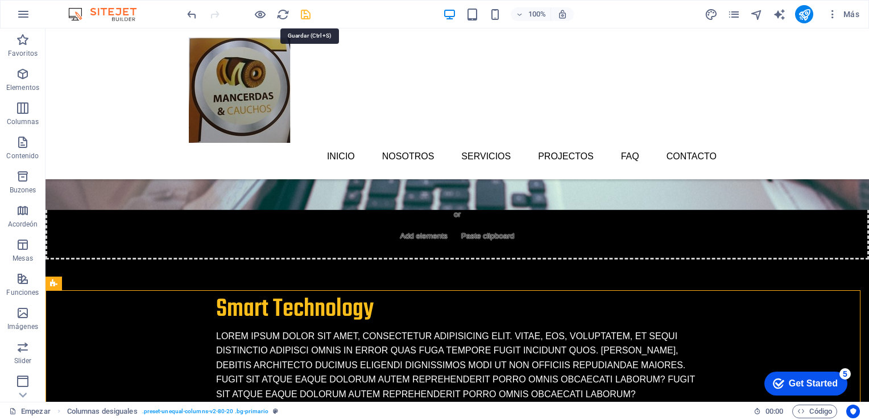
click at [303, 13] on icon "salvar" at bounding box center [305, 14] width 13 height 13
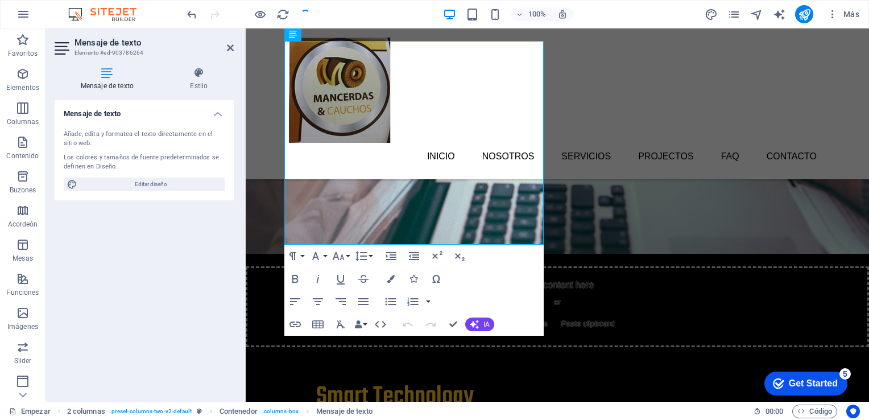
scroll to position [4098, 0]
